Goal: Information Seeking & Learning: Learn about a topic

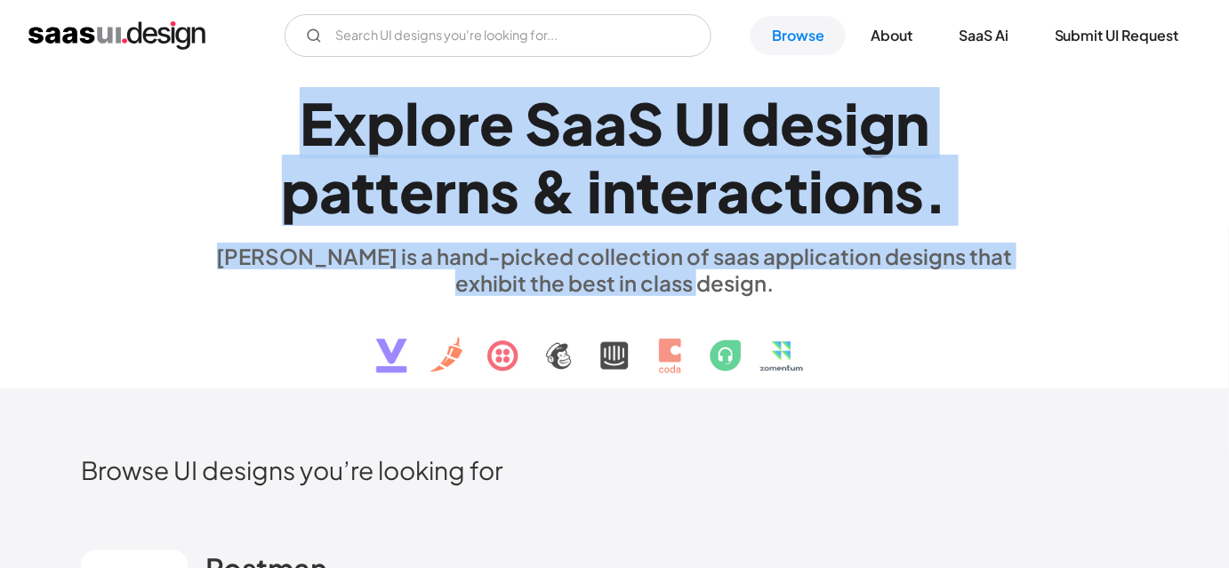
drag, startPoint x: 729, startPoint y: 280, endPoint x: 221, endPoint y: 139, distance: 528.1
click at [221, 139] on div "Explore SaaS UI design patterns & interactions. saasui is a hand-picked collect…" at bounding box center [614, 230] width 818 height 318
click at [221, 139] on h1 "Explore SaaS UI design patterns & interactions." at bounding box center [614, 157] width 818 height 137
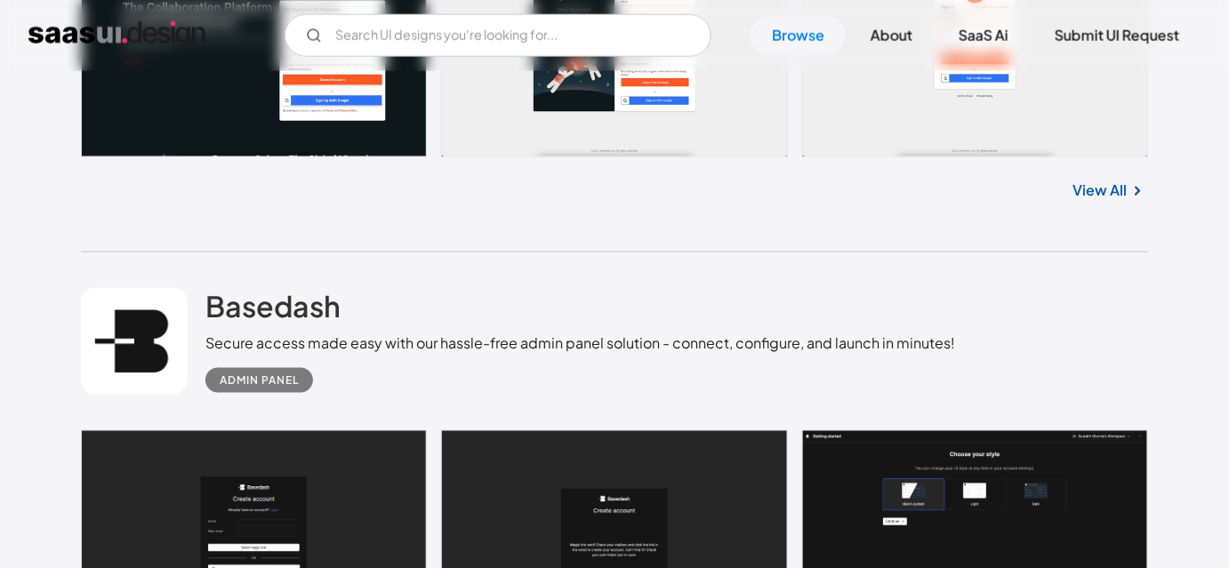
scroll to position [728, 0]
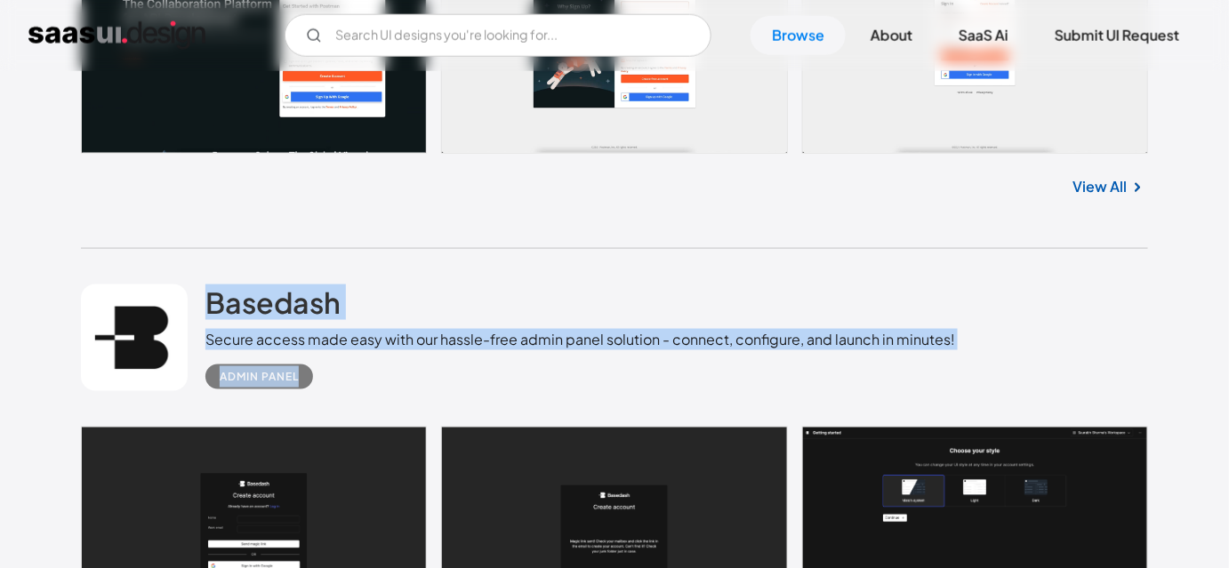
drag, startPoint x: 199, startPoint y: 277, endPoint x: 407, endPoint y: 365, distance: 226.0
click at [407, 365] on div "Basedash Secure access made easy with our hassle-free admin panel solution - co…" at bounding box center [614, 338] width 1067 height 178
click at [410, 377] on div "Admin Panel" at bounding box center [580, 369] width 750 height 39
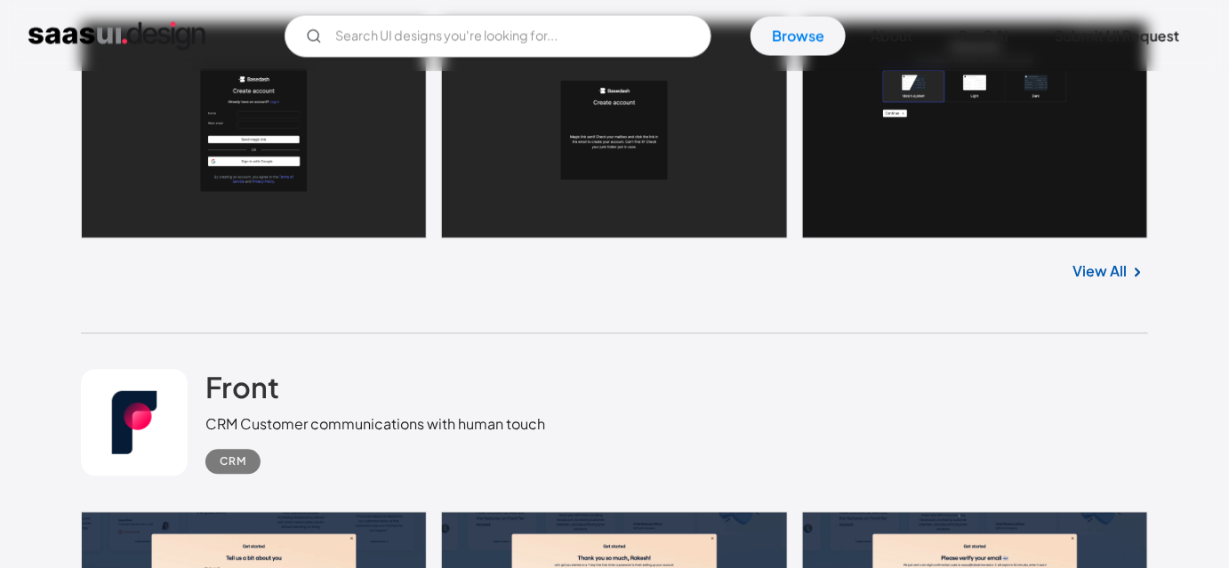
scroll to position [1212, 0]
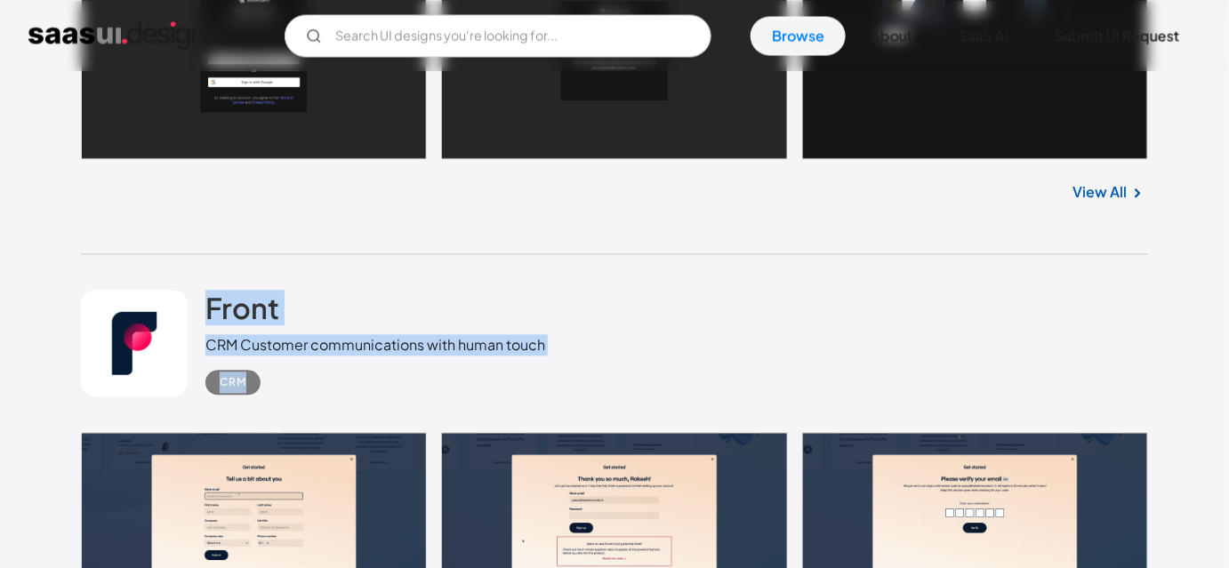
drag, startPoint x: 196, startPoint y: 275, endPoint x: 283, endPoint y: 393, distance: 147.0
click at [283, 393] on div "Front CRM Customer communications with human touch CRM" at bounding box center [614, 343] width 1067 height 178
click at [313, 396] on div "Front CRM Customer communications with human touch CRM" at bounding box center [614, 343] width 1067 height 178
drag, startPoint x: 280, startPoint y: 400, endPoint x: 197, endPoint y: 281, distance: 145.6
click at [197, 281] on div "Front CRM Customer communications with human touch CRM" at bounding box center [614, 343] width 1067 height 178
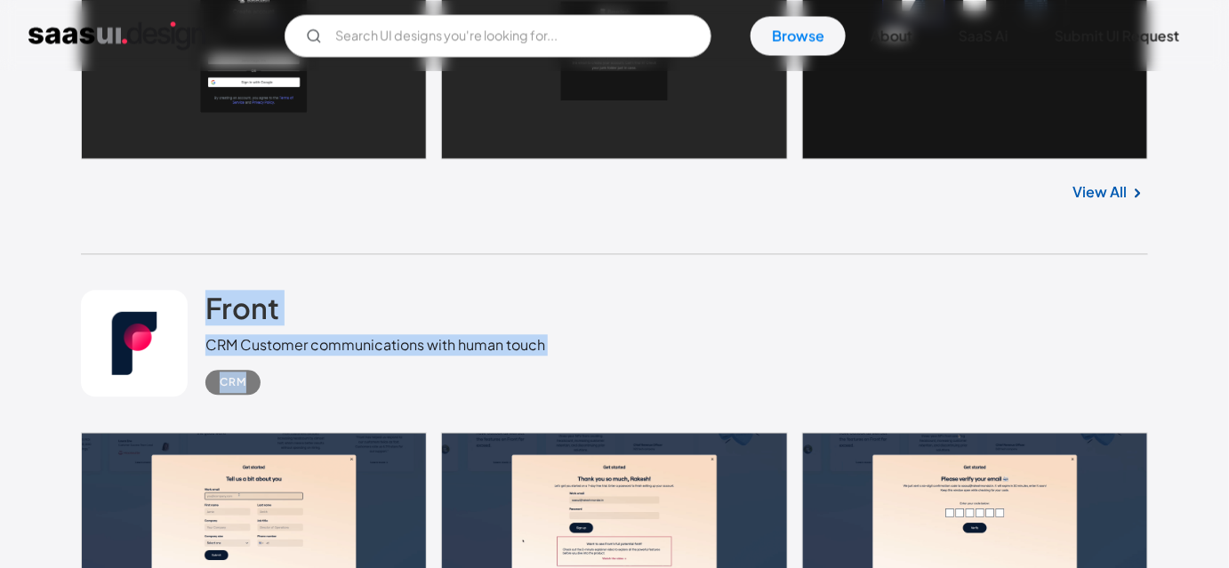
click at [194, 258] on div "Front CRM Customer communications with human touch CRM" at bounding box center [614, 343] width 1067 height 178
drag, startPoint x: 195, startPoint y: 269, endPoint x: 274, endPoint y: 383, distance: 138.7
click at [274, 383] on div "Front CRM Customer communications with human touch CRM" at bounding box center [614, 343] width 1067 height 178
click at [301, 401] on div "Front CRM Customer communications with human touch CRM" at bounding box center [614, 343] width 1067 height 178
drag, startPoint x: 300, startPoint y: 399, endPoint x: 201, endPoint y: 277, distance: 157.5
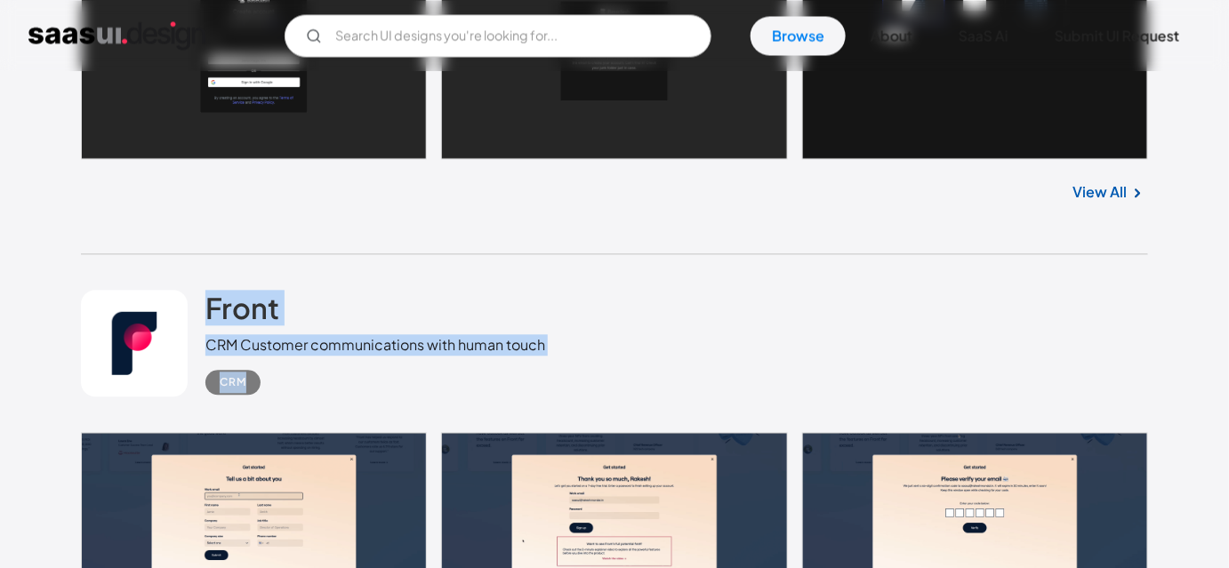
click at [201, 277] on div "Front CRM Customer communications with human touch CRM" at bounding box center [614, 343] width 1067 height 178
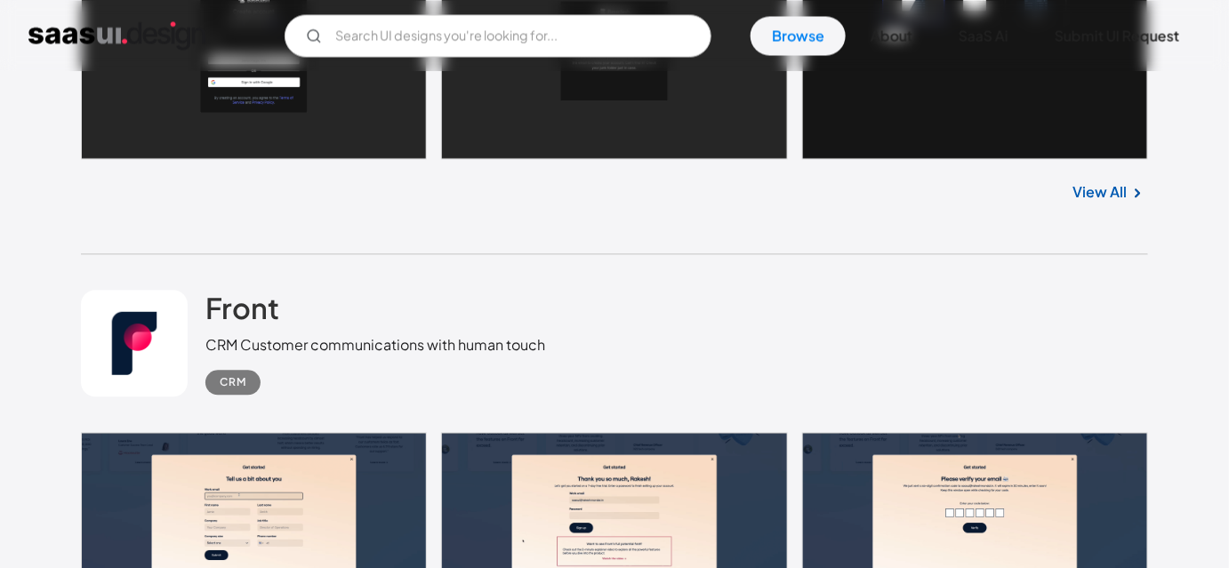
click at [200, 271] on div "Front CRM Customer communications with human touch CRM" at bounding box center [614, 343] width 1067 height 178
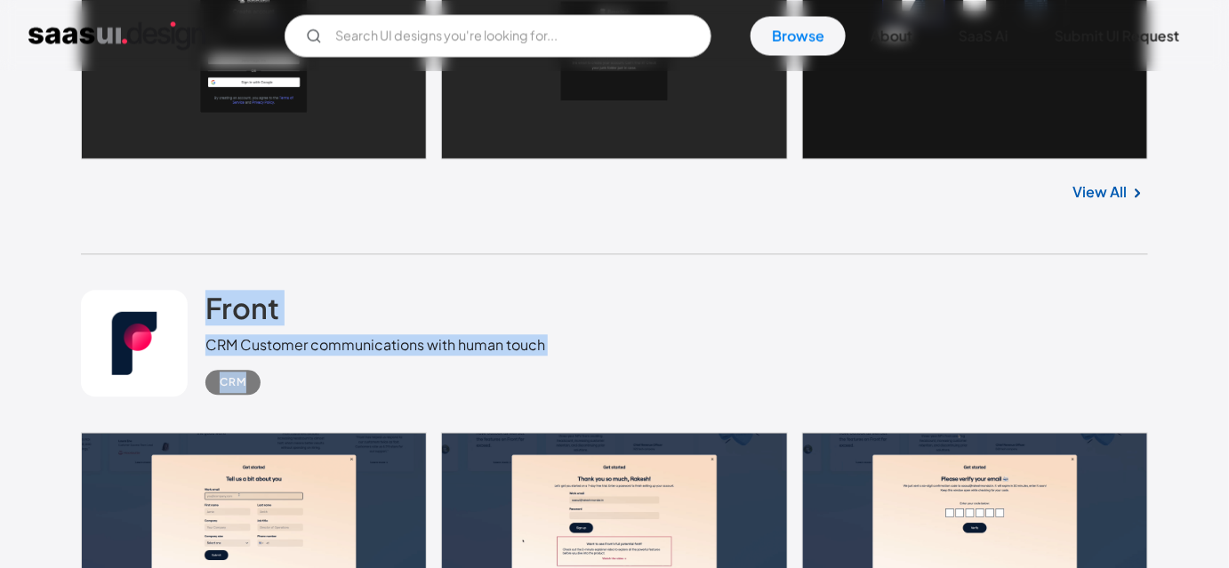
drag, startPoint x: 200, startPoint y: 271, endPoint x: 266, endPoint y: 402, distance: 146.4
click at [266, 402] on div "Front CRM Customer communications with human touch CRM" at bounding box center [614, 343] width 1067 height 178
click at [285, 402] on div "Front CRM Customer communications with human touch CRM" at bounding box center [614, 343] width 1067 height 178
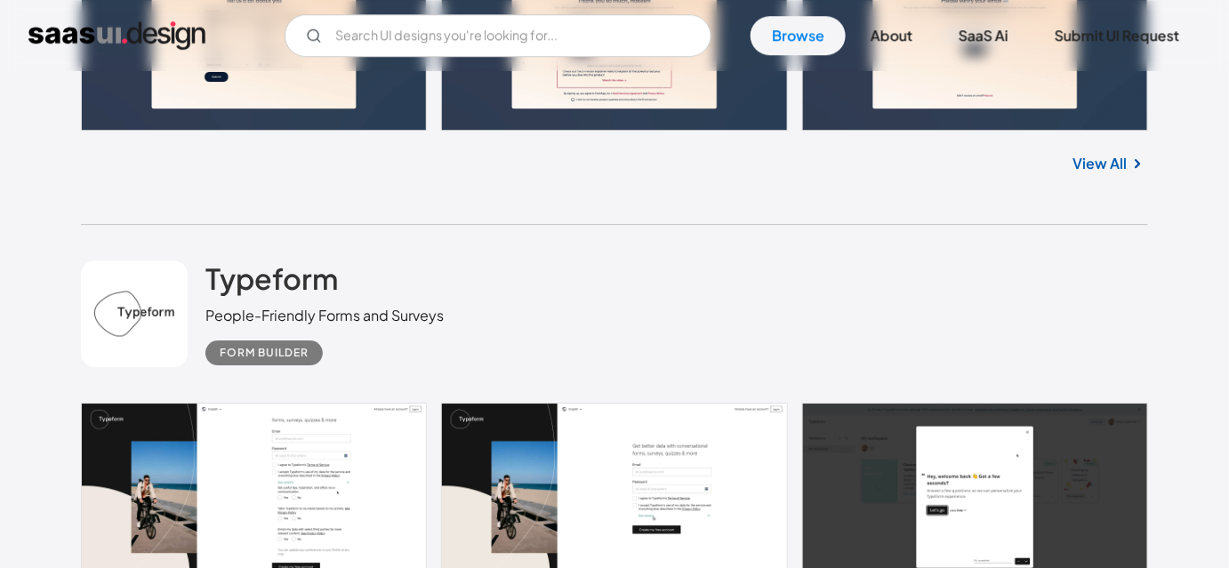
scroll to position [1698, 0]
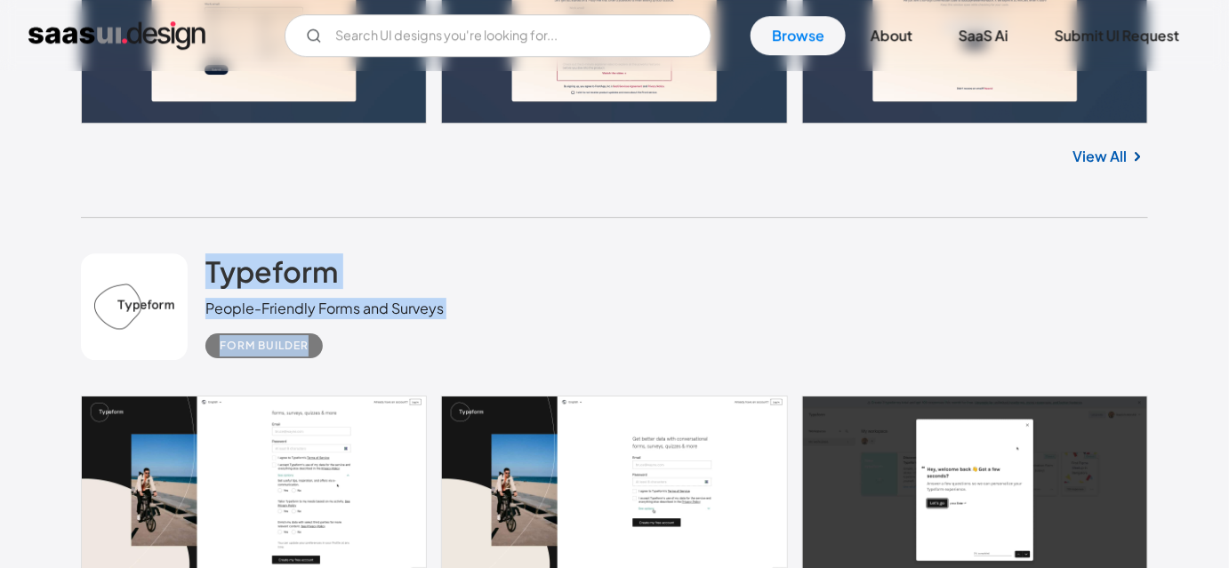
drag, startPoint x: 192, startPoint y: 242, endPoint x: 336, endPoint y: 360, distance: 186.5
click at [336, 360] on div "Typeform People-Friendly Forms and Surveys Form Builder" at bounding box center [614, 307] width 1067 height 178
click at [342, 359] on div "Typeform People-Friendly Forms and Surveys Form Builder" at bounding box center [614, 307] width 1067 height 178
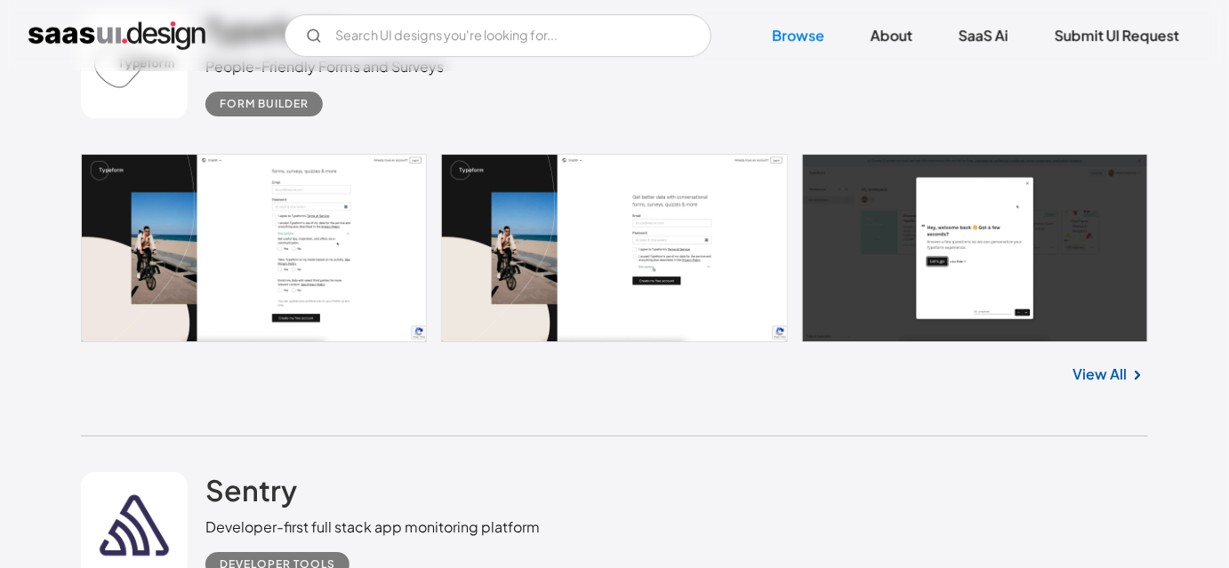
scroll to position [2102, 0]
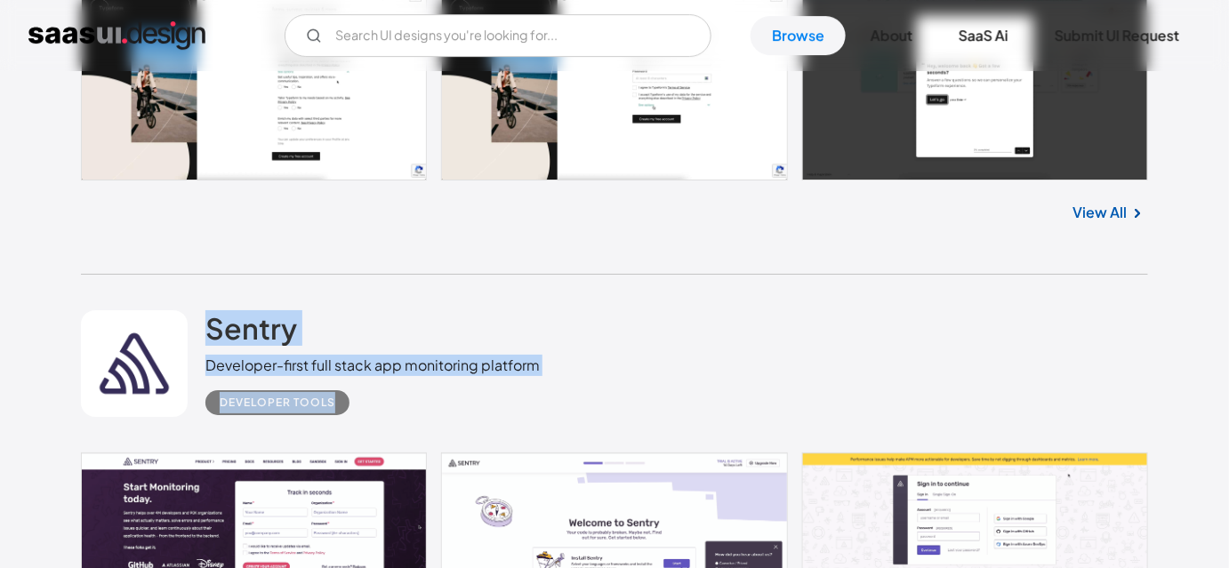
drag, startPoint x: 204, startPoint y: 300, endPoint x: 375, endPoint y: 432, distance: 216.9
click at [375, 432] on div "Sentry Developer-first full stack app monitoring platform Developer tools" at bounding box center [614, 364] width 1067 height 178
click at [376, 432] on div "Sentry Developer-first full stack app monitoring platform Developer tools" at bounding box center [614, 364] width 1067 height 178
drag, startPoint x: 376, startPoint y: 432, endPoint x: 207, endPoint y: 310, distance: 208.4
click at [207, 310] on div "Sentry Developer-first full stack app monitoring platform Developer tools" at bounding box center [614, 364] width 1067 height 178
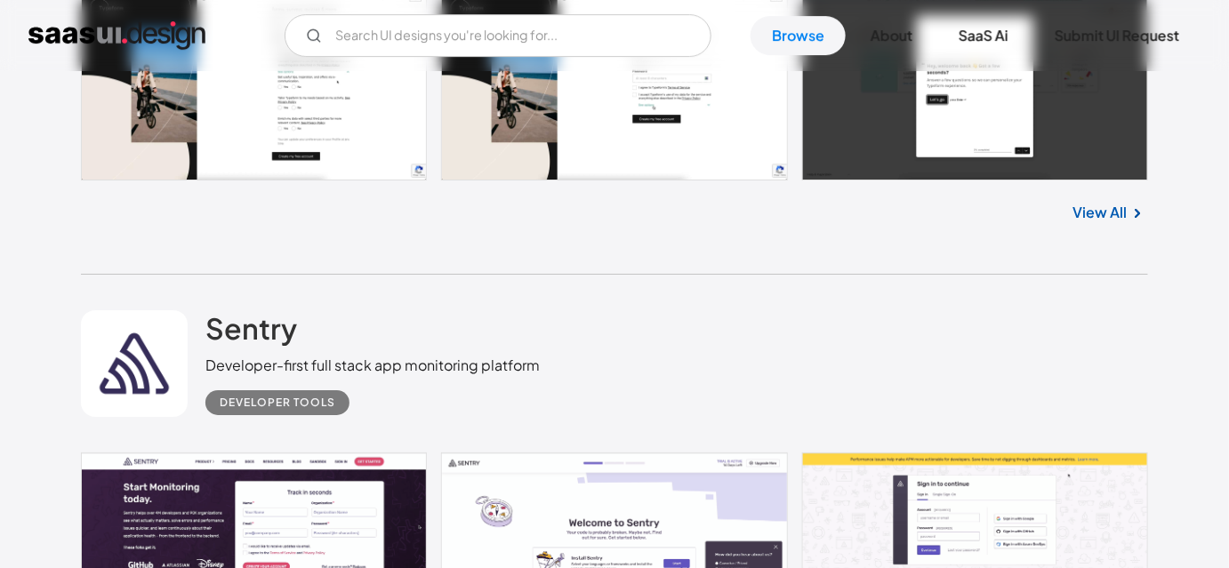
click at [200, 293] on div "Sentry Developer-first full stack app monitoring platform Developer tools" at bounding box center [614, 364] width 1067 height 178
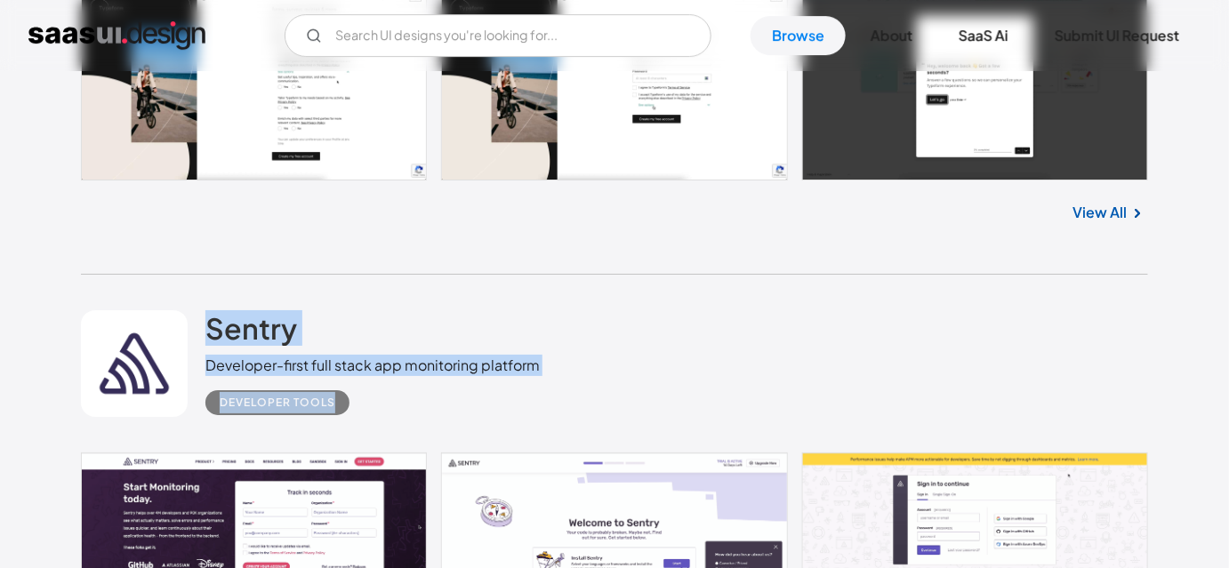
drag, startPoint x: 200, startPoint y: 293, endPoint x: 349, endPoint y: 415, distance: 192.2
click at [349, 415] on div "Sentry Developer-first full stack app monitoring platform Developer tools" at bounding box center [614, 364] width 1067 height 178
click at [367, 419] on div "Sentry Developer-first full stack app monitoring platform Developer tools" at bounding box center [614, 364] width 1067 height 178
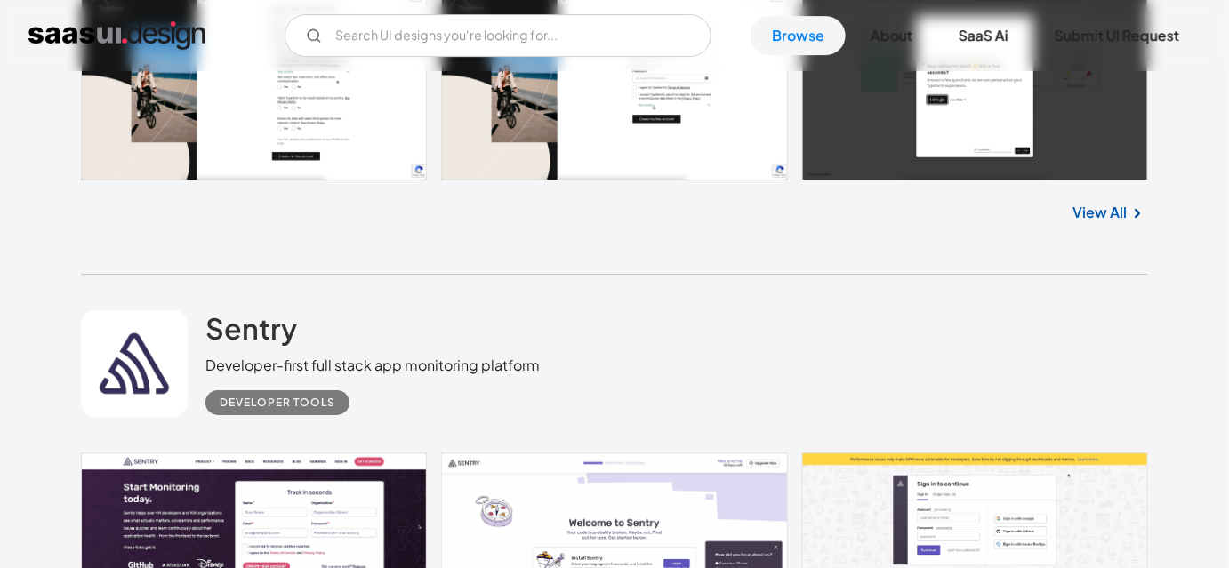
click at [390, 410] on div "Developer tools" at bounding box center [372, 395] width 334 height 39
click at [673, 310] on div "Sentry Developer-first full stack app monitoring platform Developer tools" at bounding box center [614, 364] width 1067 height 178
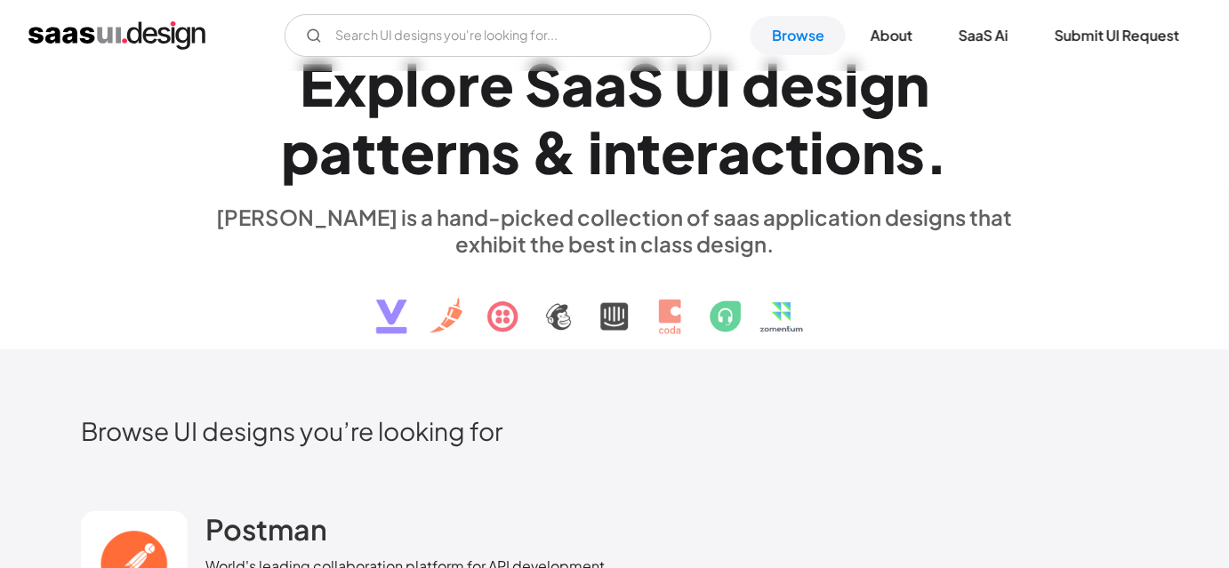
scroll to position [0, 0]
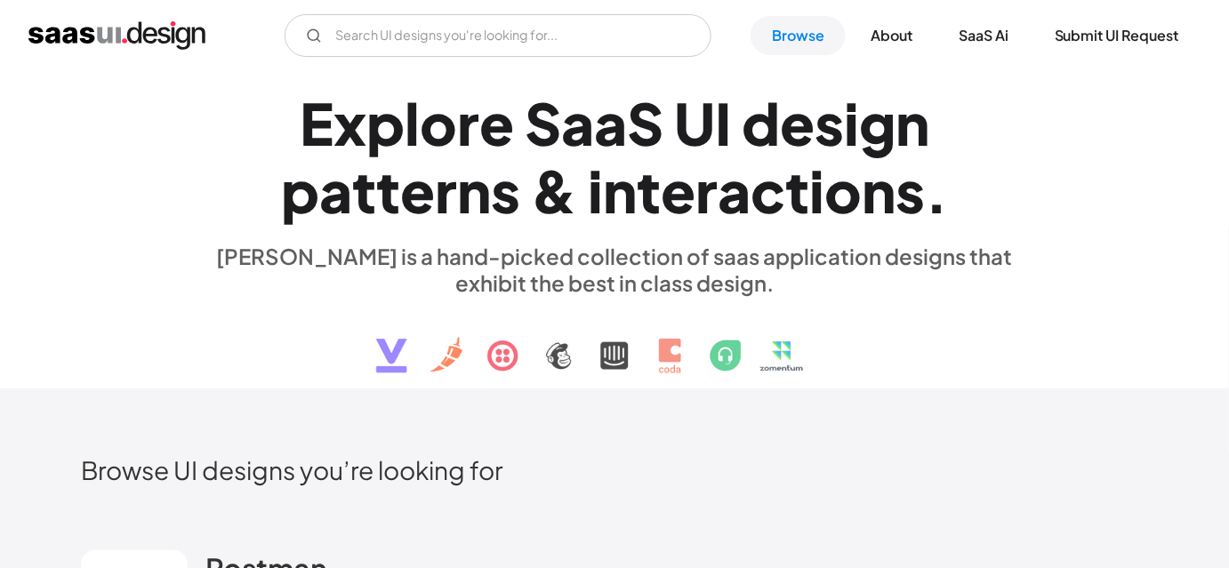
click at [665, 285] on div "saasui is a hand-picked collection of saas application designs that exhibit the…" at bounding box center [614, 269] width 818 height 53
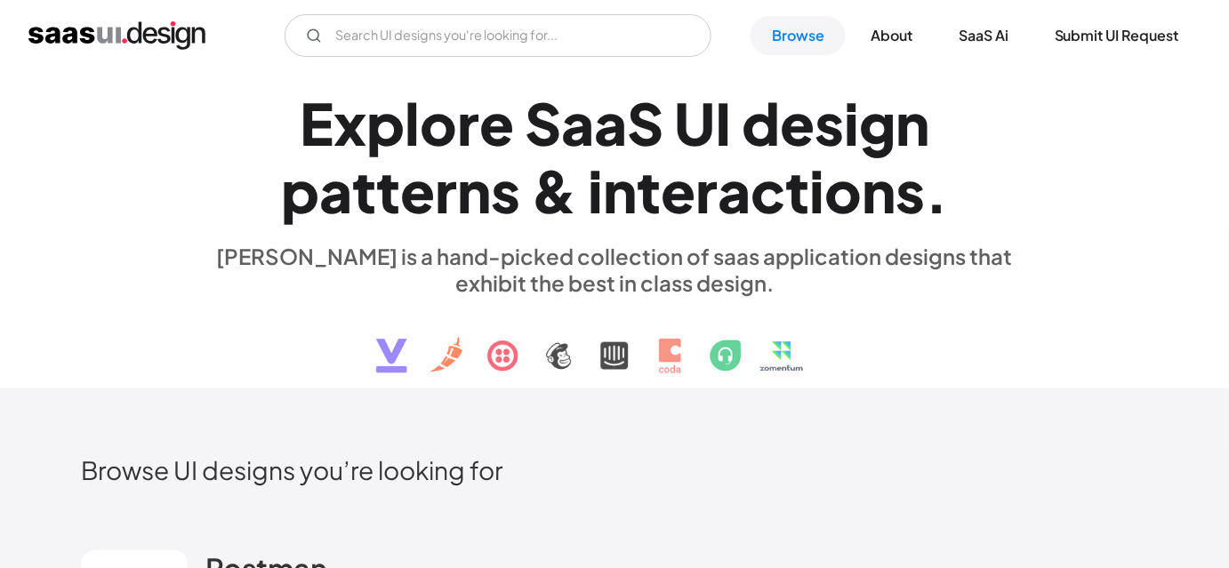
click at [665, 285] on div "saasui is a hand-picked collection of saas application designs that exhibit the…" at bounding box center [614, 269] width 818 height 53
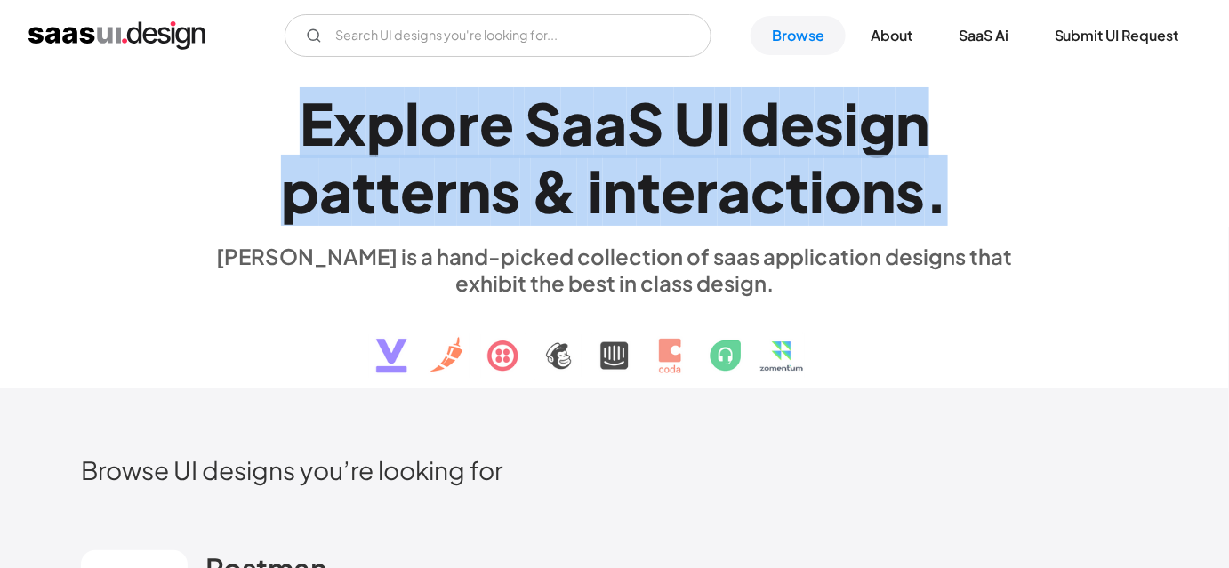
drag, startPoint x: 315, startPoint y: 126, endPoint x: 954, endPoint y: 208, distance: 643.9
click at [954, 208] on h1 "E x p l o r e S a a S U I d e s i g n p a t t e r n s & i n t e r a c t i o n s…" at bounding box center [614, 157] width 818 height 137
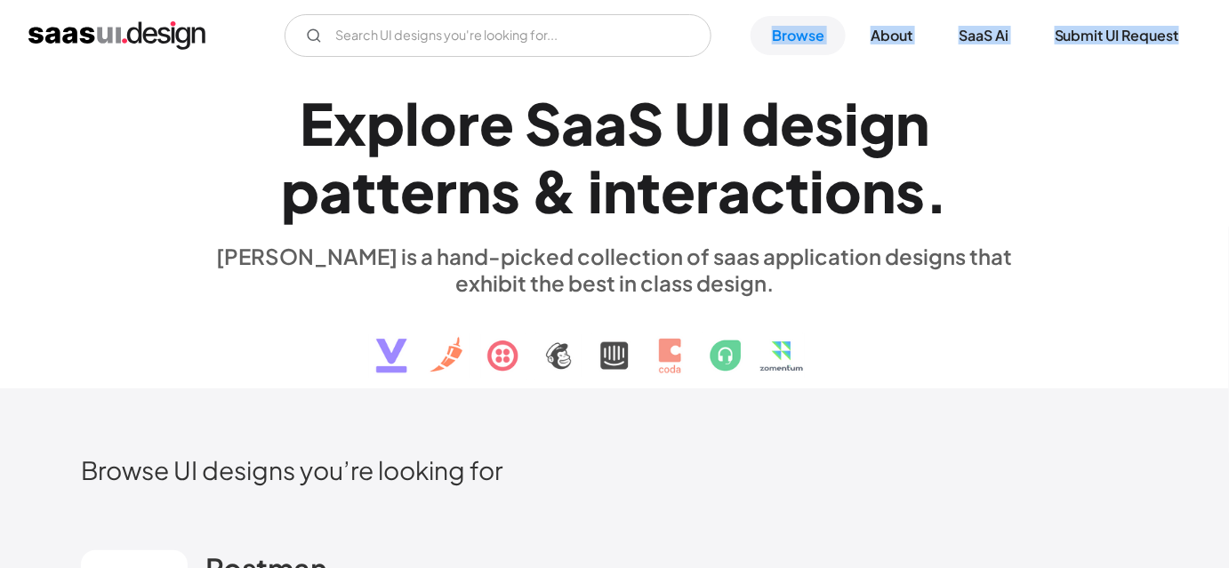
drag, startPoint x: 737, startPoint y: 28, endPoint x: 1185, endPoint y: 60, distance: 449.5
click at [1185, 60] on div "V7 Labs Gen AI Application Design Best-in-class data labeling tool. GenAI Close…" at bounding box center [614, 35] width 1229 height 71
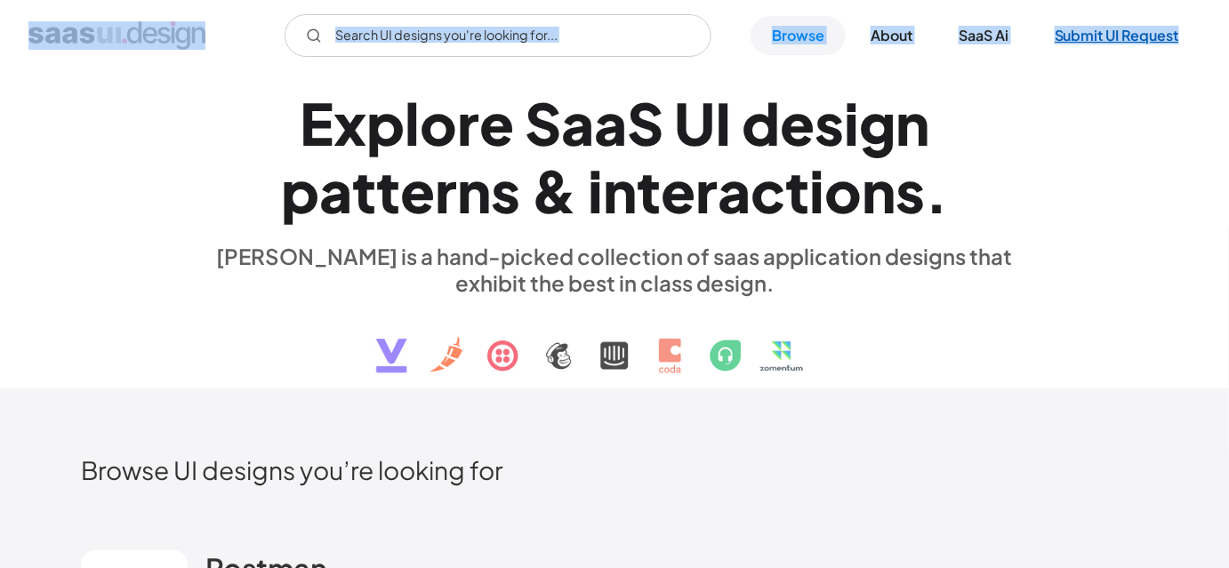
drag, startPoint x: 212, startPoint y: 50, endPoint x: 1186, endPoint y: 31, distance: 974.3
click at [1186, 31] on div "V7 Labs Gen AI Application Design Best-in-class data labeling tool. GenAI Close…" at bounding box center [614, 35] width 1172 height 43
click at [1186, 31] on link "Submit UI Request" at bounding box center [1117, 35] width 167 height 39
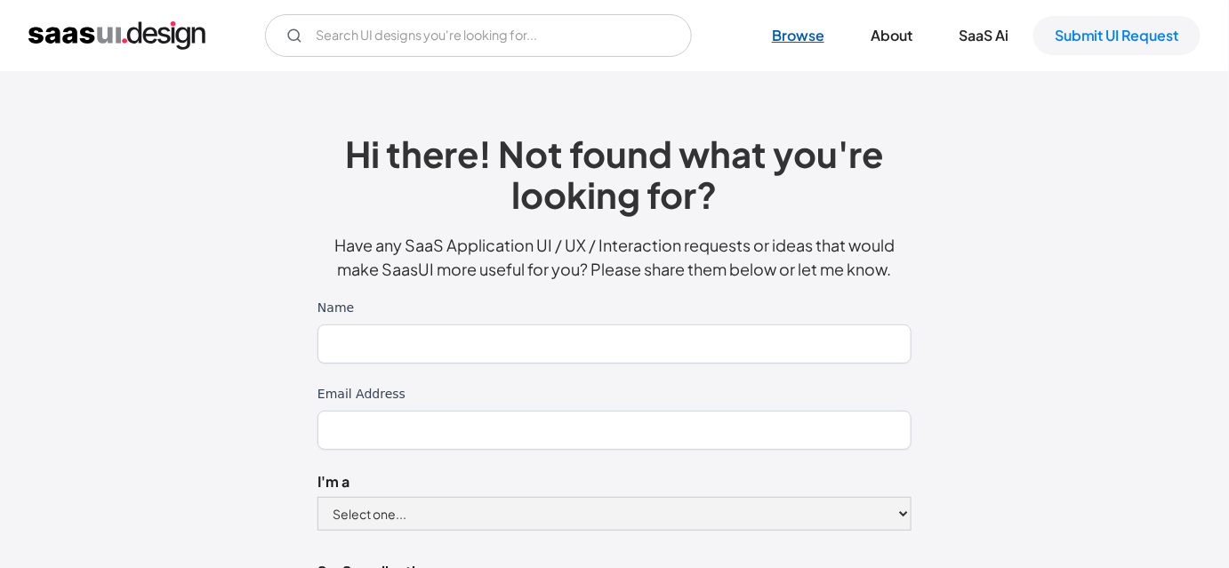
click at [779, 26] on link "Browse" at bounding box center [798, 35] width 95 height 39
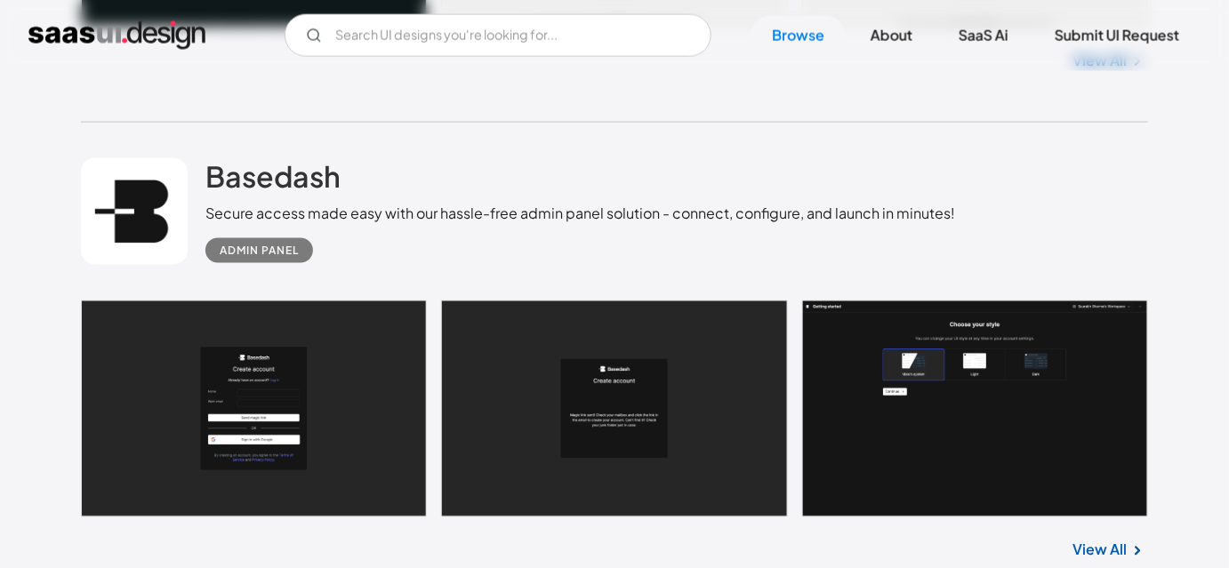
scroll to position [858, 0]
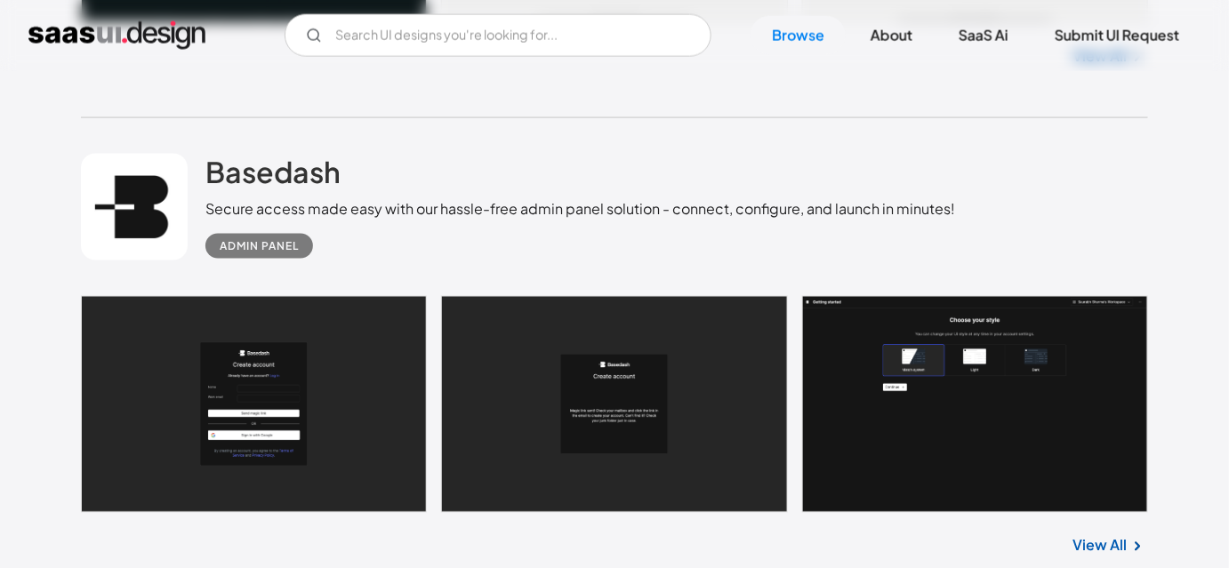
click at [375, 205] on div "Secure access made easy with our hassle-free admin panel solution - connect, co…" at bounding box center [580, 208] width 750 height 21
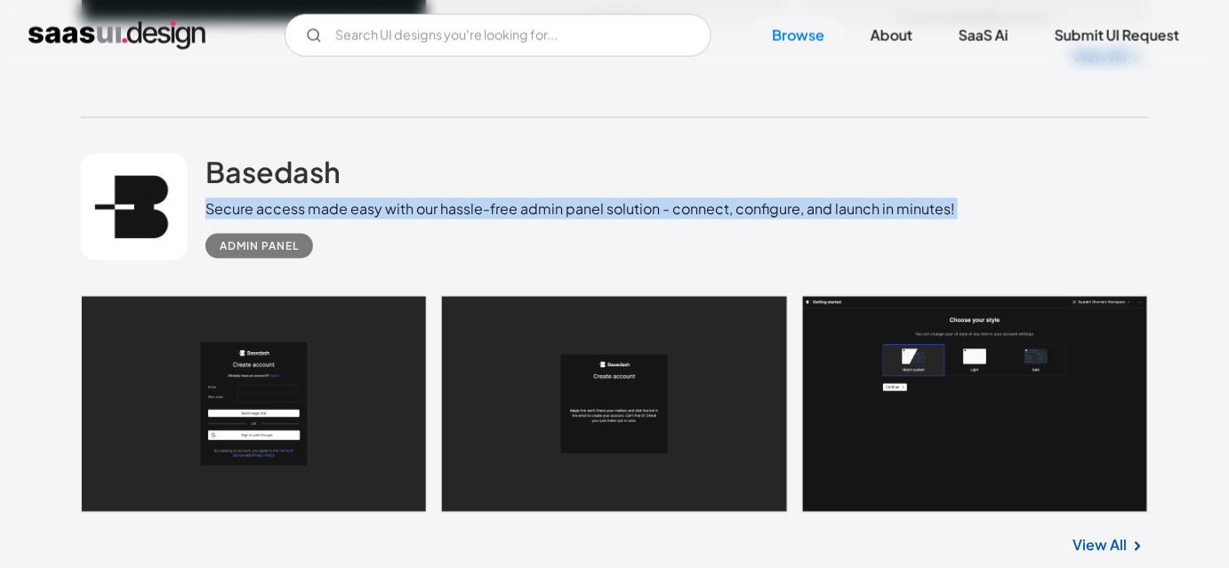
click at [375, 205] on div "Secure access made easy with our hassle-free admin panel solution - connect, co…" at bounding box center [580, 208] width 750 height 21
drag, startPoint x: 217, startPoint y: 135, endPoint x: 346, endPoint y: 283, distance: 196.1
click at [346, 283] on div "Basedash Secure access made easy with our hassle-free admin panel solution - co…" at bounding box center [614, 207] width 1067 height 178
click at [348, 262] on div "Basedash Secure access made easy with our hassle-free admin panel solution - co…" at bounding box center [614, 207] width 1067 height 178
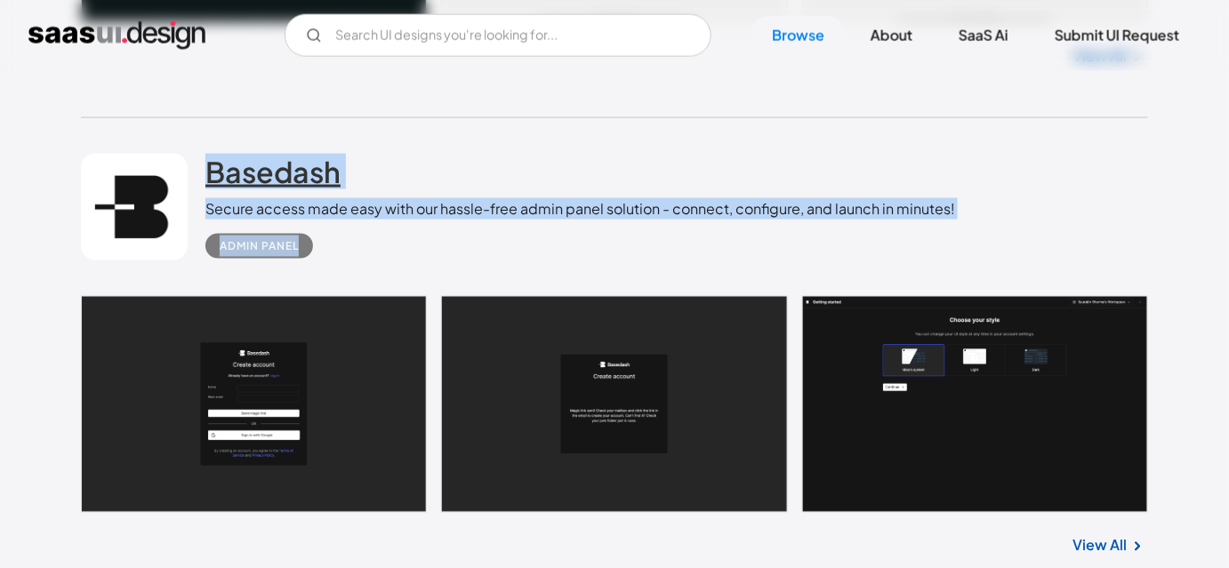
drag, startPoint x: 321, startPoint y: 265, endPoint x: 212, endPoint y: 171, distance: 144.4
click at [212, 171] on div "Basedash Secure access made easy with our hassle-free admin panel solution - co…" at bounding box center [614, 207] width 1067 height 178
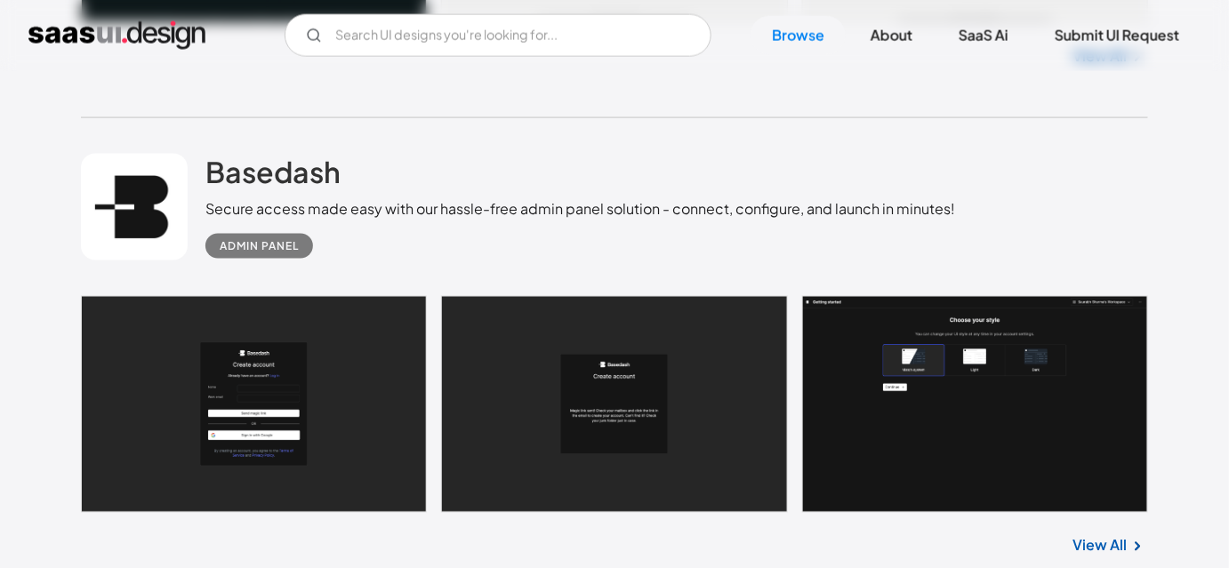
click at [203, 139] on div "Basedash Secure access made easy with our hassle-free admin panel solution - co…" at bounding box center [614, 207] width 1067 height 178
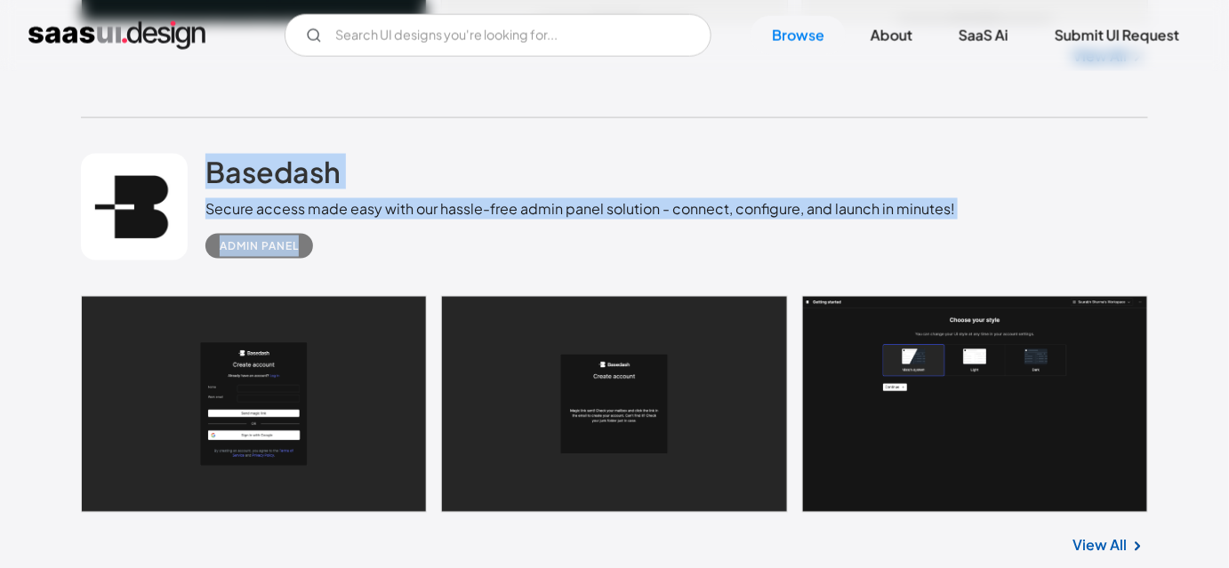
drag, startPoint x: 203, startPoint y: 139, endPoint x: 320, endPoint y: 266, distance: 173.1
click at [320, 266] on div "Basedash Secure access made easy with our hassle-free admin panel solution - co…" at bounding box center [614, 207] width 1067 height 178
drag, startPoint x: 198, startPoint y: 138, endPoint x: 329, endPoint y: 247, distance: 170.5
click at [329, 247] on div "Basedash Secure access made easy with our hassle-free admin panel solution - co…" at bounding box center [614, 207] width 1067 height 178
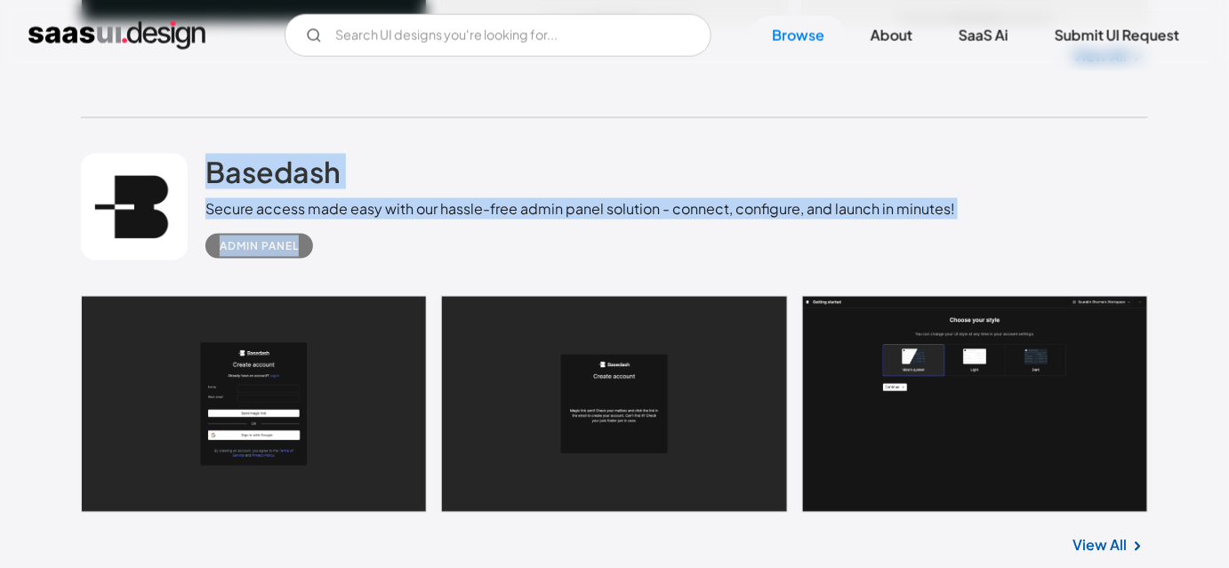
click at [329, 247] on div "Admin Panel" at bounding box center [580, 239] width 750 height 39
drag, startPoint x: 199, startPoint y: 140, endPoint x: 328, endPoint y: 252, distance: 170.9
click at [328, 252] on div "Basedash Secure access made easy with our hassle-free admin panel solution - co…" at bounding box center [614, 207] width 1067 height 178
click at [328, 252] on div "Admin Panel" at bounding box center [580, 239] width 750 height 39
drag, startPoint x: 328, startPoint y: 252, endPoint x: 194, endPoint y: 142, distance: 173.2
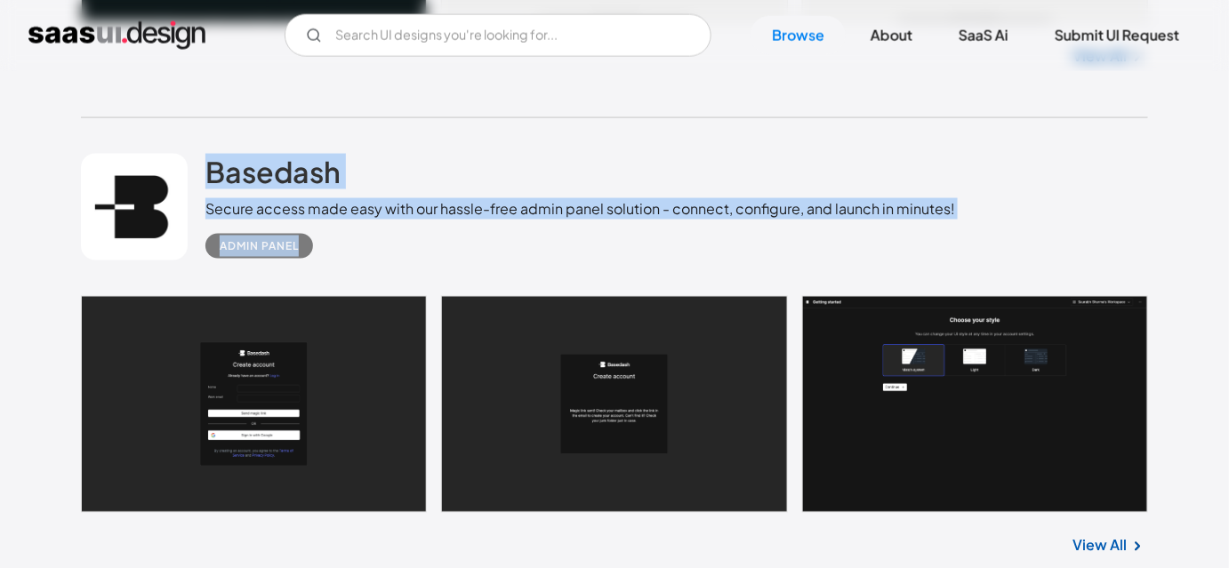
click at [194, 142] on div "Basedash Secure access made easy with our hassle-free admin panel solution - co…" at bounding box center [614, 207] width 1067 height 178
drag, startPoint x: 194, startPoint y: 142, endPoint x: 335, endPoint y: 240, distance: 172.0
click at [335, 240] on div "Basedash Secure access made easy with our hassle-free admin panel solution - co…" at bounding box center [614, 207] width 1067 height 178
click at [335, 240] on div "Admin Panel" at bounding box center [580, 239] width 750 height 39
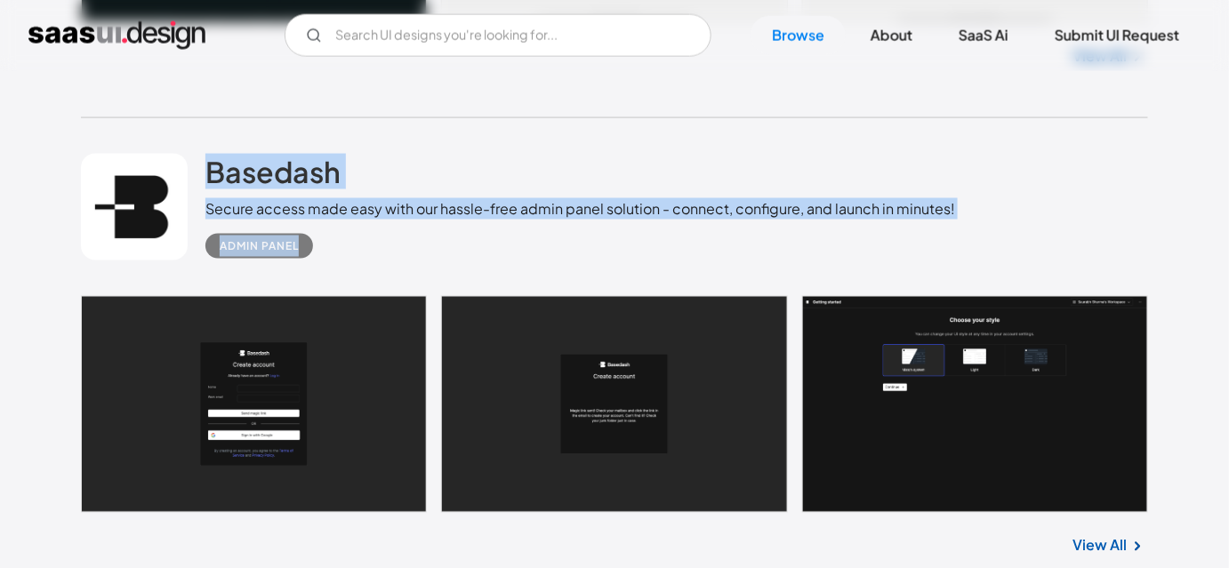
drag, startPoint x: 335, startPoint y: 240, endPoint x: 204, endPoint y: 162, distance: 153.2
click at [204, 162] on div "Basedash Secure access made easy with our hassle-free admin panel solution - co…" at bounding box center [614, 207] width 1067 height 178
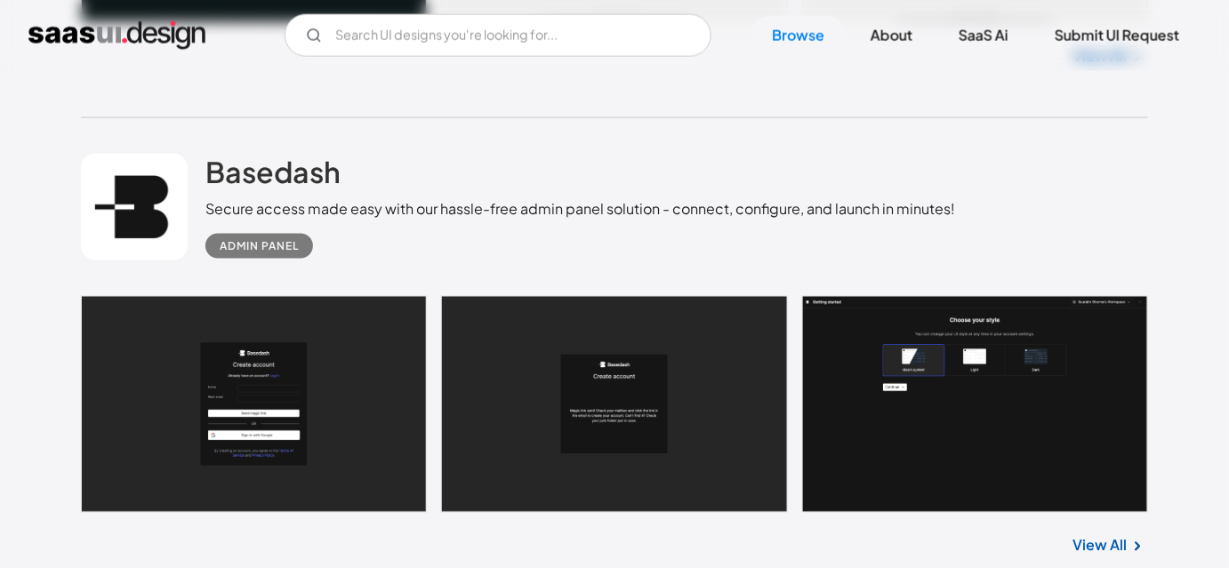
click at [202, 142] on div "Basedash Secure access made easy with our hassle-free admin panel solution - co…" at bounding box center [614, 207] width 1067 height 178
click at [204, 148] on div "Basedash Secure access made easy with our hassle-free admin panel solution - co…" at bounding box center [614, 207] width 1067 height 178
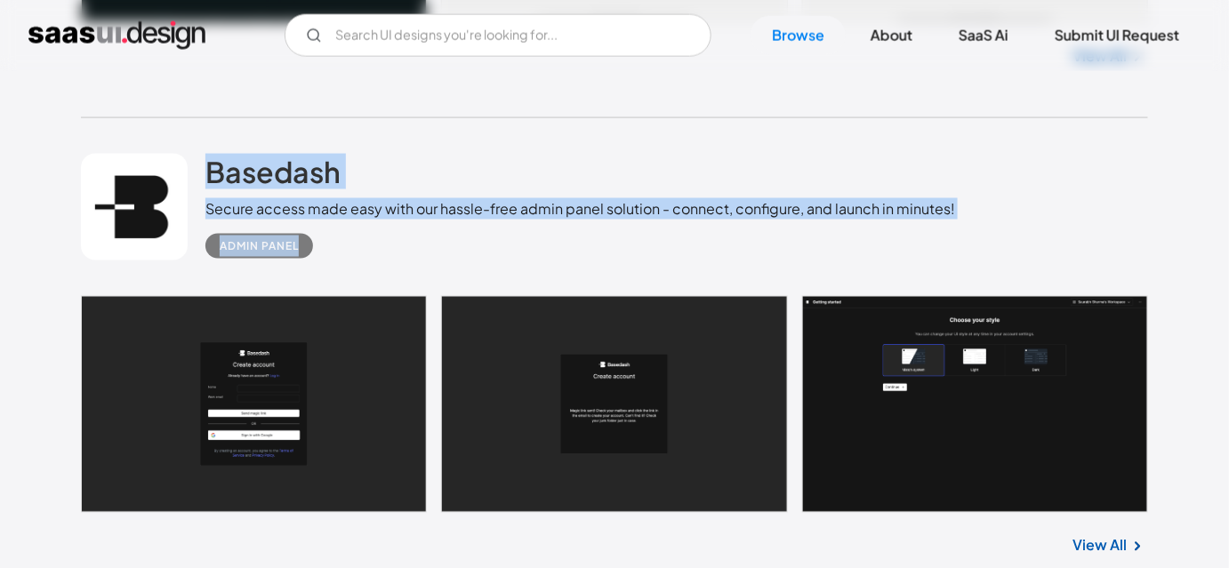
drag, startPoint x: 216, startPoint y: 133, endPoint x: 324, endPoint y: 254, distance: 161.9
click at [324, 254] on div "Basedash Secure access made easy with our hassle-free admin panel solution - co…" at bounding box center [614, 207] width 1067 height 178
click at [324, 254] on div "Admin Panel" at bounding box center [580, 239] width 750 height 39
drag, startPoint x: 324, startPoint y: 254, endPoint x: 200, endPoint y: 156, distance: 158.2
click at [200, 156] on div "Basedash Secure access made easy with our hassle-free admin panel solution - co…" at bounding box center [614, 207] width 1067 height 178
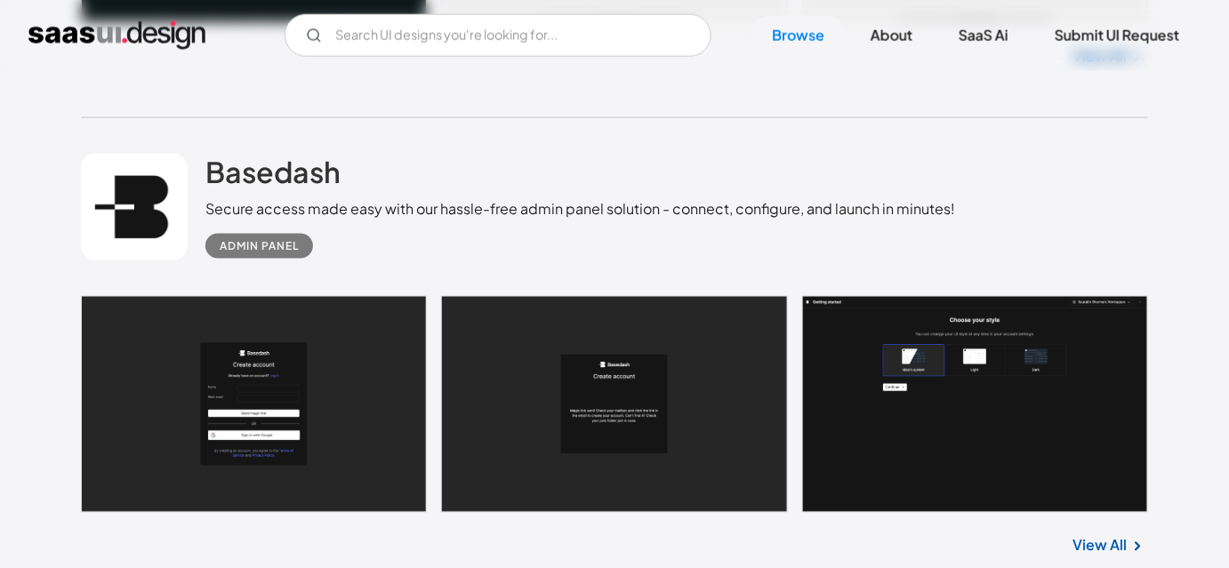
click at [209, 135] on div "Basedash Secure access made easy with our hassle-free admin panel solution - co…" at bounding box center [614, 207] width 1067 height 178
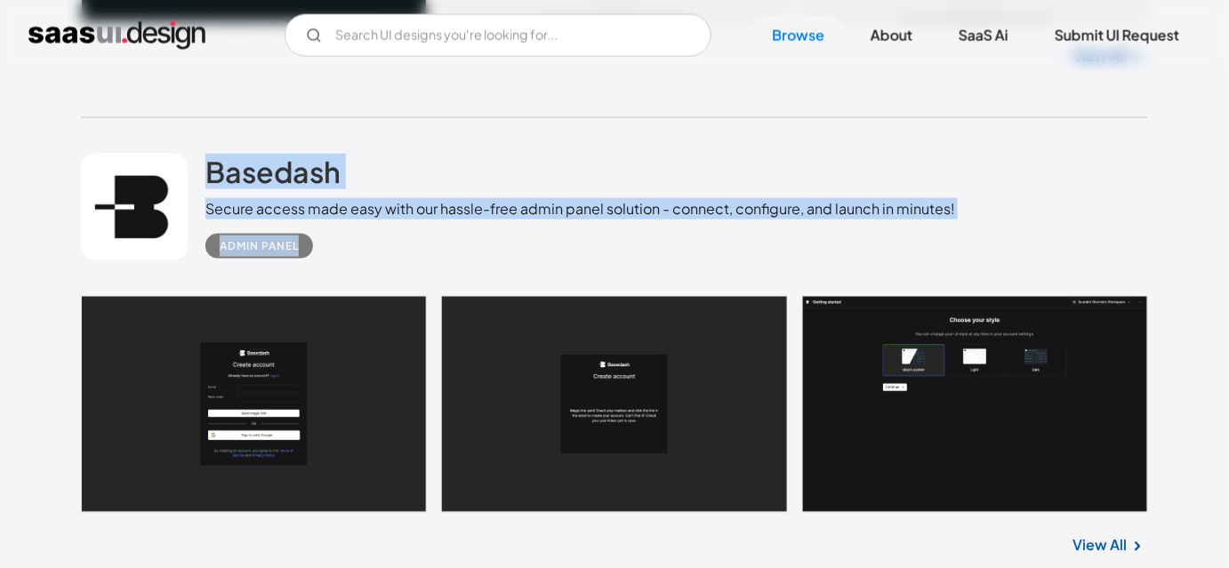
drag, startPoint x: 209, startPoint y: 135, endPoint x: 350, endPoint y: 267, distance: 192.6
click at [350, 267] on div "Basedash Secure access made easy with our hassle-free admin panel solution - co…" at bounding box center [614, 207] width 1067 height 178
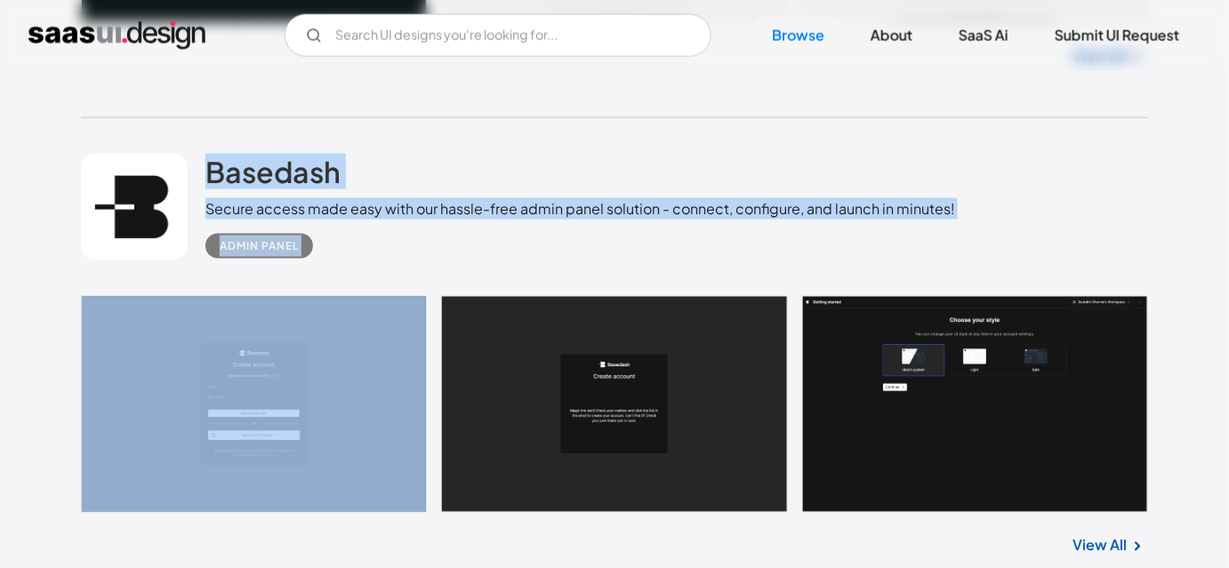
drag, startPoint x: 350, startPoint y: 267, endPoint x: 204, endPoint y: 170, distance: 175.2
click at [204, 170] on div "Basedash Secure access made easy with our hassle-free admin panel solution - co…" at bounding box center [614, 207] width 1067 height 178
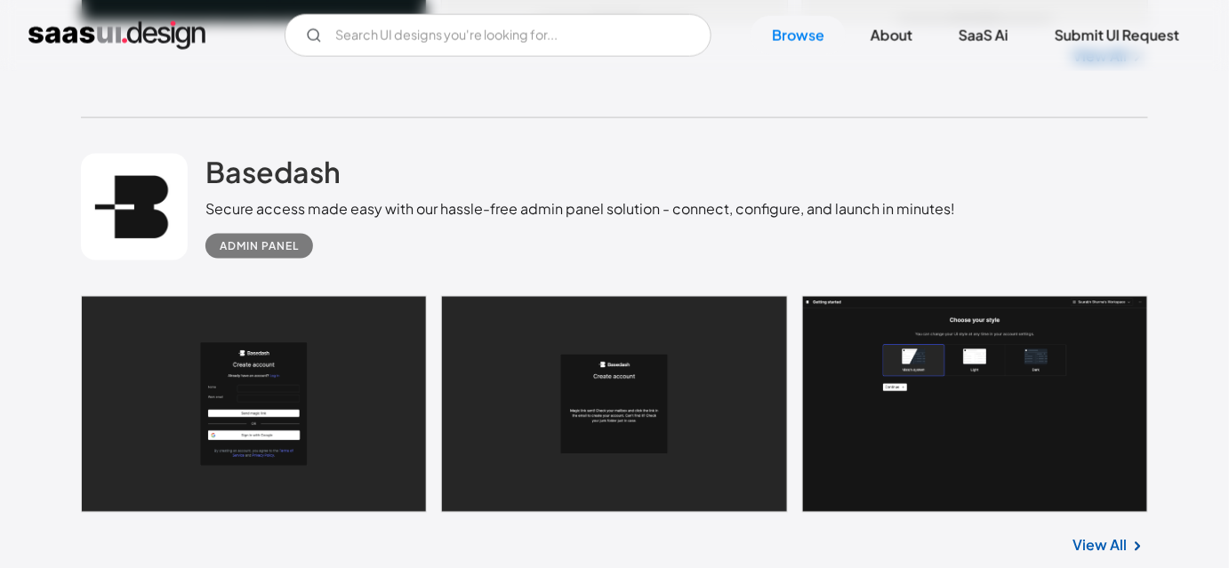
click at [205, 130] on div "Basedash Secure access made easy with our hassle-free admin panel solution - co…" at bounding box center [614, 207] width 1067 height 178
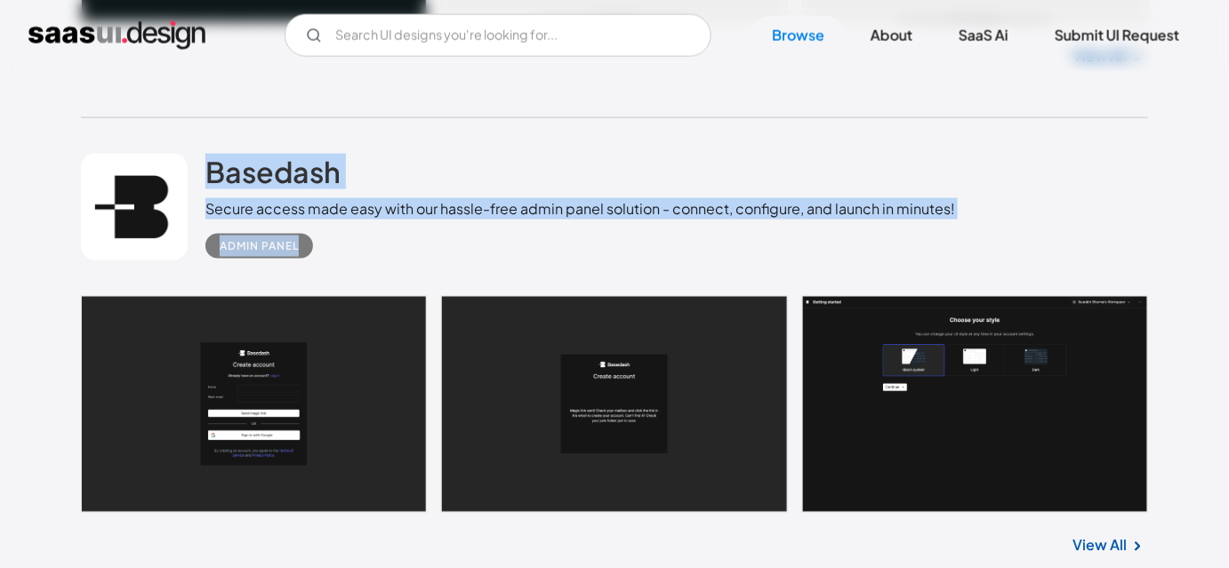
drag, startPoint x: 205, startPoint y: 130, endPoint x: 332, endPoint y: 251, distance: 175.6
click at [332, 251] on div "Basedash Secure access made easy with our hassle-free admin panel solution - co…" at bounding box center [614, 207] width 1067 height 178
click at [332, 251] on div "Admin Panel" at bounding box center [580, 239] width 750 height 39
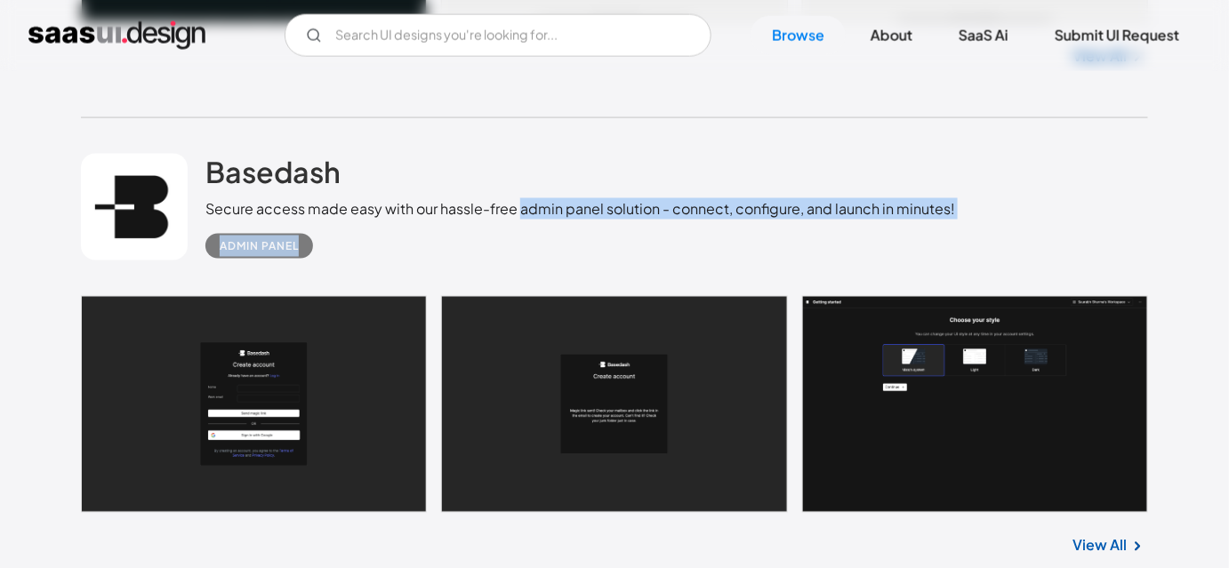
drag, startPoint x: 519, startPoint y: 206, endPoint x: 953, endPoint y: 273, distance: 439.2
click at [953, 273] on div "Basedash Secure access made easy with our hassle-free admin panel solution - co…" at bounding box center [614, 207] width 1067 height 178
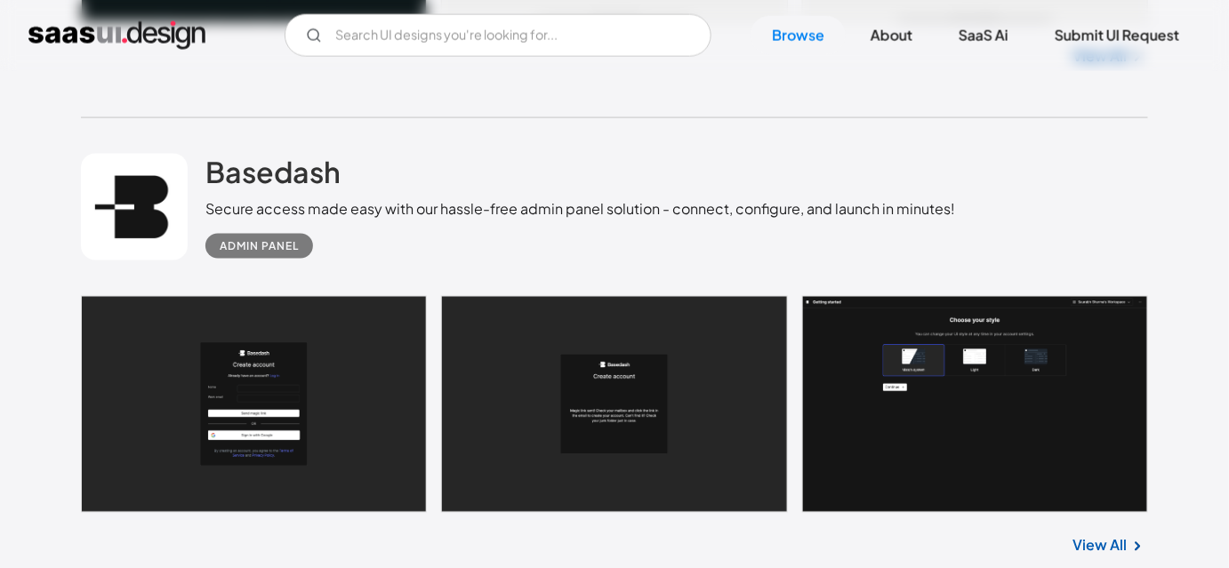
click at [514, 205] on div "Secure access made easy with our hassle-free admin panel solution - connect, co…" at bounding box center [580, 208] width 750 height 21
drag, startPoint x: 514, startPoint y: 205, endPoint x: 199, endPoint y: 215, distance: 315.1
click at [199, 215] on div "Basedash Secure access made easy with our hassle-free admin panel solution - co…" at bounding box center [614, 207] width 1067 height 178
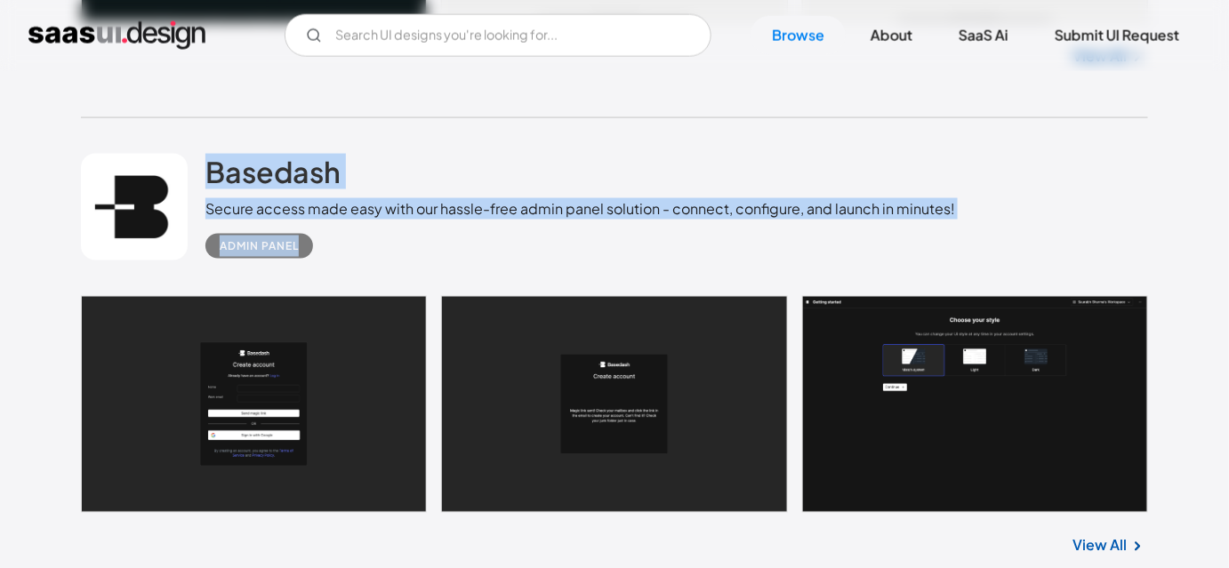
drag, startPoint x: 200, startPoint y: 144, endPoint x: 339, endPoint y: 238, distance: 167.3
click at [339, 238] on div "Basedash Secure access made easy with our hassle-free admin panel solution - co…" at bounding box center [614, 207] width 1067 height 178
click at [339, 238] on div "Admin Panel" at bounding box center [580, 239] width 750 height 39
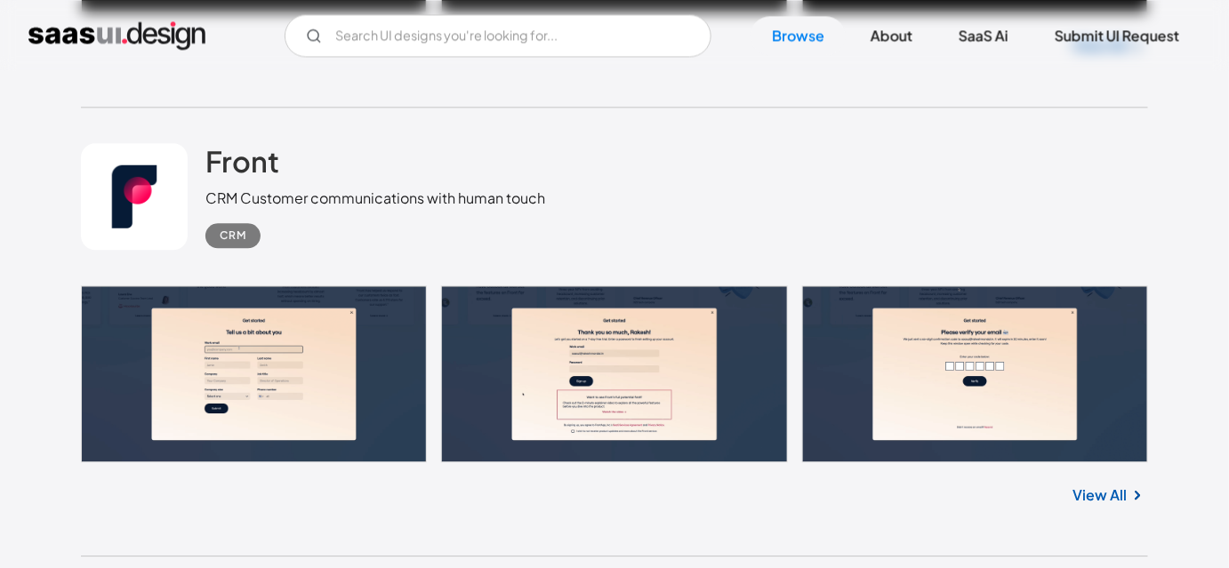
scroll to position [1358, 0]
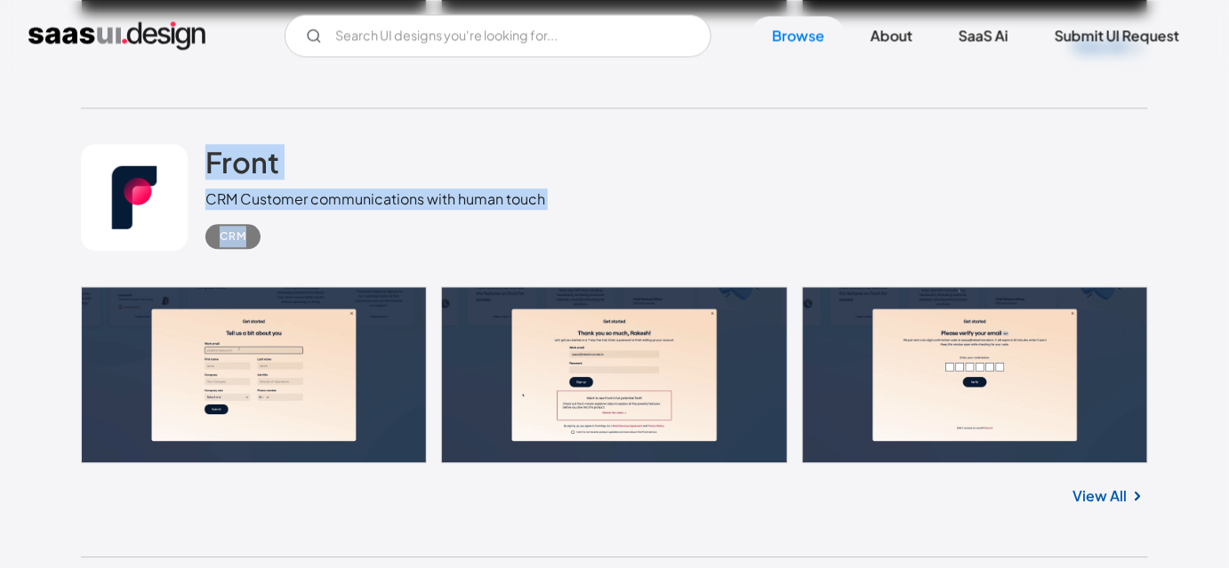
drag, startPoint x: 194, startPoint y: 129, endPoint x: 268, endPoint y: 238, distance: 132.0
click at [268, 238] on div "Front CRM Customer communications with human touch CRM" at bounding box center [614, 198] width 1067 height 178
click at [302, 246] on div "CRM" at bounding box center [375, 229] width 340 height 39
drag, startPoint x: 194, startPoint y: 138, endPoint x: 278, endPoint y: 240, distance: 132.1
click at [278, 240] on div "Front CRM Customer communications with human touch CRM" at bounding box center [614, 198] width 1067 height 178
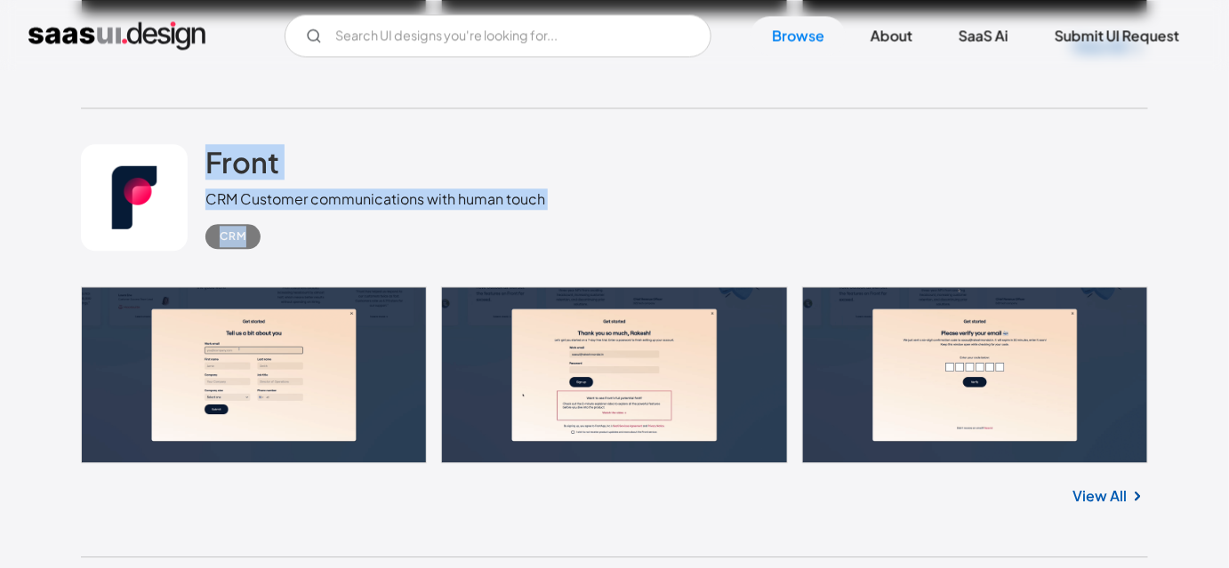
click at [278, 240] on div "CRM" at bounding box center [375, 229] width 340 height 39
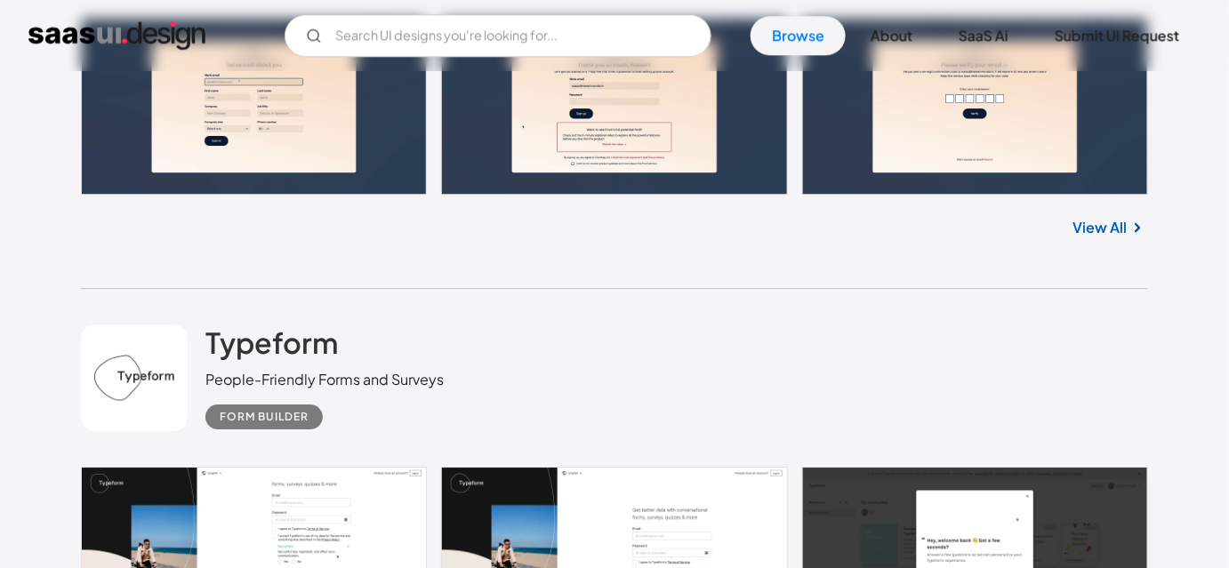
scroll to position [1628, 0]
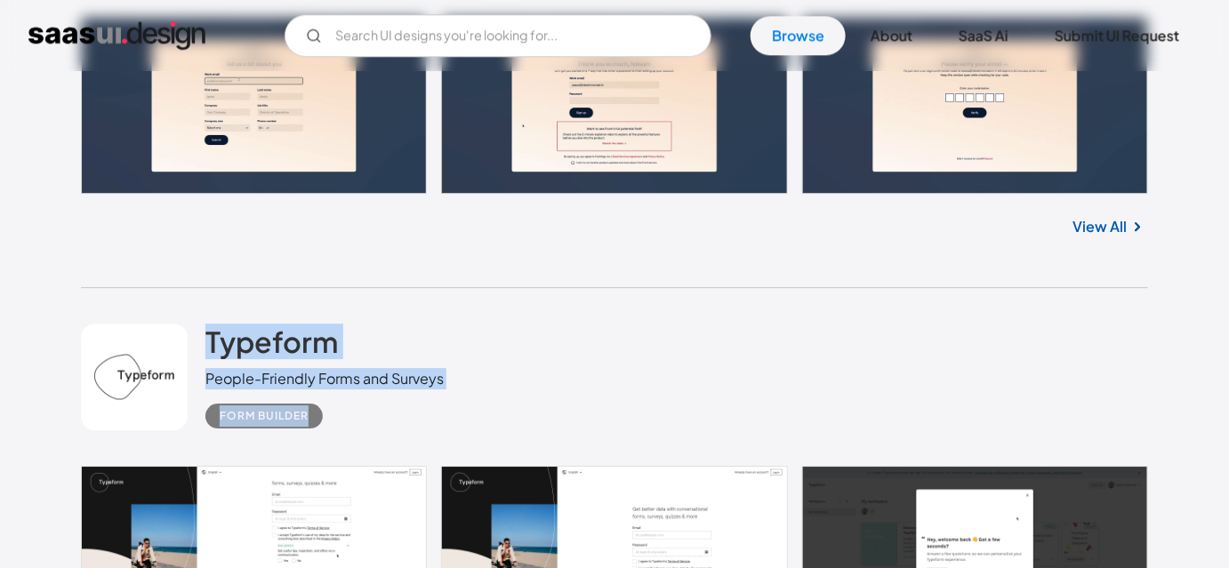
drag, startPoint x: 202, startPoint y: 308, endPoint x: 335, endPoint y: 421, distance: 174.8
click at [335, 421] on div "Typeform People-Friendly Forms and Surveys Form Builder" at bounding box center [614, 377] width 1067 height 178
click at [335, 421] on div "Form Builder" at bounding box center [324, 409] width 238 height 39
drag, startPoint x: 207, startPoint y: 301, endPoint x: 344, endPoint y: 411, distance: 175.9
click at [344, 411] on div "Typeform People-Friendly Forms and Surveys Form Builder" at bounding box center [614, 377] width 1067 height 178
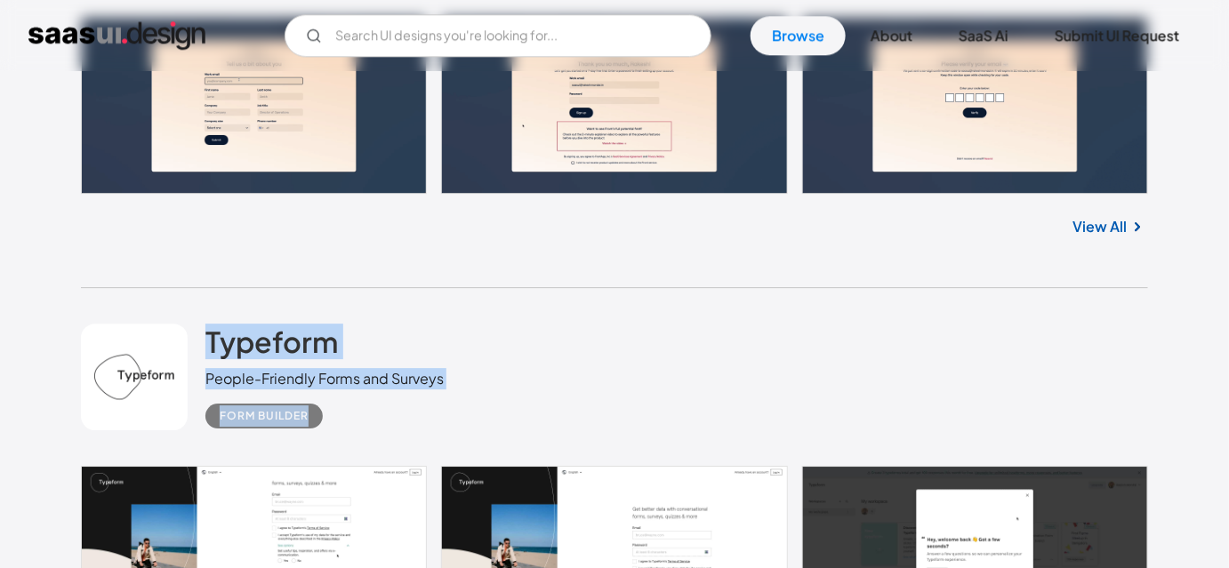
click at [344, 411] on div "Form Builder" at bounding box center [324, 409] width 238 height 39
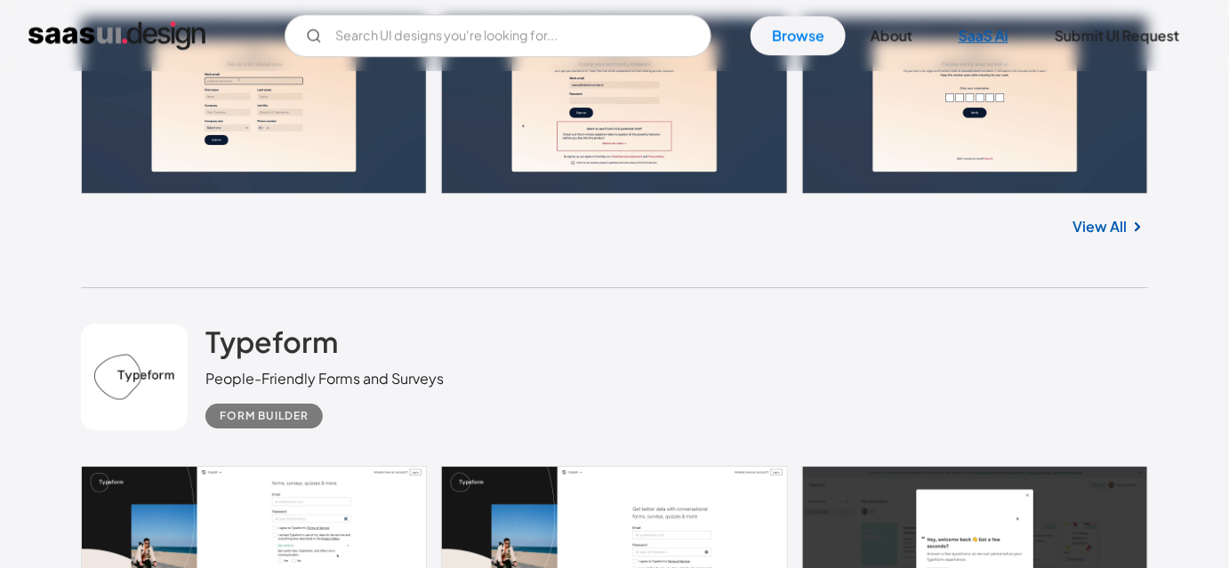
click at [985, 39] on link "SaaS Ai" at bounding box center [984, 35] width 93 height 39
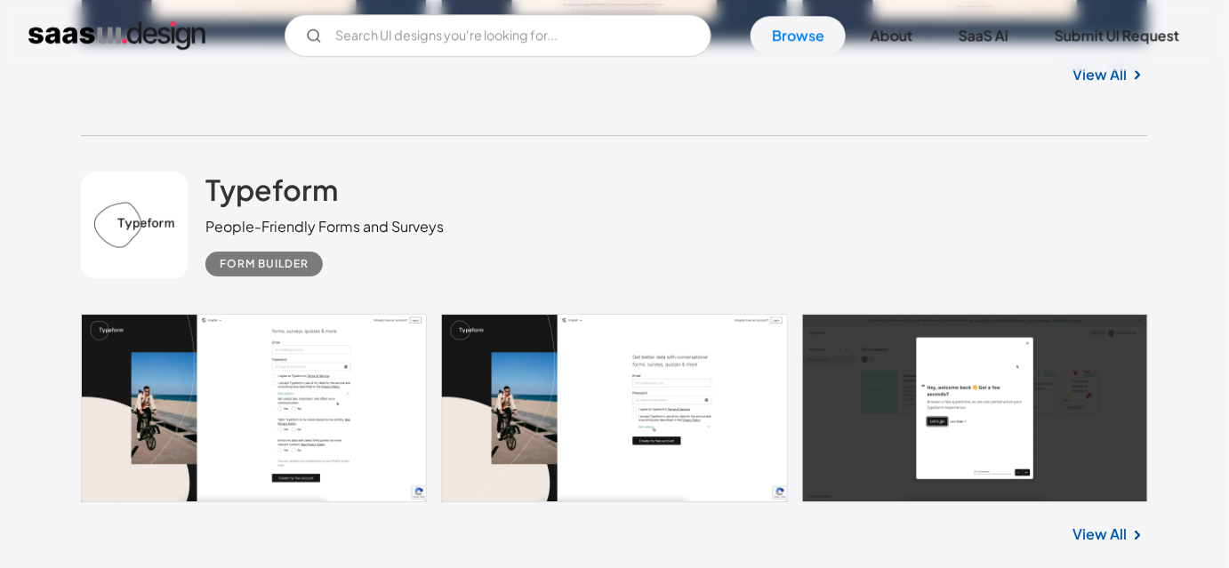
scroll to position [1789, 0]
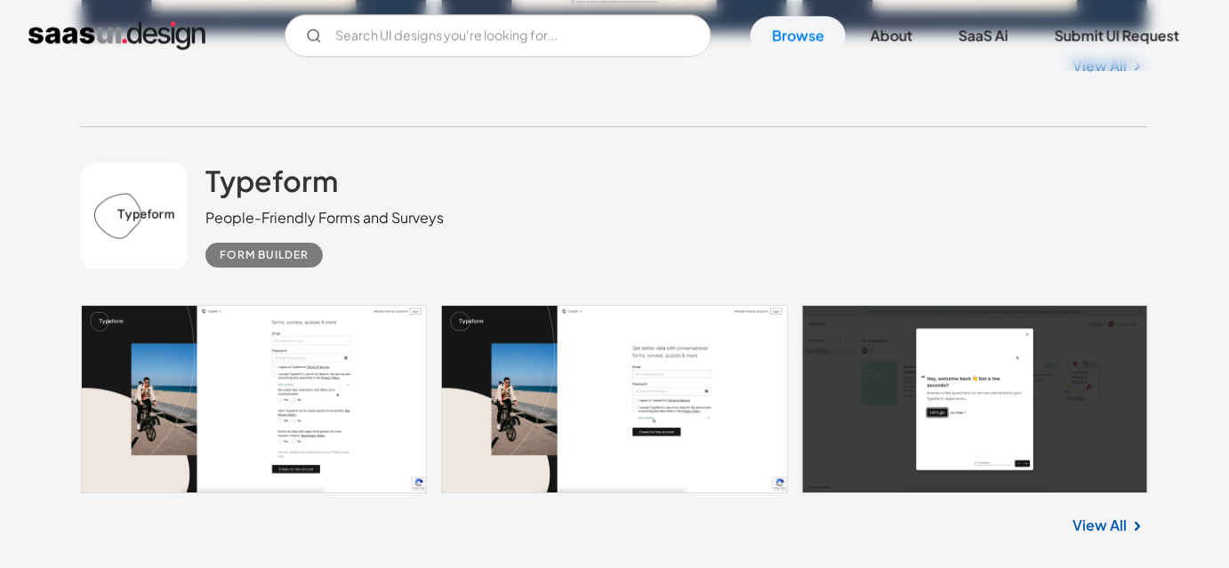
click at [804, 246] on div "Typeform People-Friendly Forms and Surveys Form Builder" at bounding box center [614, 216] width 1067 height 178
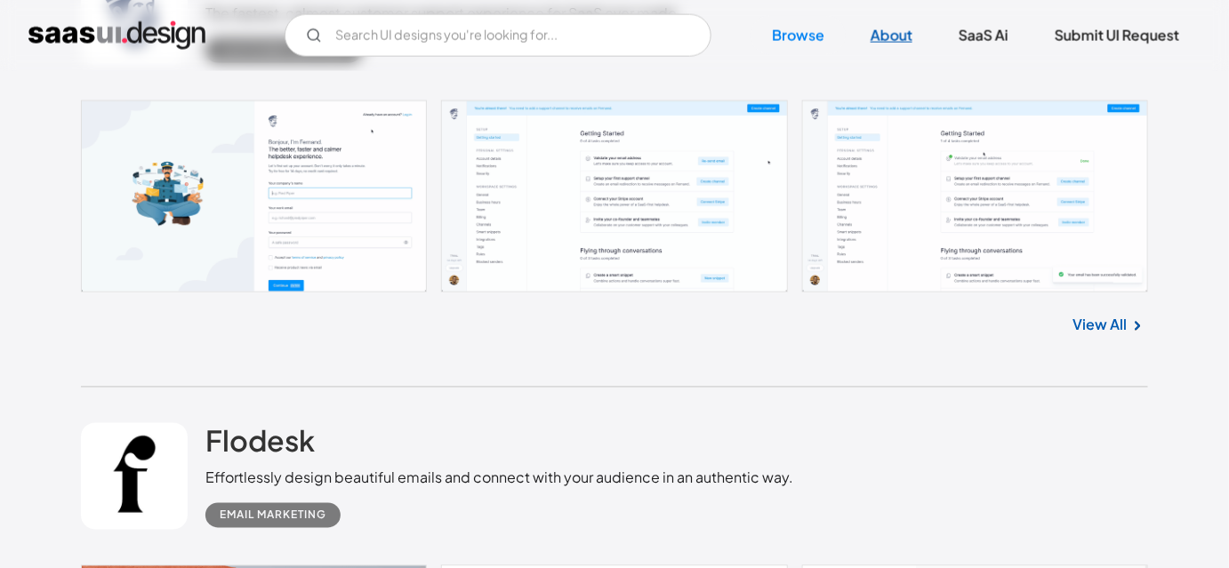
scroll to position [7608, 0]
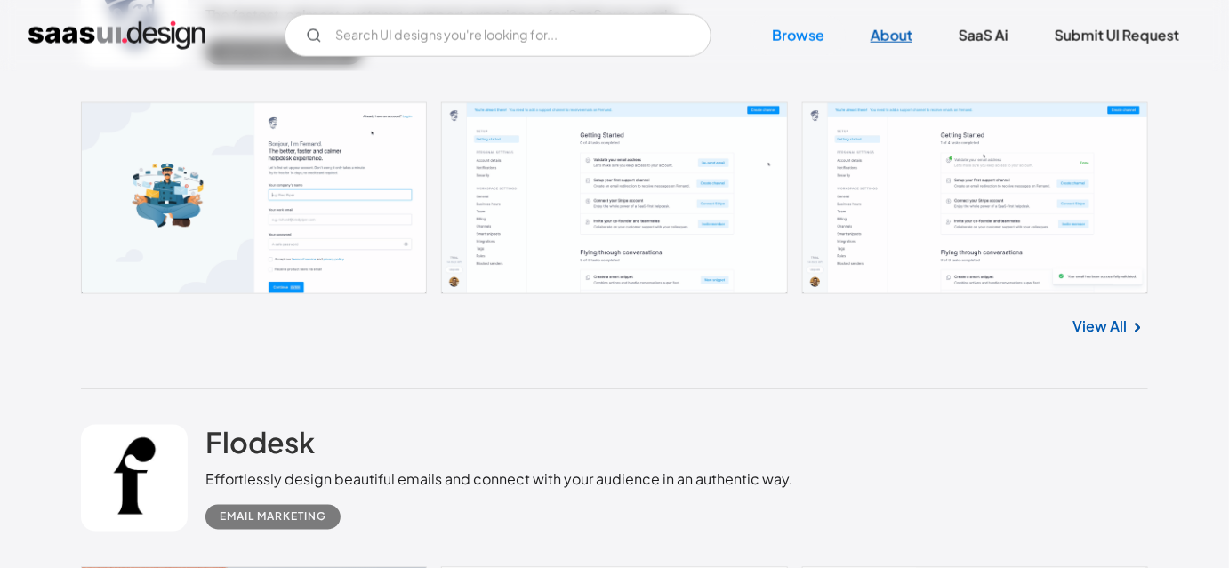
click at [874, 33] on link "About" at bounding box center [892, 35] width 85 height 39
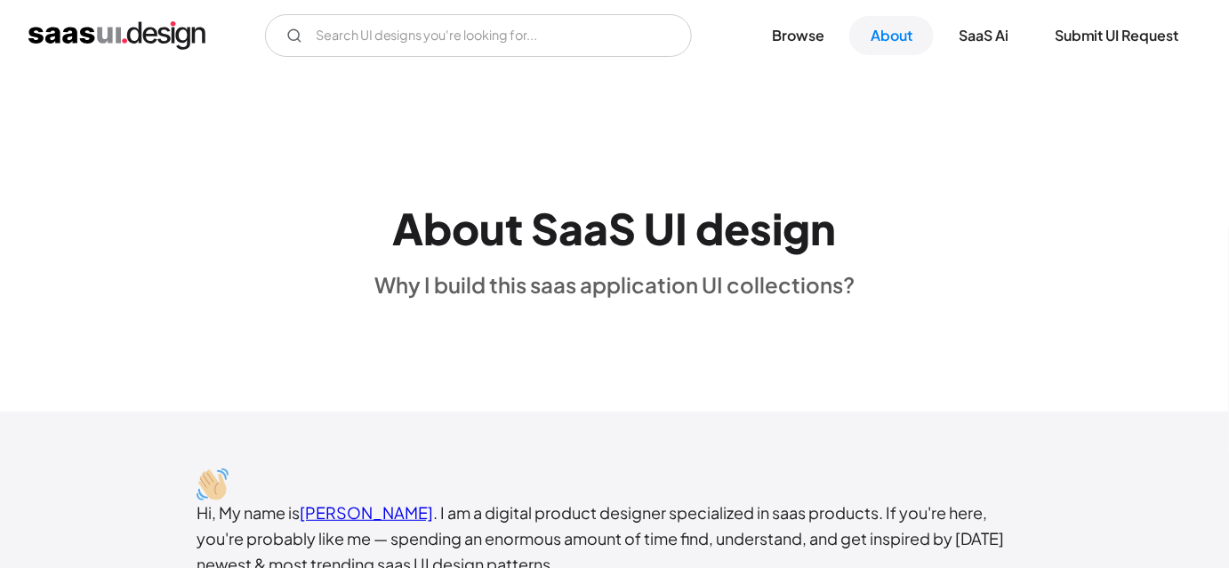
click at [773, 99] on div "About SaaS UI design Why I build this saas application UI collections?" at bounding box center [614, 242] width 1229 height 342
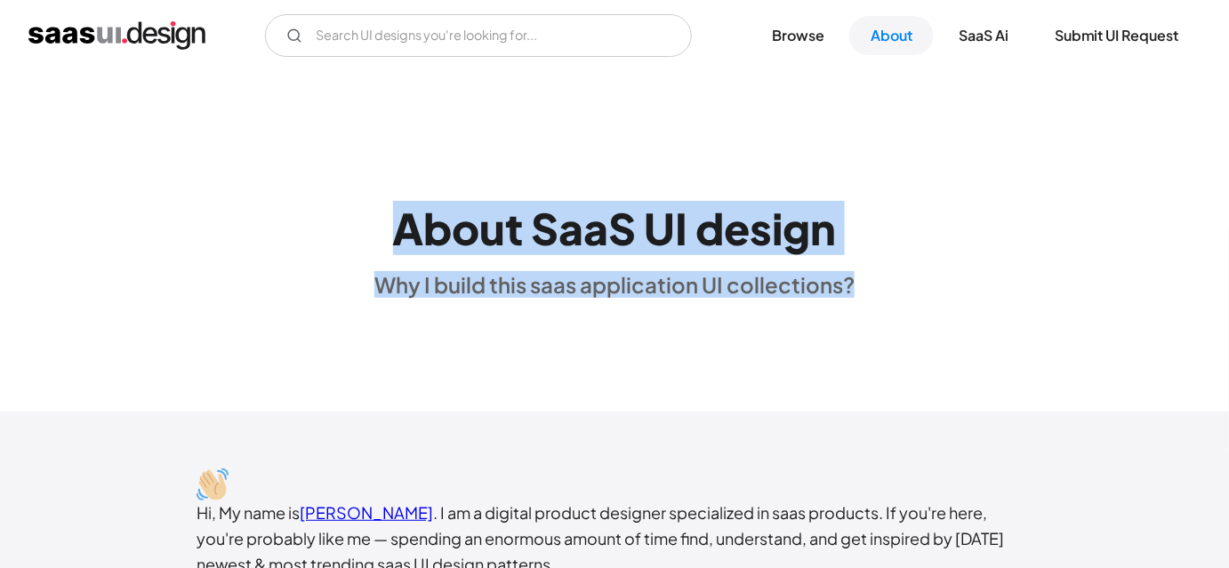
drag, startPoint x: 359, startPoint y: 183, endPoint x: 894, endPoint y: 263, distance: 540.6
click at [894, 263] on div "About SaaS UI design Why I build this saas application UI collections?" at bounding box center [614, 242] width 1229 height 342
click at [894, 263] on div "About SaaS UI design Why I build this saas application UI collections?" at bounding box center [614, 242] width 1229 height 114
drag, startPoint x: 863, startPoint y: 275, endPoint x: 394, endPoint y: 221, distance: 471.9
click at [394, 221] on div "About SaaS UI design Why I build this saas application UI collections?" at bounding box center [614, 242] width 1229 height 114
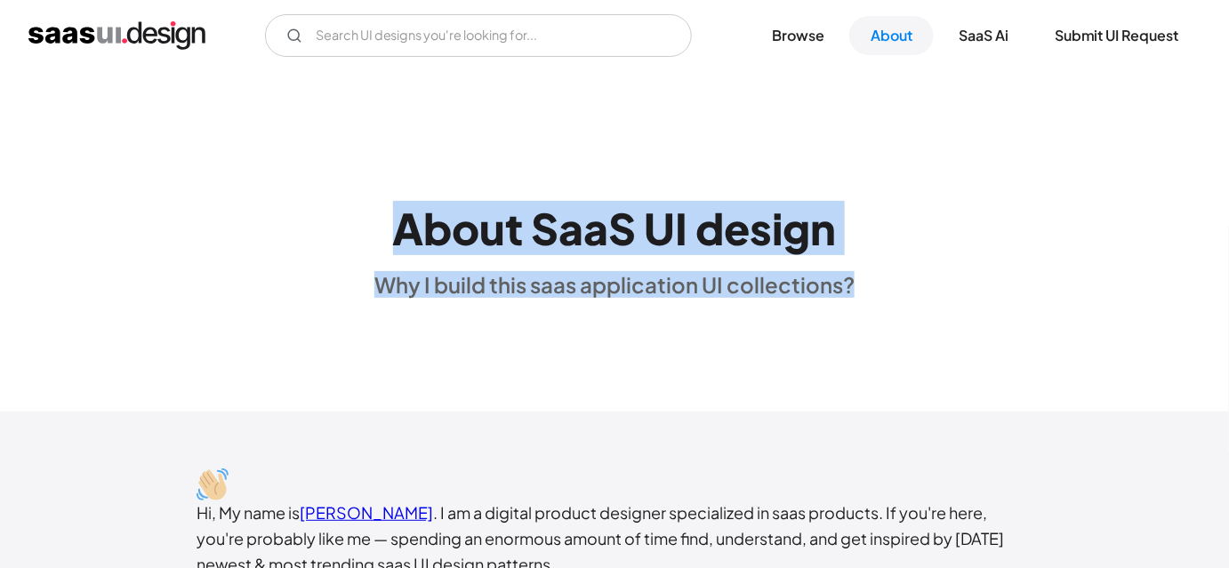
click at [394, 221] on h1 "About SaaS UI design" at bounding box center [615, 229] width 444 height 52
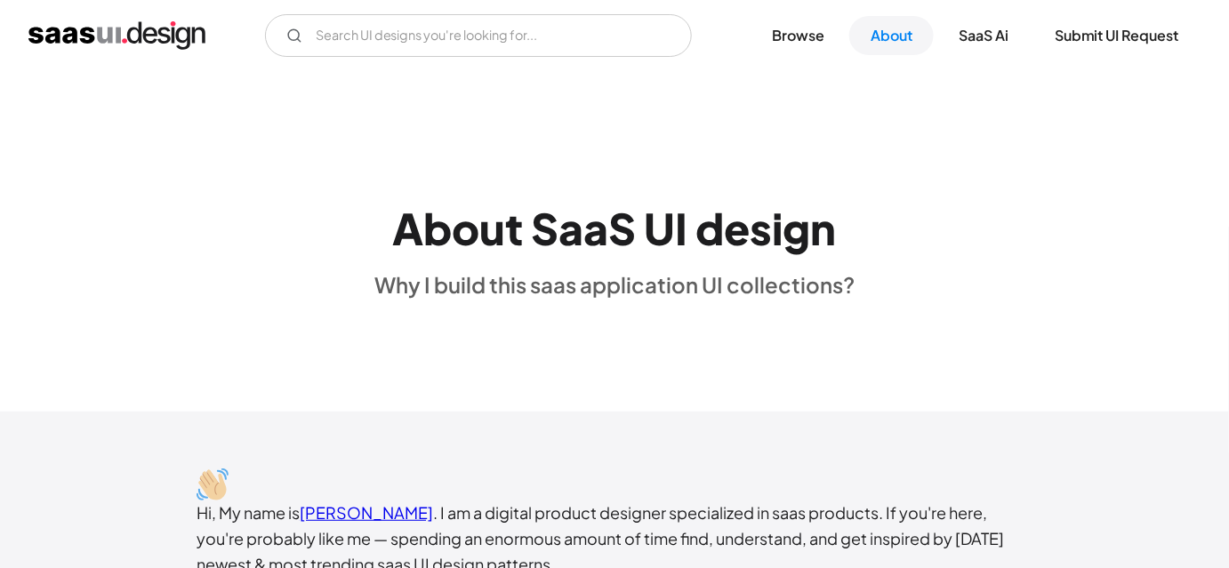
click at [394, 221] on h1 "About SaaS UI design" at bounding box center [615, 229] width 444 height 52
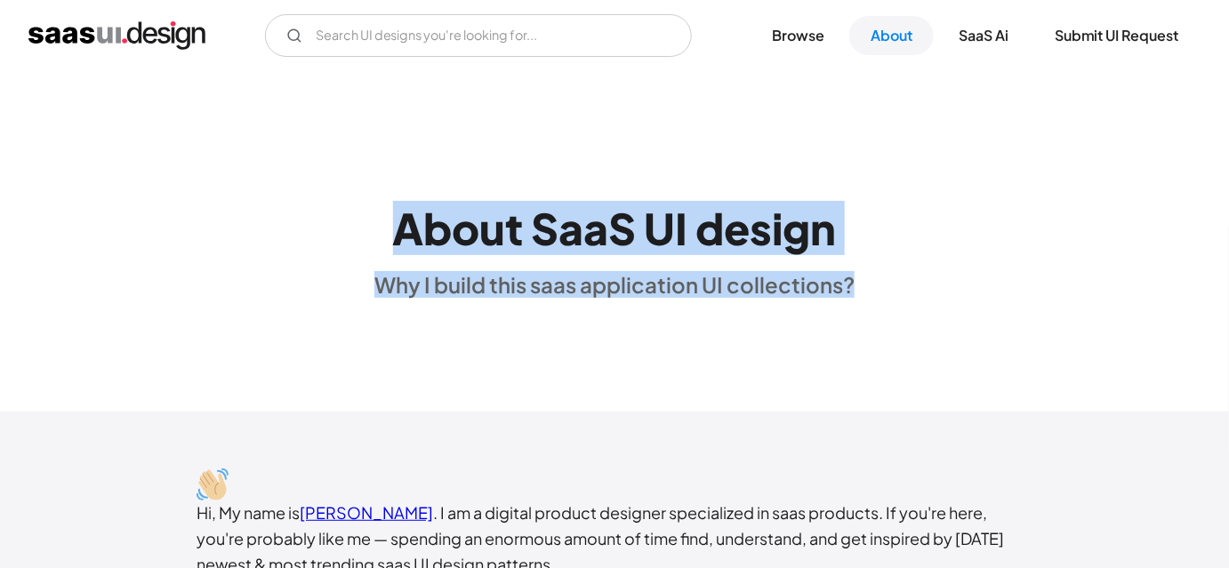
drag, startPoint x: 369, startPoint y: 213, endPoint x: 863, endPoint y: 287, distance: 499.3
click at [863, 287] on div "About SaaS UI design Why I build this saas application UI collections?" at bounding box center [614, 242] width 1229 height 114
drag, startPoint x: 863, startPoint y: 287, endPoint x: 336, endPoint y: 230, distance: 529.8
click at [336, 230] on div "About SaaS UI design Why I build this saas application UI collections?" at bounding box center [614, 242] width 1229 height 114
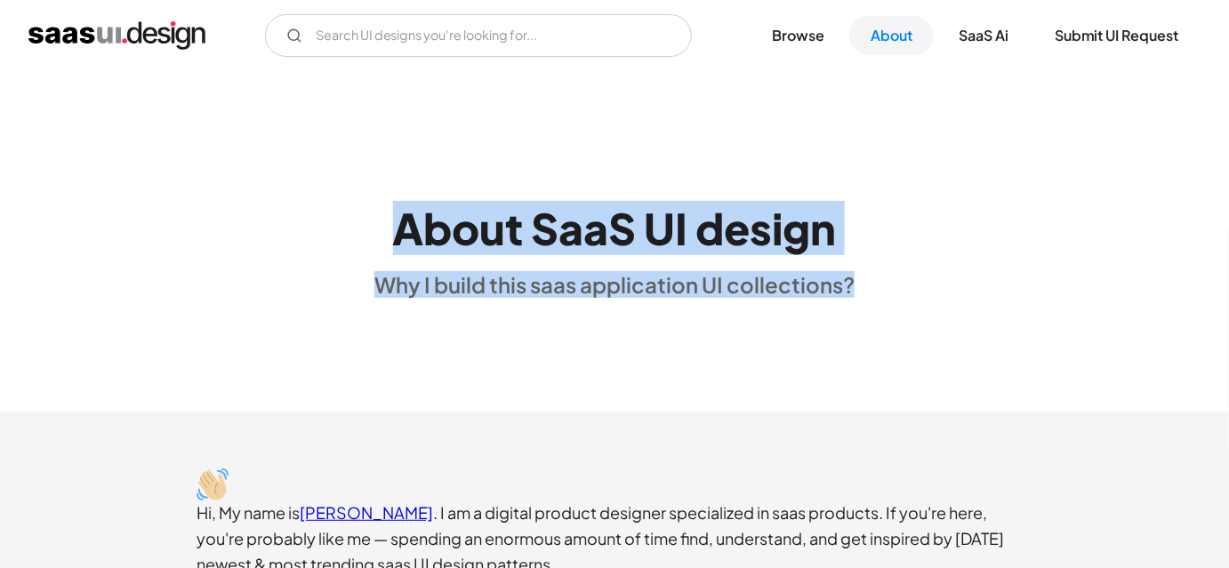
click at [336, 230] on div "About SaaS UI design Why I build this saas application UI collections?" at bounding box center [614, 242] width 1229 height 114
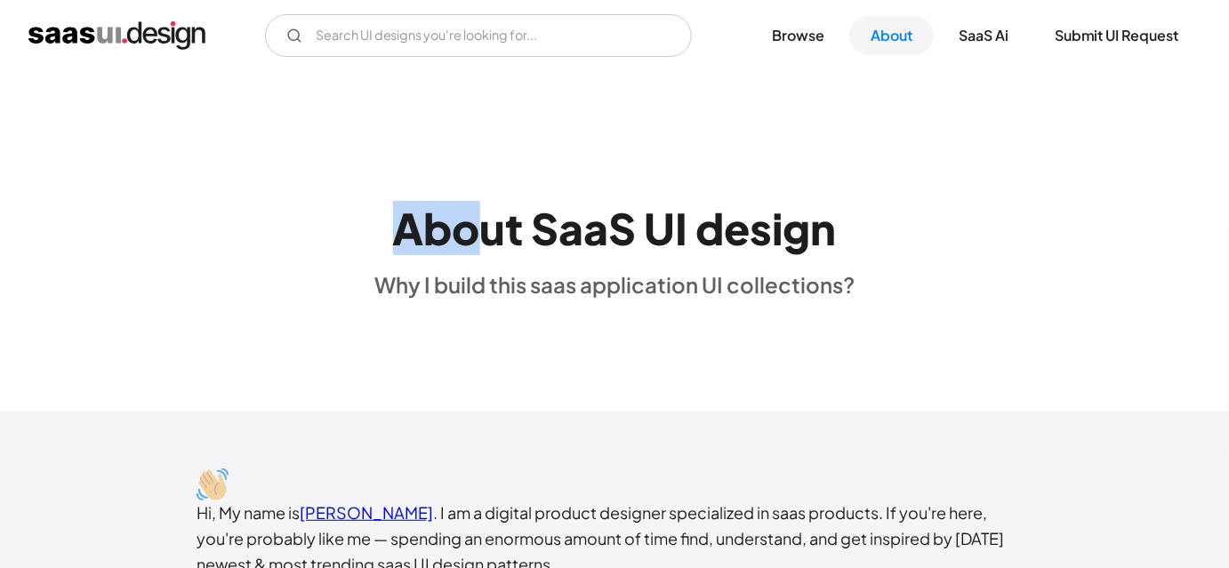
drag, startPoint x: 355, startPoint y: 222, endPoint x: 524, endPoint y: 231, distance: 169.3
click at [511, 231] on div "About SaaS UI design Why I build this saas application UI collections?" at bounding box center [614, 242] width 1229 height 114
click at [884, 319] on div "About SaaS UI design Why I build this saas application UI collections?" at bounding box center [614, 242] width 1229 height 342
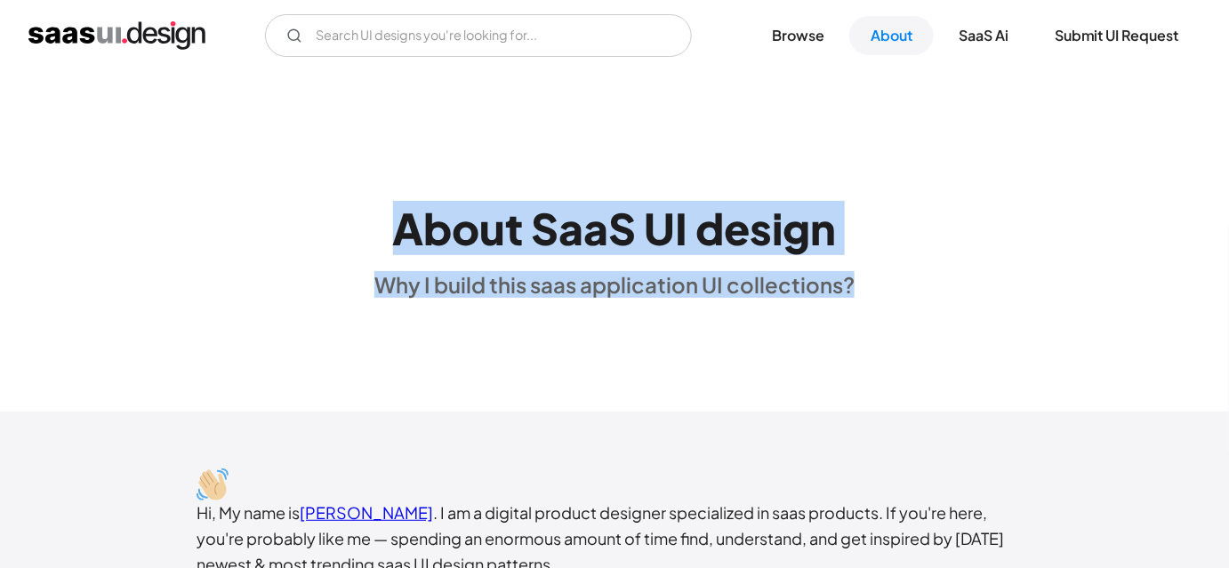
drag, startPoint x: 884, startPoint y: 319, endPoint x: 397, endPoint y: 185, distance: 505.7
click at [397, 185] on div "About SaaS UI design Why I build this saas application UI collections?" at bounding box center [614, 242] width 1229 height 342
click at [397, 185] on div "About SaaS UI design Why I build this saas application UI collections?" at bounding box center [615, 242] width 480 height 114
drag, startPoint x: 391, startPoint y: 213, endPoint x: 938, endPoint y: 304, distance: 554.6
click at [938, 304] on div "About SaaS UI design Why I build this saas application UI collections?" at bounding box center [614, 242] width 1229 height 342
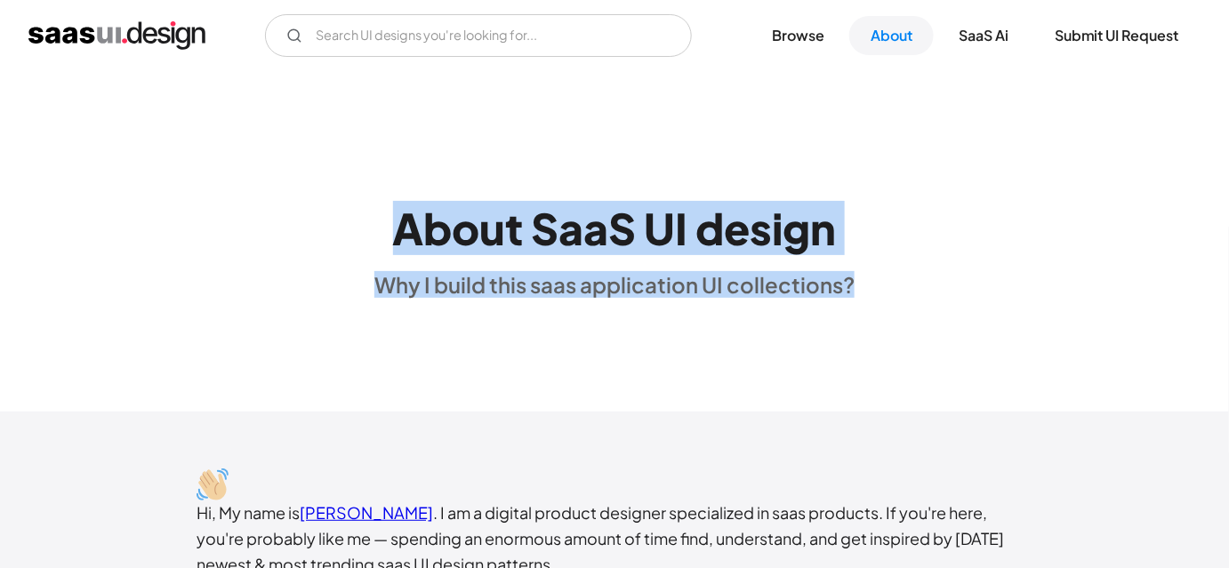
click at [938, 304] on div "About SaaS UI design Why I build this saas application UI collections?" at bounding box center [614, 242] width 1229 height 342
drag, startPoint x: 938, startPoint y: 304, endPoint x: 372, endPoint y: 228, distance: 571.8
click at [372, 228] on div "About SaaS UI design Why I build this saas application UI collections?" at bounding box center [614, 242] width 1229 height 342
click at [372, 228] on div "About SaaS UI design Why I build this saas application UI collections?" at bounding box center [614, 242] width 1229 height 114
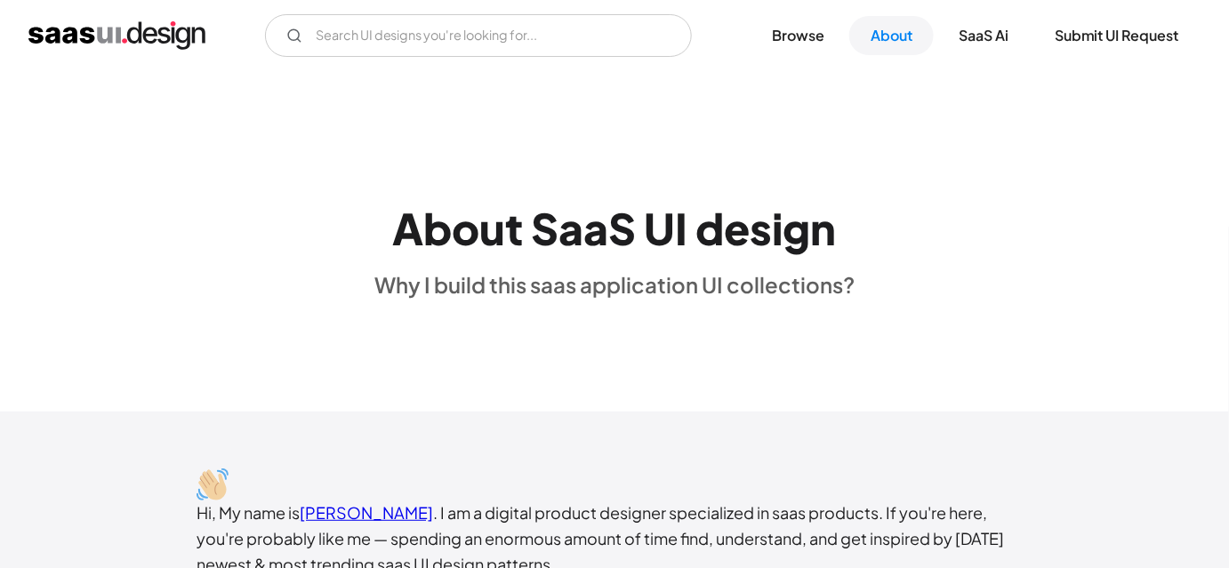
click at [384, 222] on div "About SaaS UI design Why I build this saas application UI collections?" at bounding box center [615, 242] width 480 height 114
click at [355, 201] on div "About SaaS UI design Why I build this saas application UI collections?" at bounding box center [614, 242] width 1229 height 114
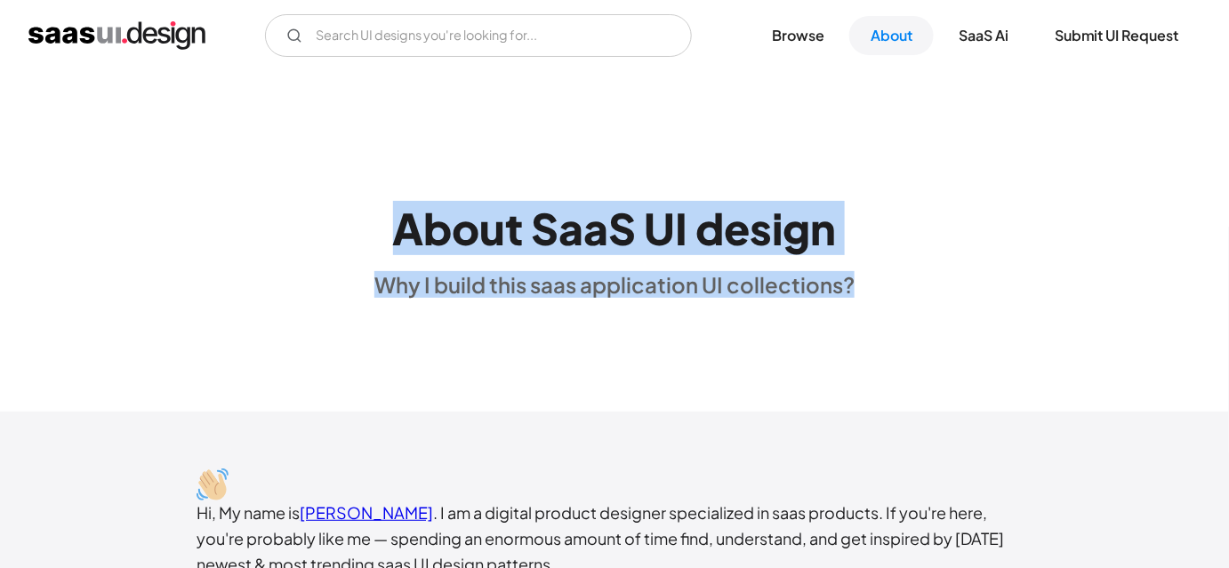
drag, startPoint x: 355, startPoint y: 201, endPoint x: 963, endPoint y: 317, distance: 619.4
click at [963, 317] on div "About SaaS UI design Why I build this saas application UI collections?" at bounding box center [614, 242] width 1229 height 342
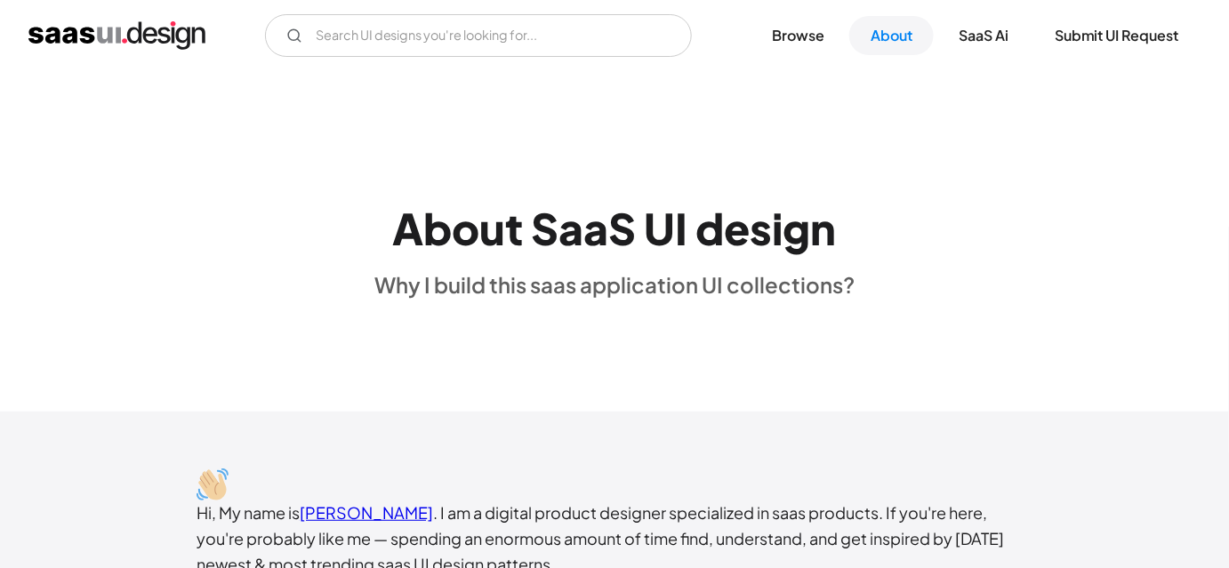
click at [963, 317] on div "About SaaS UI design Why I build this saas application UI collections?" at bounding box center [614, 242] width 1229 height 342
click at [1013, 308] on div "About SaaS UI design Why I build this saas application UI collections?" at bounding box center [614, 242] width 1229 height 342
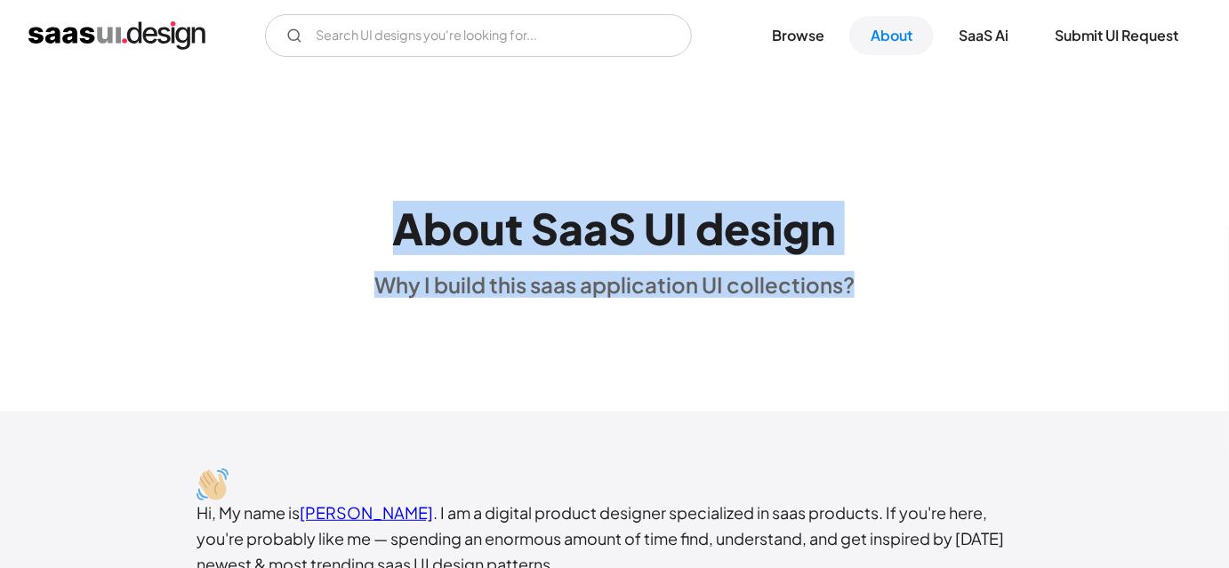
drag, startPoint x: 401, startPoint y: 232, endPoint x: 858, endPoint y: 290, distance: 460.0
click at [858, 290] on div "About SaaS UI design Why I build this saas application UI collections?" at bounding box center [614, 242] width 1229 height 114
drag, startPoint x: 858, startPoint y: 290, endPoint x: 399, endPoint y: 240, distance: 460.8
click at [399, 240] on div "About SaaS UI design Why I build this saas application UI collections?" at bounding box center [614, 242] width 1229 height 114
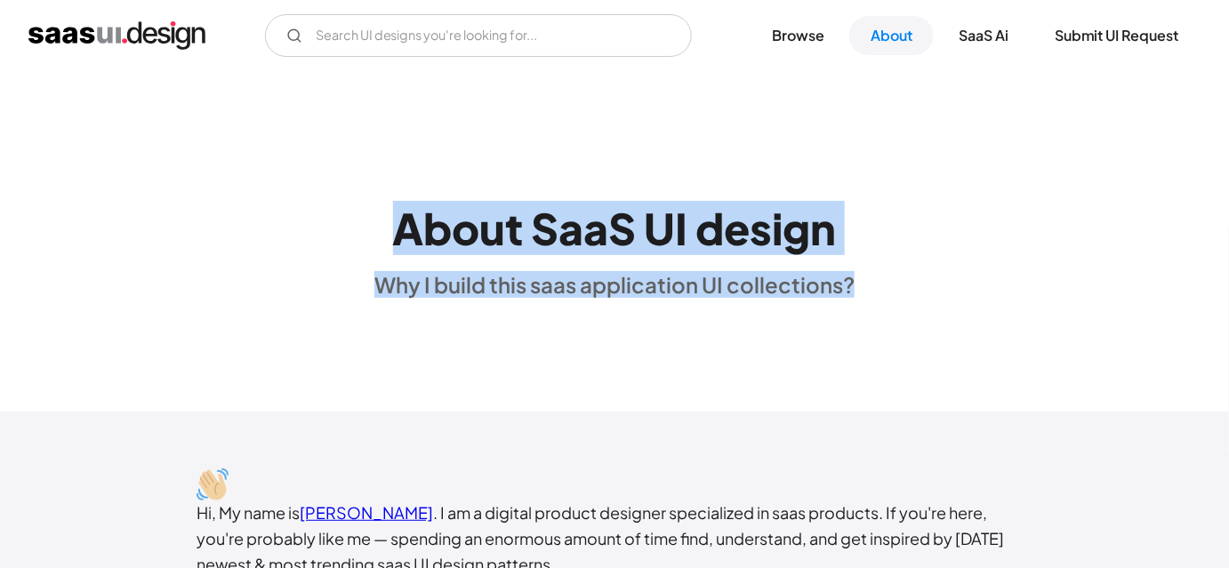
click at [399, 240] on h1 "About SaaS UI design" at bounding box center [615, 229] width 444 height 52
drag, startPoint x: 390, startPoint y: 228, endPoint x: 863, endPoint y: 276, distance: 475.7
click at [863, 276] on div "About SaaS UI design Why I build this saas application UI collections?" at bounding box center [614, 242] width 1229 height 114
drag, startPoint x: 863, startPoint y: 276, endPoint x: 391, endPoint y: 218, distance: 475.9
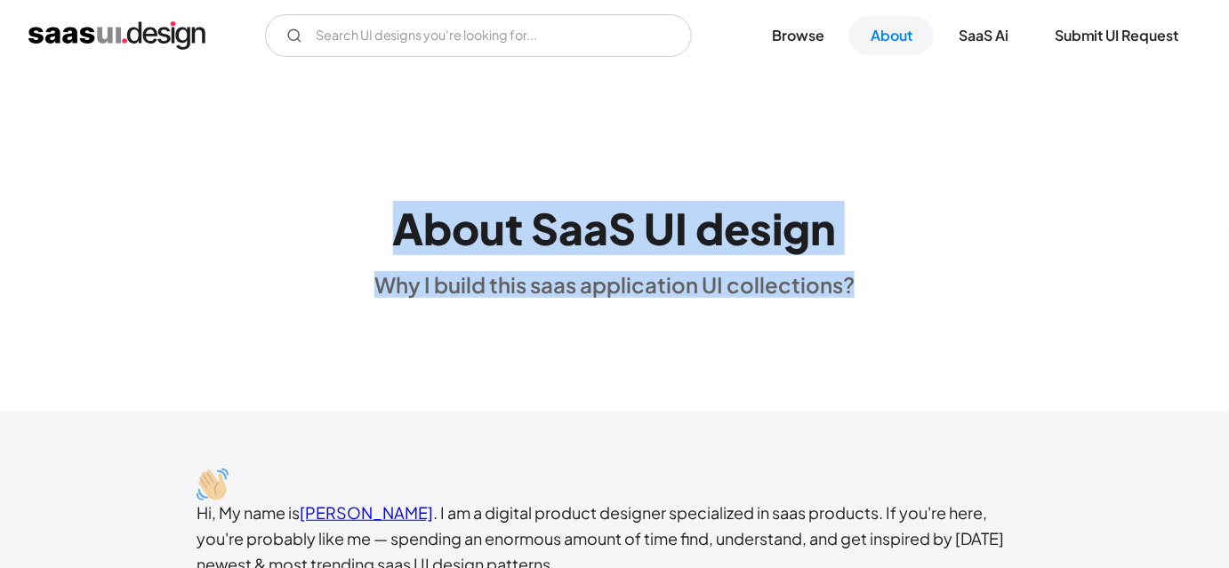
click at [391, 218] on div "About SaaS UI design Why I build this saas application UI collections?" at bounding box center [614, 242] width 1229 height 114
click at [391, 218] on div "About SaaS UI design Why I build this saas application UI collections?" at bounding box center [615, 242] width 480 height 114
drag, startPoint x: 391, startPoint y: 218, endPoint x: 871, endPoint y: 313, distance: 489.7
click at [871, 313] on div "About SaaS UI design Why I build this saas application UI collections?" at bounding box center [614, 242] width 1229 height 342
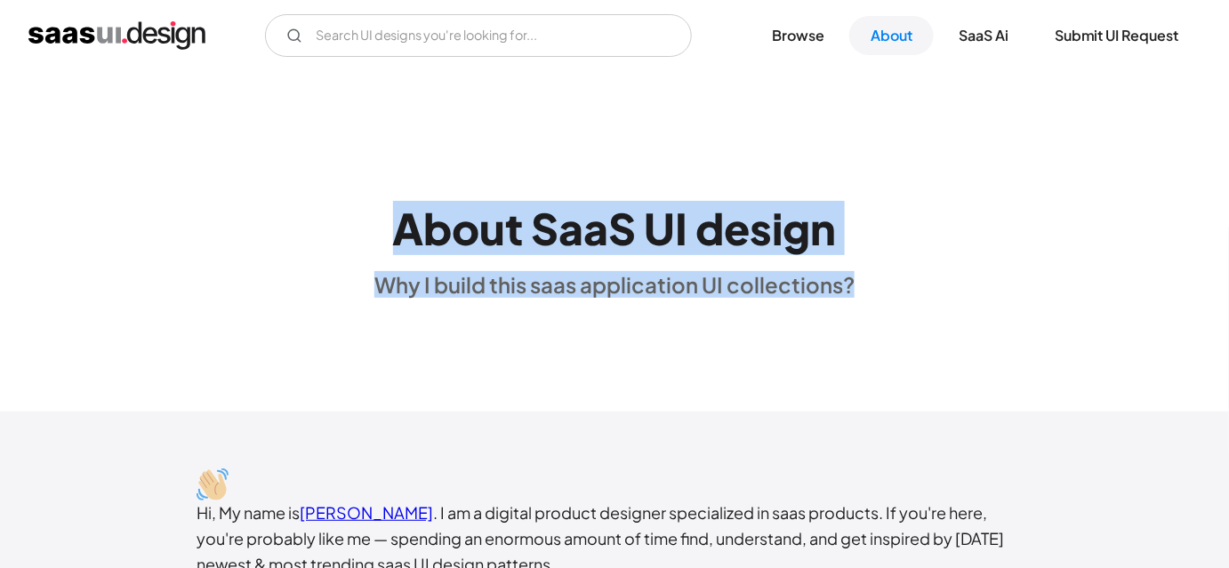
drag, startPoint x: 871, startPoint y: 313, endPoint x: 374, endPoint y: 209, distance: 508.0
click at [374, 209] on div "About SaaS UI design Why I build this saas application UI collections?" at bounding box center [614, 242] width 1229 height 342
click at [374, 209] on div "About SaaS UI design Why I build this saas application UI collections?" at bounding box center [614, 242] width 1229 height 114
drag, startPoint x: 374, startPoint y: 209, endPoint x: 884, endPoint y: 302, distance: 518.9
click at [884, 302] on div "About SaaS UI design Why I build this saas application UI collections?" at bounding box center [614, 242] width 1229 height 342
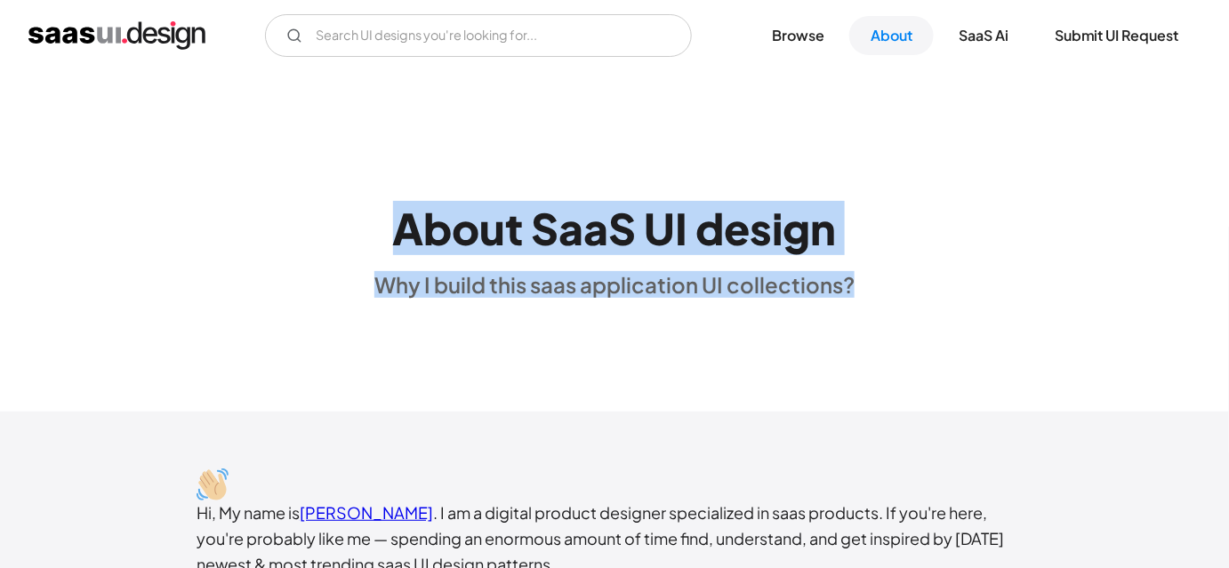
click at [884, 302] on div "About SaaS UI design Why I build this saas application UI collections?" at bounding box center [614, 242] width 1229 height 342
drag, startPoint x: 394, startPoint y: 223, endPoint x: 855, endPoint y: 346, distance: 476.9
click at [855, 346] on div "About SaaS UI design Why I build this saas application UI collections?" at bounding box center [614, 242] width 1229 height 342
drag, startPoint x: 390, startPoint y: 225, endPoint x: 851, endPoint y: 352, distance: 478.9
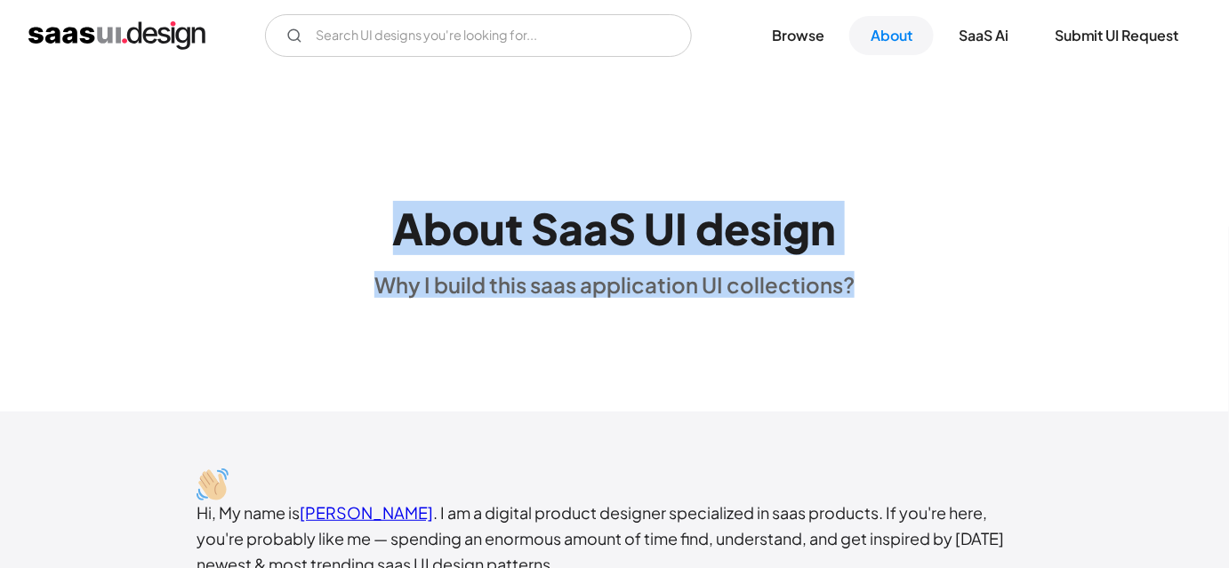
click at [851, 352] on div "About SaaS UI design Why I build this saas application UI collections?" at bounding box center [614, 242] width 1229 height 342
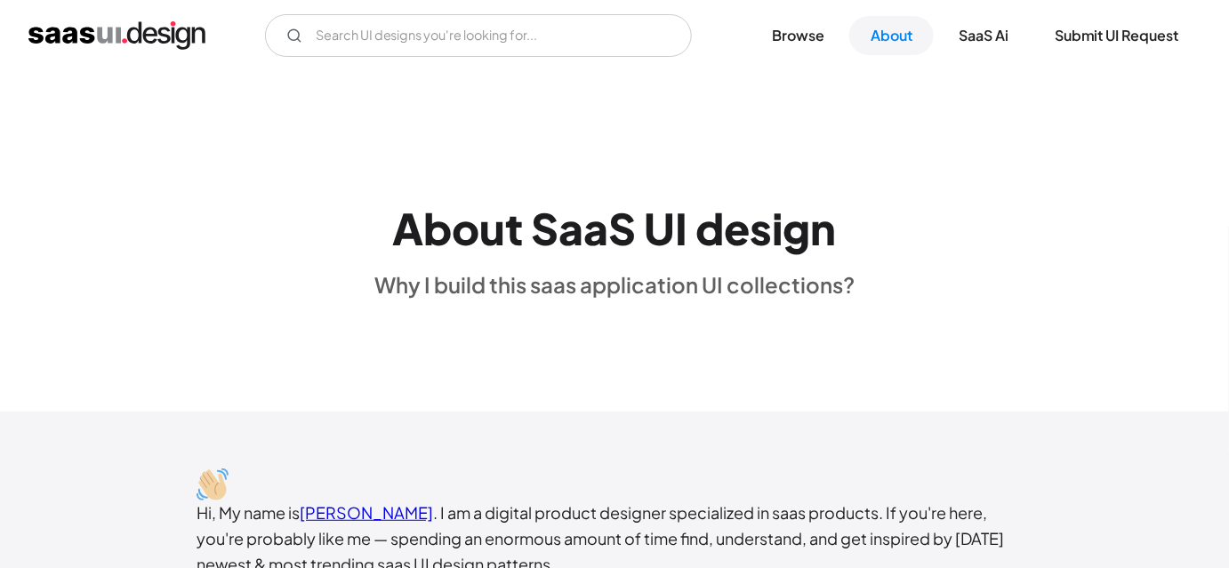
click at [833, 327] on div "About SaaS UI design Why I build this saas application UI collections?" at bounding box center [614, 242] width 1229 height 342
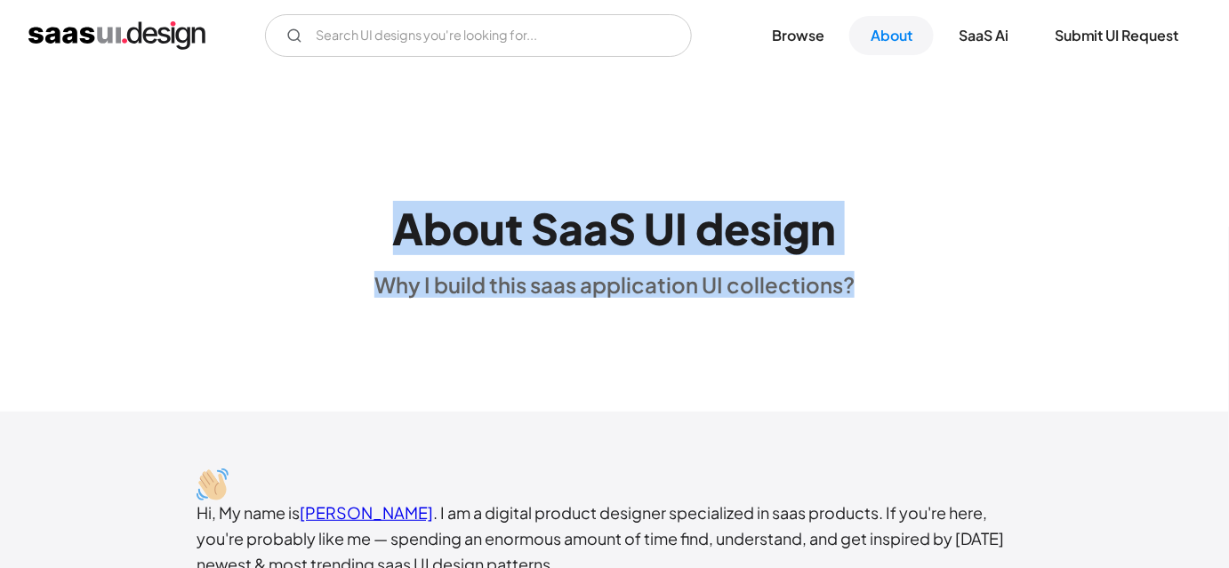
drag, startPoint x: 391, startPoint y: 216, endPoint x: 868, endPoint y: 310, distance: 485.9
click at [868, 310] on div "About SaaS UI design Why I build this saas application UI collections?" at bounding box center [614, 242] width 1229 height 342
drag, startPoint x: 384, startPoint y: 210, endPoint x: 855, endPoint y: 281, distance: 475.9
click at [855, 281] on div "About SaaS UI design Why I build this saas application UI collections?" at bounding box center [614, 242] width 1229 height 114
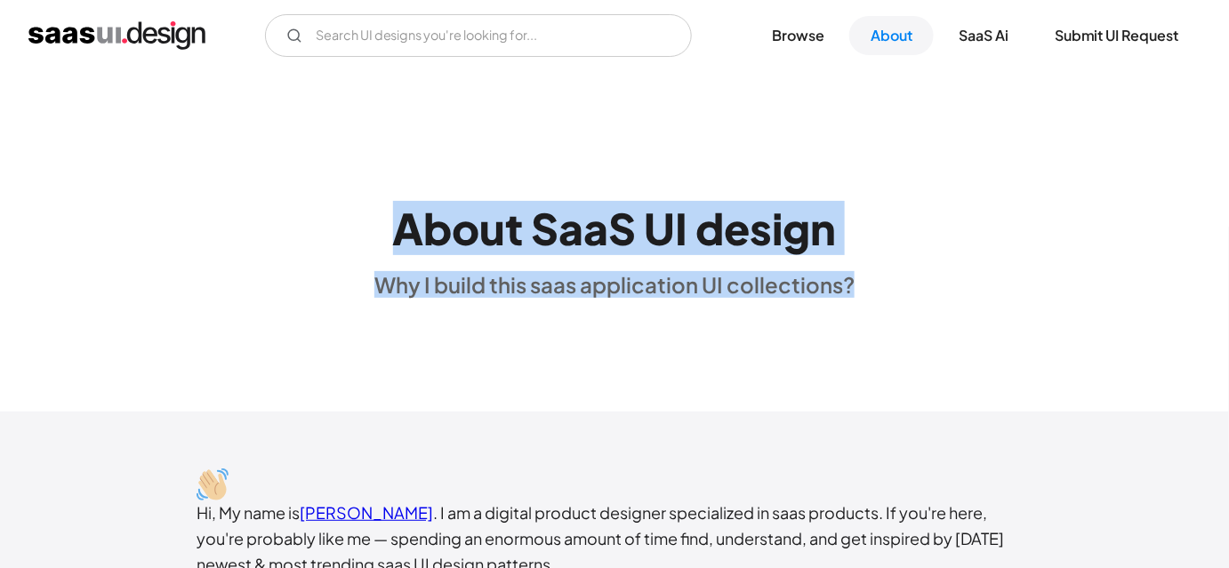
click at [855, 281] on div "About SaaS UI design Why I build this saas application UI collections?" at bounding box center [614, 242] width 1229 height 114
drag, startPoint x: 855, startPoint y: 281, endPoint x: 385, endPoint y: 227, distance: 472.8
click at [385, 227] on div "About SaaS UI design Why I build this saas application UI collections?" at bounding box center [614, 242] width 1229 height 114
click at [385, 227] on div "About SaaS UI design Why I build this saas application UI collections?" at bounding box center [615, 242] width 480 height 114
drag, startPoint x: 385, startPoint y: 227, endPoint x: 898, endPoint y: 259, distance: 513.4
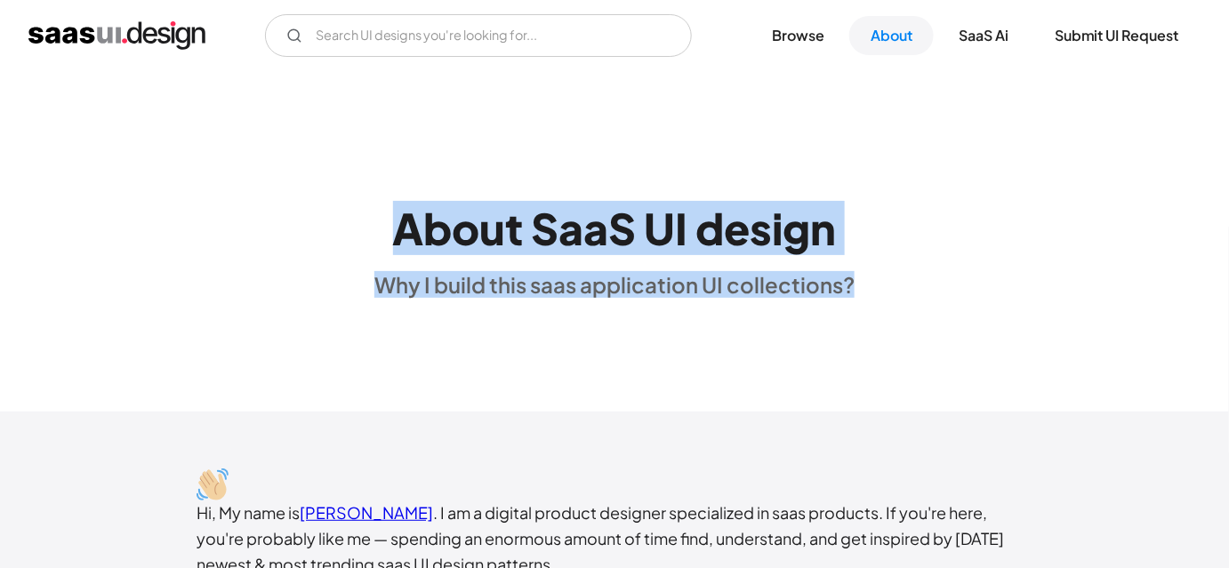
click at [898, 259] on div "About SaaS UI design Why I build this saas application UI collections?" at bounding box center [614, 242] width 1229 height 114
drag, startPoint x: 397, startPoint y: 234, endPoint x: 910, endPoint y: 273, distance: 514.8
click at [910, 273] on div "About SaaS UI design Why I build this saas application UI collections?" at bounding box center [614, 242] width 1229 height 114
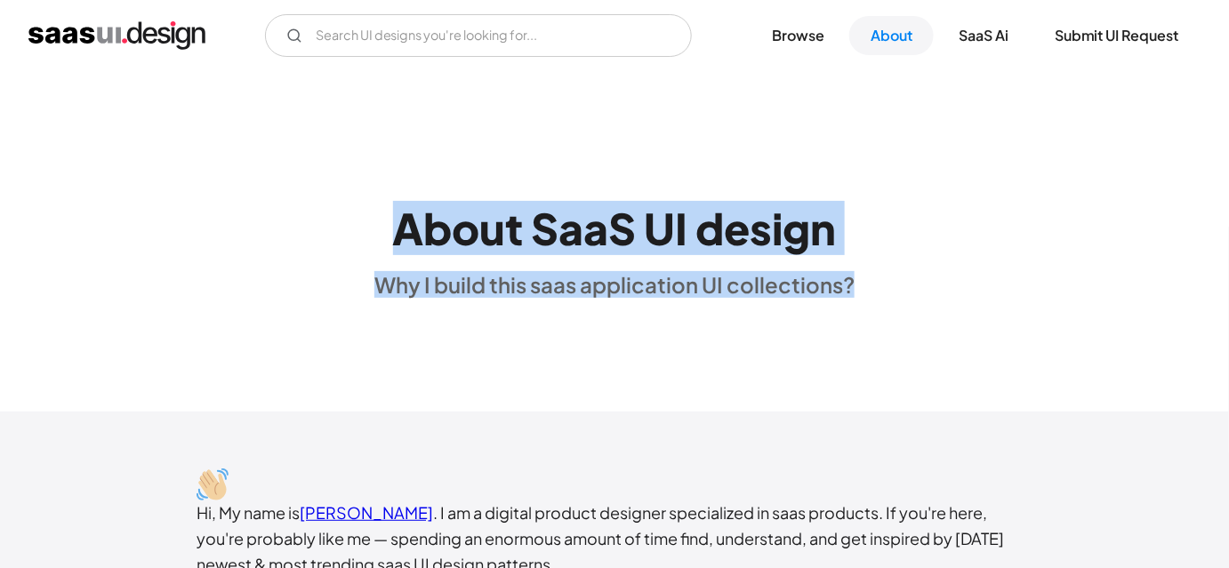
drag, startPoint x: 910, startPoint y: 273, endPoint x: 362, endPoint y: 199, distance: 552.9
click at [362, 199] on div "About SaaS UI design Why I build this saas application UI collections?" at bounding box center [614, 242] width 1229 height 114
drag, startPoint x: 362, startPoint y: 199, endPoint x: 886, endPoint y: 277, distance: 529.6
click at [886, 277] on div "About SaaS UI design Why I build this saas application UI collections?" at bounding box center [614, 242] width 1229 height 114
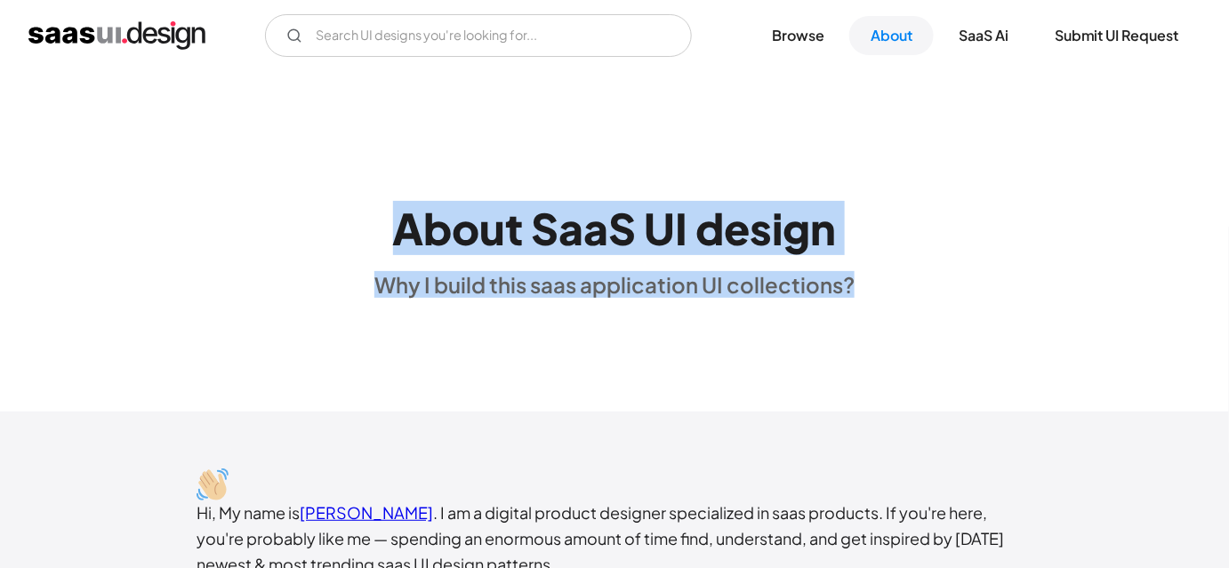
click at [886, 277] on div "About SaaS UI design Why I build this saas application UI collections?" at bounding box center [614, 242] width 1229 height 114
drag, startPoint x: 886, startPoint y: 277, endPoint x: 411, endPoint y: 239, distance: 476.5
click at [411, 239] on div "About SaaS UI design Why I build this saas application UI collections?" at bounding box center [614, 242] width 1229 height 114
click at [411, 239] on h1 "About SaaS UI design" at bounding box center [615, 229] width 444 height 52
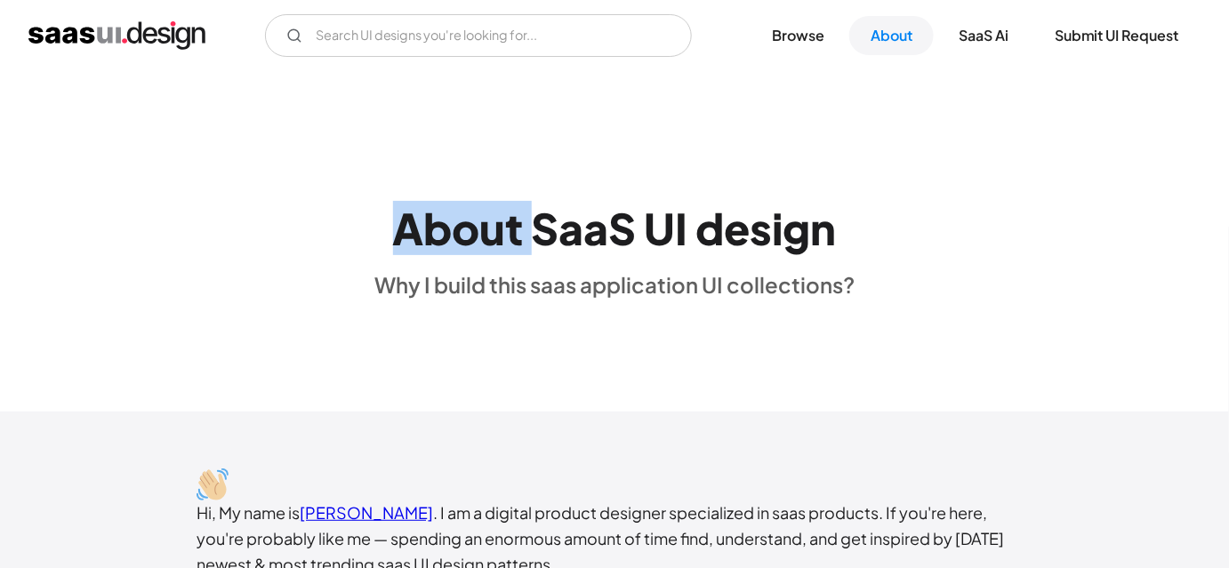
click at [411, 239] on h1 "About SaaS UI design" at bounding box center [615, 229] width 444 height 52
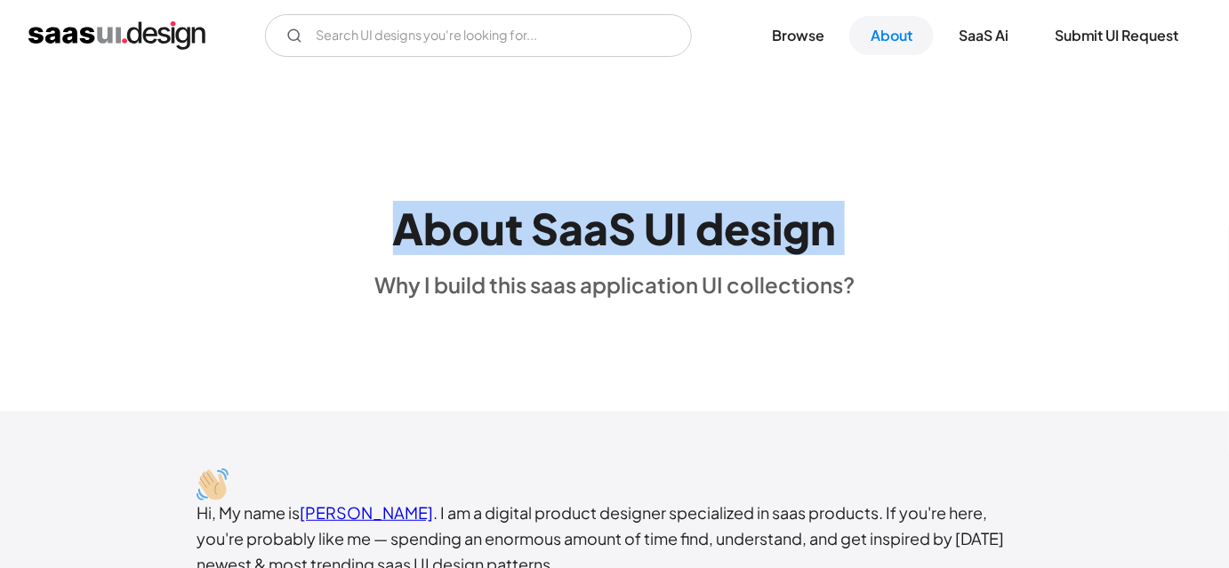
click at [411, 239] on h1 "About SaaS UI design" at bounding box center [615, 229] width 444 height 52
click at [370, 220] on div "About SaaS UI design Why I build this saas application UI collections?" at bounding box center [614, 242] width 1229 height 114
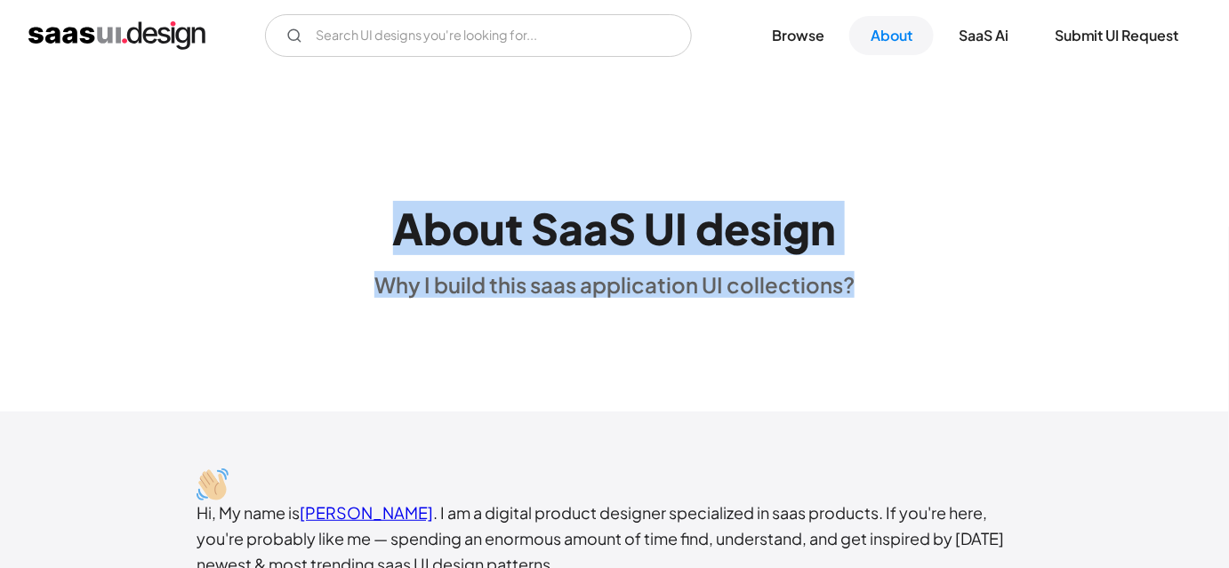
drag, startPoint x: 370, startPoint y: 220, endPoint x: 879, endPoint y: 301, distance: 515.2
click at [879, 301] on div "About SaaS UI design Why I build this saas application UI collections?" at bounding box center [614, 242] width 1229 height 342
drag, startPoint x: 879, startPoint y: 301, endPoint x: 386, endPoint y: 224, distance: 498.7
click at [386, 224] on div "About SaaS UI design Why I build this saas application UI collections?" at bounding box center [614, 242] width 1229 height 342
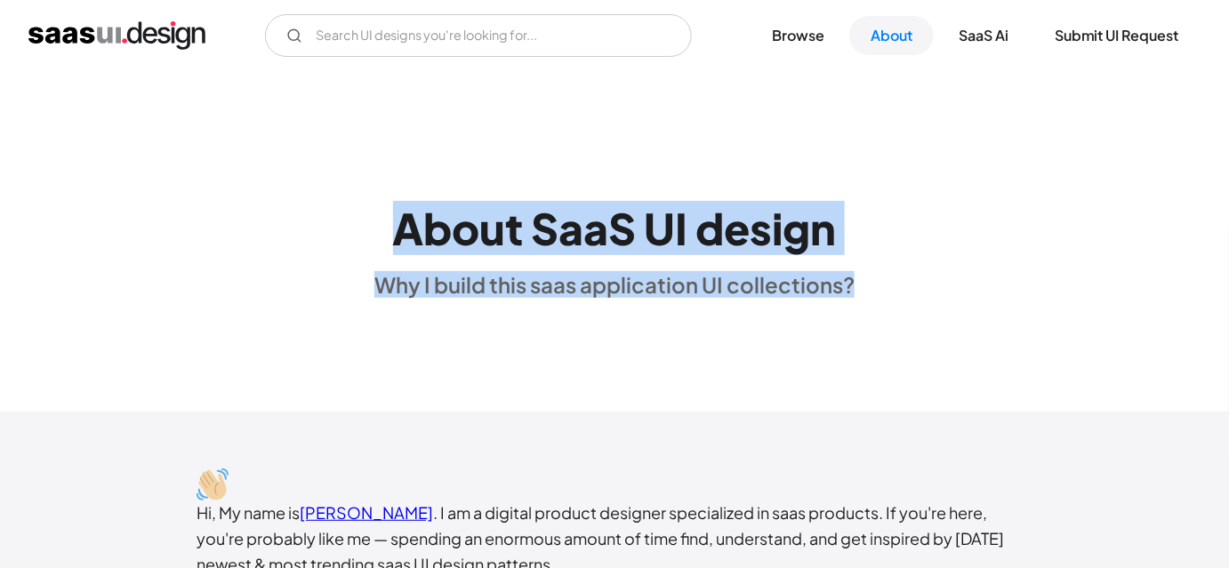
click at [386, 224] on div "About SaaS UI design Why I build this saas application UI collections?" at bounding box center [615, 242] width 480 height 114
drag, startPoint x: 386, startPoint y: 224, endPoint x: 899, endPoint y: 278, distance: 516.1
click at [899, 278] on div "About SaaS UI design Why I build this saas application UI collections?" at bounding box center [614, 242] width 1229 height 114
drag, startPoint x: 899, startPoint y: 278, endPoint x: 367, endPoint y: 213, distance: 536.0
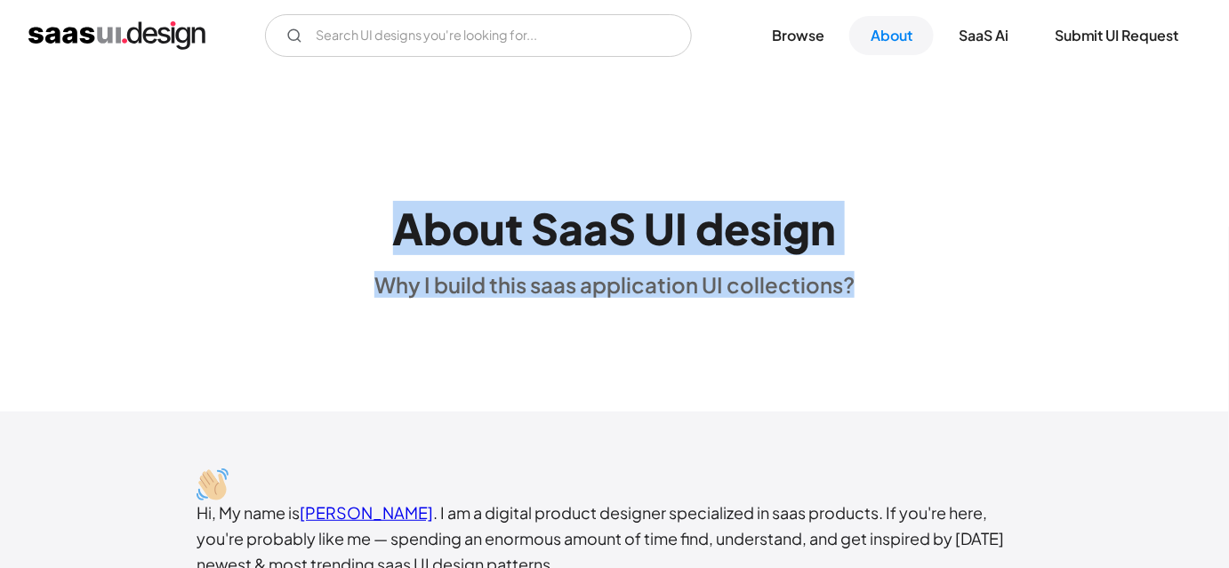
click at [367, 213] on div "About SaaS UI design Why I build this saas application UI collections?" at bounding box center [614, 242] width 1229 height 114
drag, startPoint x: 367, startPoint y: 213, endPoint x: 930, endPoint y: 373, distance: 584.6
click at [930, 373] on div "About SaaS UI design Why I build this saas application UI collections?" at bounding box center [614, 242] width 1229 height 342
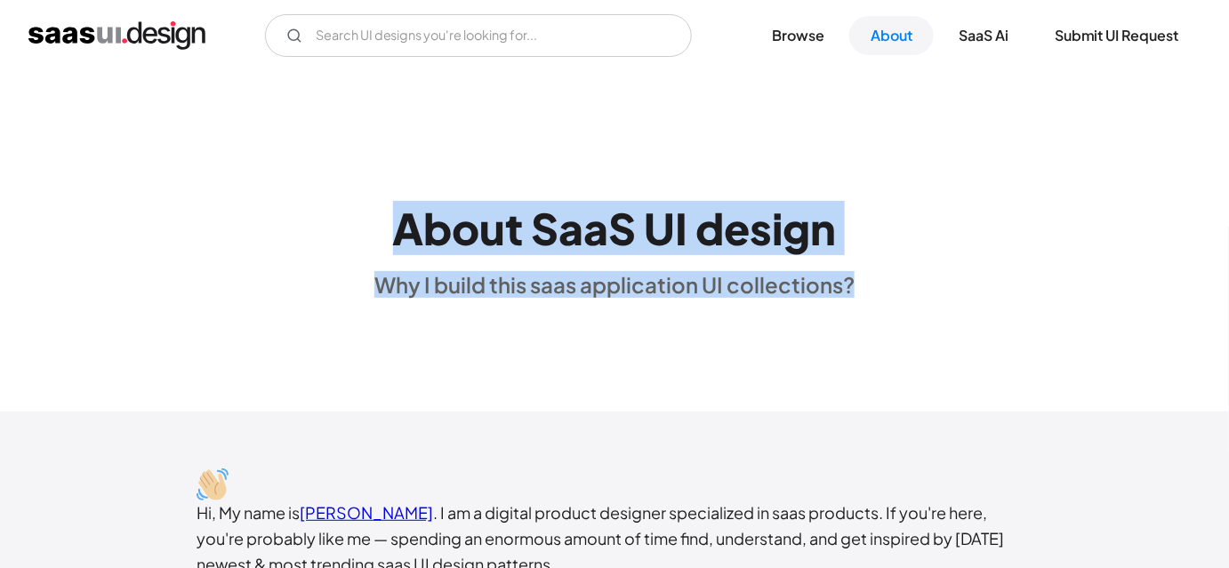
drag, startPoint x: 897, startPoint y: 332, endPoint x: 386, endPoint y: 216, distance: 523.5
click at [386, 216] on div "About SaaS UI design Why I build this saas application UI collections?" at bounding box center [614, 242] width 1229 height 342
click at [384, 216] on div "About SaaS UI design Why I build this saas application UI collections?" at bounding box center [615, 242] width 480 height 114
drag, startPoint x: 384, startPoint y: 216, endPoint x: 930, endPoint y: 284, distance: 550.4
click at [930, 284] on div "About SaaS UI design Why I build this saas application UI collections?" at bounding box center [614, 242] width 1229 height 114
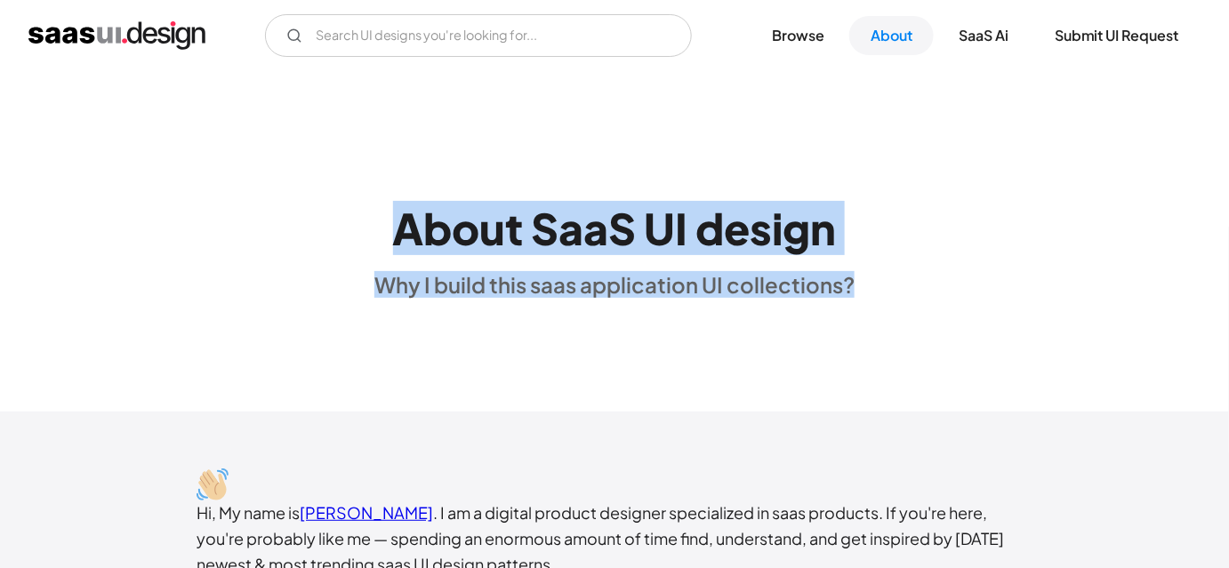
click at [930, 284] on div "About SaaS UI design Why I build this saas application UI collections?" at bounding box center [614, 242] width 1229 height 114
drag, startPoint x: 879, startPoint y: 281, endPoint x: 334, endPoint y: 211, distance: 549.8
click at [334, 211] on div "About SaaS UI design Why I build this saas application UI collections?" at bounding box center [614, 242] width 1229 height 114
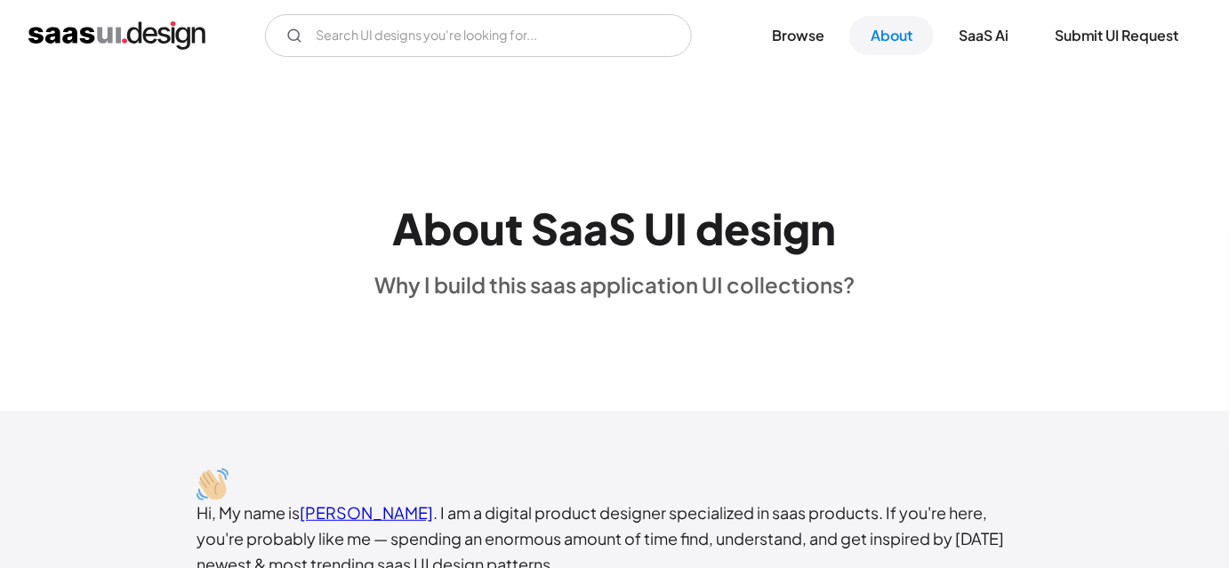
click at [356, 205] on div "About SaaS UI design Why I build this saas application UI collections?" at bounding box center [614, 242] width 1229 height 114
click at [356, 219] on div "About SaaS UI design Why I build this saas application UI collections?" at bounding box center [614, 242] width 1229 height 114
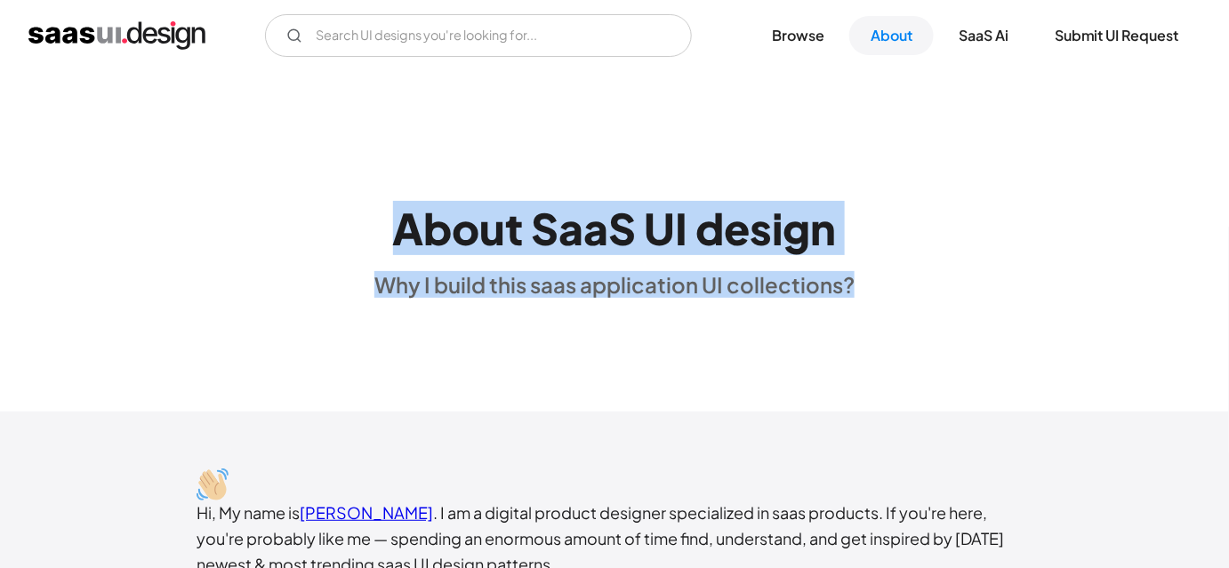
drag, startPoint x: 385, startPoint y: 212, endPoint x: 946, endPoint y: 256, distance: 562.2
click at [946, 256] on div "About SaaS UI design Why I build this saas application UI collections?" at bounding box center [614, 242] width 1229 height 114
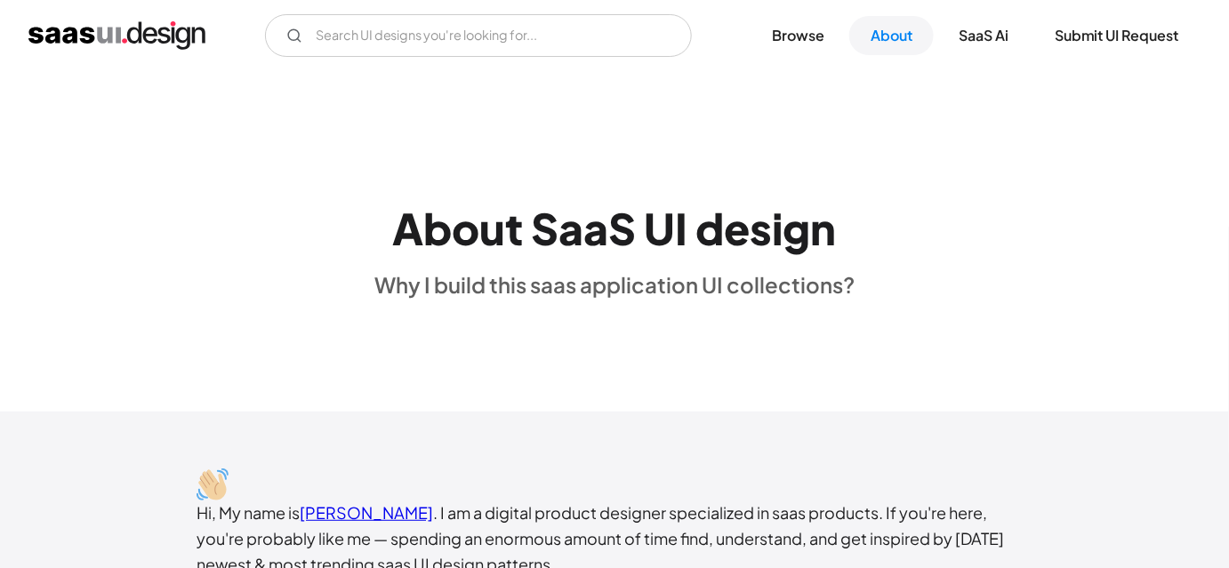
click at [946, 257] on div "About SaaS UI design Why I build this saas application UI collections?" at bounding box center [614, 242] width 1229 height 114
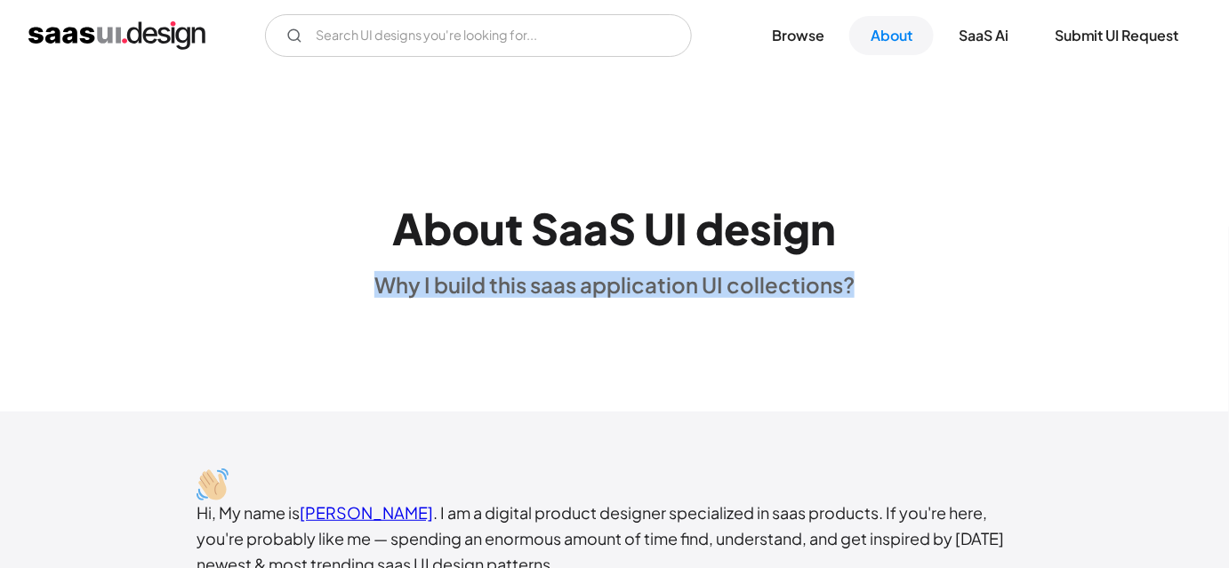
click at [946, 257] on div "About SaaS UI design Why I build this saas application UI collections?" at bounding box center [614, 242] width 1229 height 114
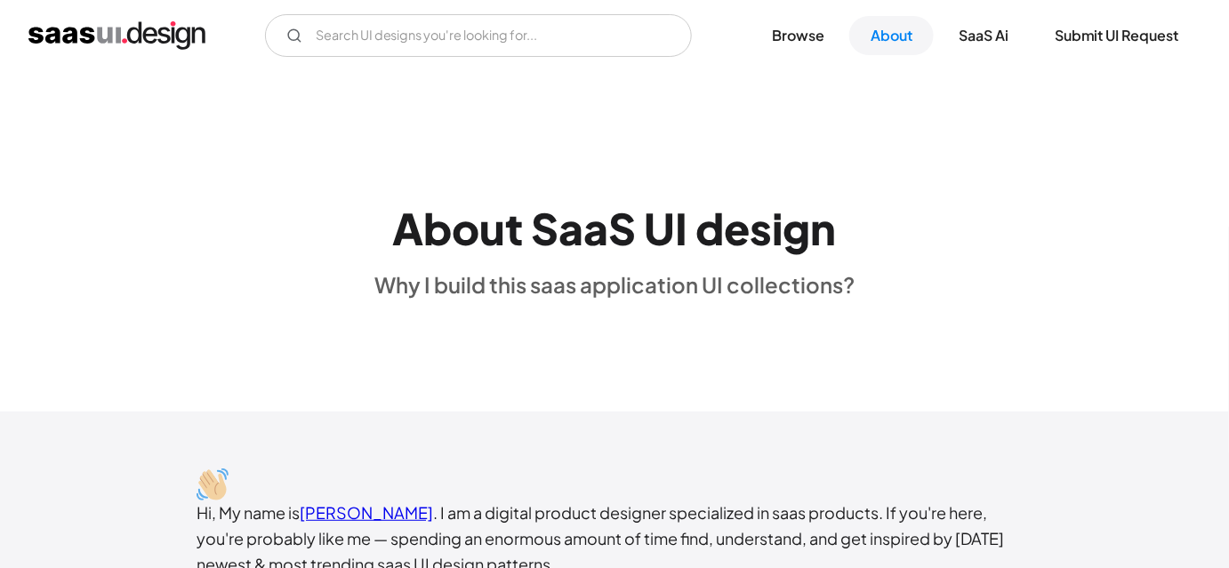
click at [862, 210] on div "About SaaS UI design Why I build this saas application UI collections?" at bounding box center [614, 242] width 1229 height 114
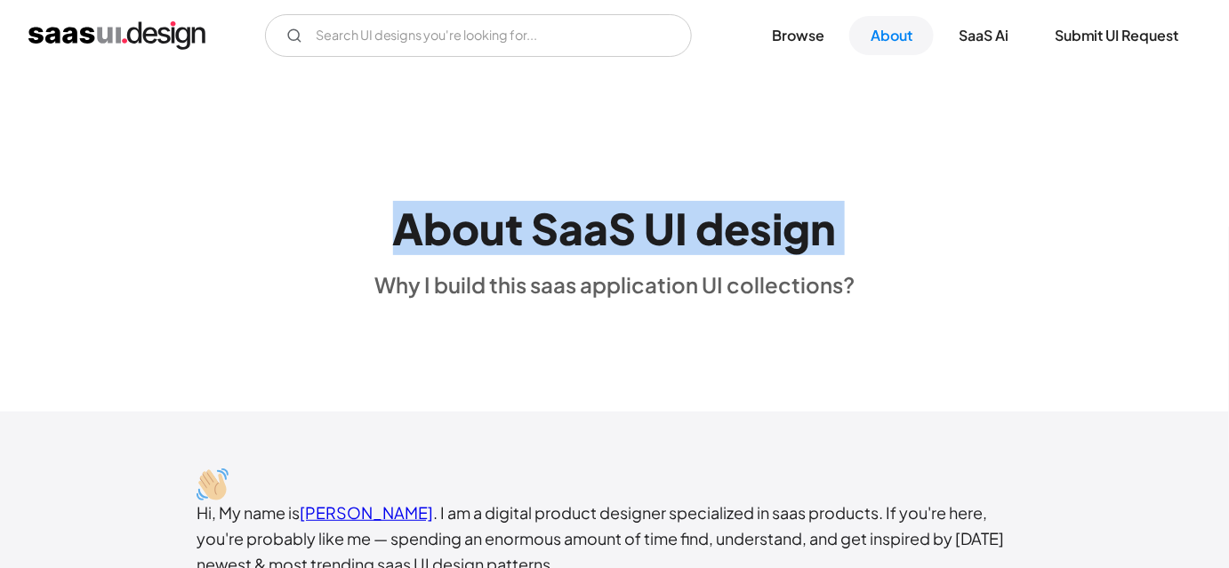
click at [862, 210] on div "About SaaS UI design Why I build this saas application UI collections?" at bounding box center [614, 242] width 1229 height 114
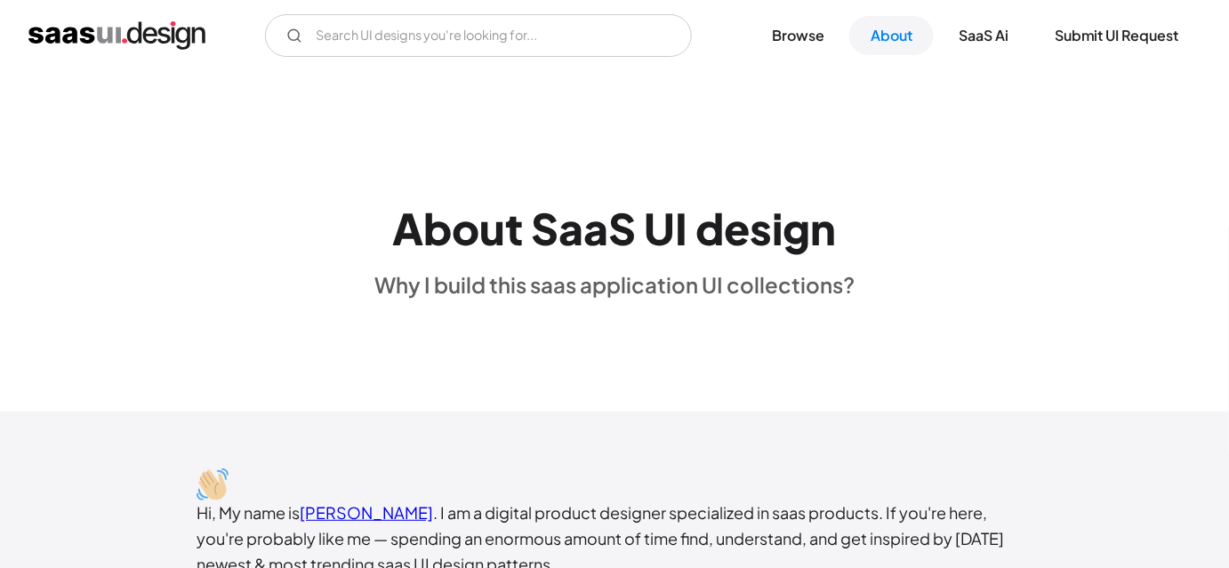
click at [868, 283] on div "About SaaS UI design Why I build this saas application UI collections?" at bounding box center [614, 242] width 1229 height 114
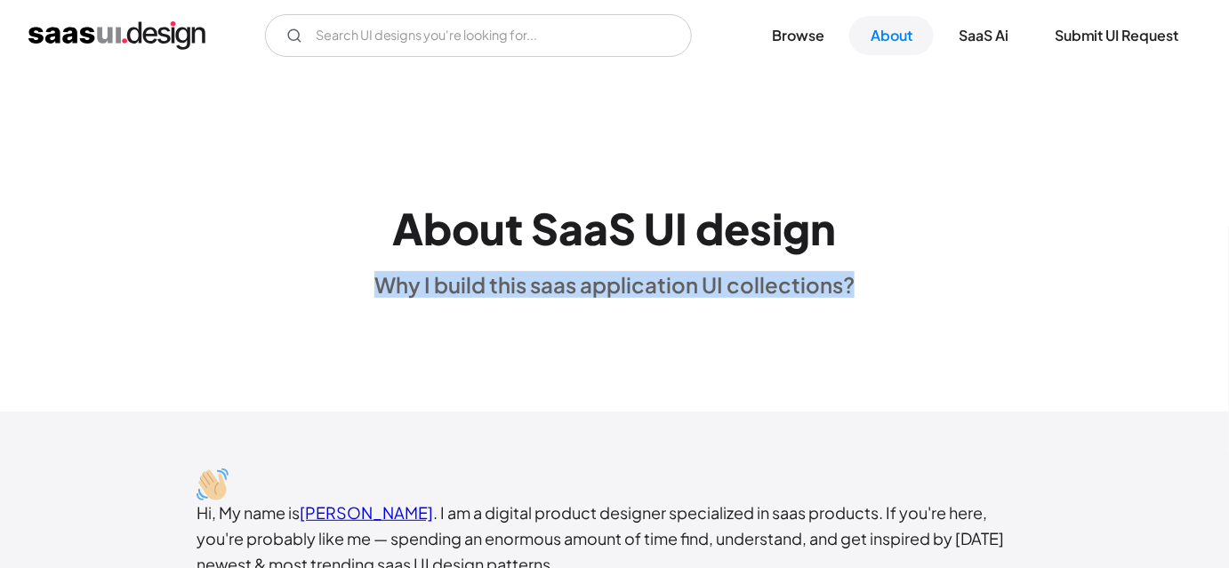
click at [868, 283] on div "About SaaS UI design Why I build this saas application UI collections?" at bounding box center [614, 242] width 1229 height 114
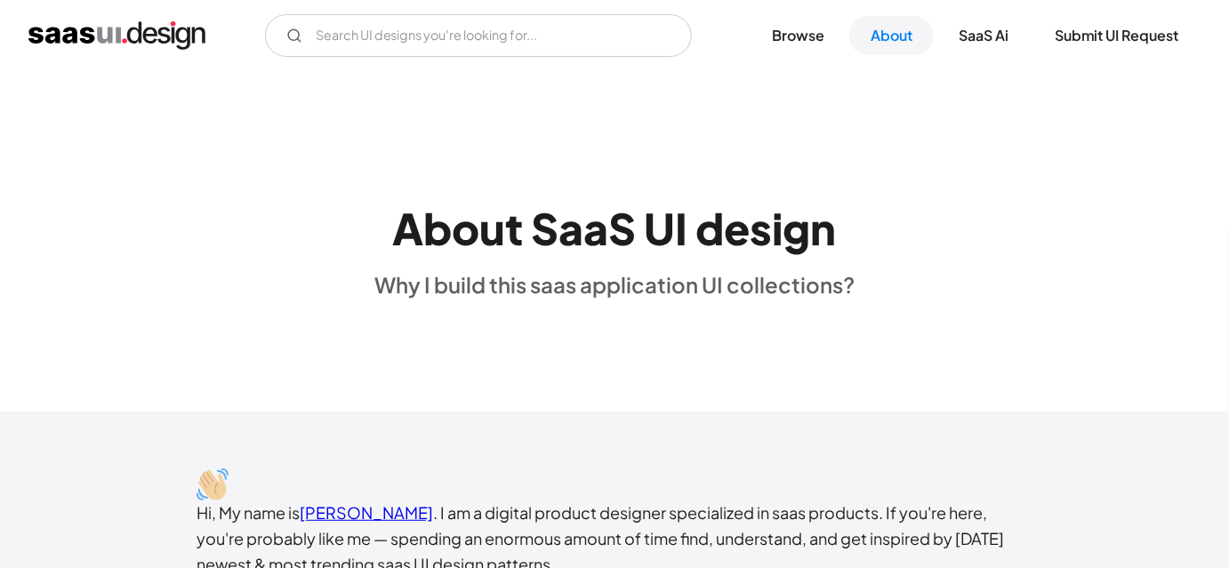
click at [864, 231] on div "About SaaS UI design Why I build this saas application UI collections?" at bounding box center [614, 242] width 1229 height 114
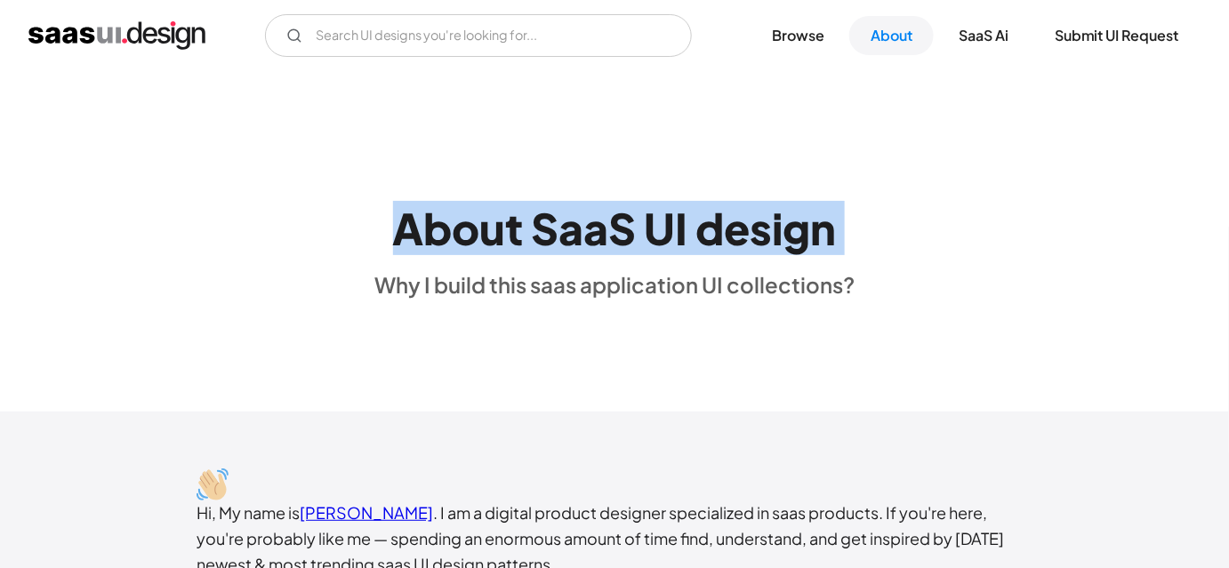
click at [864, 231] on div "About SaaS UI design Why I build this saas application UI collections?" at bounding box center [614, 242] width 1229 height 114
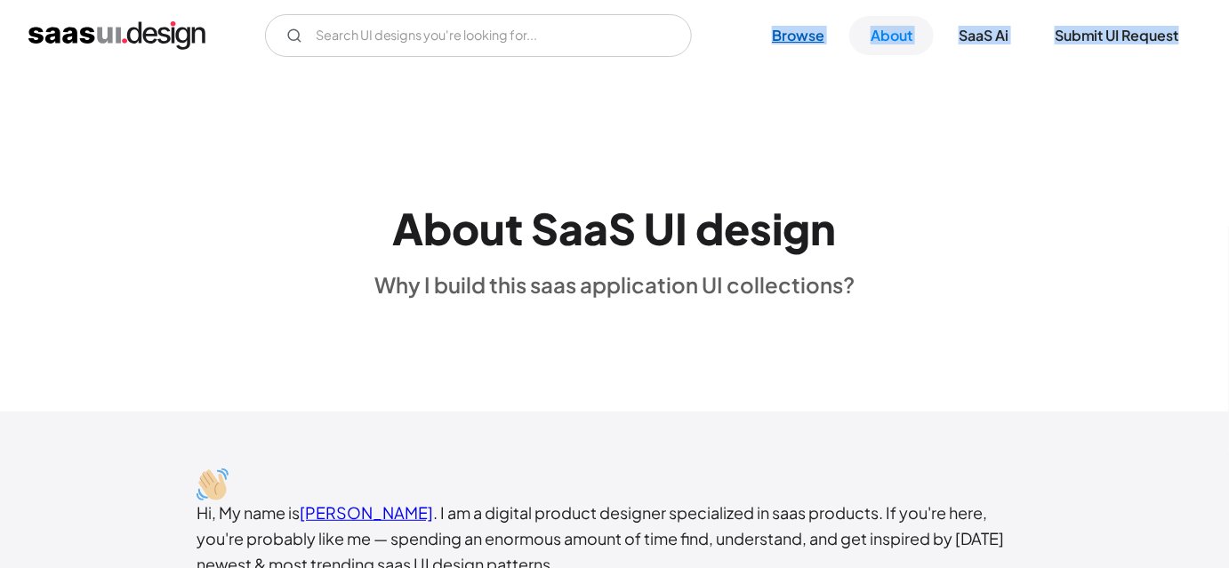
drag, startPoint x: 1207, startPoint y: 42, endPoint x: 752, endPoint y: 31, distance: 455.6
click at [752, 31] on div "V7 Labs Gen AI Application Design Best-in-class data labeling tool. GenAI Close…" at bounding box center [614, 35] width 1229 height 43
click at [232, 53] on div "V7 Labs Gen AI Application Design Best-in-class data labeling tool. GenAI Close…" at bounding box center [614, 35] width 1172 height 43
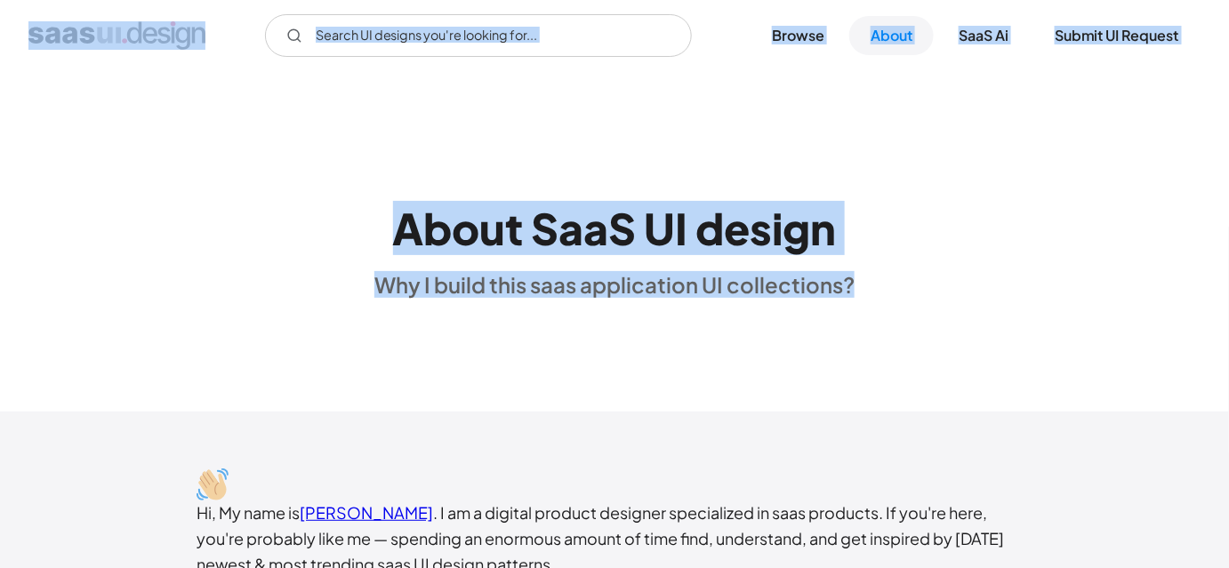
drag, startPoint x: 232, startPoint y: 53, endPoint x: 984, endPoint y: 378, distance: 818.8
click at [984, 378] on div "About SaaS UI design Why I build this saas application UI collections?" at bounding box center [614, 242] width 1229 height 342
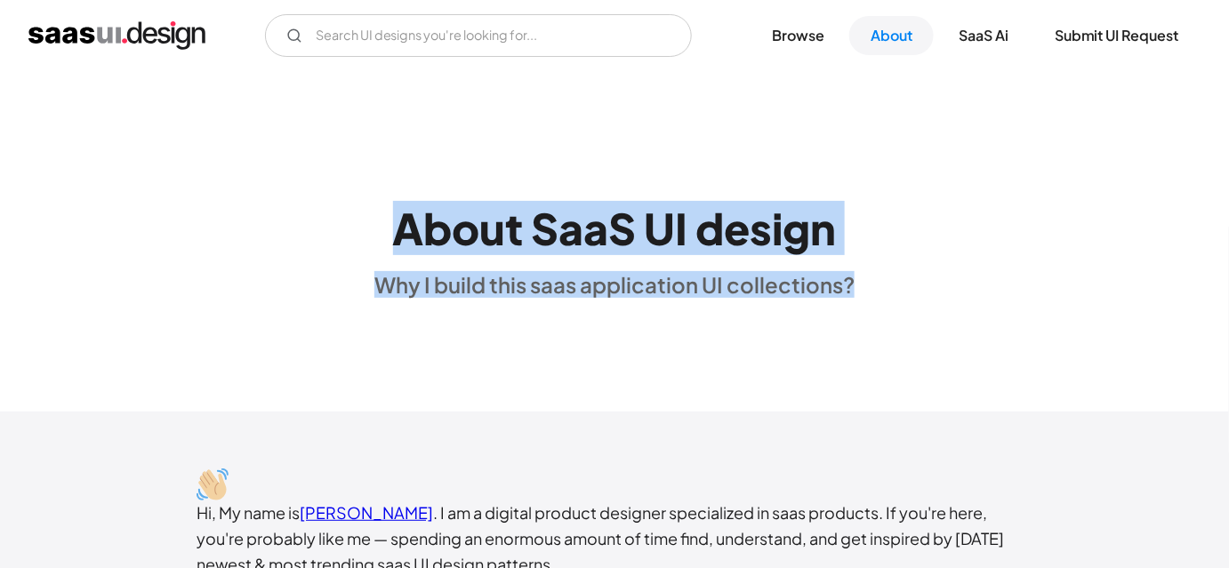
drag, startPoint x: 932, startPoint y: 318, endPoint x: 377, endPoint y: 220, distance: 563.8
click at [377, 220] on div "About SaaS UI design Why I build this saas application UI collections?" at bounding box center [614, 242] width 1229 height 342
click at [377, 220] on div "About SaaS UI design Why I build this saas application UI collections?" at bounding box center [615, 242] width 480 height 114
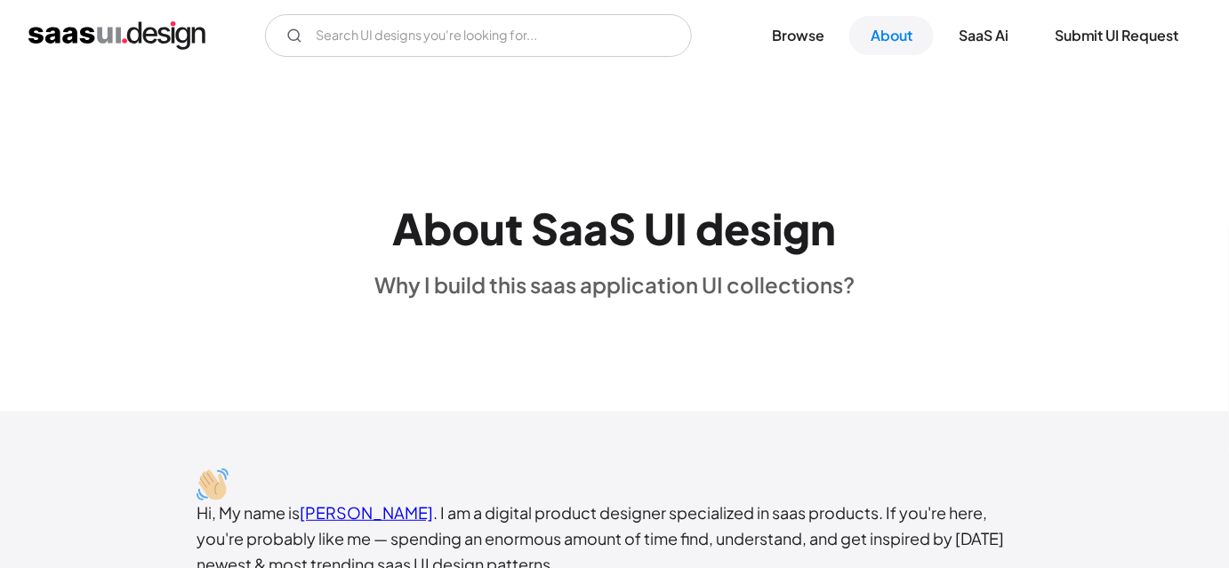
click at [404, 222] on h1 "About SaaS UI design" at bounding box center [615, 229] width 444 height 52
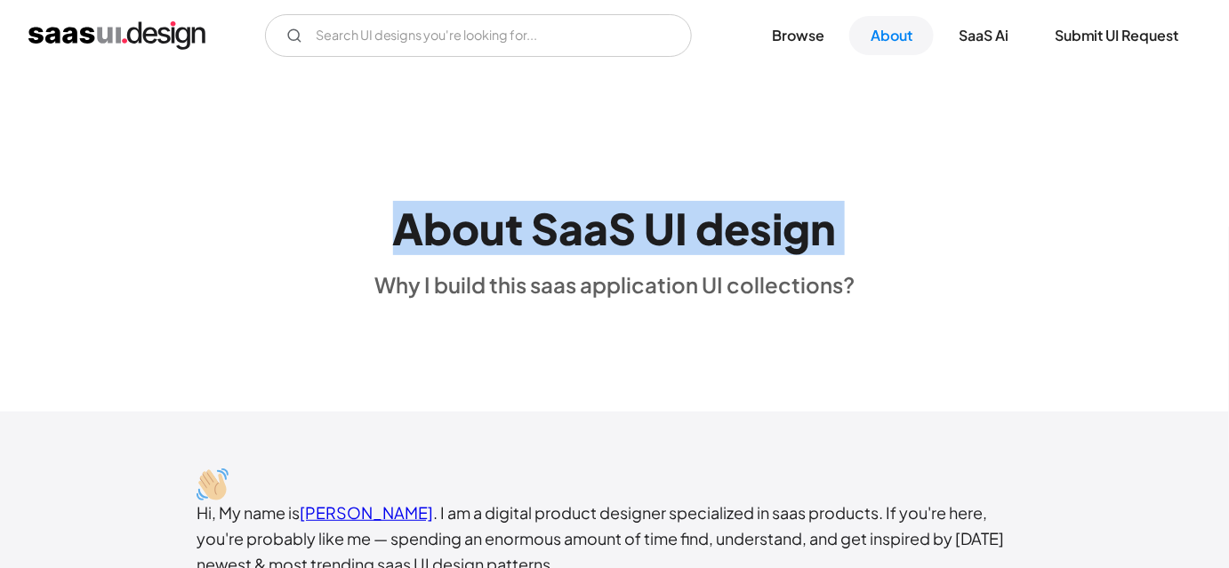
click at [404, 222] on h1 "About SaaS UI design" at bounding box center [615, 229] width 444 height 52
click at [384, 205] on div "About SaaS UI design Why I build this saas application UI collections?" at bounding box center [615, 242] width 480 height 114
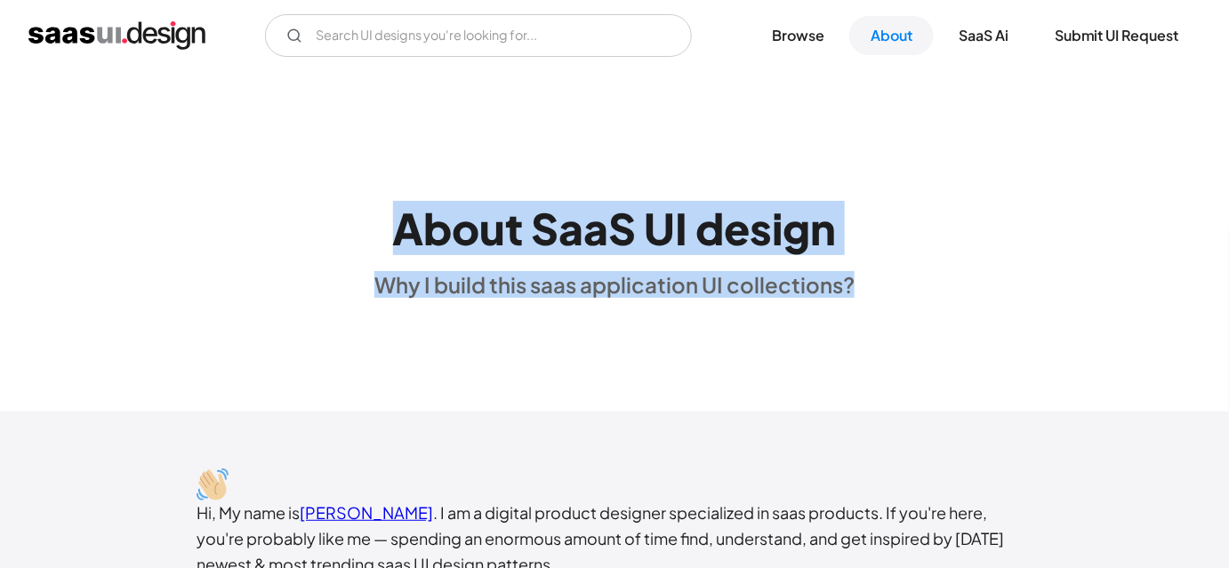
drag, startPoint x: 384, startPoint y: 205, endPoint x: 883, endPoint y: 294, distance: 506.8
click at [883, 294] on div "About SaaS UI design Why I build this saas application UI collections?" at bounding box center [614, 242] width 1229 height 114
drag, startPoint x: 883, startPoint y: 294, endPoint x: 347, endPoint y: 229, distance: 540.3
click at [347, 229] on div "About SaaS UI design Why I build this saas application UI collections?" at bounding box center [614, 242] width 1229 height 114
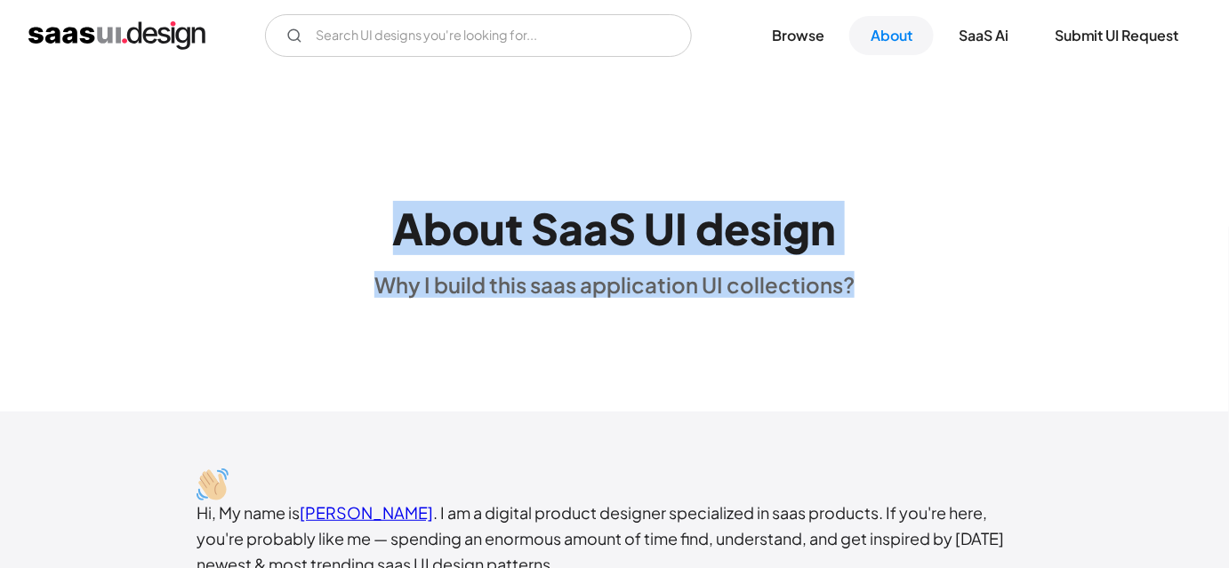
click at [347, 229] on div "About SaaS UI design Why I build this saas application UI collections?" at bounding box center [614, 242] width 1229 height 114
drag, startPoint x: 347, startPoint y: 229, endPoint x: 904, endPoint y: 270, distance: 558.4
click at [904, 270] on div "About SaaS UI design Why I build this saas application UI collections?" at bounding box center [614, 242] width 1229 height 114
drag, startPoint x: 398, startPoint y: 202, endPoint x: 876, endPoint y: 350, distance: 500.9
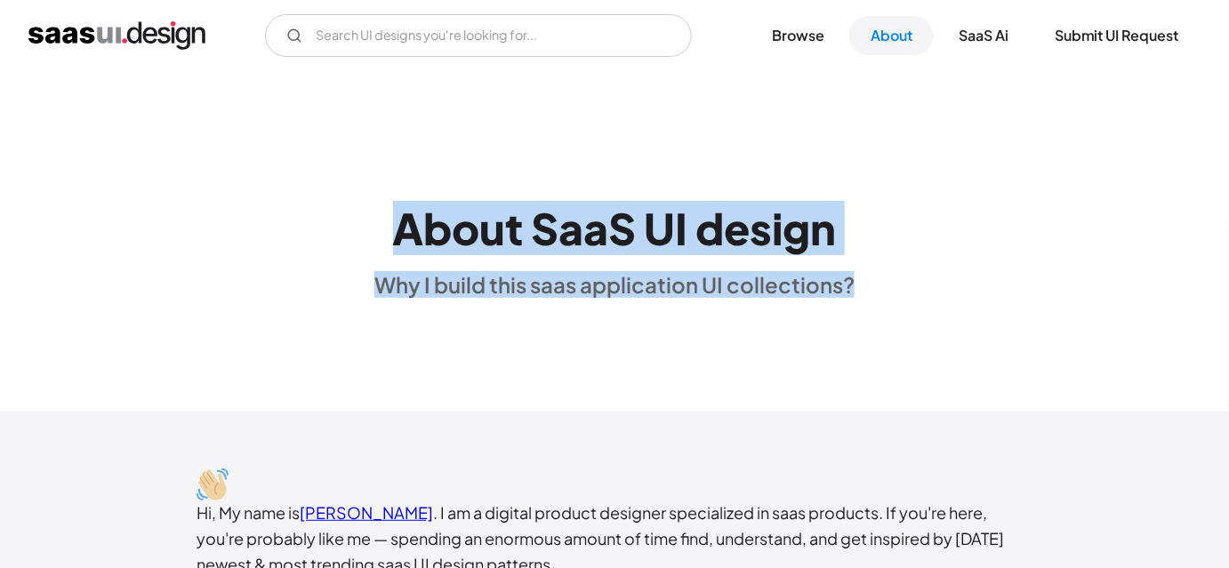
click at [876, 350] on div "About SaaS UI design Why I build this saas application UI collections?" at bounding box center [614, 242] width 1229 height 342
drag, startPoint x: 876, startPoint y: 350, endPoint x: 358, endPoint y: 194, distance: 540.6
click at [358, 194] on div "About SaaS UI design Why I build this saas application UI collections?" at bounding box center [614, 242] width 1229 height 342
click at [331, 213] on div "About SaaS UI design Why I build this saas application UI collections?" at bounding box center [614, 242] width 1229 height 114
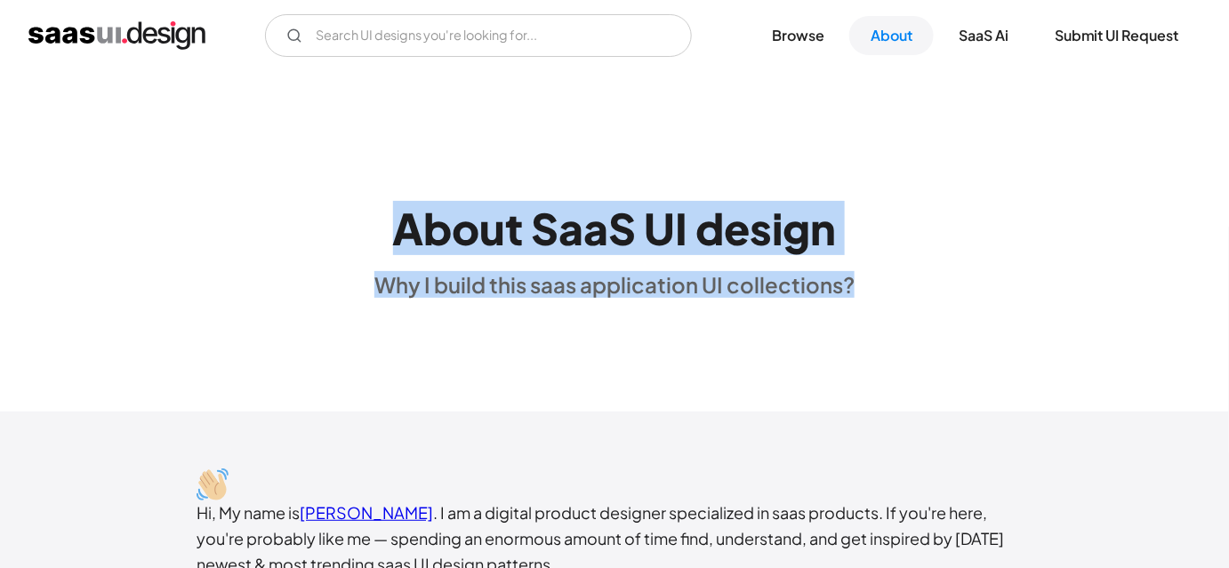
drag, startPoint x: 331, startPoint y: 213, endPoint x: 904, endPoint y: 302, distance: 579.7
click at [904, 302] on div "About SaaS UI design Why I build this saas application UI collections?" at bounding box center [614, 242] width 1229 height 342
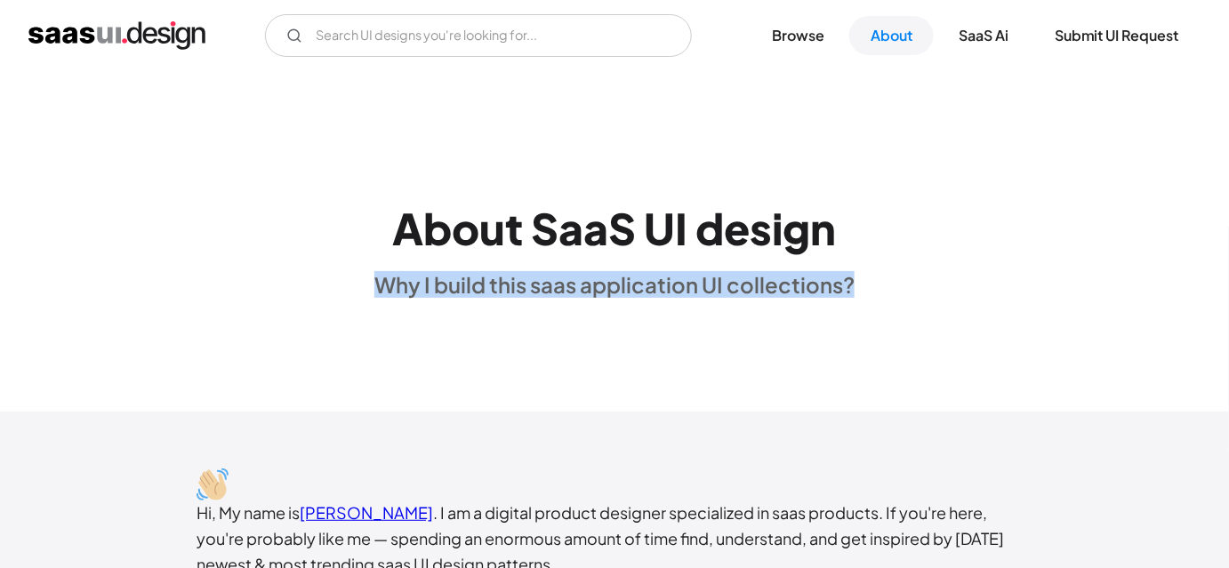
drag, startPoint x: 904, startPoint y: 302, endPoint x: 345, endPoint y: 237, distance: 562.4
click at [345, 237] on div "About SaaS UI design Why I build this saas application UI collections?" at bounding box center [614, 242] width 1229 height 342
click at [345, 237] on div "About SaaS UI design Why I build this saas application UI collections?" at bounding box center [614, 242] width 1229 height 114
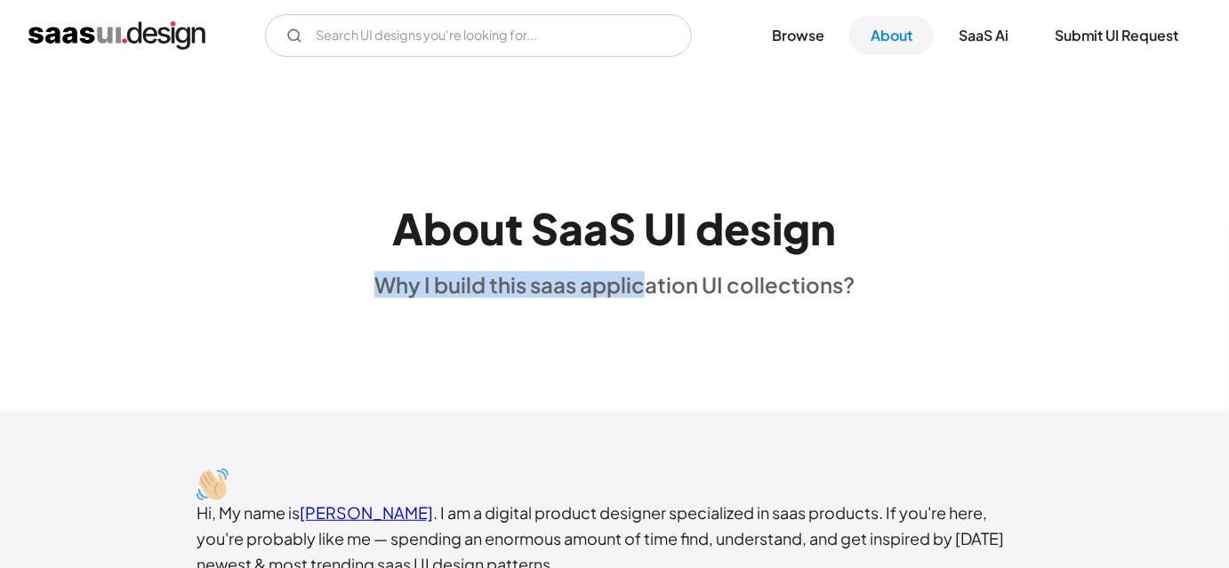
drag, startPoint x: 345, startPoint y: 237, endPoint x: 649, endPoint y: 284, distance: 307.9
click at [649, 284] on div "About SaaS UI design Why I build this saas application UI collections?" at bounding box center [614, 242] width 1229 height 114
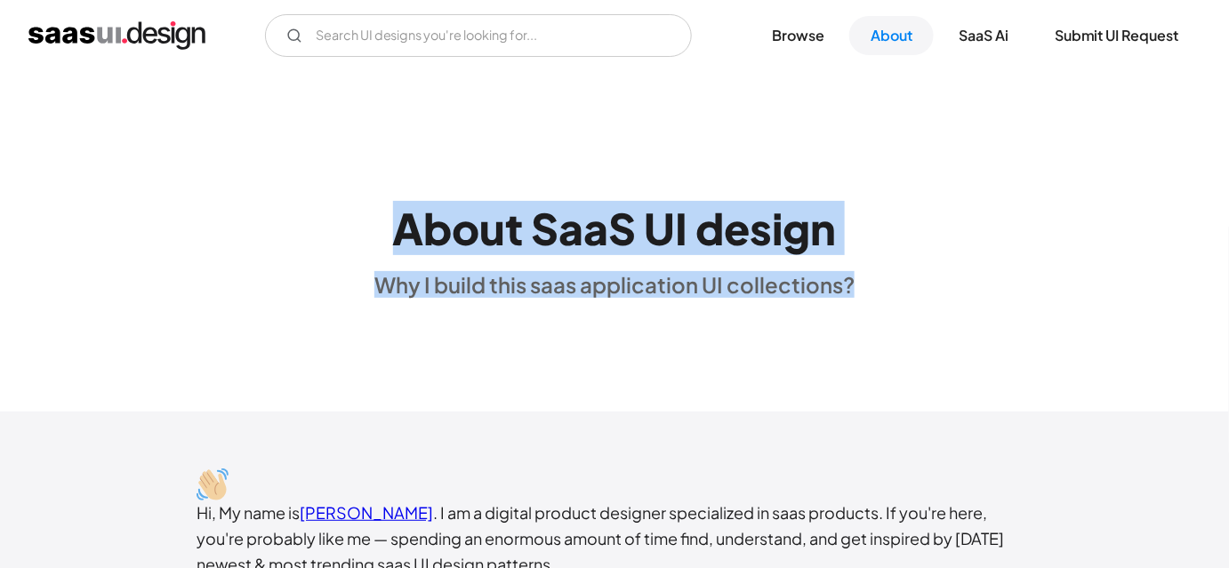
drag, startPoint x: 350, startPoint y: 202, endPoint x: 873, endPoint y: 320, distance: 535.4
click at [873, 320] on div "About SaaS UI design Why I build this saas application UI collections?" at bounding box center [614, 242] width 1229 height 342
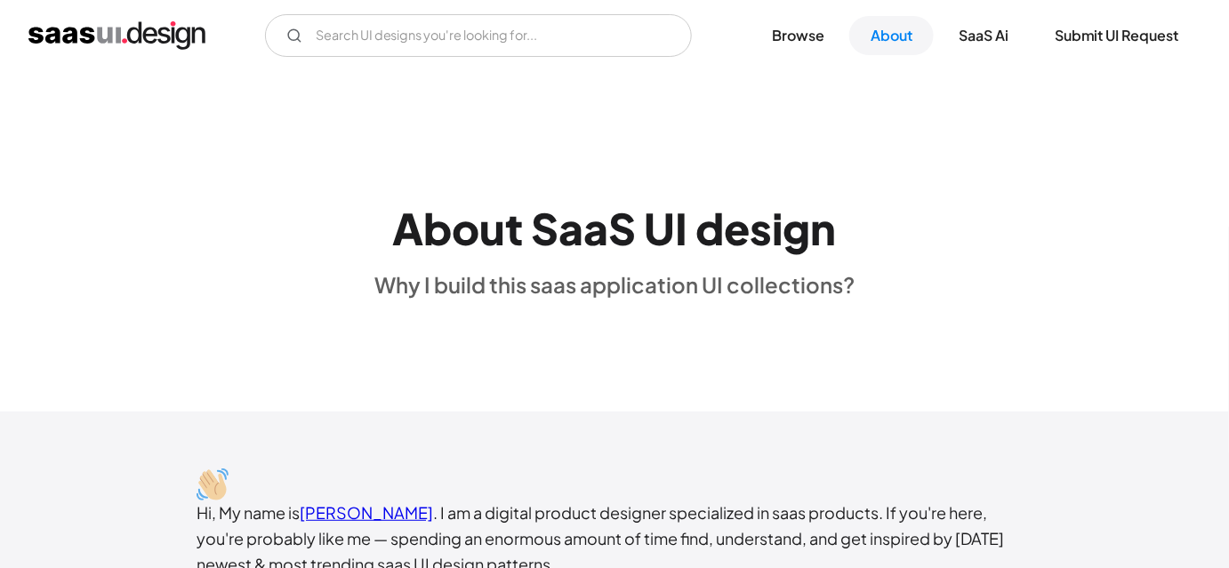
click at [844, 326] on div "About SaaS UI design Why I build this saas application UI collections?" at bounding box center [614, 242] width 1229 height 342
click at [810, 325] on div "About SaaS UI design Why I build this saas application UI collections?" at bounding box center [614, 242] width 1229 height 342
click at [832, 302] on div "About SaaS UI design Why I build this saas application UI collections?" at bounding box center [614, 242] width 1229 height 342
click at [783, 341] on div "About SaaS UI design Why I build this saas application UI collections?" at bounding box center [614, 242] width 1229 height 342
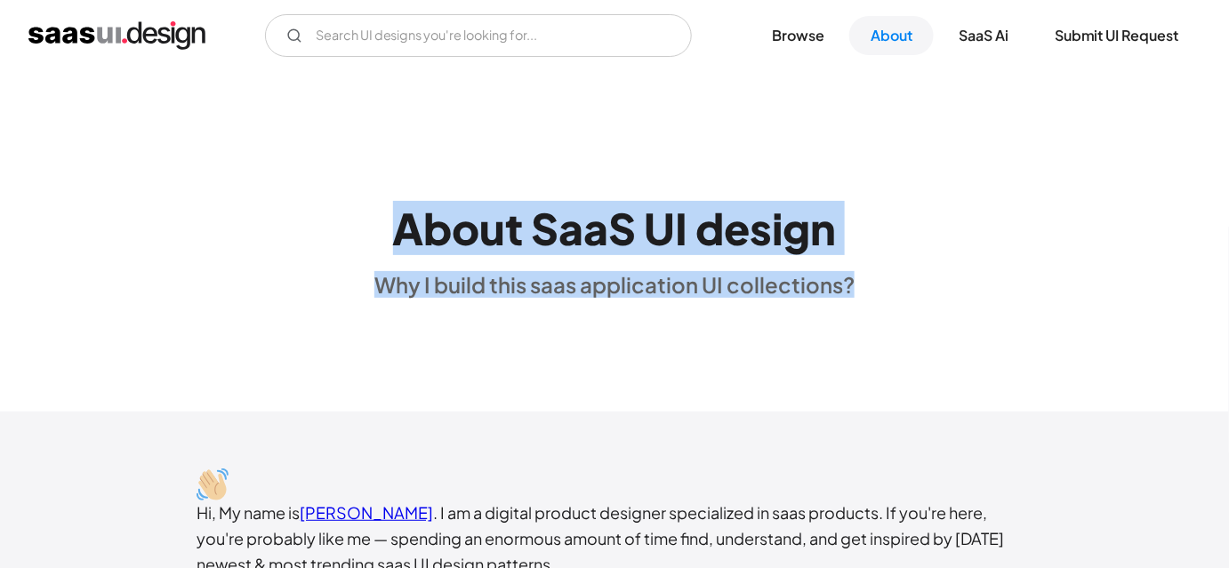
drag, startPoint x: 375, startPoint y: 233, endPoint x: 858, endPoint y: 313, distance: 489.6
click at [858, 313] on div "About SaaS UI design Why I build this saas application UI collections?" at bounding box center [614, 242] width 1229 height 342
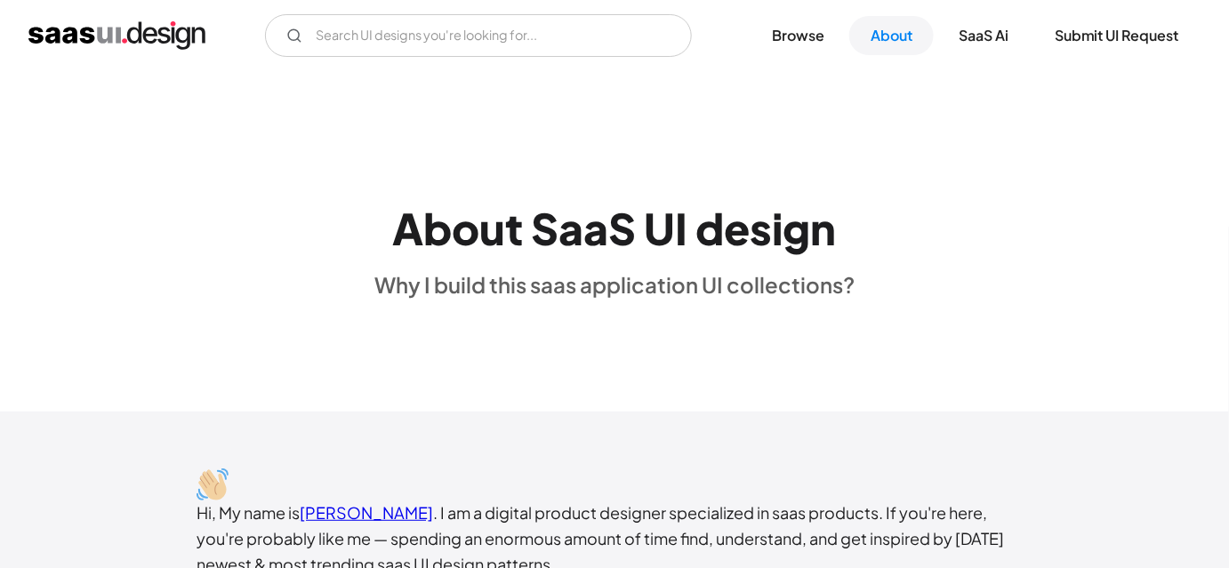
click at [858, 313] on div "About SaaS UI design Why I build this saas application UI collections?" at bounding box center [614, 242] width 1229 height 342
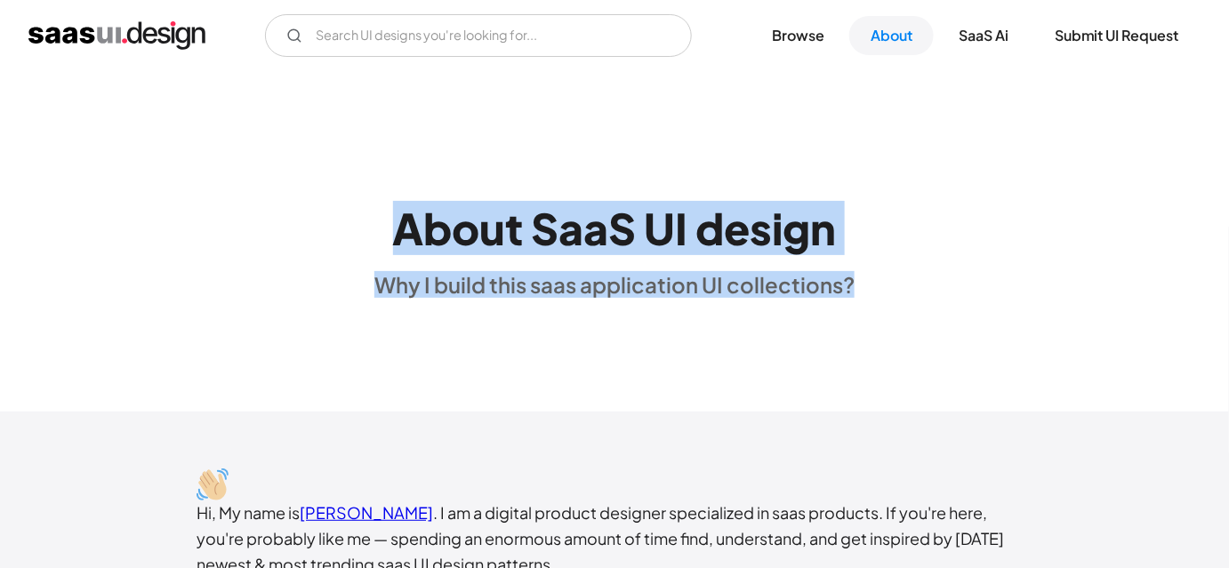
drag, startPoint x: 861, startPoint y: 293, endPoint x: 400, endPoint y: 221, distance: 466.4
click at [400, 221] on div "About SaaS UI design Why I build this saas application UI collections?" at bounding box center [614, 242] width 1229 height 114
click at [389, 220] on div "About SaaS UI design Why I build this saas application UI collections?" at bounding box center [615, 242] width 480 height 114
drag, startPoint x: 389, startPoint y: 220, endPoint x: 879, endPoint y: 268, distance: 492.5
click at [879, 268] on div "About SaaS UI design Why I build this saas application UI collections?" at bounding box center [614, 242] width 1229 height 114
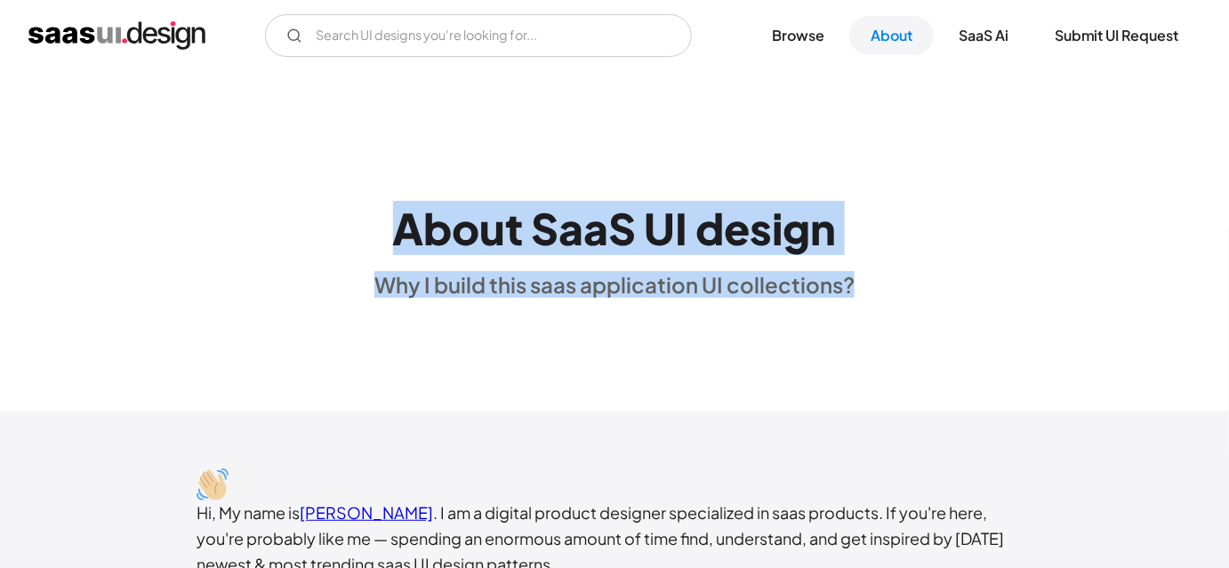
click at [879, 268] on div "About SaaS UI design Why I build this saas application UI collections?" at bounding box center [614, 242] width 1229 height 114
drag, startPoint x: 387, startPoint y: 232, endPoint x: 882, endPoint y: 315, distance: 502.3
click at [882, 315] on div "About SaaS UI design Why I build this saas application UI collections?" at bounding box center [614, 242] width 1229 height 342
drag, startPoint x: 882, startPoint y: 315, endPoint x: 365, endPoint y: 227, distance: 525.2
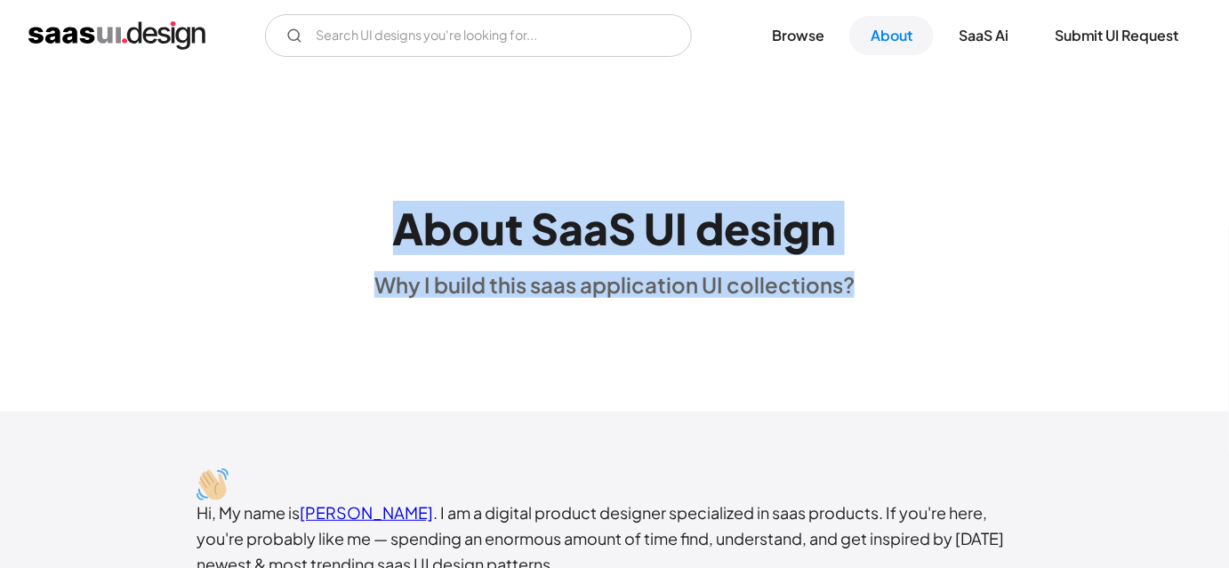
click at [365, 227] on div "About SaaS UI design Why I build this saas application UI collections?" at bounding box center [614, 242] width 1229 height 342
click at [365, 227] on div "About SaaS UI design Why I build this saas application UI collections?" at bounding box center [614, 242] width 1229 height 114
drag, startPoint x: 365, startPoint y: 227, endPoint x: 875, endPoint y: 266, distance: 512.1
click at [875, 266] on div "About SaaS UI design Why I build this saas application UI collections?" at bounding box center [614, 242] width 1229 height 114
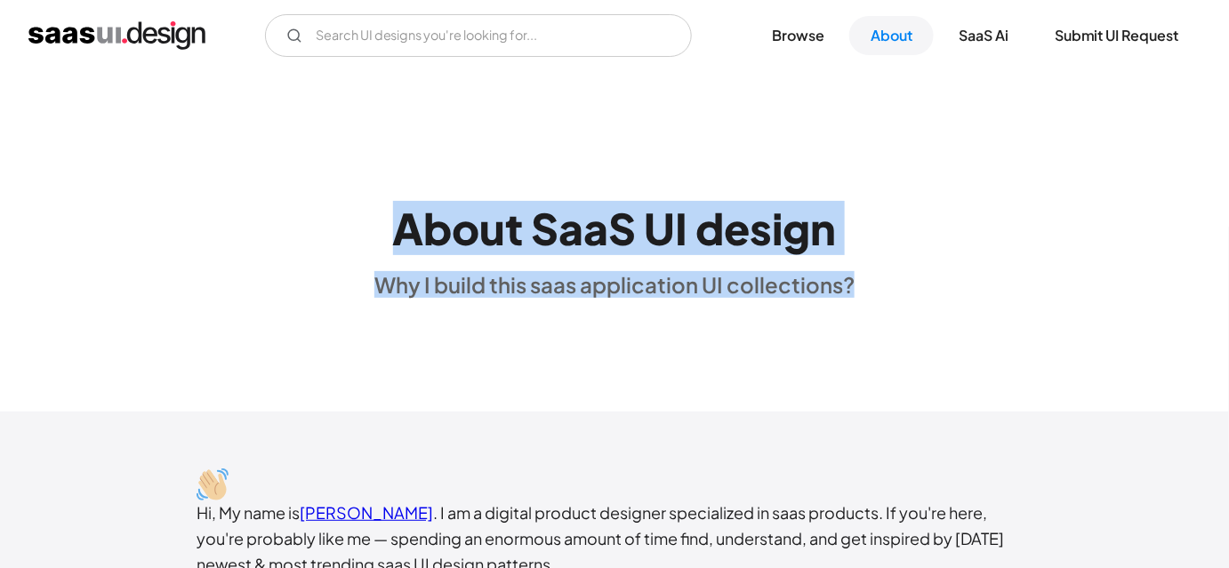
drag, startPoint x: 869, startPoint y: 286, endPoint x: 372, endPoint y: 230, distance: 500.5
click at [372, 230] on div "About SaaS UI design Why I build this saas application UI collections?" at bounding box center [614, 242] width 1229 height 114
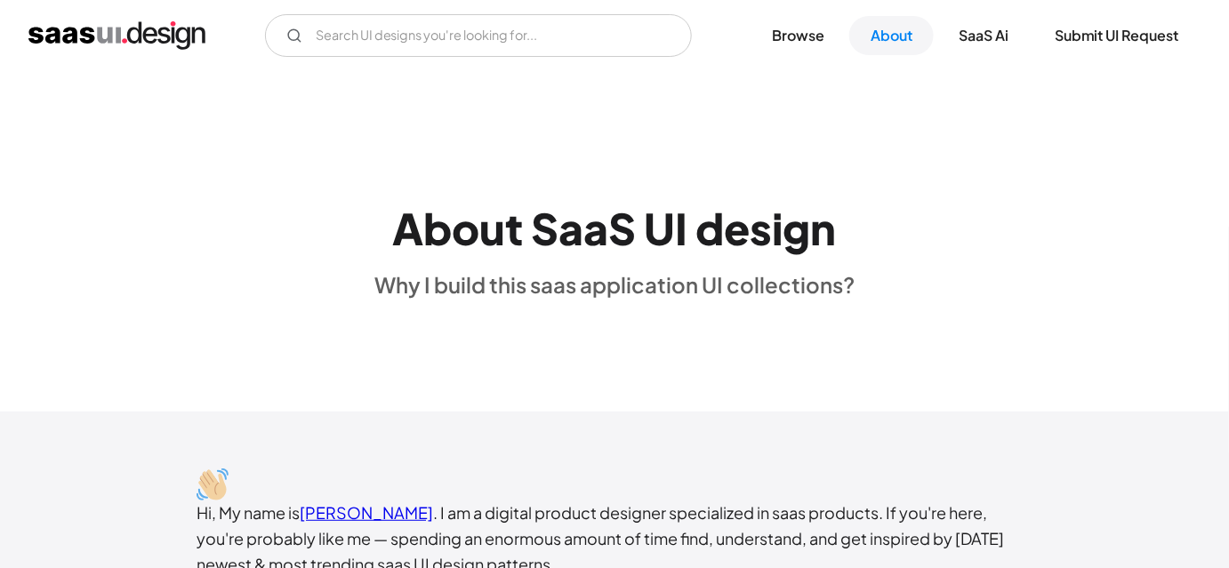
click at [858, 246] on div "About SaaS UI design Why I build this saas application UI collections?" at bounding box center [614, 242] width 1229 height 114
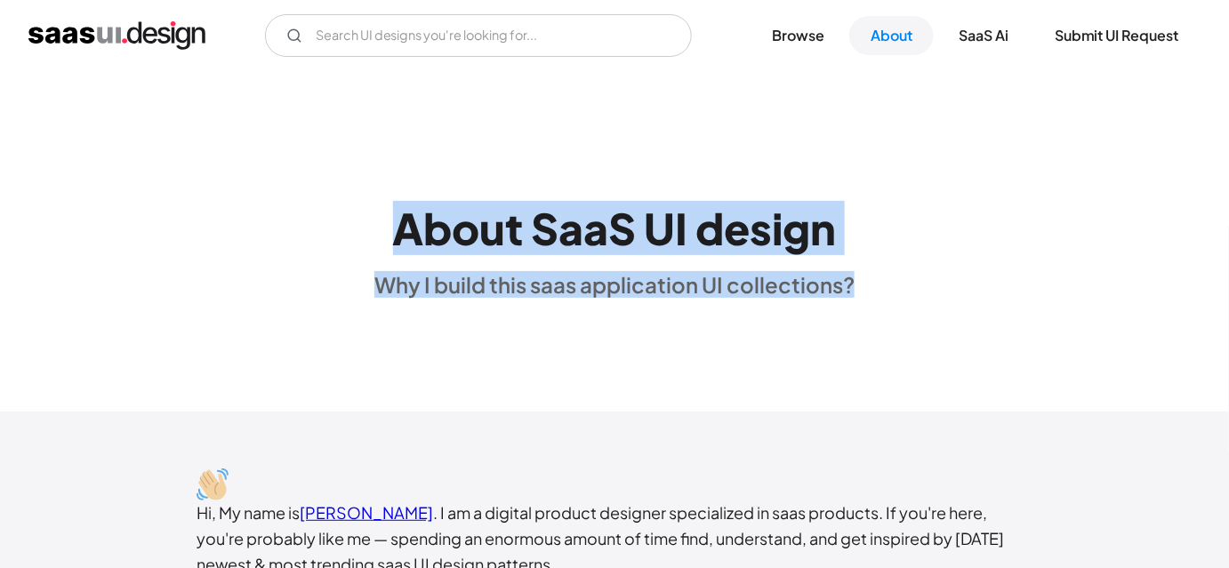
drag, startPoint x: 398, startPoint y: 227, endPoint x: 861, endPoint y: 312, distance: 471.3
click at [861, 312] on div "About SaaS UI design Why I build this saas application UI collections?" at bounding box center [614, 242] width 1229 height 342
drag, startPoint x: 861, startPoint y: 312, endPoint x: 435, endPoint y: 251, distance: 430.5
click at [435, 251] on div "About SaaS UI design Why I build this saas application UI collections?" at bounding box center [614, 242] width 1229 height 342
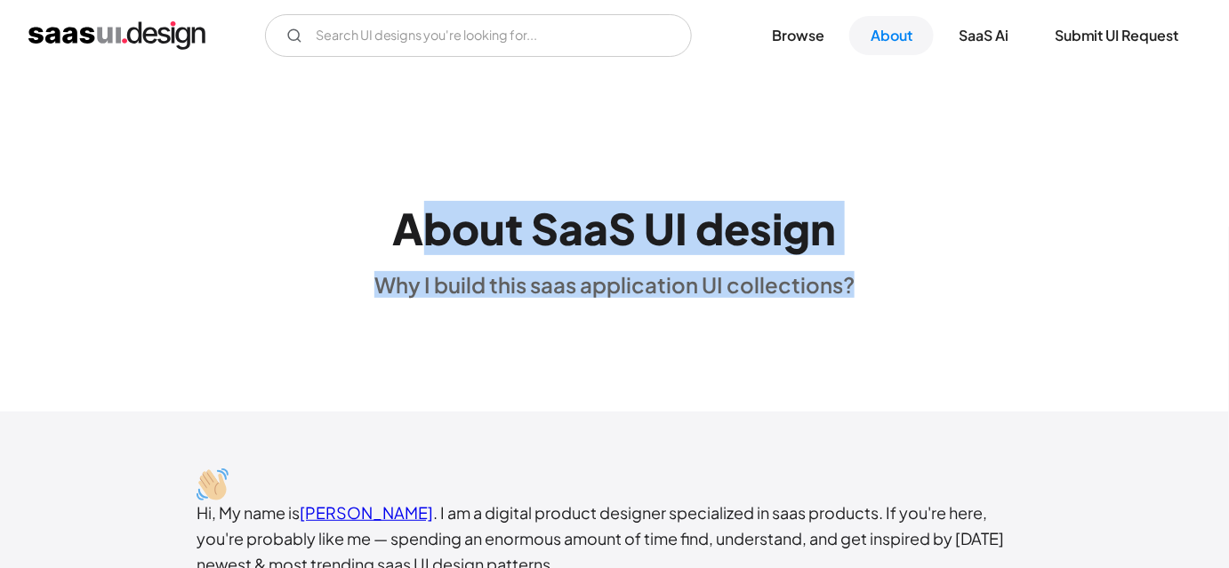
click at [435, 251] on h1 "About SaaS UI design" at bounding box center [615, 229] width 444 height 52
drag, startPoint x: 403, startPoint y: 230, endPoint x: 866, endPoint y: 305, distance: 468.6
click at [866, 305] on div "About SaaS UI design Why I build this saas application UI collections?" at bounding box center [614, 242] width 1229 height 342
drag, startPoint x: 866, startPoint y: 305, endPoint x: 391, endPoint y: 221, distance: 481.6
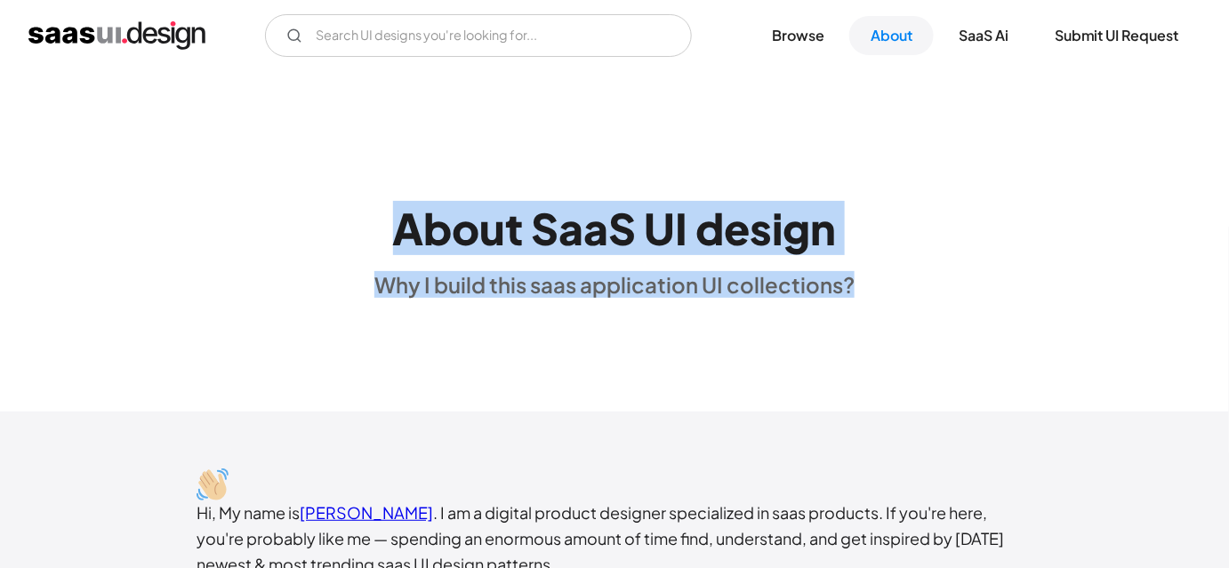
click at [391, 221] on div "About SaaS UI design Why I build this saas application UI collections?" at bounding box center [614, 242] width 1229 height 342
click at [391, 221] on div "About SaaS UI design Why I build this saas application UI collections?" at bounding box center [615, 242] width 480 height 114
drag, startPoint x: 391, startPoint y: 221, endPoint x: 922, endPoint y: 302, distance: 537.3
click at [922, 302] on div "About SaaS UI design Why I build this saas application UI collections?" at bounding box center [614, 242] width 1229 height 342
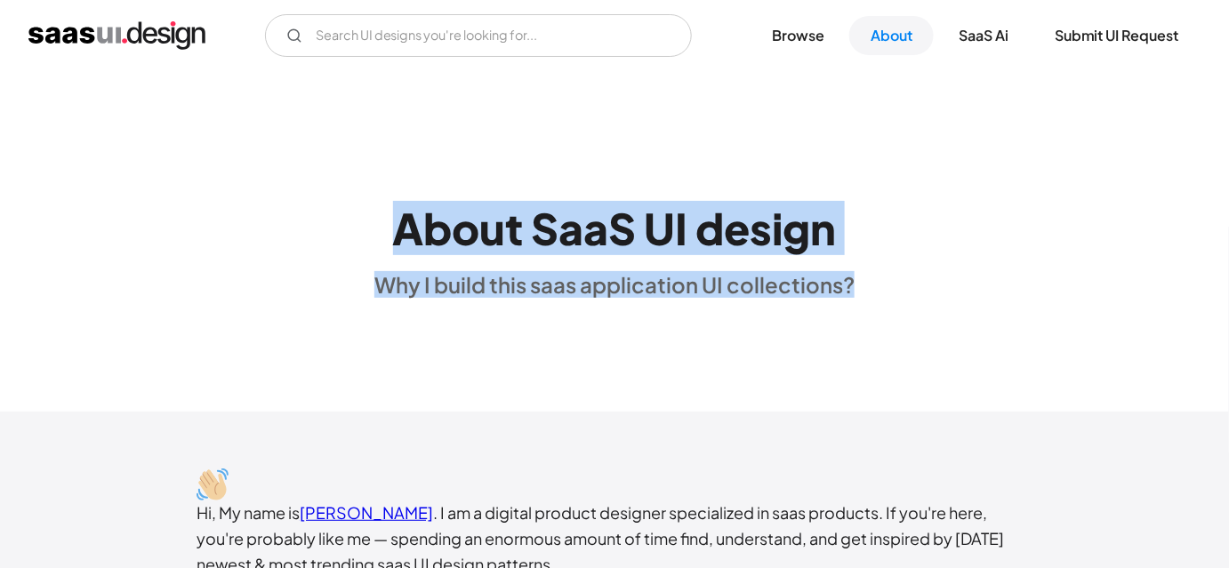
drag, startPoint x: 404, startPoint y: 213, endPoint x: 855, endPoint y: 309, distance: 461.1
click at [855, 309] on div "About SaaS UI design Why I build this saas application UI collections?" at bounding box center [614, 242] width 1229 height 342
drag, startPoint x: 855, startPoint y: 309, endPoint x: 375, endPoint y: 225, distance: 486.7
click at [375, 225] on div "About SaaS UI design Why I build this saas application UI collections?" at bounding box center [614, 242] width 1229 height 342
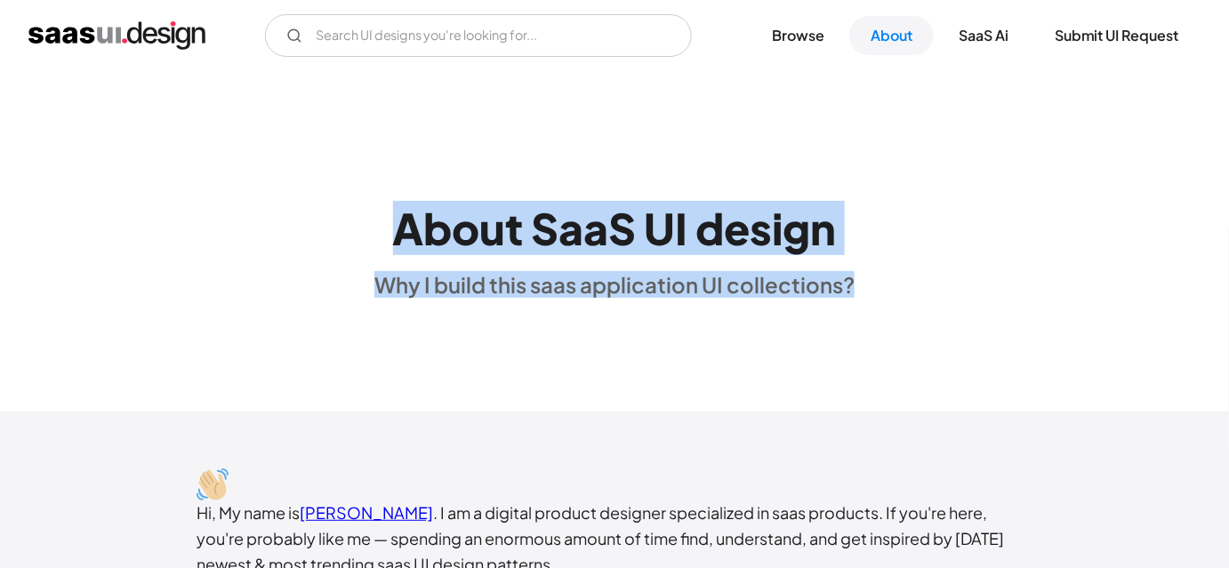
click at [375, 225] on div "About SaaS UI design Why I build this saas application UI collections?" at bounding box center [615, 242] width 480 height 114
drag, startPoint x: 377, startPoint y: 223, endPoint x: 916, endPoint y: 318, distance: 547.4
click at [916, 318] on div "About SaaS UI design Why I build this saas application UI collections?" at bounding box center [614, 242] width 1229 height 342
drag, startPoint x: 916, startPoint y: 318, endPoint x: 389, endPoint y: 227, distance: 535.4
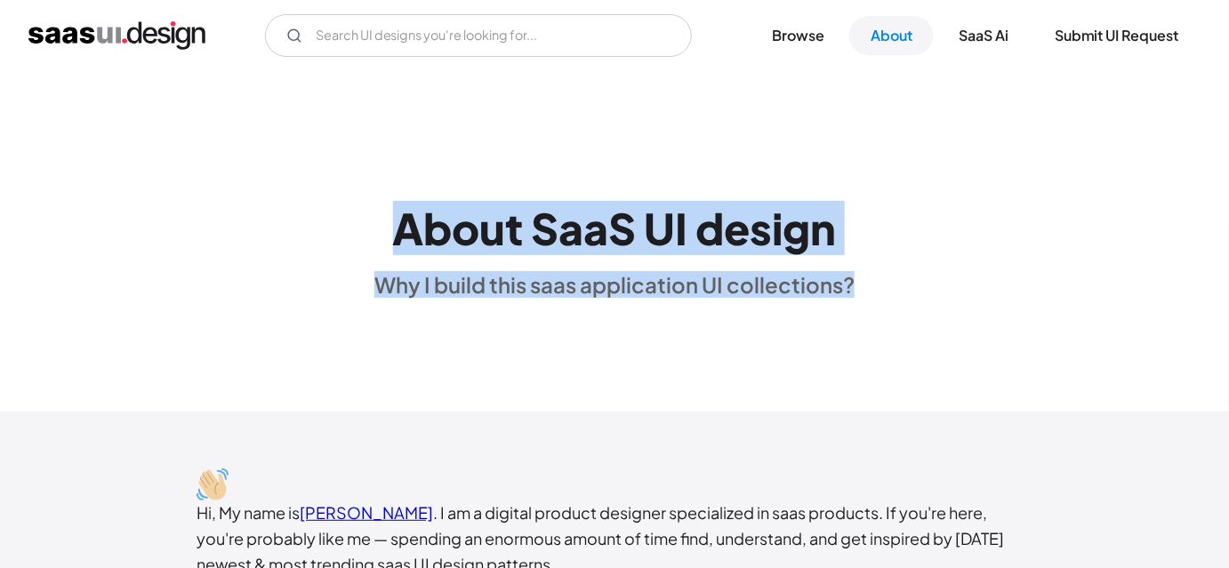
click at [389, 227] on div "About SaaS UI design Why I build this saas application UI collections?" at bounding box center [614, 242] width 1229 height 342
click at [389, 227] on div "About SaaS UI design Why I build this saas application UI collections?" at bounding box center [615, 242] width 480 height 114
drag, startPoint x: 389, startPoint y: 227, endPoint x: 856, endPoint y: 295, distance: 472.0
click at [856, 295] on div "About SaaS UI design Why I build this saas application UI collections?" at bounding box center [614, 242] width 1229 height 114
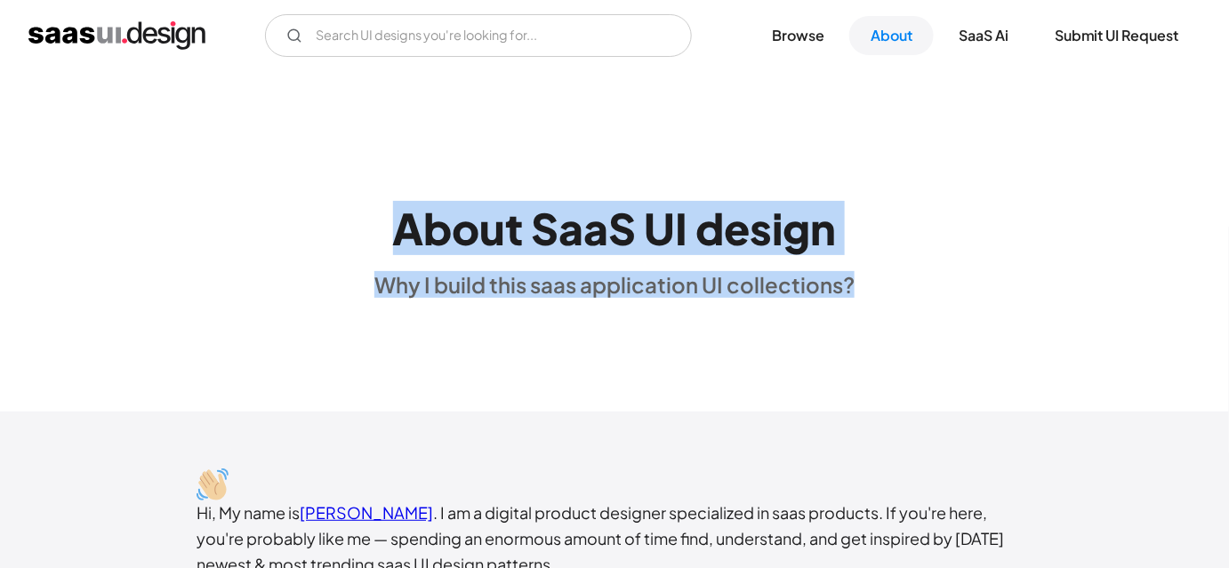
drag, startPoint x: 856, startPoint y: 295, endPoint x: 310, endPoint y: 181, distance: 558.1
click at [310, 181] on div "About SaaS UI design Why I build this saas application UI collections?" at bounding box center [614, 242] width 1229 height 342
drag, startPoint x: 357, startPoint y: 210, endPoint x: 865, endPoint y: 310, distance: 517.6
click at [865, 310] on div "About SaaS UI design Why I build this saas application UI collections?" at bounding box center [614, 242] width 1229 height 342
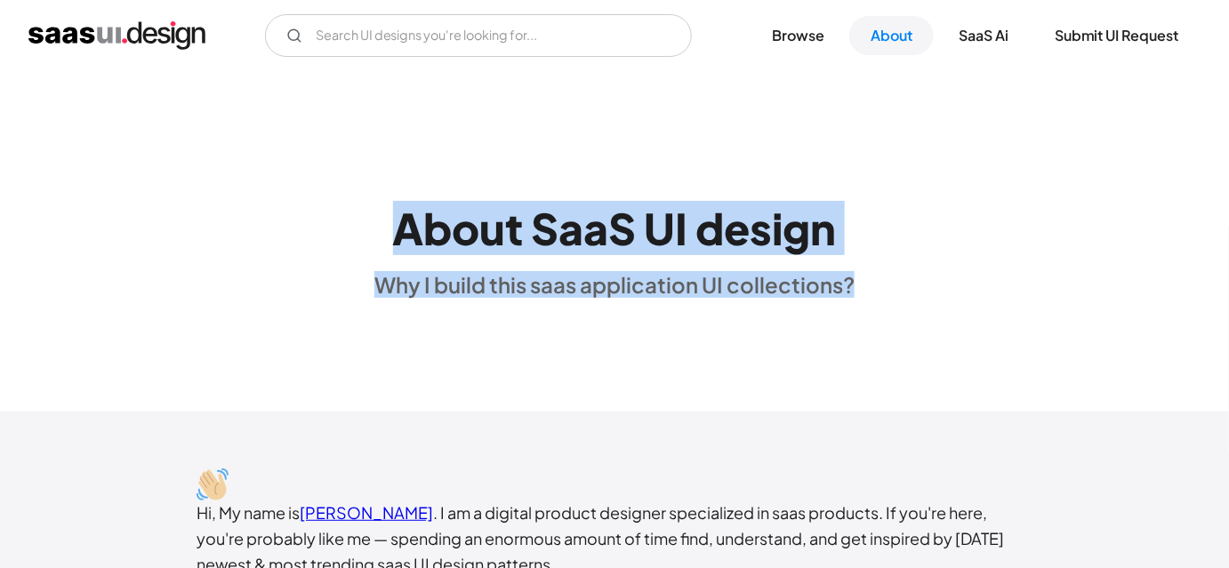
click at [865, 310] on div "About SaaS UI design Why I build this saas application UI collections?" at bounding box center [614, 242] width 1229 height 342
drag, startPoint x: 865, startPoint y: 310, endPoint x: 396, endPoint y: 230, distance: 475.4
click at [396, 230] on div "About SaaS UI design Why I build this saas application UI collections?" at bounding box center [614, 242] width 1229 height 342
click at [383, 227] on div "About SaaS UI design Why I build this saas application UI collections?" at bounding box center [615, 242] width 480 height 114
drag, startPoint x: 383, startPoint y: 227, endPoint x: 856, endPoint y: 285, distance: 476.8
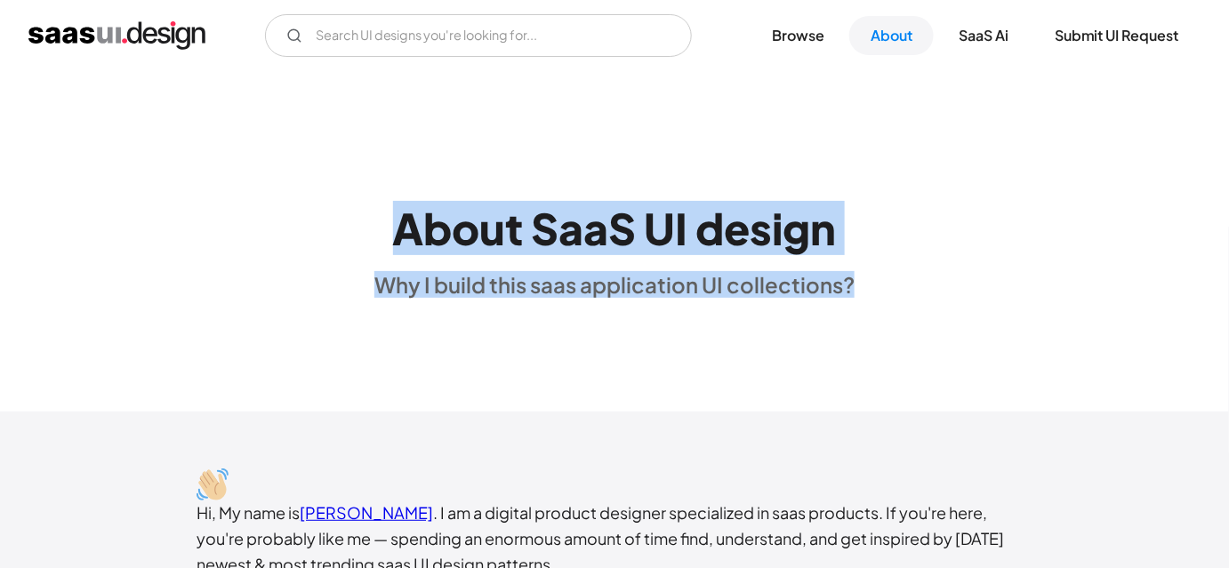
click at [856, 285] on div "About SaaS UI design Why I build this saas application UI collections?" at bounding box center [614, 242] width 1229 height 114
drag, startPoint x: 856, startPoint y: 285, endPoint x: 399, endPoint y: 233, distance: 459.3
click at [399, 233] on div "About SaaS UI design Why I build this saas application UI collections?" at bounding box center [614, 242] width 1229 height 114
click at [389, 232] on div "About SaaS UI design Why I build this saas application UI collections?" at bounding box center [615, 242] width 480 height 114
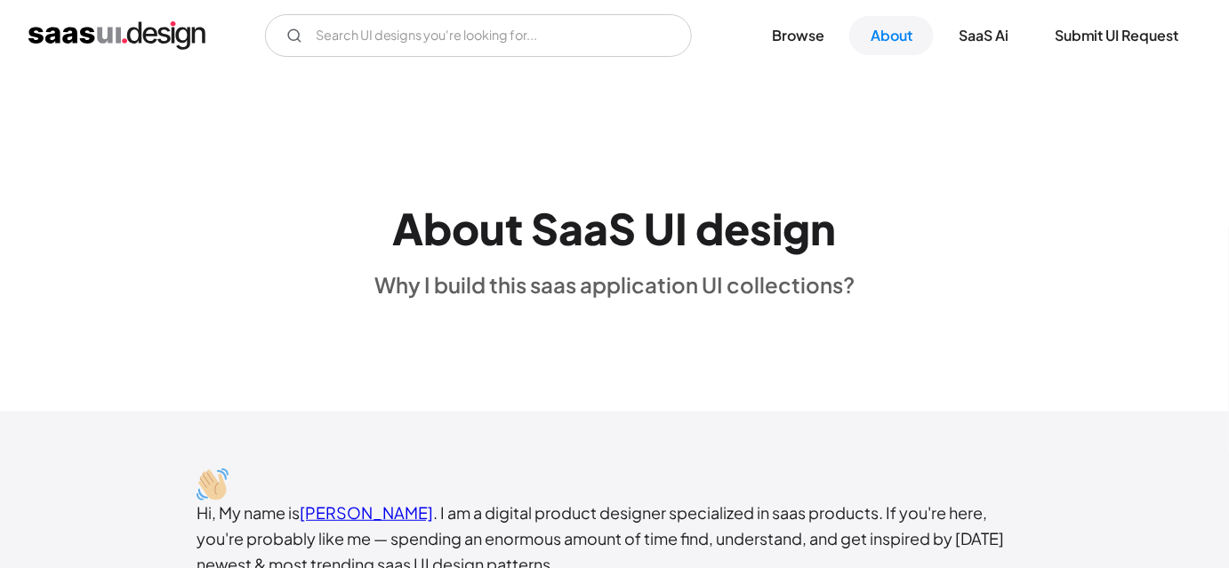
click at [389, 232] on div "About SaaS UI design Why I build this saas application UI collections?" at bounding box center [615, 242] width 480 height 114
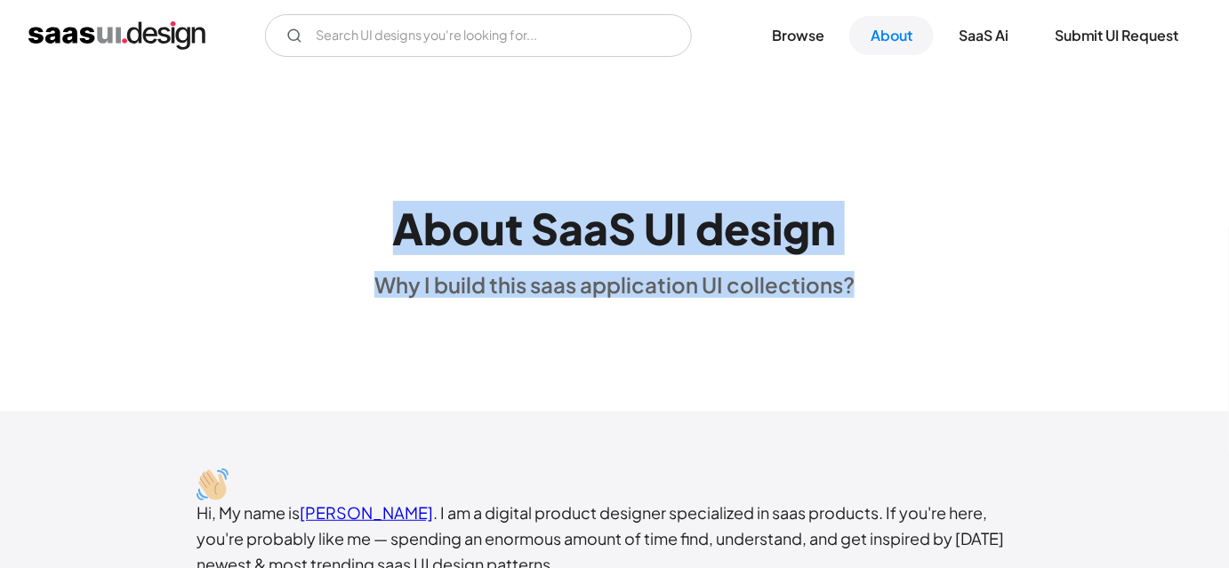
drag, startPoint x: 389, startPoint y: 232, endPoint x: 877, endPoint y: 342, distance: 500.5
click at [877, 342] on div "About SaaS UI design Why I build this saas application UI collections?" at bounding box center [614, 242] width 1229 height 342
drag, startPoint x: 861, startPoint y: 318, endPoint x: 399, endPoint y: 209, distance: 475.3
click at [399, 209] on div "About SaaS UI design Why I build this saas application UI collections?" at bounding box center [614, 242] width 1229 height 342
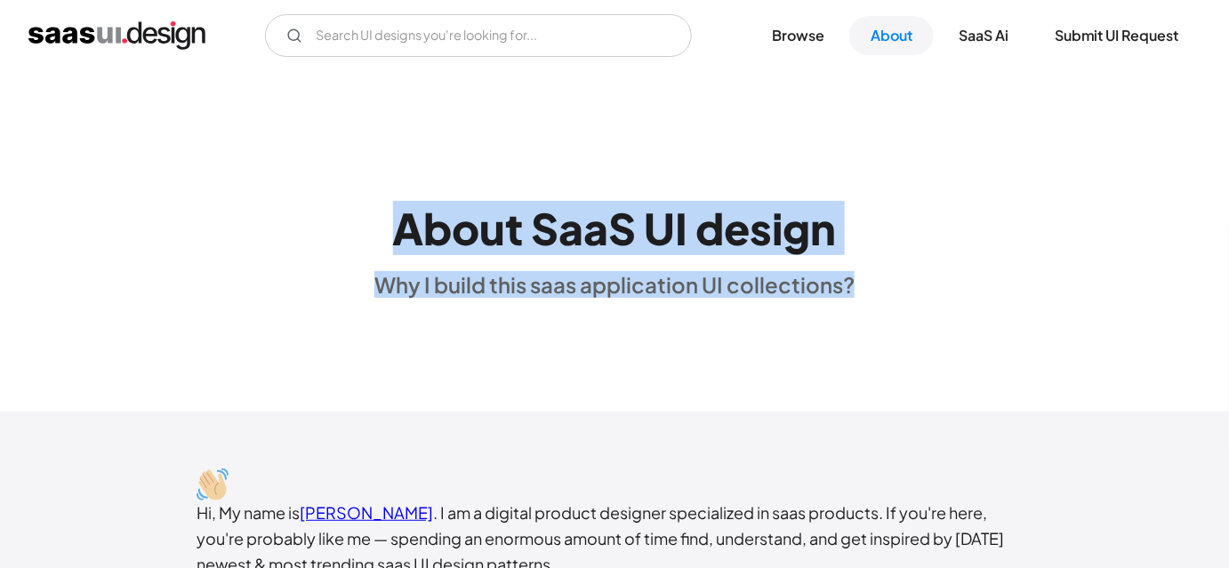
click at [384, 210] on div "About SaaS UI design Why I build this saas application UI collections?" at bounding box center [615, 242] width 480 height 114
drag, startPoint x: 384, startPoint y: 207, endPoint x: 879, endPoint y: 302, distance: 503.5
click at [879, 302] on div "About SaaS UI design Why I build this saas application UI collections?" at bounding box center [614, 242] width 1229 height 342
drag, startPoint x: 879, startPoint y: 302, endPoint x: 379, endPoint y: 223, distance: 506.0
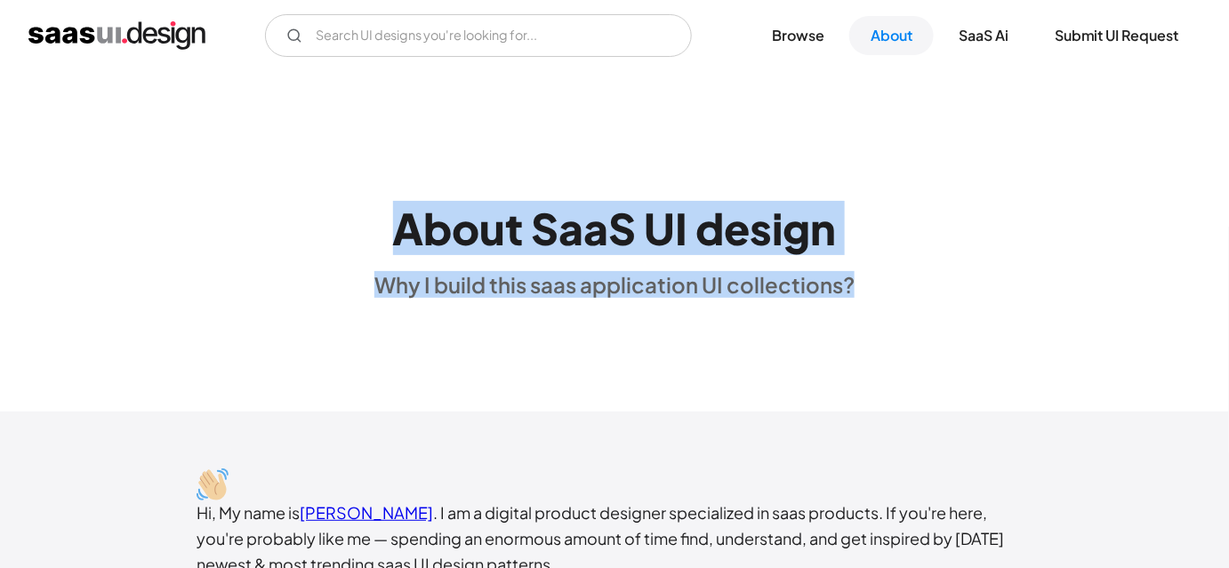
click at [379, 223] on div "About SaaS UI design Why I build this saas application UI collections?" at bounding box center [614, 242] width 1229 height 342
click at [379, 223] on div "About SaaS UI design Why I build this saas application UI collections?" at bounding box center [615, 242] width 480 height 114
drag, startPoint x: 379, startPoint y: 223, endPoint x: 879, endPoint y: 292, distance: 504.6
click at [879, 292] on div "About SaaS UI design Why I build this saas application UI collections?" at bounding box center [614, 242] width 1229 height 114
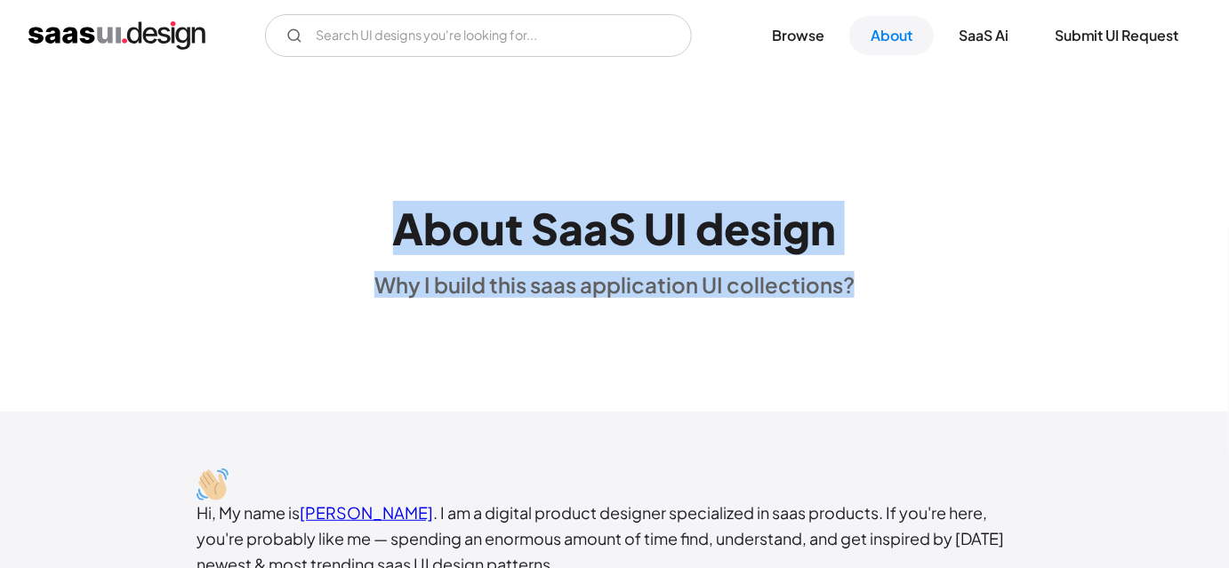
drag, startPoint x: 879, startPoint y: 292, endPoint x: 432, endPoint y: 219, distance: 452.5
click at [432, 219] on div "About SaaS UI design Why I build this saas application UI collections?" at bounding box center [614, 242] width 1229 height 114
click at [432, 219] on h1 "About SaaS UI design" at bounding box center [615, 229] width 444 height 52
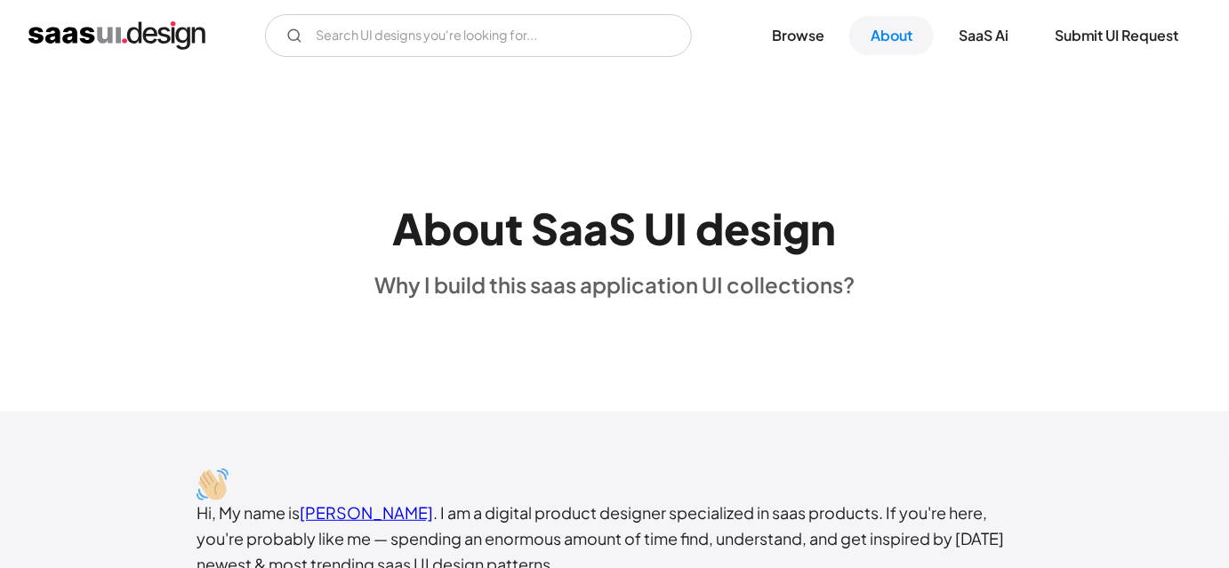
click at [386, 201] on div "About SaaS UI design Why I build this saas application UI collections?" at bounding box center [615, 242] width 480 height 114
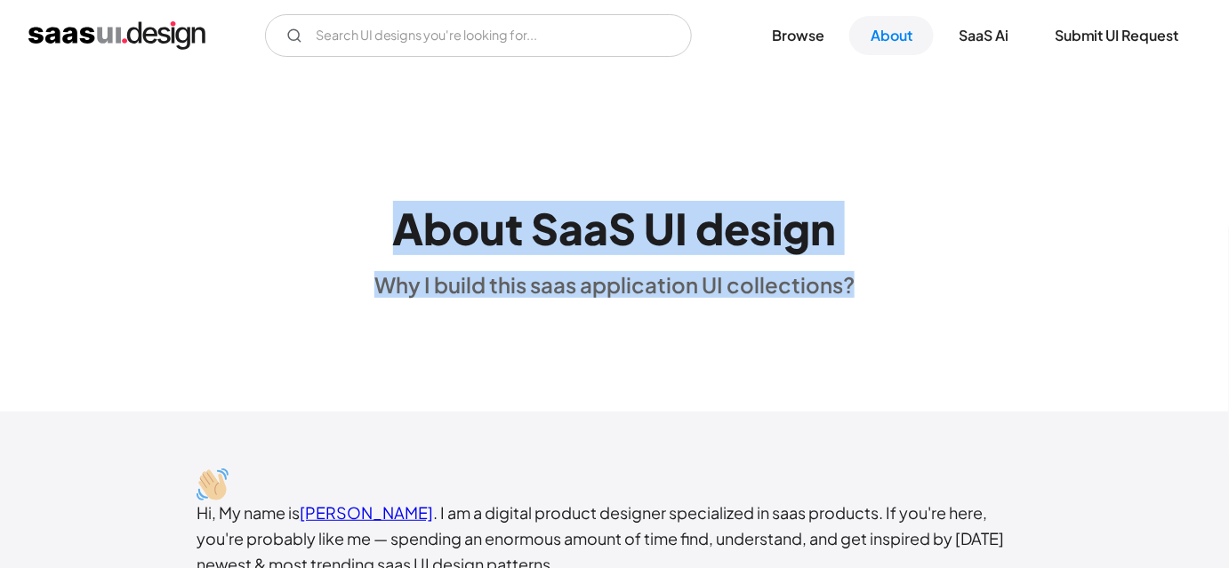
drag, startPoint x: 369, startPoint y: 200, endPoint x: 869, endPoint y: 350, distance: 521.8
click at [869, 350] on div "About SaaS UI design Why I build this saas application UI collections?" at bounding box center [614, 242] width 1229 height 342
drag, startPoint x: 356, startPoint y: 184, endPoint x: 933, endPoint y: 279, distance: 585.1
click at [933, 279] on div "About SaaS UI design Why I build this saas application UI collections?" at bounding box center [614, 242] width 1229 height 114
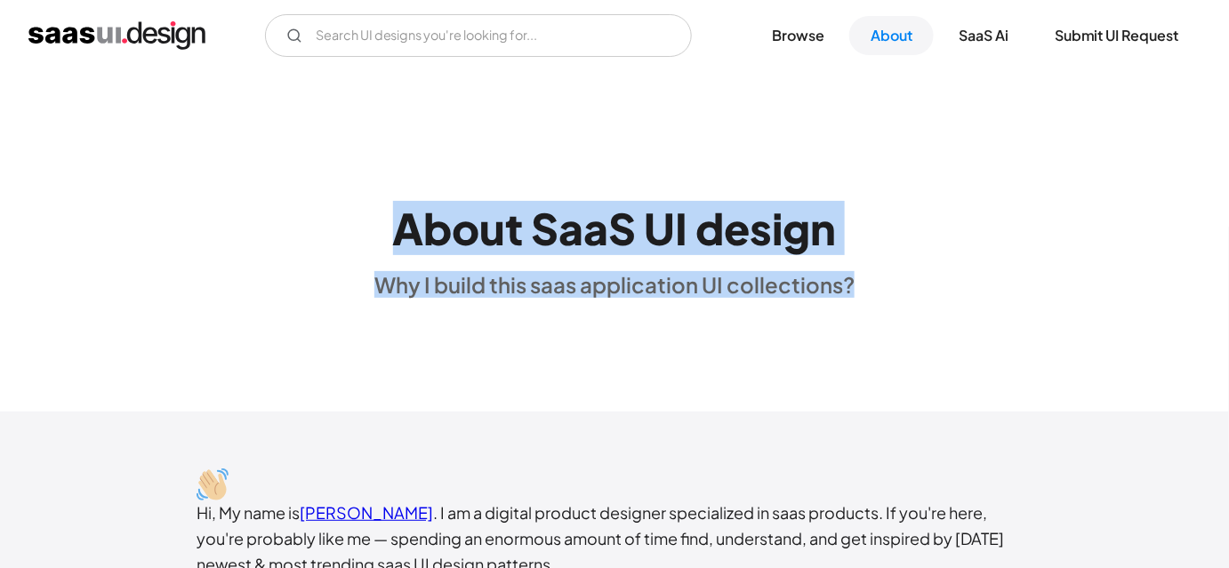
click at [933, 279] on div "About SaaS UI design Why I build this saas application UI collections?" at bounding box center [614, 242] width 1229 height 114
drag, startPoint x: 933, startPoint y: 279, endPoint x: 393, endPoint y: 213, distance: 544.1
click at [393, 213] on div "About SaaS UI design Why I build this saas application UI collections?" at bounding box center [614, 242] width 1229 height 114
click at [393, 213] on h1 "About SaaS UI design" at bounding box center [615, 229] width 444 height 52
drag, startPoint x: 393, startPoint y: 213, endPoint x: 890, endPoint y: 304, distance: 505.6
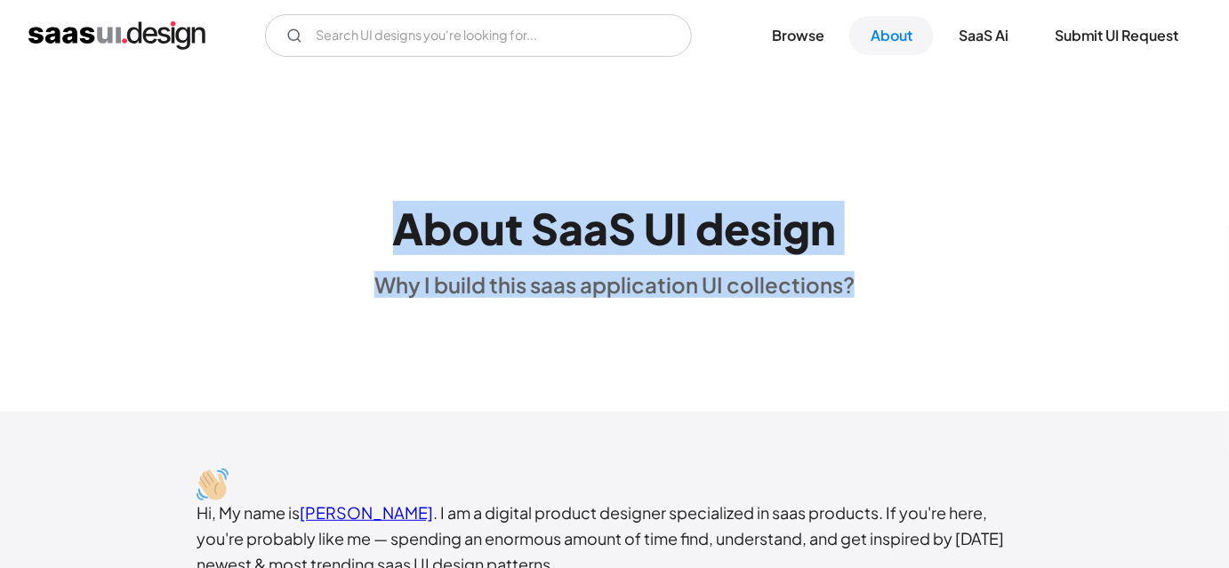
click at [890, 304] on div "About SaaS UI design Why I build this saas application UI collections?" at bounding box center [614, 242] width 1229 height 342
drag, startPoint x: 890, startPoint y: 304, endPoint x: 391, endPoint y: 173, distance: 516.1
click at [391, 173] on div "About SaaS UI design Why I build this saas application UI collections?" at bounding box center [614, 242] width 1229 height 342
click at [375, 219] on div "About SaaS UI design Why I build this saas application UI collections?" at bounding box center [614, 242] width 1229 height 114
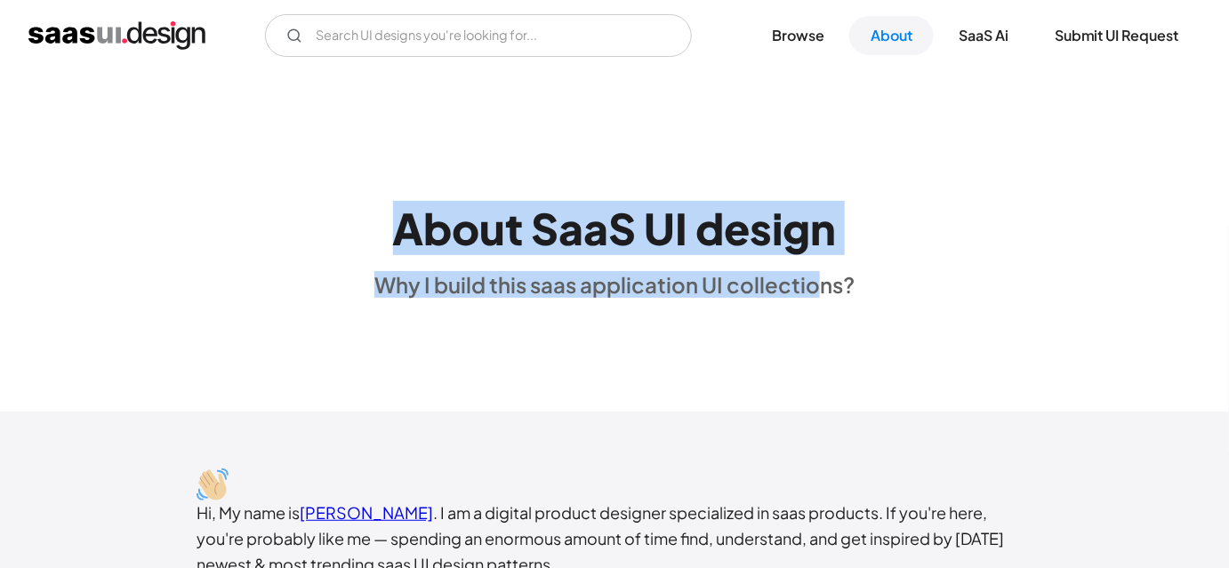
drag, startPoint x: 375, startPoint y: 219, endPoint x: 821, endPoint y: 342, distance: 462.5
click at [821, 342] on div "About SaaS UI design Why I build this saas application UI collections?" at bounding box center [614, 242] width 1229 height 342
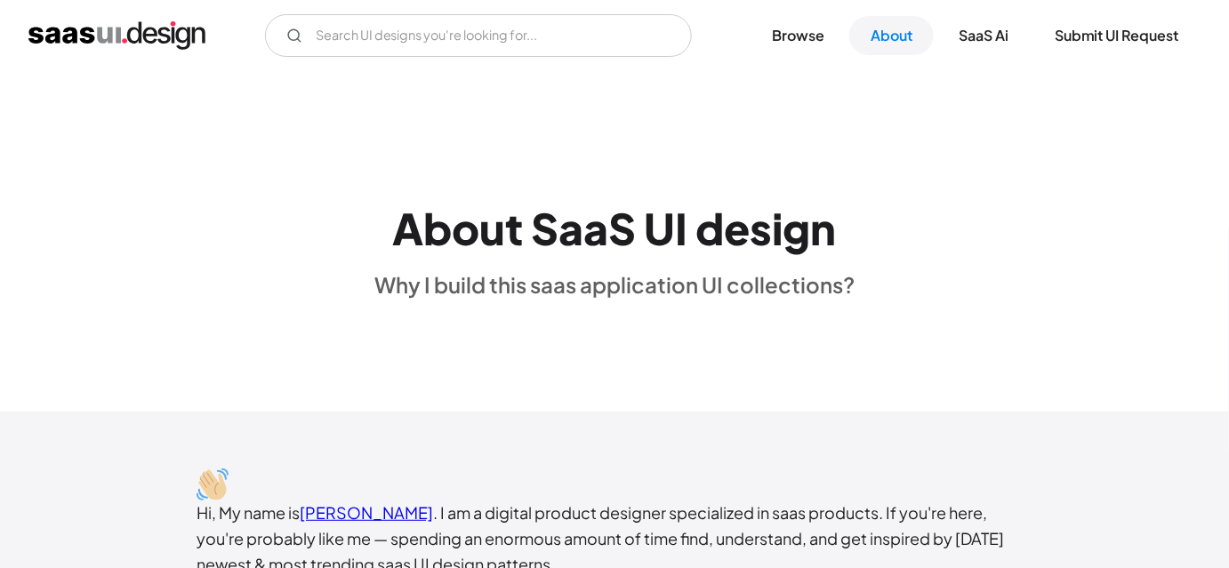
click at [908, 288] on div "About SaaS UI design Why I build this saas application UI collections?" at bounding box center [614, 242] width 1229 height 114
click at [910, 277] on div "About SaaS UI design Why I build this saas application UI collections?" at bounding box center [614, 242] width 1229 height 114
click at [915, 282] on div "About SaaS UI design Why I build this saas application UI collections?" at bounding box center [614, 242] width 1229 height 114
click at [916, 269] on div "About SaaS UI design Why I build this saas application UI collections?" at bounding box center [614, 242] width 1229 height 114
click at [935, 266] on div "About SaaS UI design Why I build this saas application UI collections?" at bounding box center [614, 242] width 1229 height 114
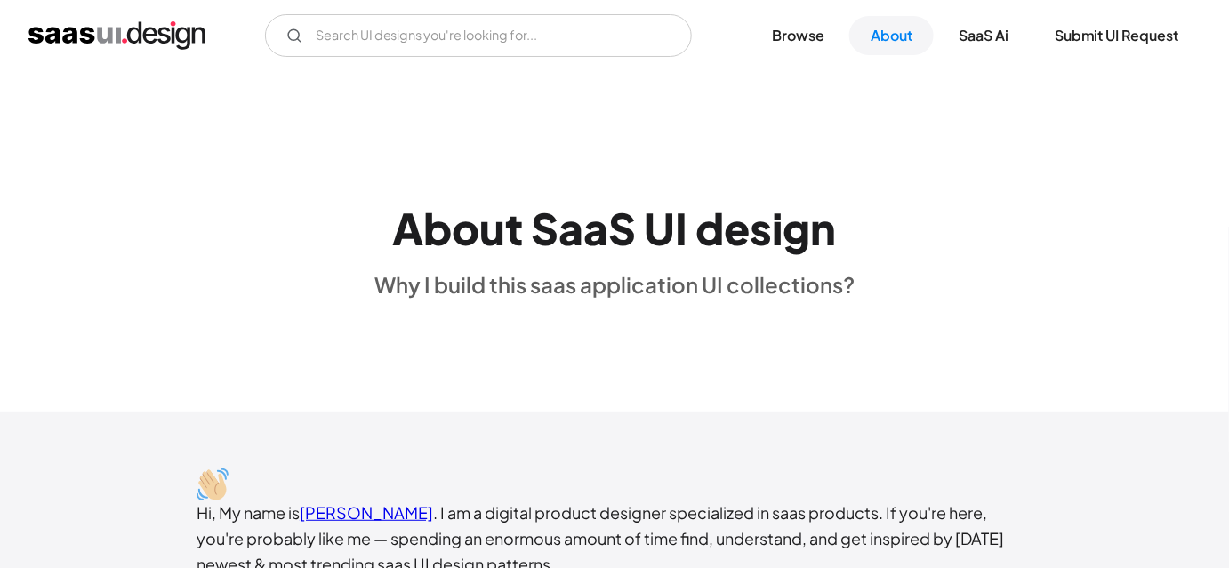
click at [948, 245] on div "About SaaS UI design Why I build this saas application UI collections?" at bounding box center [614, 242] width 1229 height 114
click at [940, 227] on div "About SaaS UI design Why I build this saas application UI collections?" at bounding box center [614, 242] width 1229 height 114
click at [929, 227] on div "About SaaS UI design Why I build this saas application UI collections?" at bounding box center [614, 242] width 1229 height 114
click at [939, 219] on div "About SaaS UI design Why I build this saas application UI collections?" at bounding box center [614, 242] width 1229 height 114
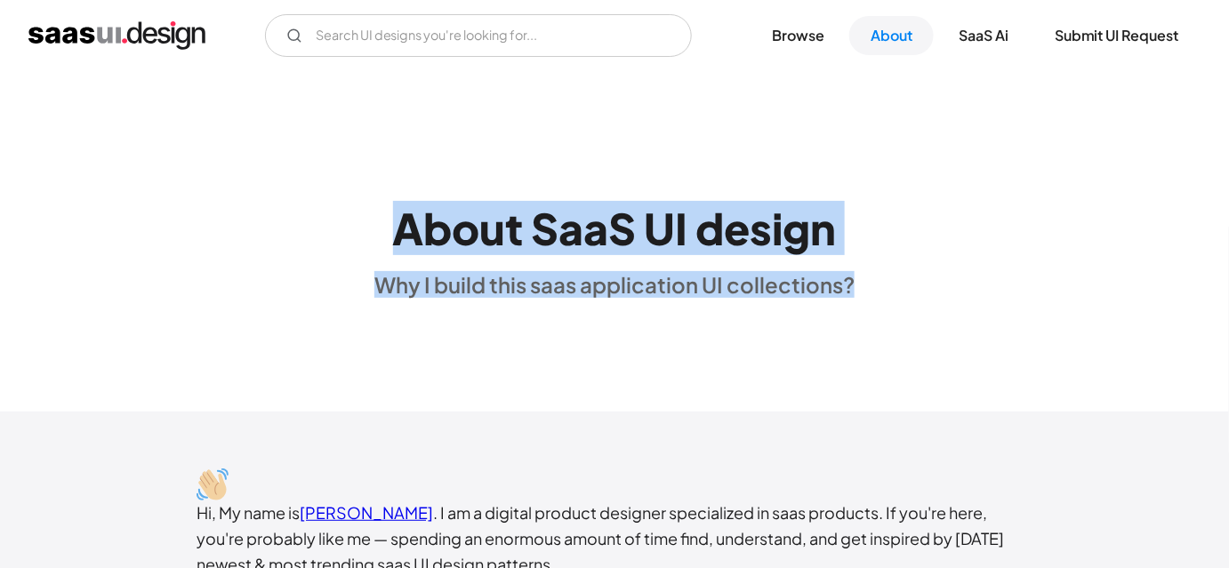
drag, startPoint x: 401, startPoint y: 241, endPoint x: 859, endPoint y: 301, distance: 462.0
click at [859, 301] on div "About SaaS UI design Why I build this saas application UI collections?" at bounding box center [614, 242] width 1229 height 342
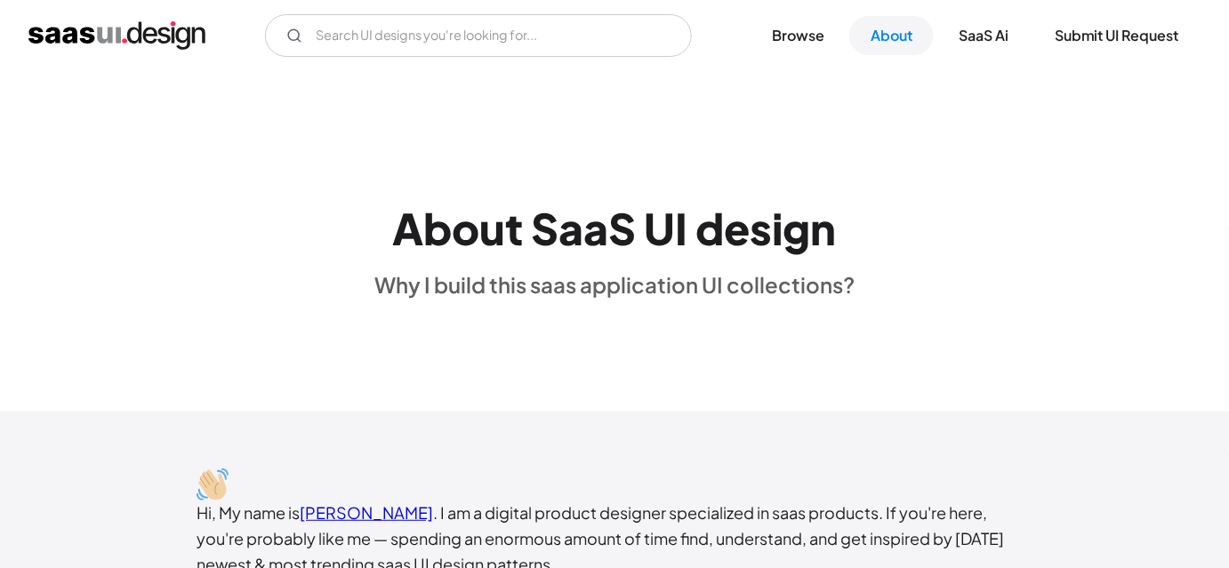
click at [891, 277] on div "About SaaS UI design Why I build this saas application UI collections?" at bounding box center [614, 242] width 1229 height 114
click at [896, 252] on div "About SaaS UI design Why I build this saas application UI collections?" at bounding box center [614, 242] width 1229 height 114
click at [906, 278] on div "About SaaS UI design Why I build this saas application UI collections?" at bounding box center [614, 242] width 1229 height 114
click at [914, 310] on div "About SaaS UI design Why I build this saas application UI collections?" at bounding box center [614, 242] width 1229 height 342
click at [957, 348] on div "About SaaS UI design Why I build this saas application UI collections?" at bounding box center [614, 242] width 1229 height 342
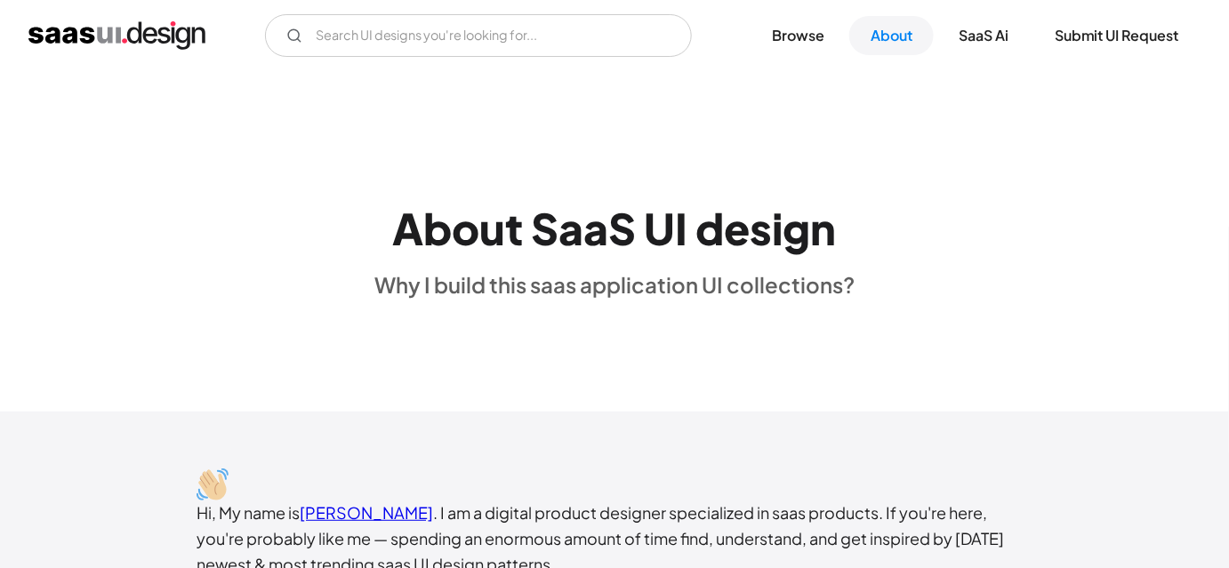
click at [912, 340] on div "About SaaS UI design Why I build this saas application UI collections?" at bounding box center [614, 242] width 1229 height 342
click at [950, 253] on div "About SaaS UI design Why I build this saas application UI collections?" at bounding box center [614, 242] width 1229 height 114
click at [939, 255] on div "About SaaS UI design Why I build this saas application UI collections?" at bounding box center [614, 242] width 1229 height 114
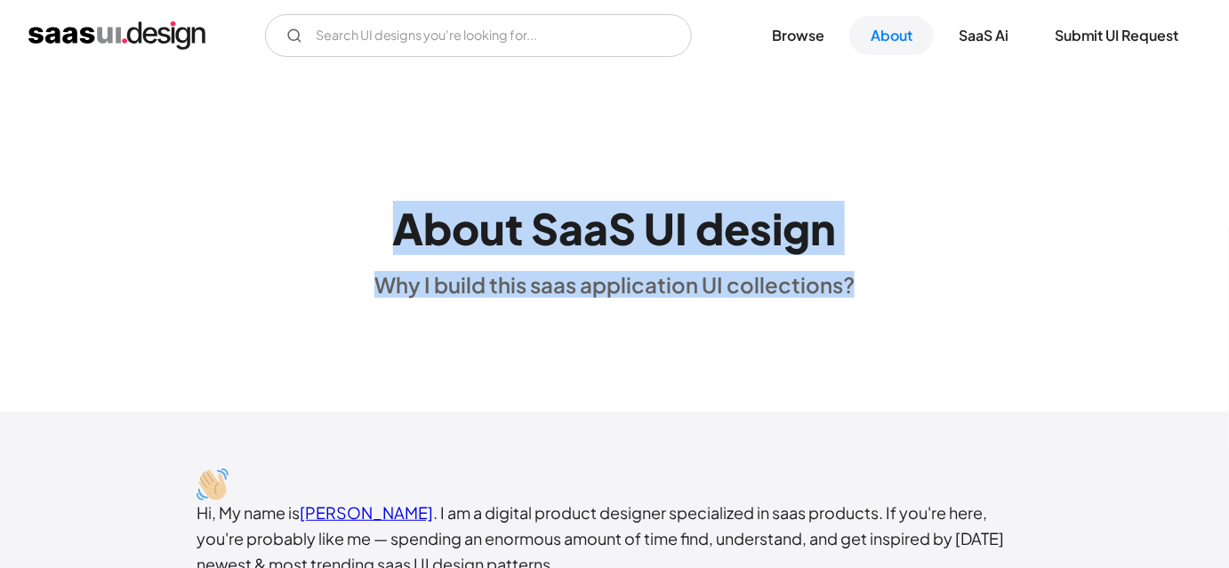
drag, startPoint x: 896, startPoint y: 284, endPoint x: 400, endPoint y: 200, distance: 502.5
click at [400, 200] on div "About SaaS UI design Why I build this saas application UI collections?" at bounding box center [614, 242] width 1229 height 114
click at [400, 203] on h1 "About SaaS UI design" at bounding box center [615, 229] width 444 height 52
drag, startPoint x: 400, startPoint y: 200, endPoint x: 862, endPoint y: 295, distance: 471.4
click at [862, 295] on div "About SaaS UI design Why I build this saas application UI collections?" at bounding box center [614, 242] width 1229 height 114
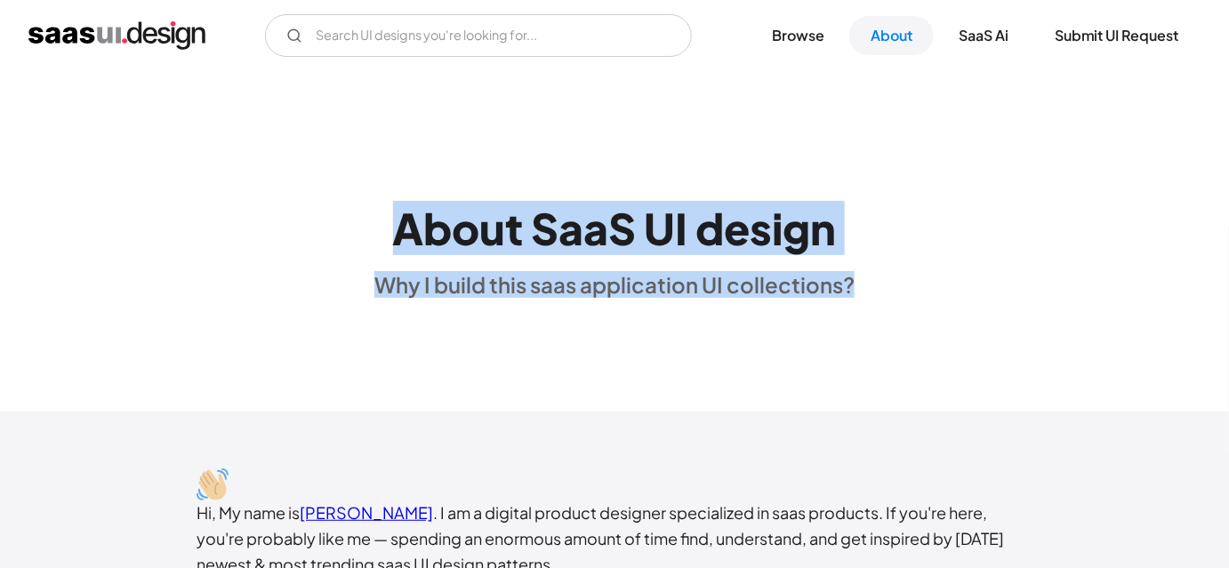
click at [862, 295] on div "About SaaS UI design Why I build this saas application UI collections?" at bounding box center [614, 242] width 1229 height 114
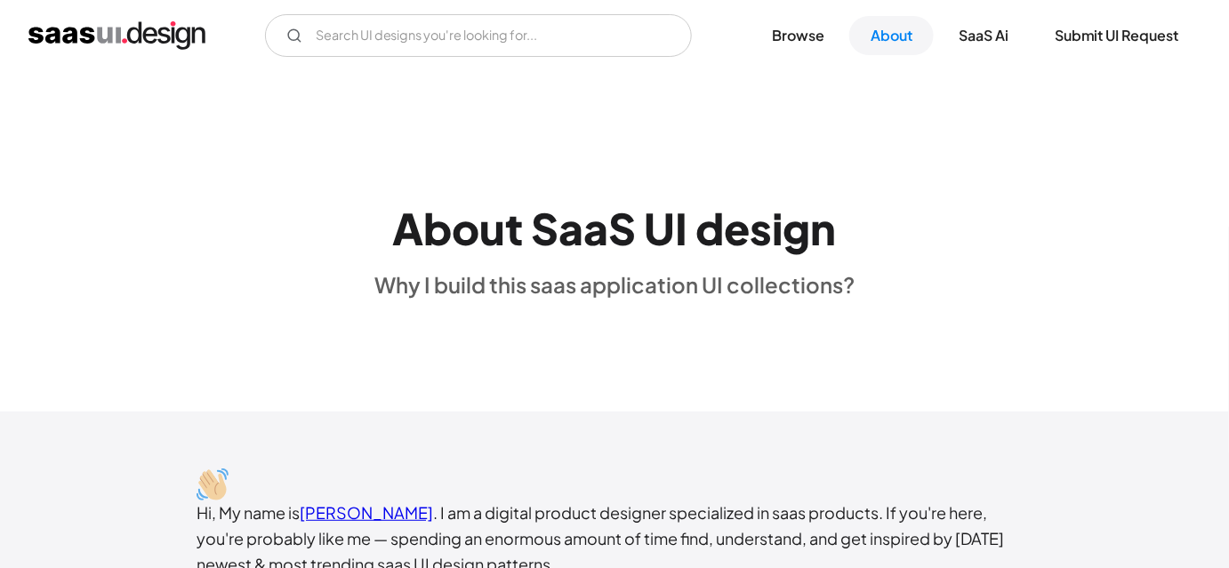
click at [862, 295] on div "About SaaS UI design Why I build this saas application UI collections?" at bounding box center [614, 242] width 1229 height 114
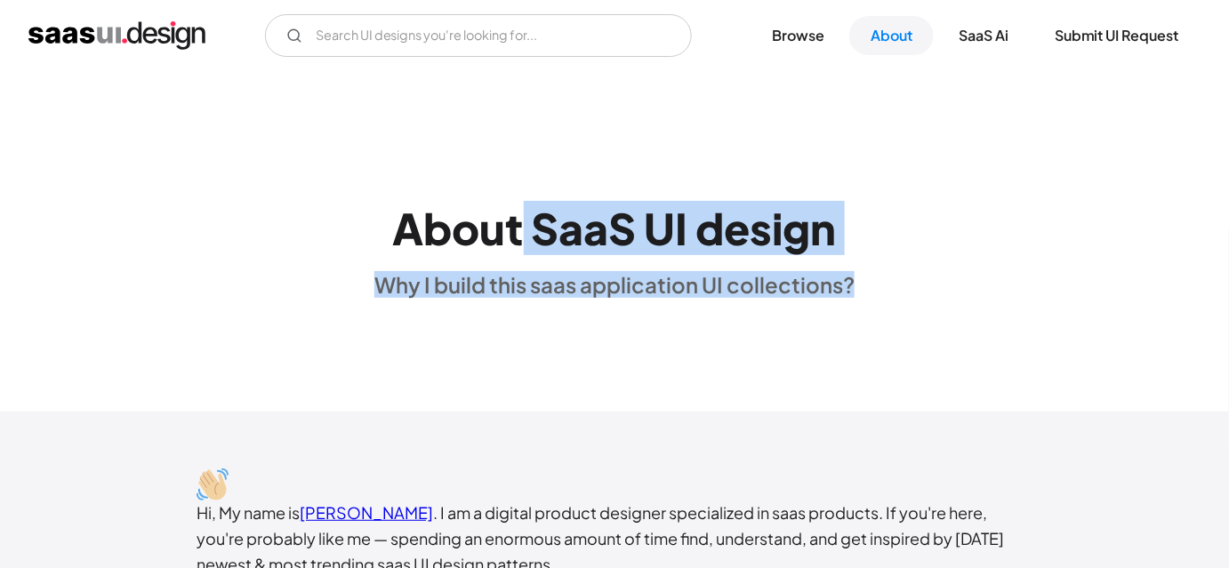
drag, startPoint x: 875, startPoint y: 295, endPoint x: 517, endPoint y: 249, distance: 361.5
click at [517, 249] on div "About SaaS UI design Why I build this saas application UI collections?" at bounding box center [614, 242] width 1229 height 114
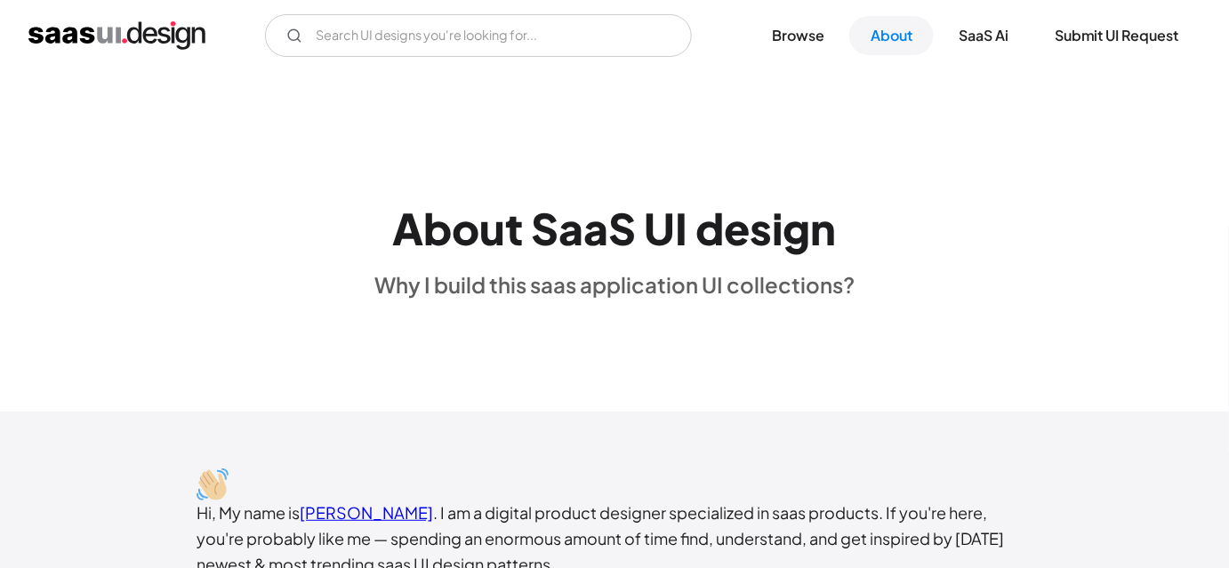
click at [455, 210] on h1 "About SaaS UI design" at bounding box center [615, 229] width 444 height 52
click at [419, 266] on div "About SaaS UI design Why I build this saas application UI collections?" at bounding box center [615, 242] width 480 height 114
click at [358, 225] on div "About SaaS UI design Why I build this saas application UI collections?" at bounding box center [614, 242] width 1229 height 114
click at [190, 237] on div "About SaaS UI design Why I build this saas application UI collections?" at bounding box center [614, 242] width 1229 height 114
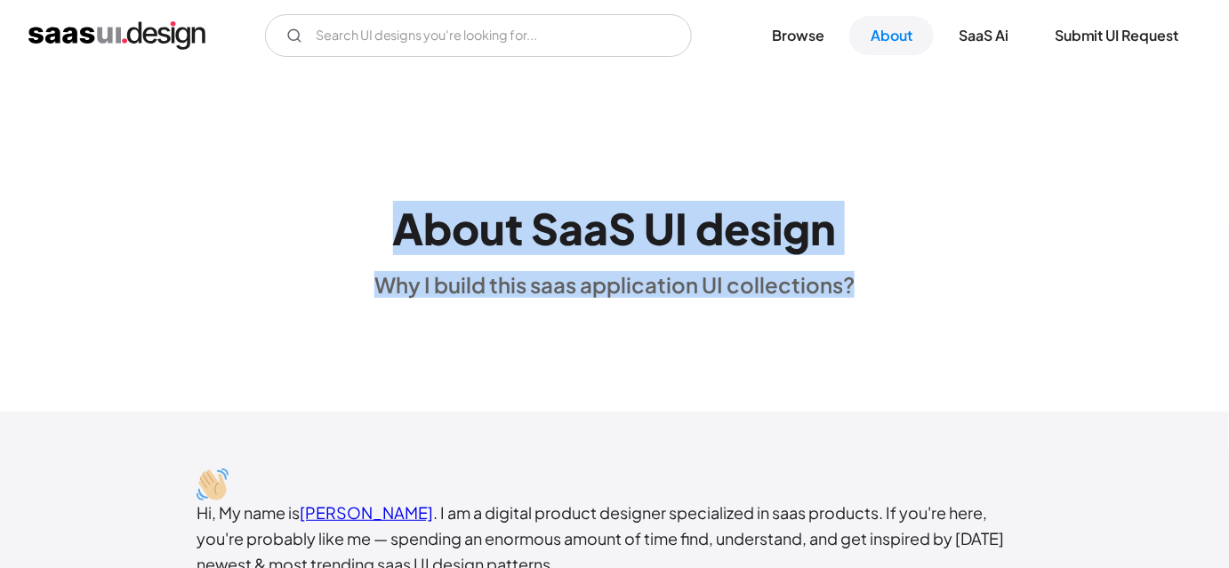
drag, startPoint x: 310, startPoint y: 209, endPoint x: 903, endPoint y: 294, distance: 598.5
click at [903, 294] on div "About SaaS UI design Why I build this saas application UI collections?" at bounding box center [614, 242] width 1229 height 114
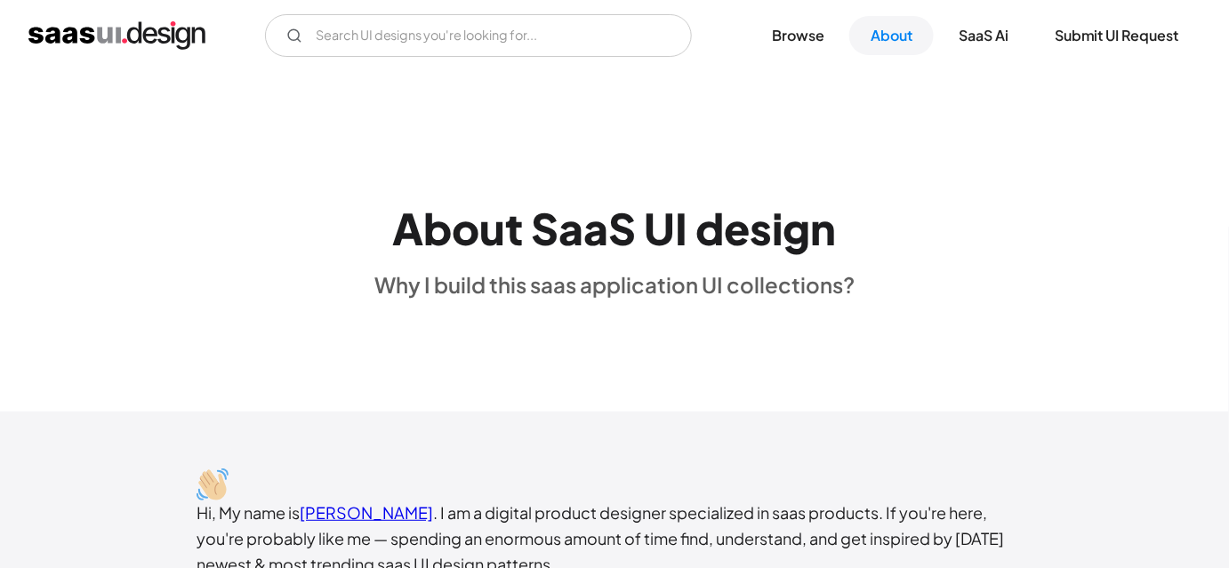
click at [882, 306] on div "About SaaS UI design Why I build this saas application UI collections?" at bounding box center [614, 242] width 1229 height 342
click at [1027, 286] on div "About SaaS UI design Why I build this saas application UI collections?" at bounding box center [614, 242] width 1229 height 114
click at [1030, 298] on div "About SaaS UI design Why I build this saas application UI collections?" at bounding box center [614, 242] width 1229 height 342
click at [1101, 300] on div "About SaaS UI design Why I build this saas application UI collections?" at bounding box center [614, 242] width 1229 height 342
click at [407, 328] on div "About SaaS UI design Why I build this saas application UI collections?" at bounding box center [614, 242] width 1229 height 342
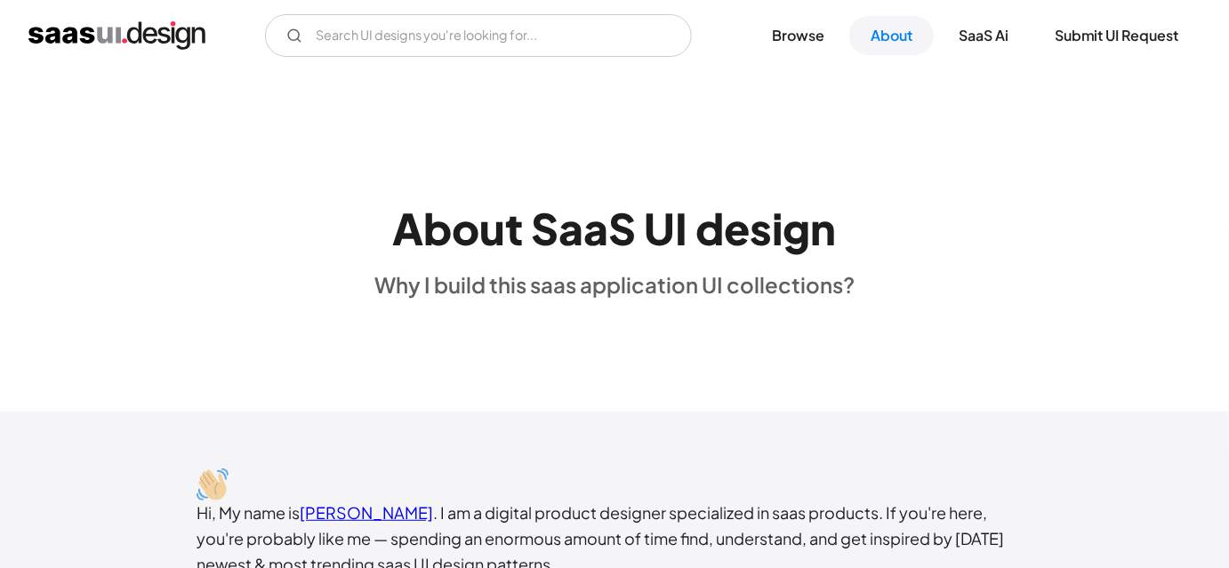
click at [389, 320] on div "About SaaS UI design Why I build this saas application UI collections?" at bounding box center [614, 242] width 1229 height 342
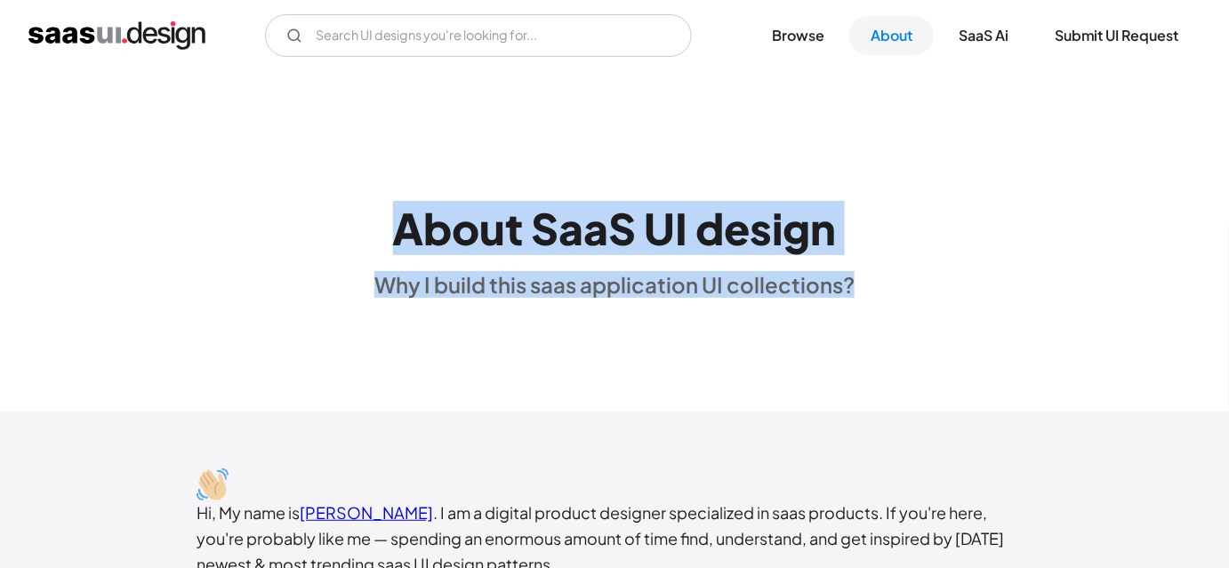
drag, startPoint x: 374, startPoint y: 219, endPoint x: 866, endPoint y: 303, distance: 499.1
click at [866, 303] on div "About SaaS UI design Why I build this saas application UI collections?" at bounding box center [614, 242] width 1229 height 342
click at [879, 294] on div "About SaaS UI design Why I build this saas application UI collections?" at bounding box center [614, 242] width 1229 height 114
drag, startPoint x: 879, startPoint y: 294, endPoint x: 388, endPoint y: 210, distance: 498.1
click at [388, 210] on div "About SaaS UI design Why I build this saas application UI collections?" at bounding box center [614, 242] width 1229 height 114
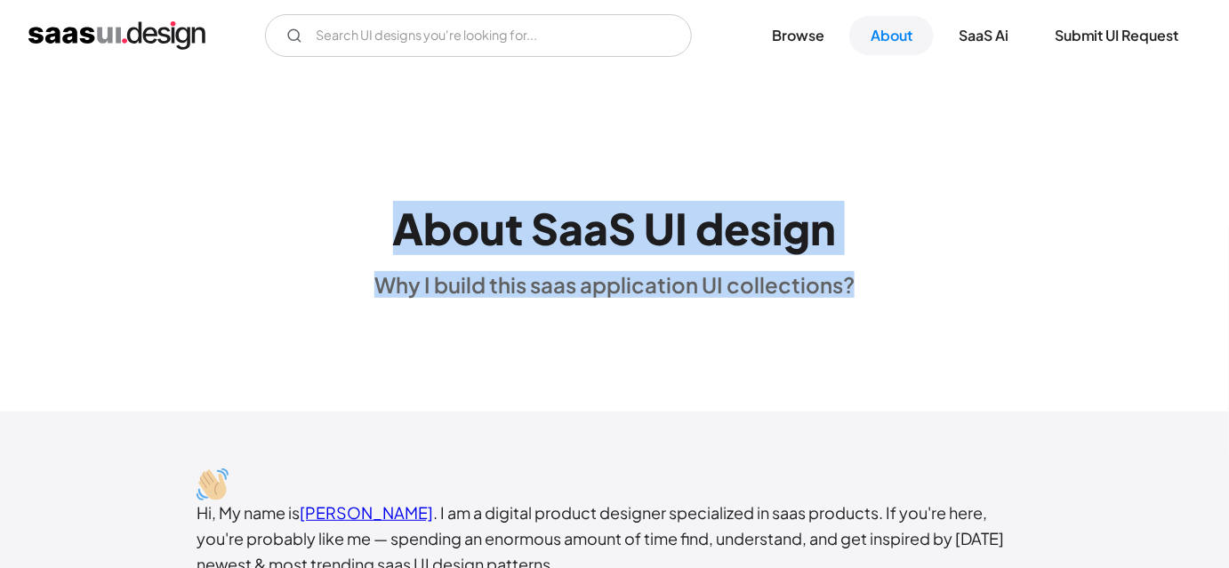
click at [358, 195] on div "About SaaS UI design Why I build this saas application UI collections?" at bounding box center [614, 242] width 1229 height 114
drag, startPoint x: 369, startPoint y: 218, endPoint x: 876, endPoint y: 290, distance: 512.1
click at [876, 290] on div "About SaaS UI design Why I build this saas application UI collections?" at bounding box center [614, 242] width 1229 height 114
click at [882, 287] on div "About SaaS UI design Why I build this saas application UI collections?" at bounding box center [614, 242] width 1229 height 114
drag, startPoint x: 882, startPoint y: 287, endPoint x: 367, endPoint y: 223, distance: 519.0
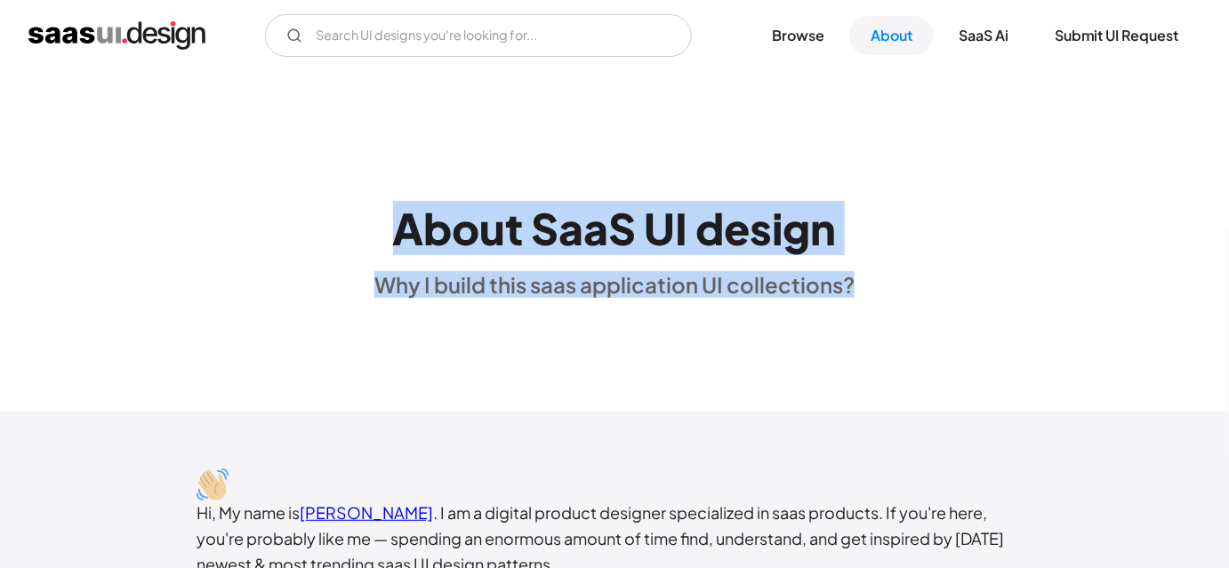
click at [367, 223] on div "About SaaS UI design Why I build this saas application UI collections?" at bounding box center [614, 242] width 1229 height 114
click at [365, 222] on div "About SaaS UI design Why I build this saas application UI collections?" at bounding box center [614, 242] width 1229 height 114
drag, startPoint x: 374, startPoint y: 221, endPoint x: 869, endPoint y: 299, distance: 501.6
click at [869, 299] on div "About SaaS UI design Why I build this saas application UI collections?" at bounding box center [614, 242] width 1229 height 342
click at [879, 298] on div "About SaaS UI design Why I build this saas application UI collections?" at bounding box center [614, 242] width 1229 height 342
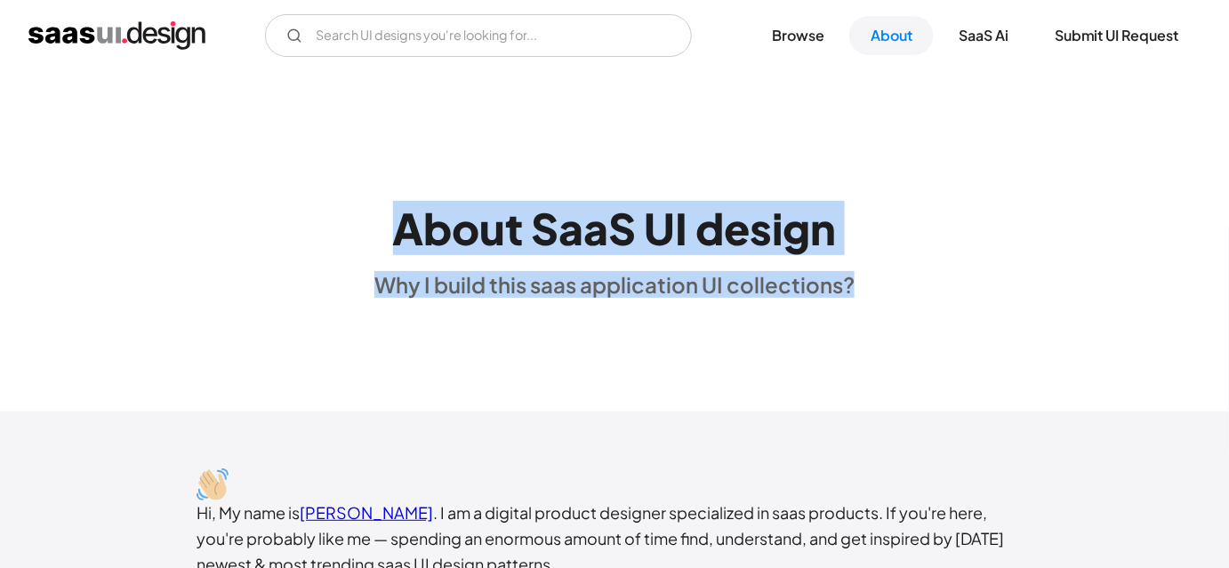
click at [879, 298] on div "About SaaS UI design Why I build this saas application UI collections?" at bounding box center [614, 242] width 1229 height 342
drag, startPoint x: 879, startPoint y: 298, endPoint x: 372, endPoint y: 221, distance: 512.9
click at [372, 221] on div "About SaaS UI design Why I build this saas application UI collections?" at bounding box center [614, 242] width 1229 height 342
click at [382, 197] on div "About SaaS UI design Why I build this saas application UI collections?" at bounding box center [615, 242] width 480 height 114
click at [371, 217] on div "About SaaS UI design Why I build this saas application UI collections?" at bounding box center [614, 242] width 1229 height 114
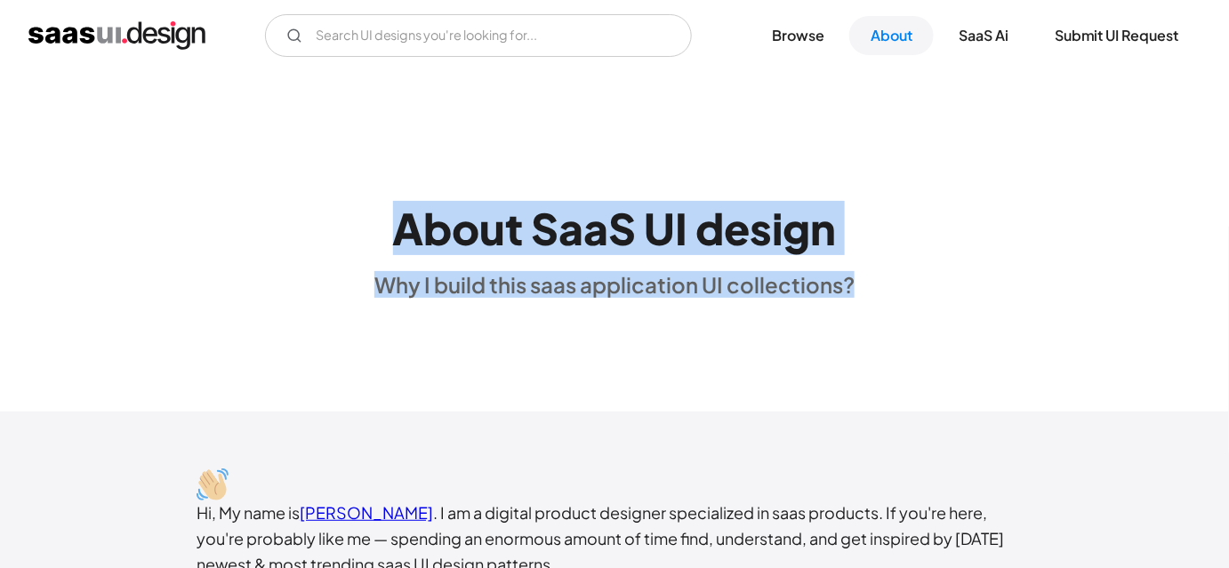
drag, startPoint x: 375, startPoint y: 224, endPoint x: 899, endPoint y: 337, distance: 536.0
click at [899, 337] on div "About SaaS UI design Why I build this saas application UI collections?" at bounding box center [614, 242] width 1229 height 342
click at [890, 334] on div "About SaaS UI design Why I build this saas application UI collections?" at bounding box center [614, 242] width 1229 height 342
drag, startPoint x: 912, startPoint y: 291, endPoint x: 374, endPoint y: 216, distance: 543.4
click at [374, 216] on div "About SaaS UI design Why I build this saas application UI collections?" at bounding box center [614, 242] width 1229 height 114
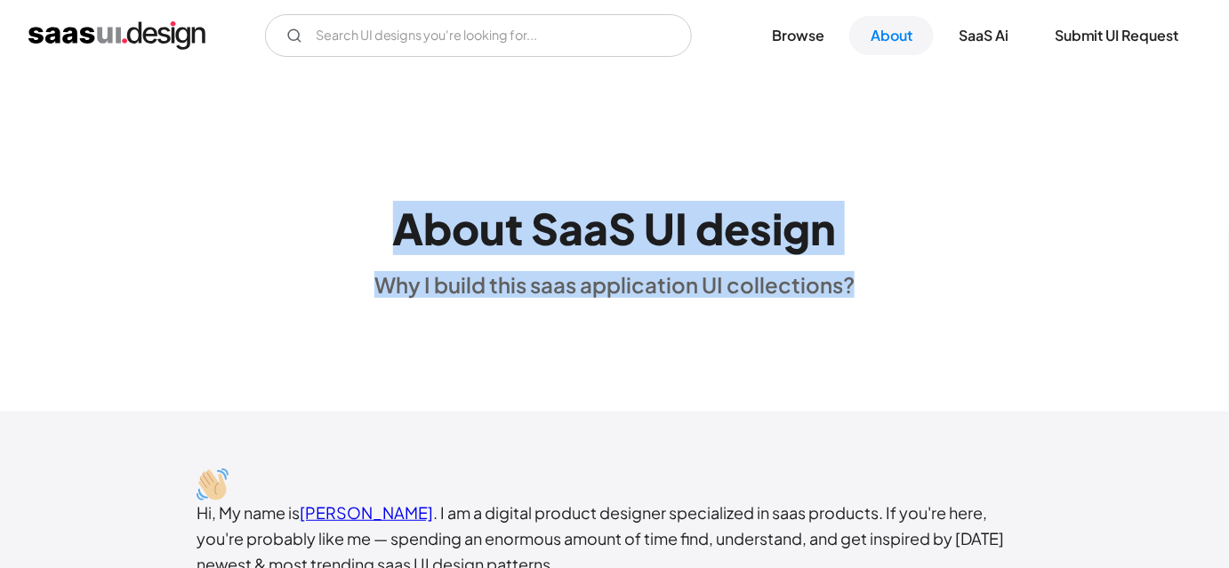
click at [374, 216] on div "About SaaS UI design Why I build this saas application UI collections?" at bounding box center [614, 242] width 1229 height 114
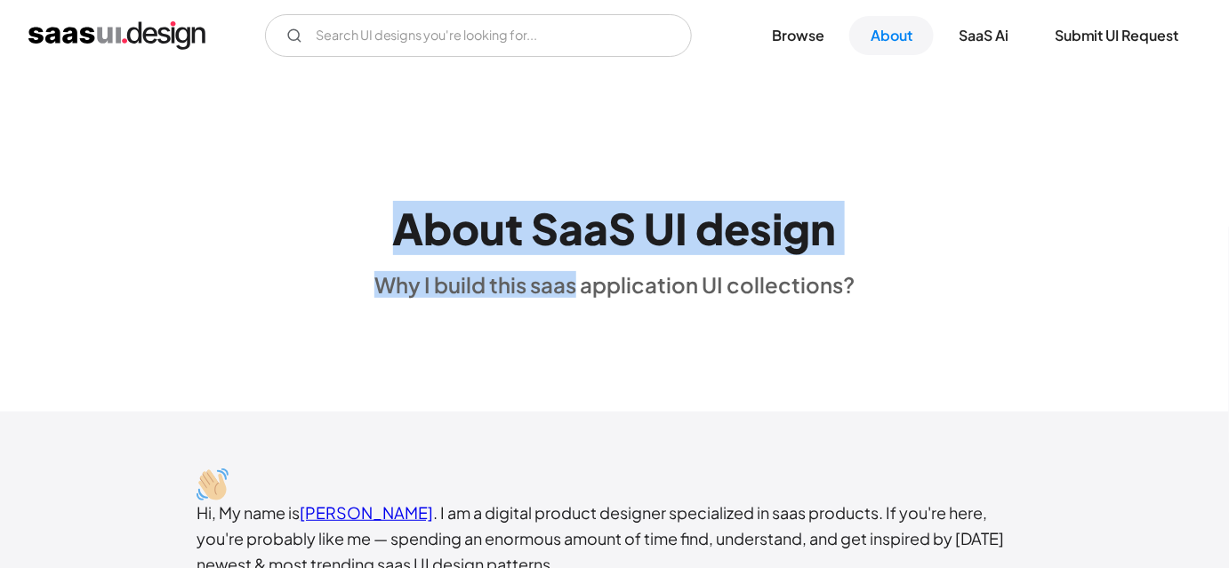
drag, startPoint x: 374, startPoint y: 216, endPoint x: 576, endPoint y: 278, distance: 212.2
click at [576, 278] on div "About SaaS UI design Why I build this saas application UI collections?" at bounding box center [614, 242] width 1229 height 114
click at [576, 278] on div "Why I build this saas application UI collections?" at bounding box center [615, 284] width 480 height 27
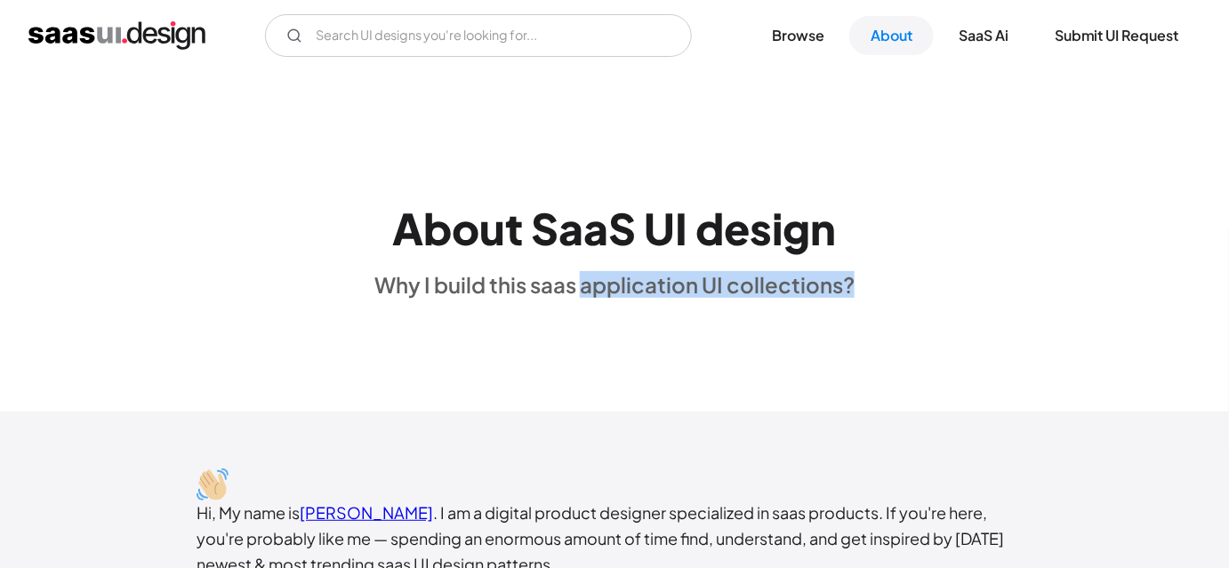
drag, startPoint x: 585, startPoint y: 280, endPoint x: 898, endPoint y: 306, distance: 313.3
click at [898, 306] on div "About SaaS UI design Why I build this saas application UI collections?" at bounding box center [614, 242] width 1229 height 342
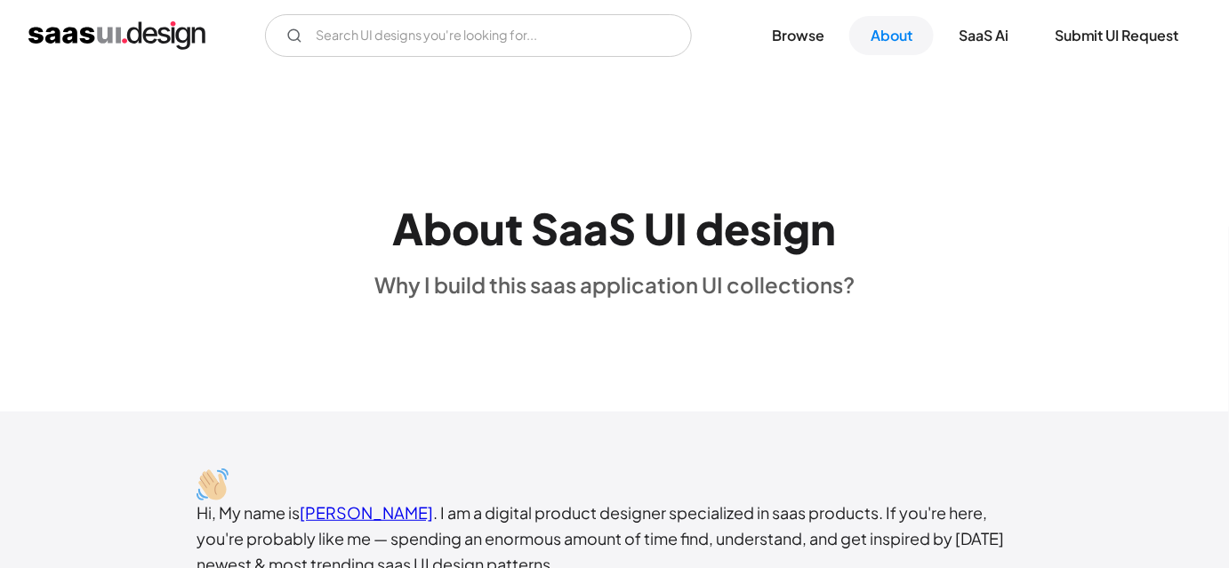
click at [557, 286] on div "Why I build this saas application UI collections?" at bounding box center [615, 284] width 480 height 27
drag, startPoint x: 576, startPoint y: 286, endPoint x: 374, endPoint y: 290, distance: 202.0
click at [374, 290] on div "About SaaS UI design Why I build this saas application UI collections?" at bounding box center [614, 242] width 1229 height 114
click at [375, 251] on div "About SaaS UI design Why I build this saas application UI collections?" at bounding box center [614, 242] width 1229 height 114
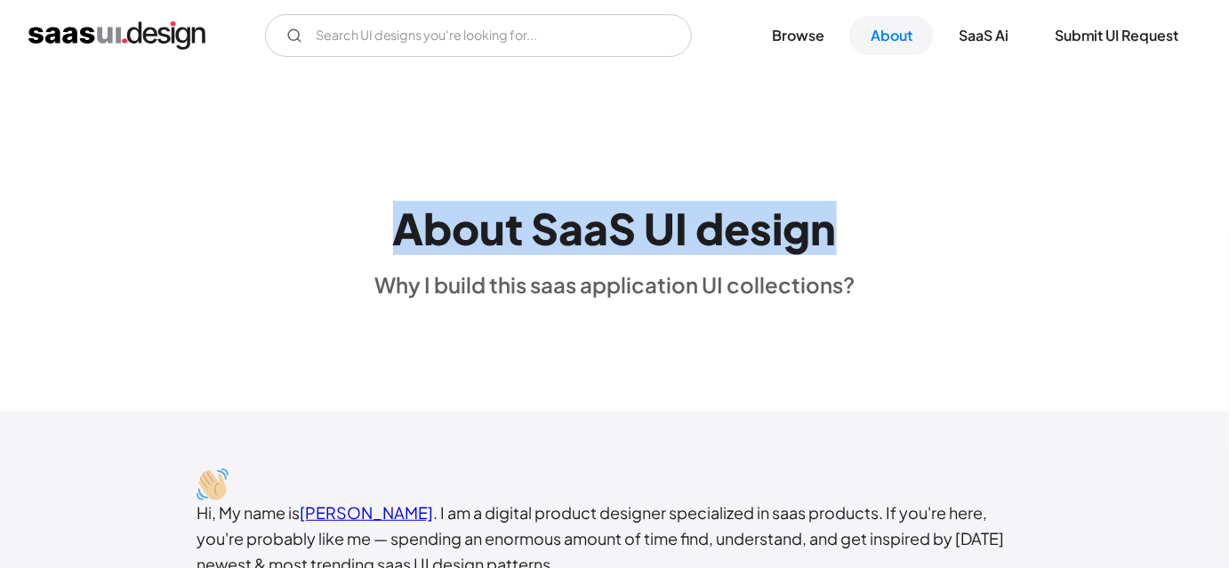
drag, startPoint x: 395, startPoint y: 233, endPoint x: 850, endPoint y: 244, distance: 455.6
click at [850, 244] on div "About SaaS UI design Why I build this saas application UI collections?" at bounding box center [615, 242] width 480 height 114
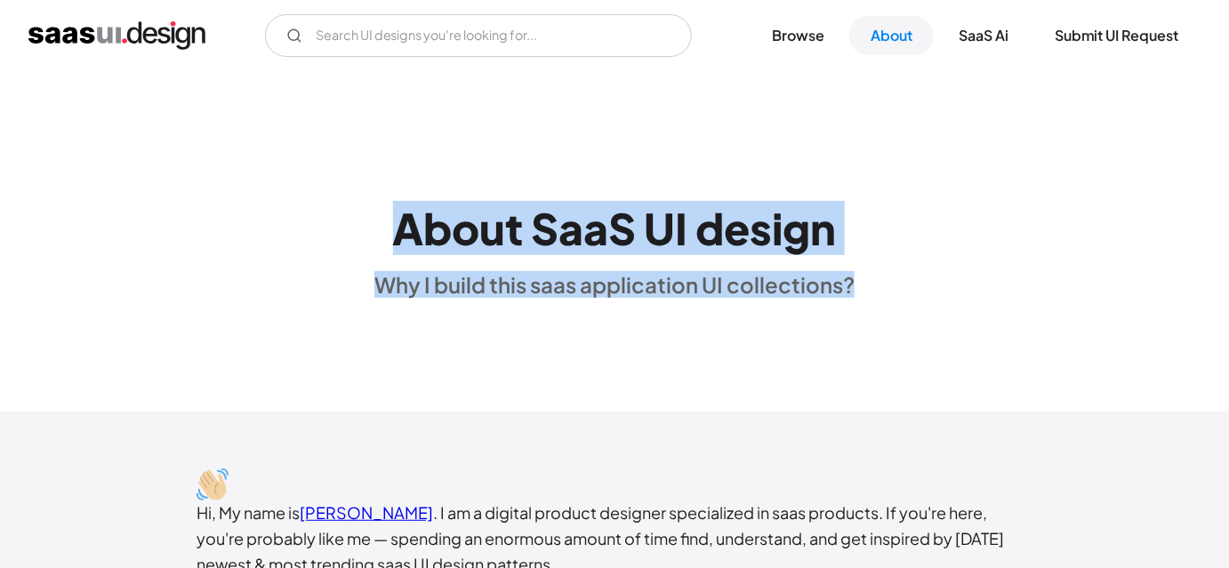
drag, startPoint x: 868, startPoint y: 278, endPoint x: 372, endPoint y: 222, distance: 499.4
click at [372, 222] on div "About SaaS UI design Why I build this saas application UI collections?" at bounding box center [614, 242] width 1229 height 114
click at [371, 222] on div "About SaaS UI design Why I build this saas application UI collections?" at bounding box center [614, 242] width 1229 height 114
drag, startPoint x: 371, startPoint y: 222, endPoint x: 886, endPoint y: 301, distance: 521.1
click at [886, 301] on div "About SaaS UI design Why I build this saas application UI collections?" at bounding box center [614, 242] width 1229 height 342
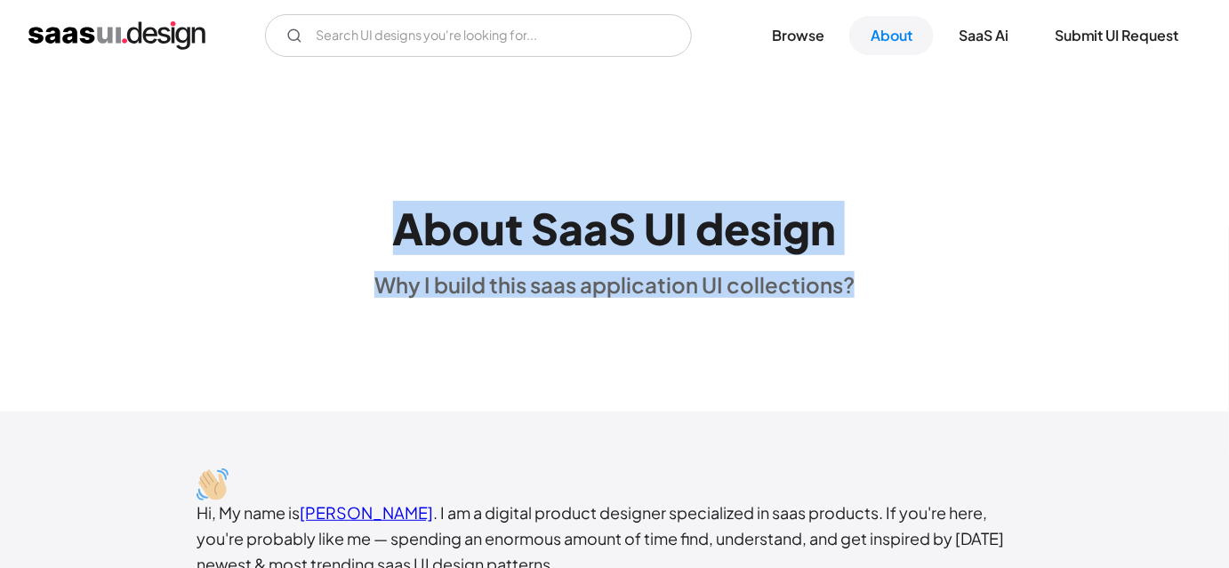
click at [886, 301] on div "About SaaS UI design Why I build this saas application UI collections?" at bounding box center [614, 242] width 1229 height 342
drag, startPoint x: 886, startPoint y: 301, endPoint x: 398, endPoint y: 213, distance: 496.3
click at [398, 213] on div "About SaaS UI design Why I build this saas application UI collections?" at bounding box center [614, 242] width 1229 height 342
click at [354, 213] on div "About SaaS UI design Why I build this saas application UI collections?" at bounding box center [614, 242] width 1229 height 114
drag, startPoint x: 354, startPoint y: 213, endPoint x: 855, endPoint y: 312, distance: 510.6
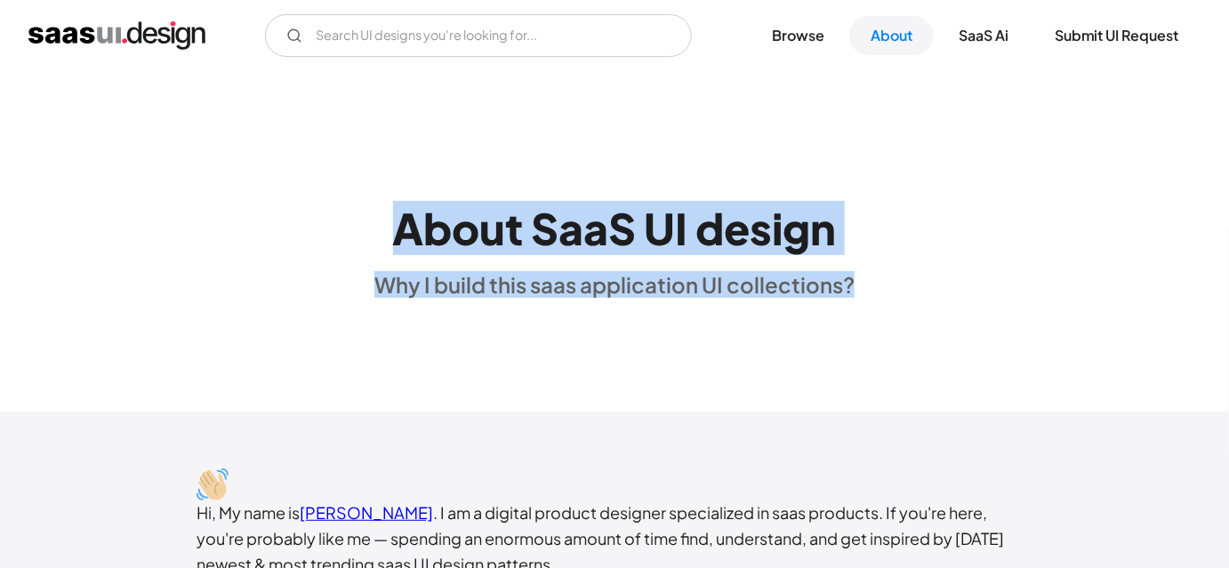
click at [855, 312] on div "About SaaS UI design Why I build this saas application UI collections?" at bounding box center [614, 242] width 1229 height 342
click at [868, 294] on div "About SaaS UI design Why I build this saas application UI collections?" at bounding box center [614, 242] width 1229 height 114
drag, startPoint x: 868, startPoint y: 294, endPoint x: 392, endPoint y: 209, distance: 483.4
click at [392, 209] on div "About SaaS UI design Why I build this saas application UI collections?" at bounding box center [614, 242] width 1229 height 114
click at [353, 212] on div "About SaaS UI design Why I build this saas application UI collections?" at bounding box center [614, 242] width 1229 height 114
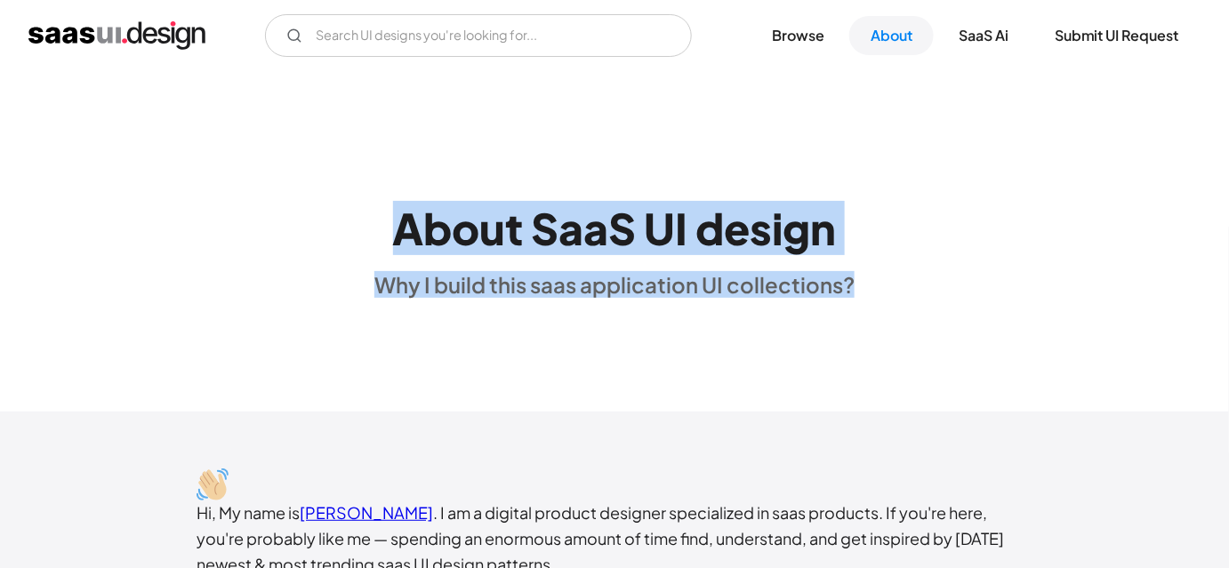
drag, startPoint x: 356, startPoint y: 216, endPoint x: 866, endPoint y: 302, distance: 517.0
click at [866, 302] on div "About SaaS UI design Why I build this saas application UI collections?" at bounding box center [614, 242] width 1229 height 342
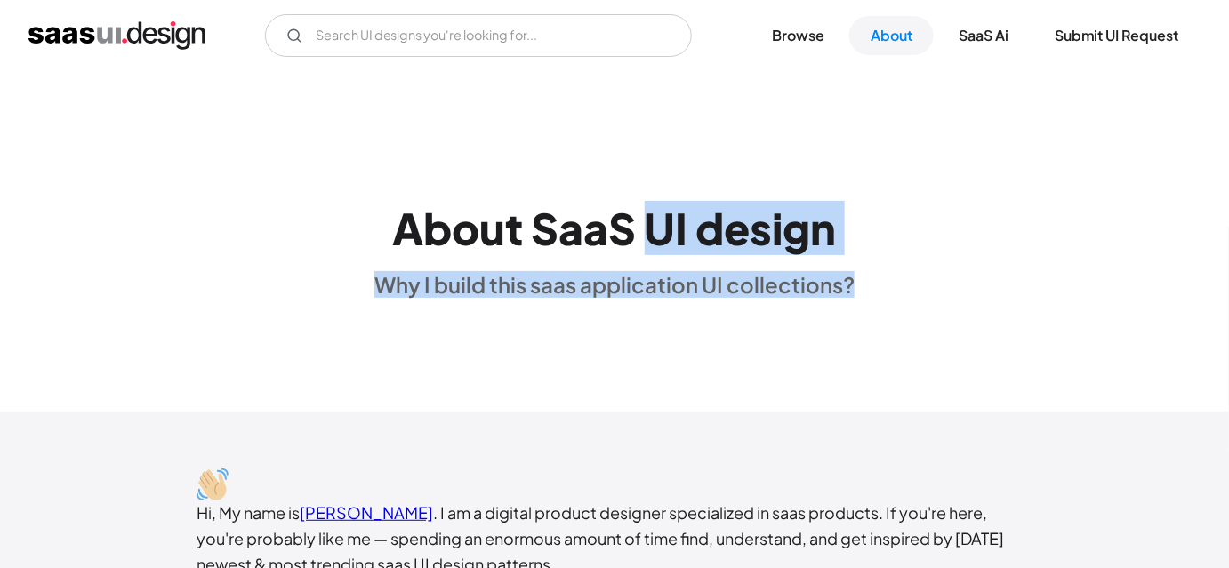
drag, startPoint x: 646, startPoint y: 222, endPoint x: 882, endPoint y: 286, distance: 245.1
click at [882, 286] on div "About SaaS UI design Why I build this saas application UI collections?" at bounding box center [614, 242] width 1229 height 114
click at [859, 296] on div "About SaaS UI design Why I build this saas application UI collections?" at bounding box center [614, 242] width 1229 height 114
click at [862, 290] on div "About SaaS UI design Why I build this saas application UI collections?" at bounding box center [614, 242] width 1229 height 114
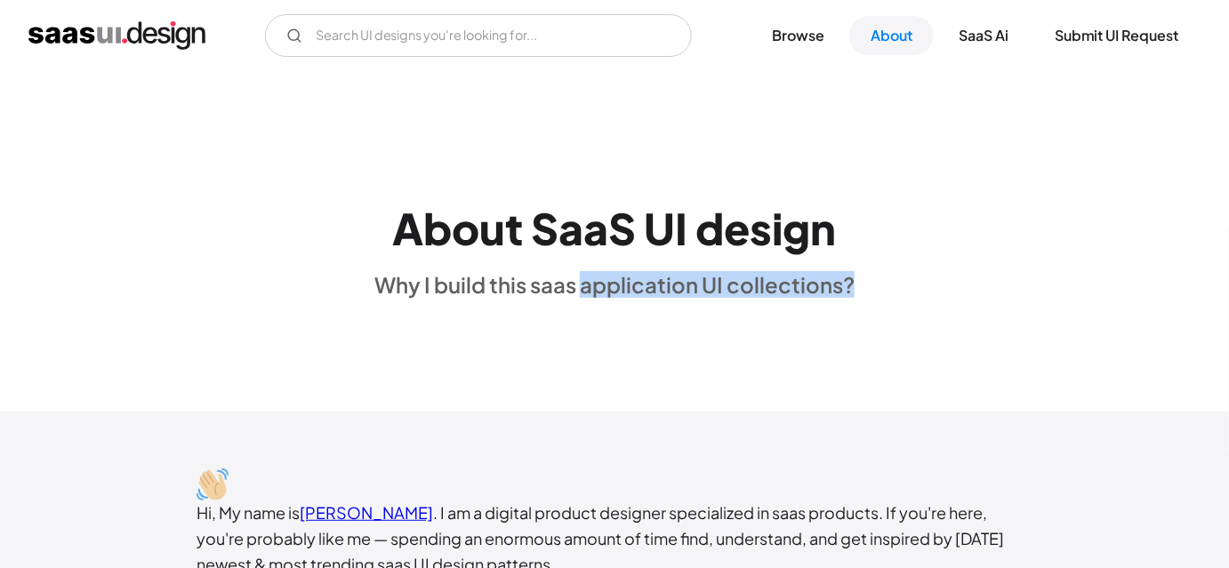
drag, startPoint x: 862, startPoint y: 285, endPoint x: 581, endPoint y: 278, distance: 281.2
click at [581, 278] on div "About SaaS UI design Why I build this saas application UI collections?" at bounding box center [614, 242] width 1229 height 114
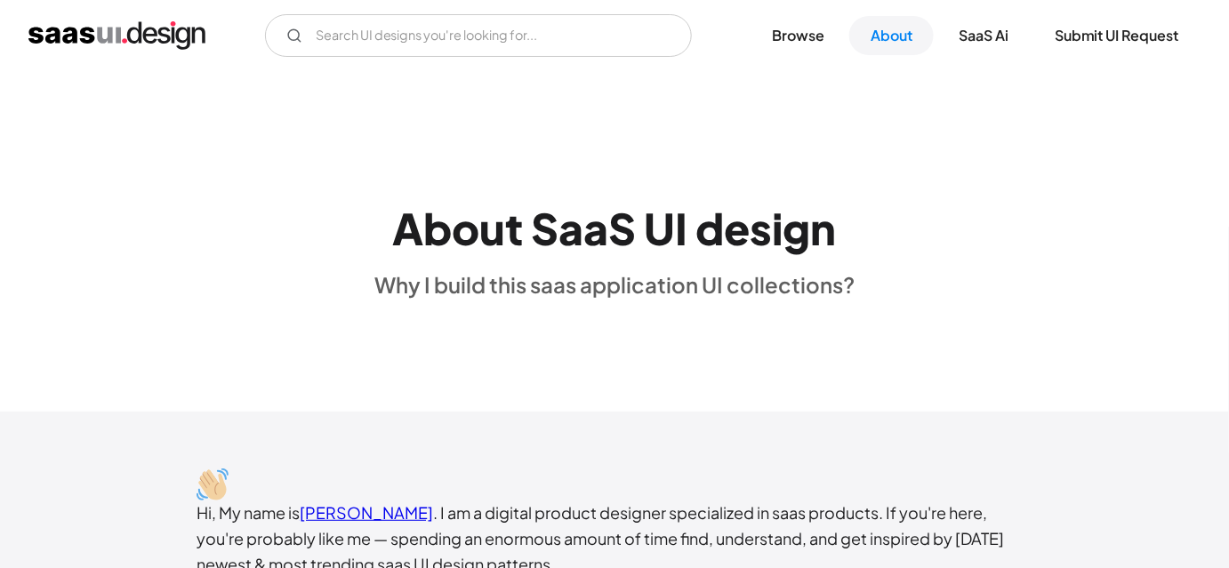
click at [576, 284] on div "Why I build this saas application UI collections?" at bounding box center [615, 284] width 480 height 27
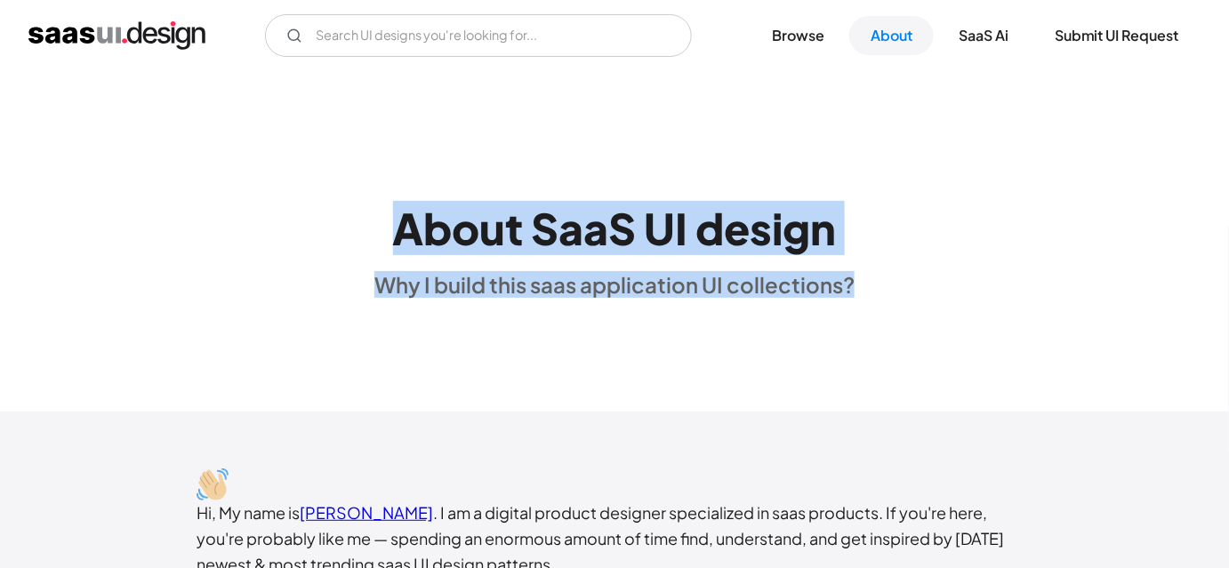
drag, startPoint x: 383, startPoint y: 219, endPoint x: 882, endPoint y: 267, distance: 502.2
click at [882, 267] on div "About SaaS UI design Why I build this saas application UI collections?" at bounding box center [614, 242] width 1229 height 114
click at [541, 222] on h1 "About SaaS UI design" at bounding box center [615, 229] width 444 height 52
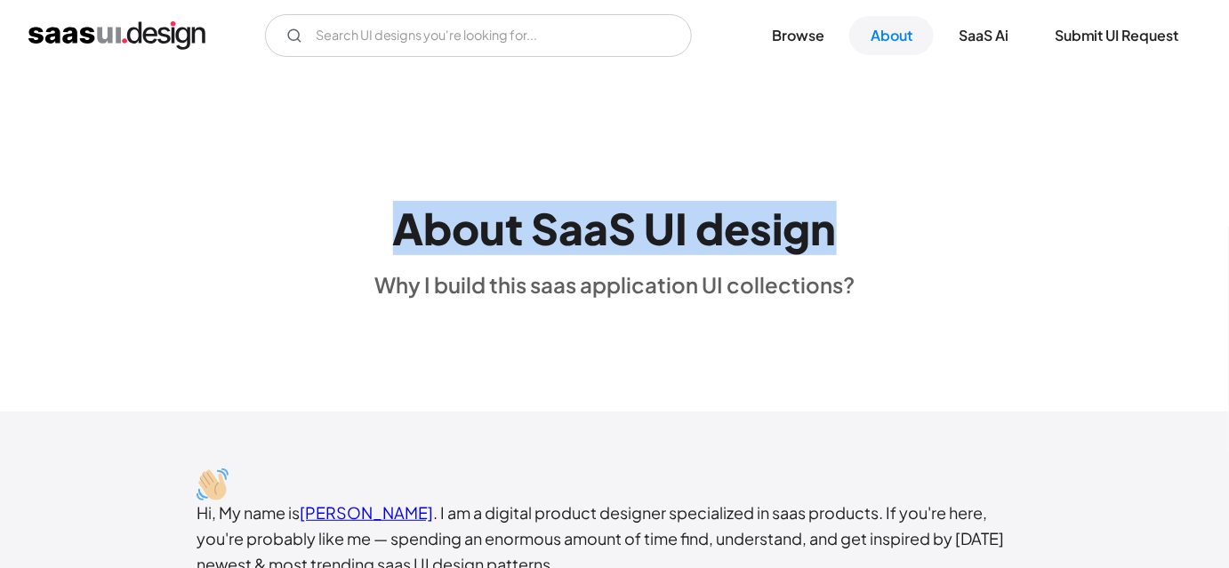
drag, startPoint x: 397, startPoint y: 204, endPoint x: 938, endPoint y: 209, distance: 541.8
click at [938, 209] on div "About SaaS UI design Why I build this saas application UI collections?" at bounding box center [614, 242] width 1229 height 114
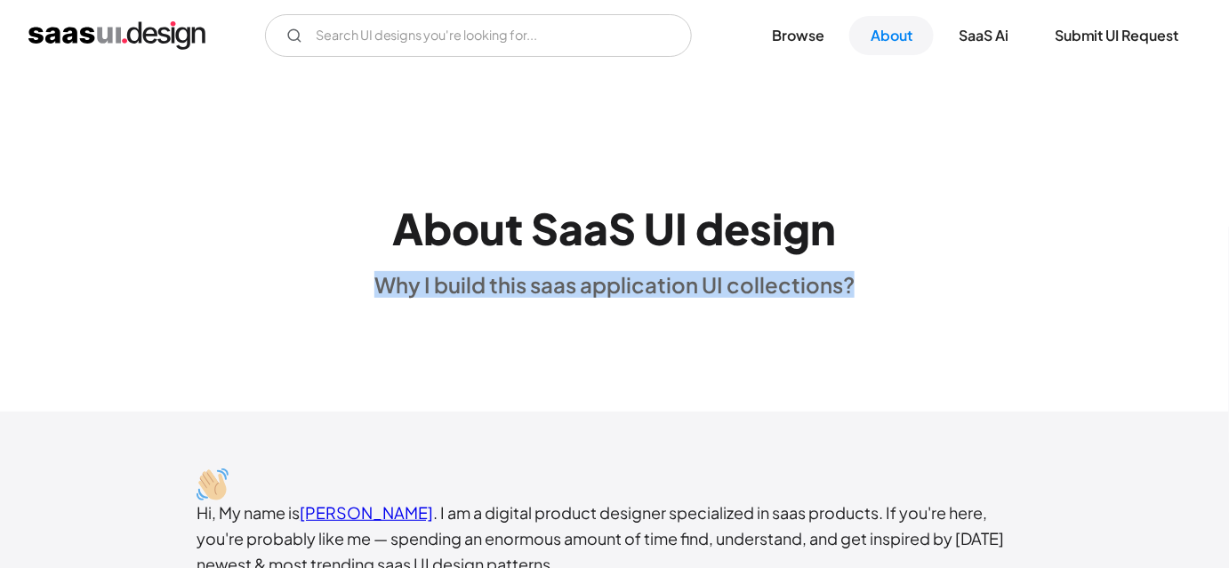
drag, startPoint x: 858, startPoint y: 289, endPoint x: 285, endPoint y: 291, distance: 572.9
click at [285, 291] on div "About SaaS UI design Why I build this saas application UI collections?" at bounding box center [614, 242] width 1229 height 114
click at [313, 231] on div "About SaaS UI design Why I build this saas application UI collections?" at bounding box center [614, 242] width 1229 height 114
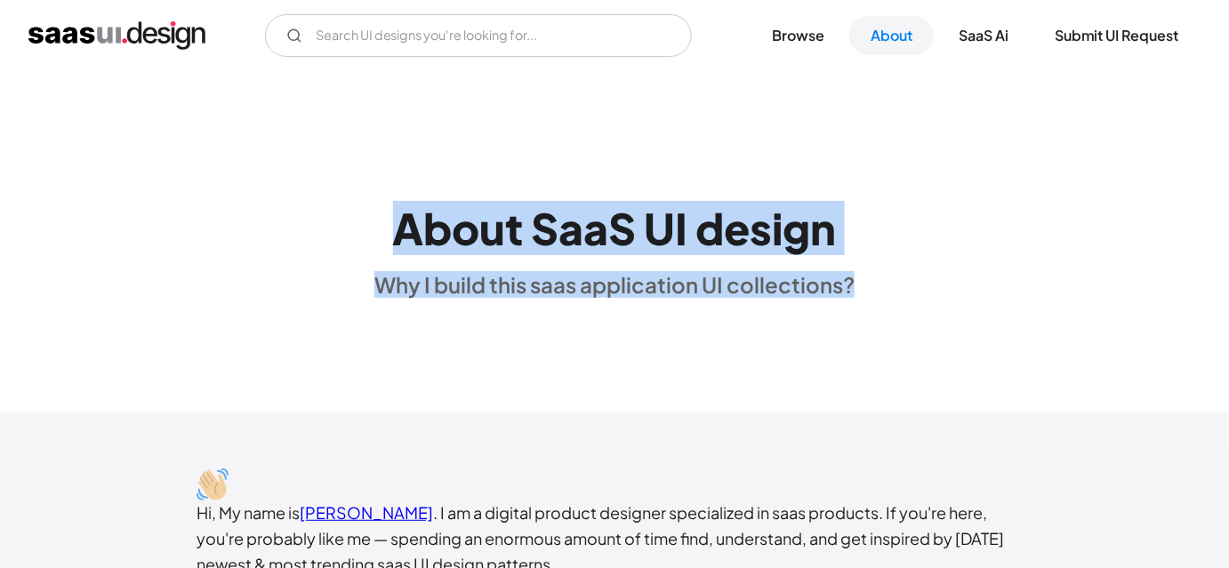
drag, startPoint x: 368, startPoint y: 216, endPoint x: 869, endPoint y: 329, distance: 513.4
click at [869, 329] on div "About SaaS UI design Why I build this saas application UI collections?" at bounding box center [614, 242] width 1229 height 342
click at [874, 324] on div "About SaaS UI design Why I build this saas application UI collections?" at bounding box center [614, 242] width 1229 height 342
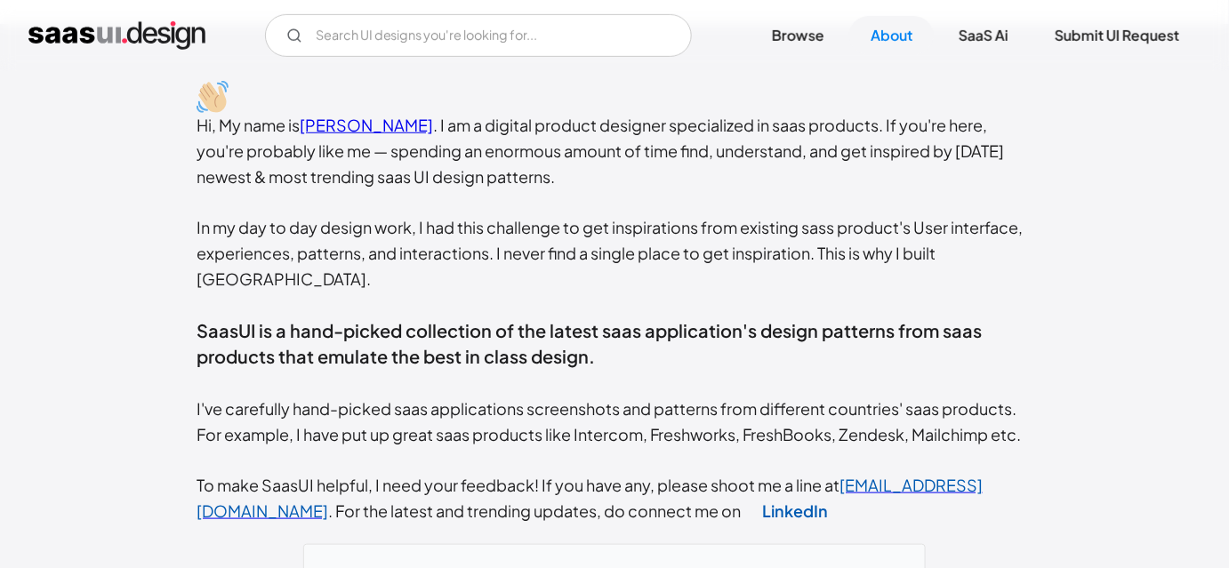
scroll to position [372, 0]
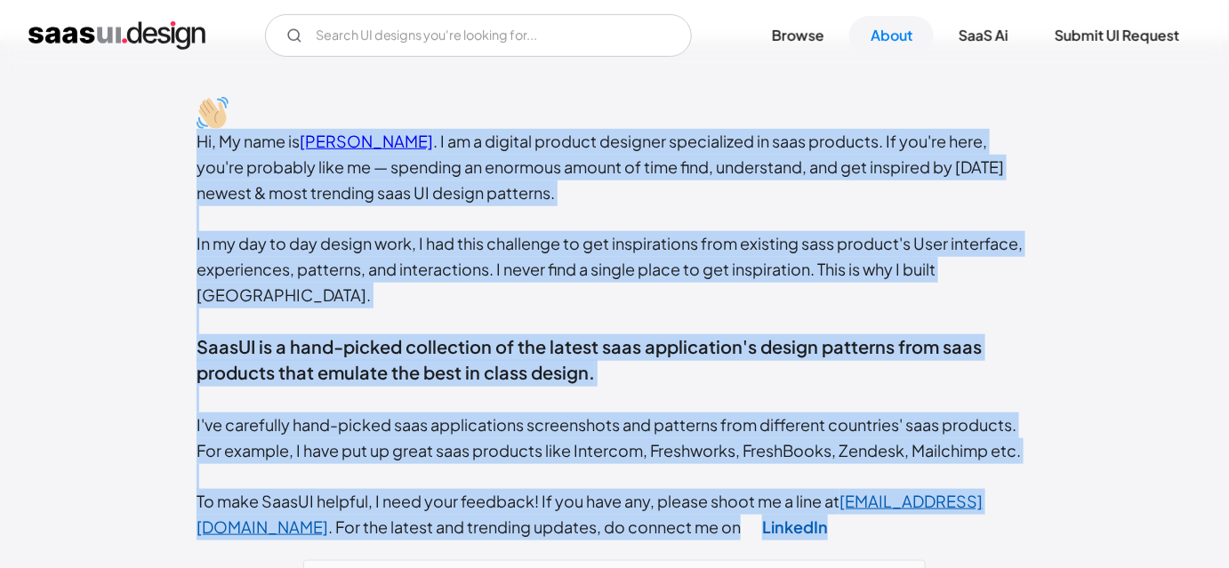
drag, startPoint x: 180, startPoint y: 143, endPoint x: 790, endPoint y: 512, distance: 713.2
click at [790, 512] on div "Hi, My name is Rakesh Mondal . I am a digital product designer specialized in s…" at bounding box center [615, 335] width 836 height 412
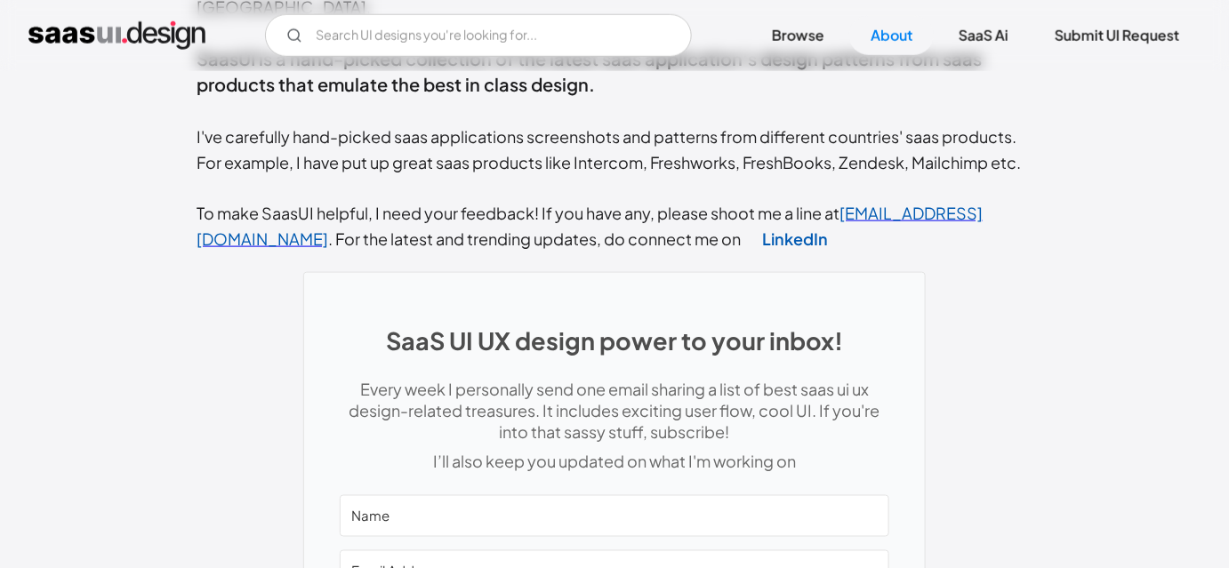
scroll to position [776, 0]
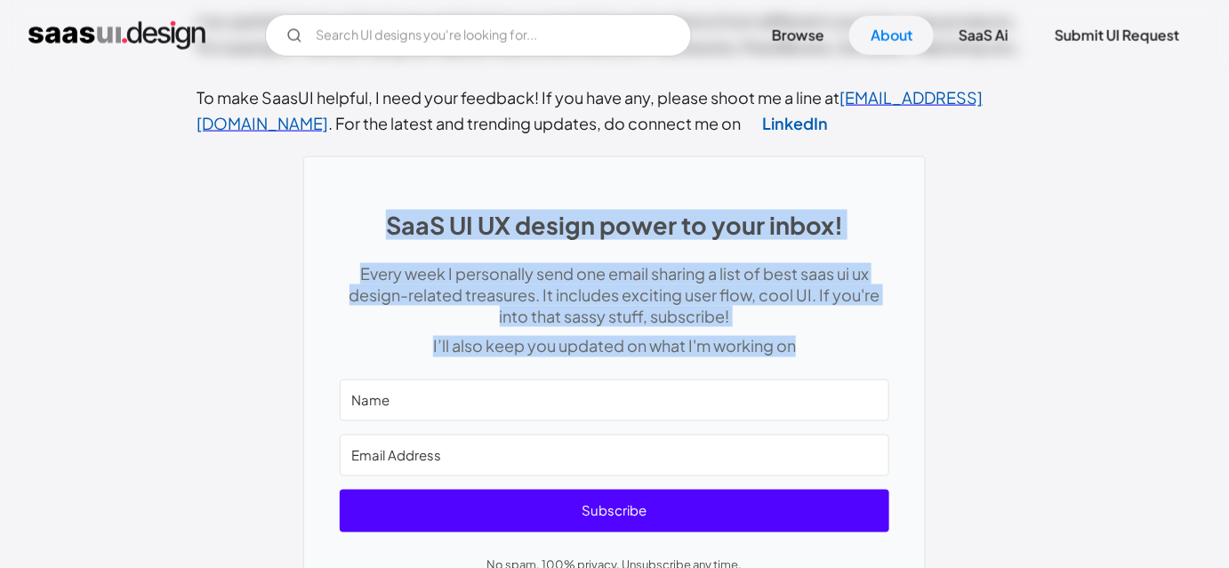
drag, startPoint x: 246, startPoint y: 178, endPoint x: 872, endPoint y: 317, distance: 641.4
click at [872, 317] on div "SaaS UI UX design power to your inbox! Every week I personally send one email s…" at bounding box center [615, 397] width 836 height 521
click at [959, 320] on div "SaaS UI UX design power to your inbox! Every week I personally send one email s…" at bounding box center [615, 397] width 836 height 521
drag, startPoint x: 959, startPoint y: 320, endPoint x: 350, endPoint y: 197, distance: 621.8
click at [350, 197] on div "SaaS UI UX design power to your inbox! Every week I personally send one email s…" at bounding box center [615, 397] width 836 height 521
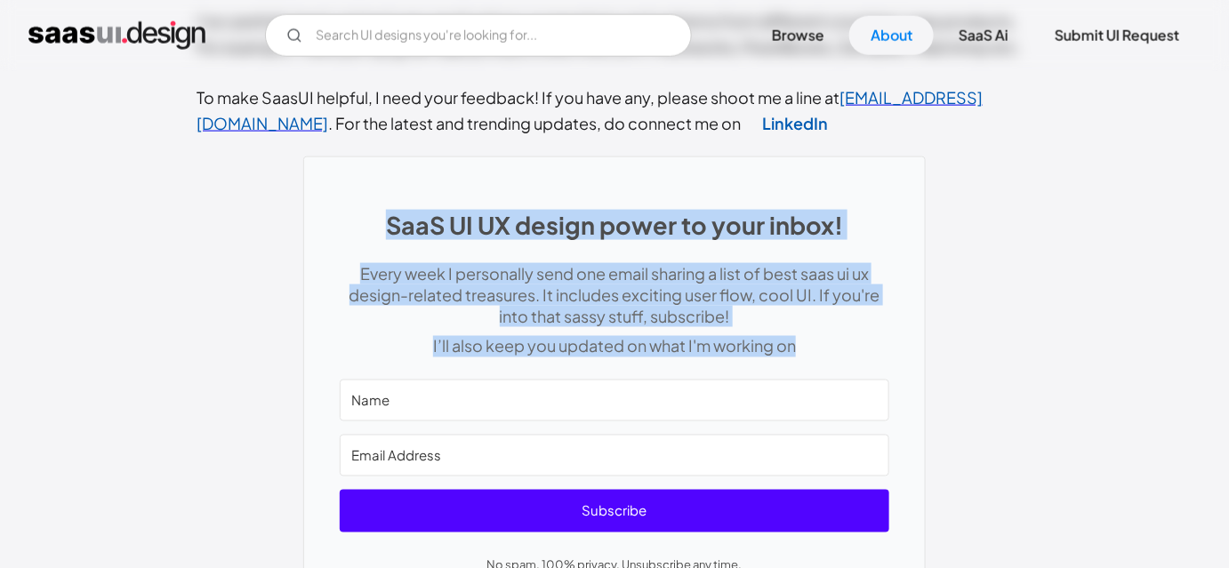
click at [271, 191] on div "SaaS UI UX design power to your inbox! Every week I personally send one email s…" at bounding box center [615, 397] width 836 height 521
drag, startPoint x: 271, startPoint y: 191, endPoint x: 806, endPoint y: 317, distance: 549.1
click at [806, 317] on div "SaaS UI UX design power to your inbox! Every week I personally send one email s…" at bounding box center [615, 397] width 836 height 521
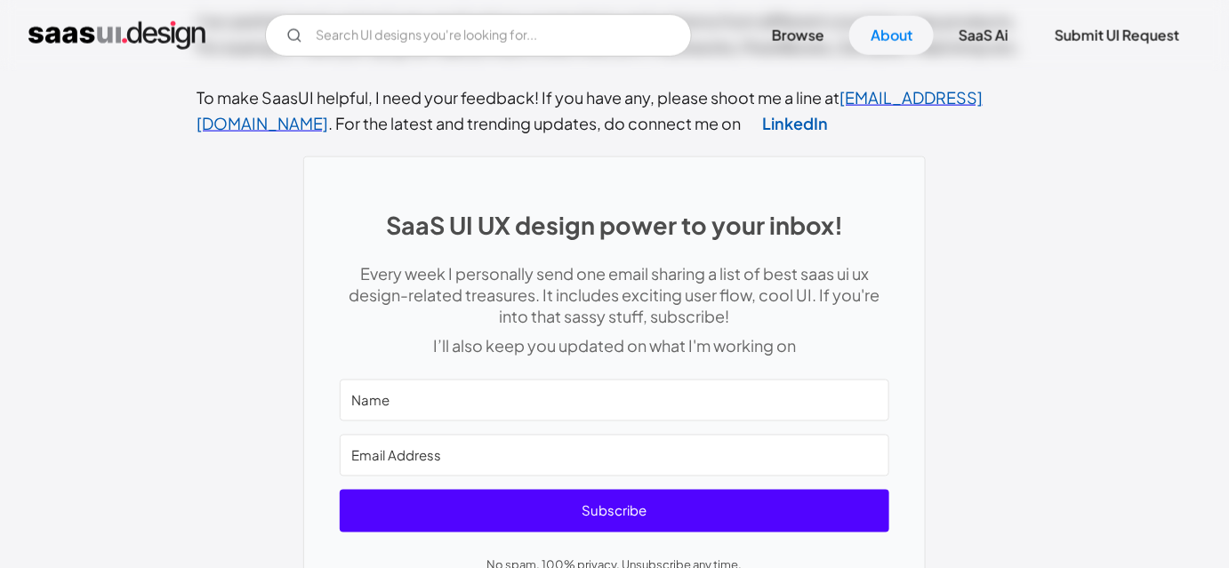
click at [996, 352] on div "SaaS UI UX design power to your inbox! Every week I personally send one email s…" at bounding box center [615, 397] width 836 height 521
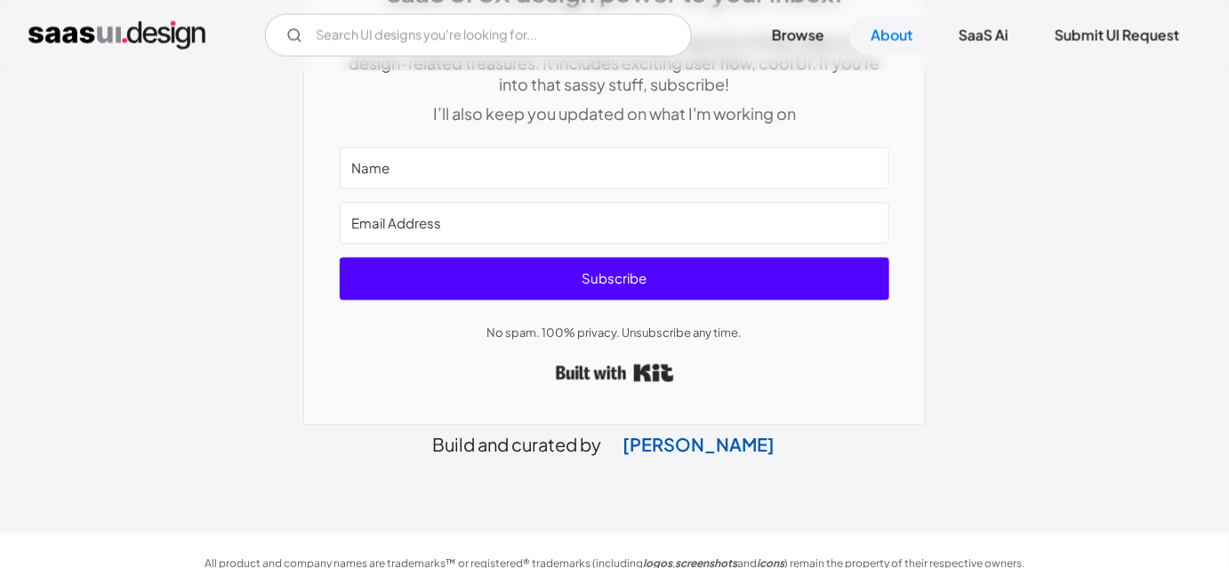
scroll to position [603, 0]
